Goal: Task Accomplishment & Management: Manage account settings

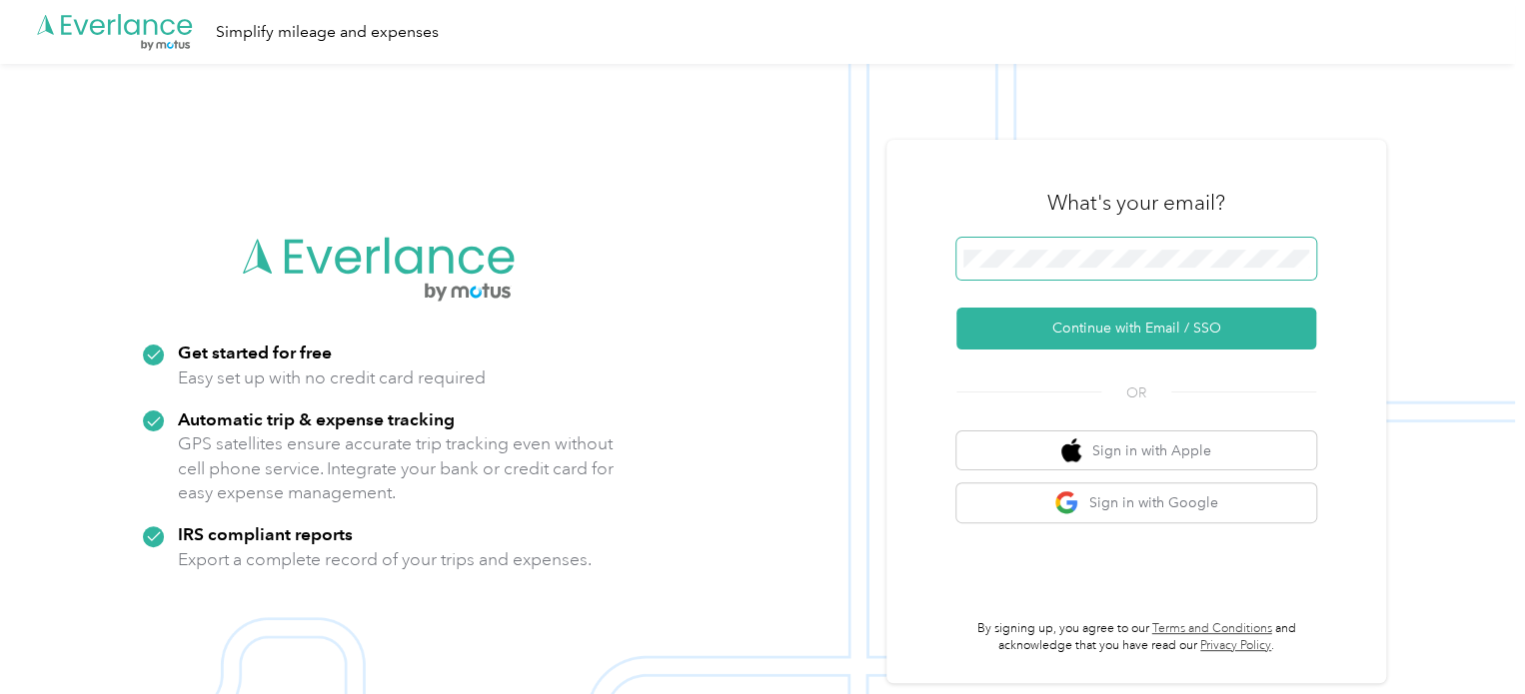
click at [1004, 246] on span at bounding box center [1136, 259] width 360 height 42
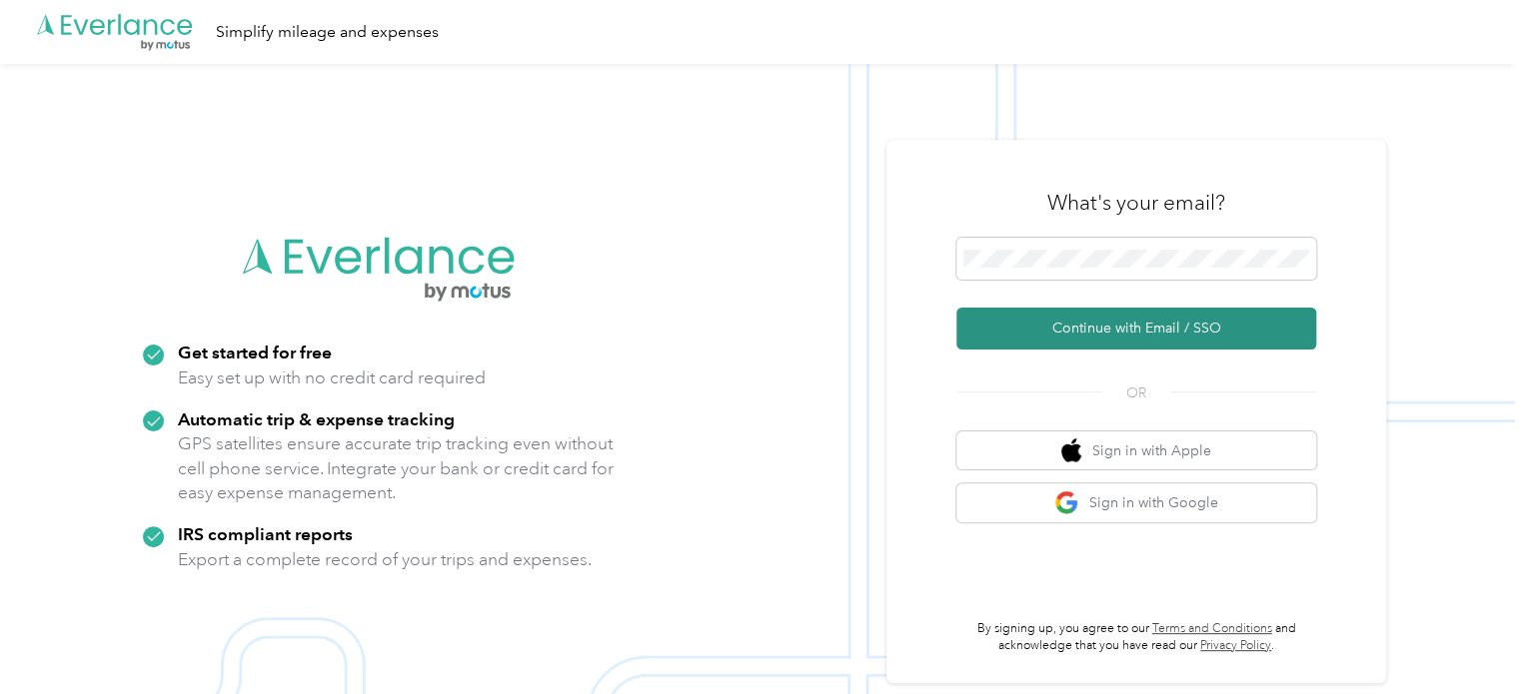
click at [1107, 327] on button "Continue with Email / SSO" at bounding box center [1136, 329] width 360 height 42
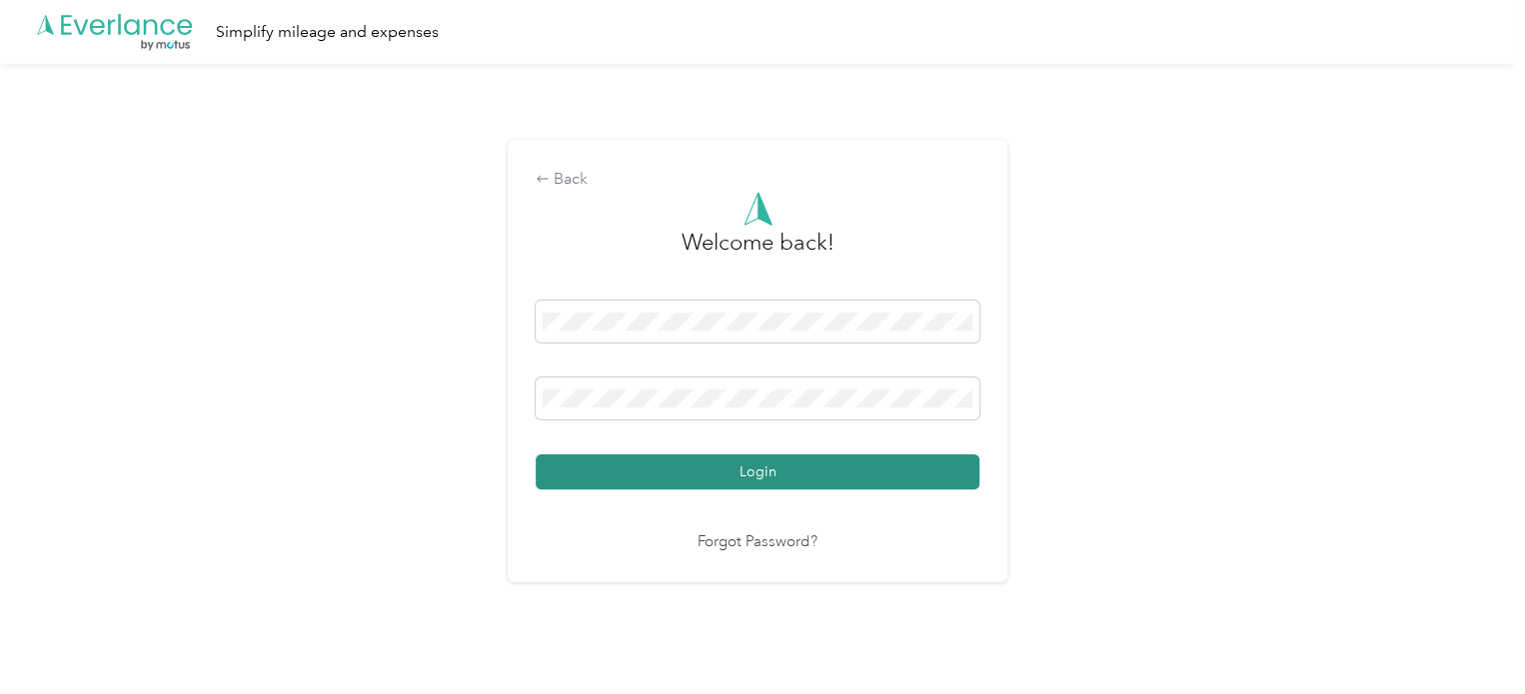
click at [727, 468] on button "Login" at bounding box center [758, 472] width 444 height 35
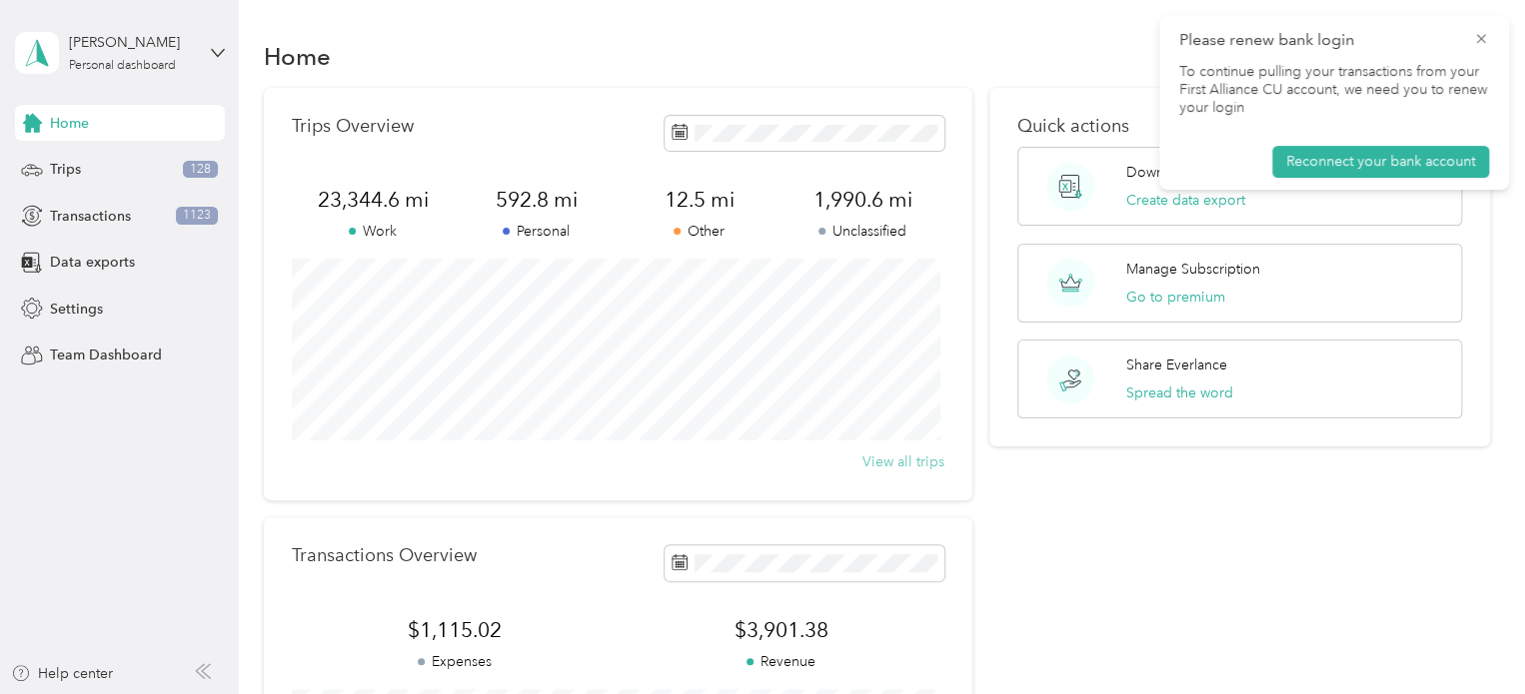
click at [903, 463] on button "View all trips" at bounding box center [903, 462] width 82 height 21
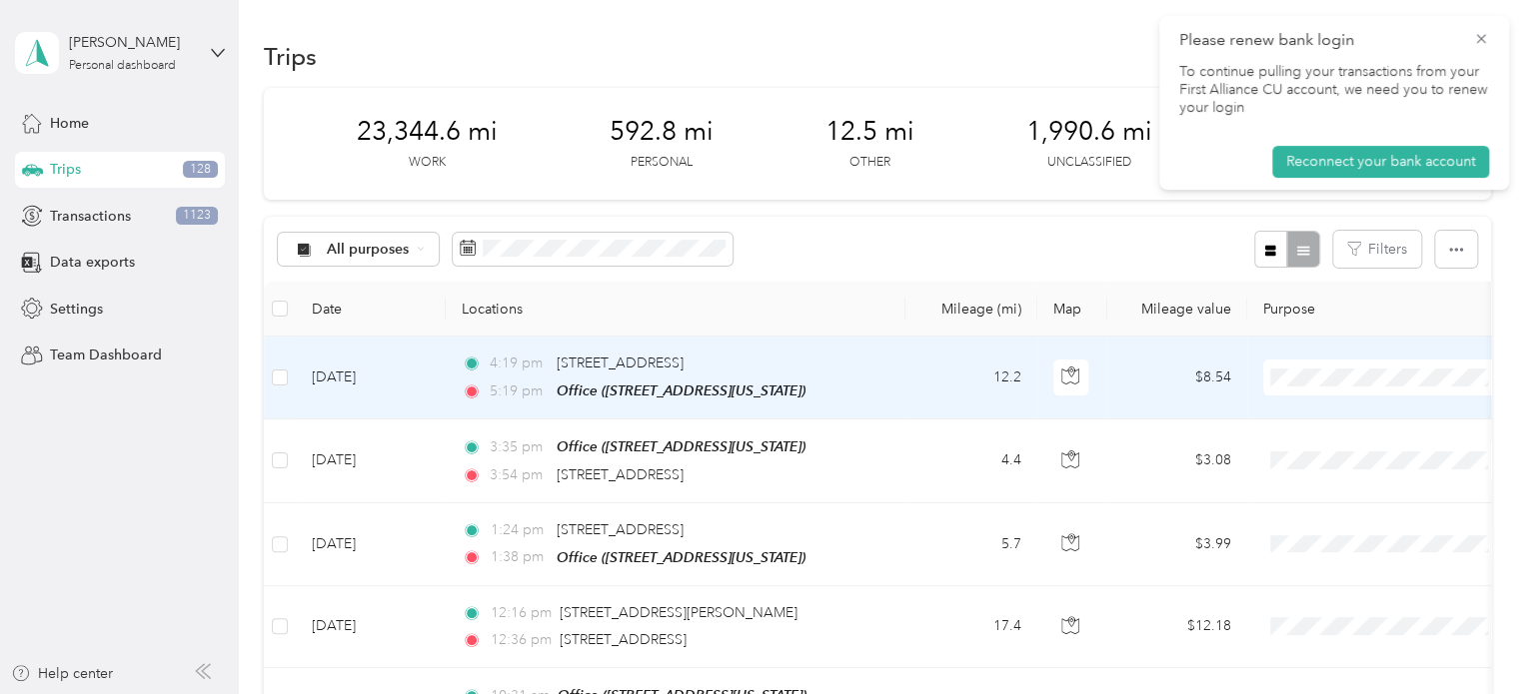
click at [1302, 411] on span "Work" at bounding box center [1387, 414] width 220 height 21
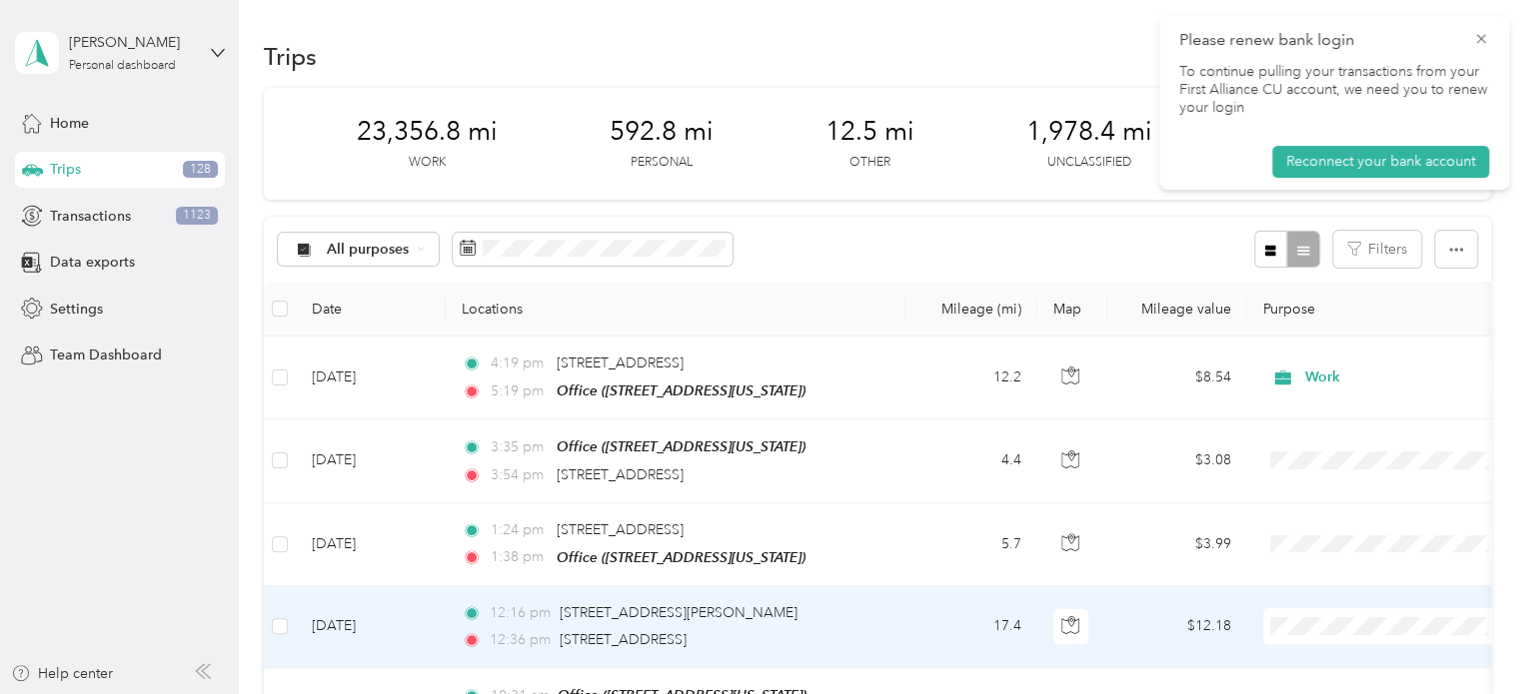
click at [1316, 339] on span "Work" at bounding box center [1404, 340] width 185 height 21
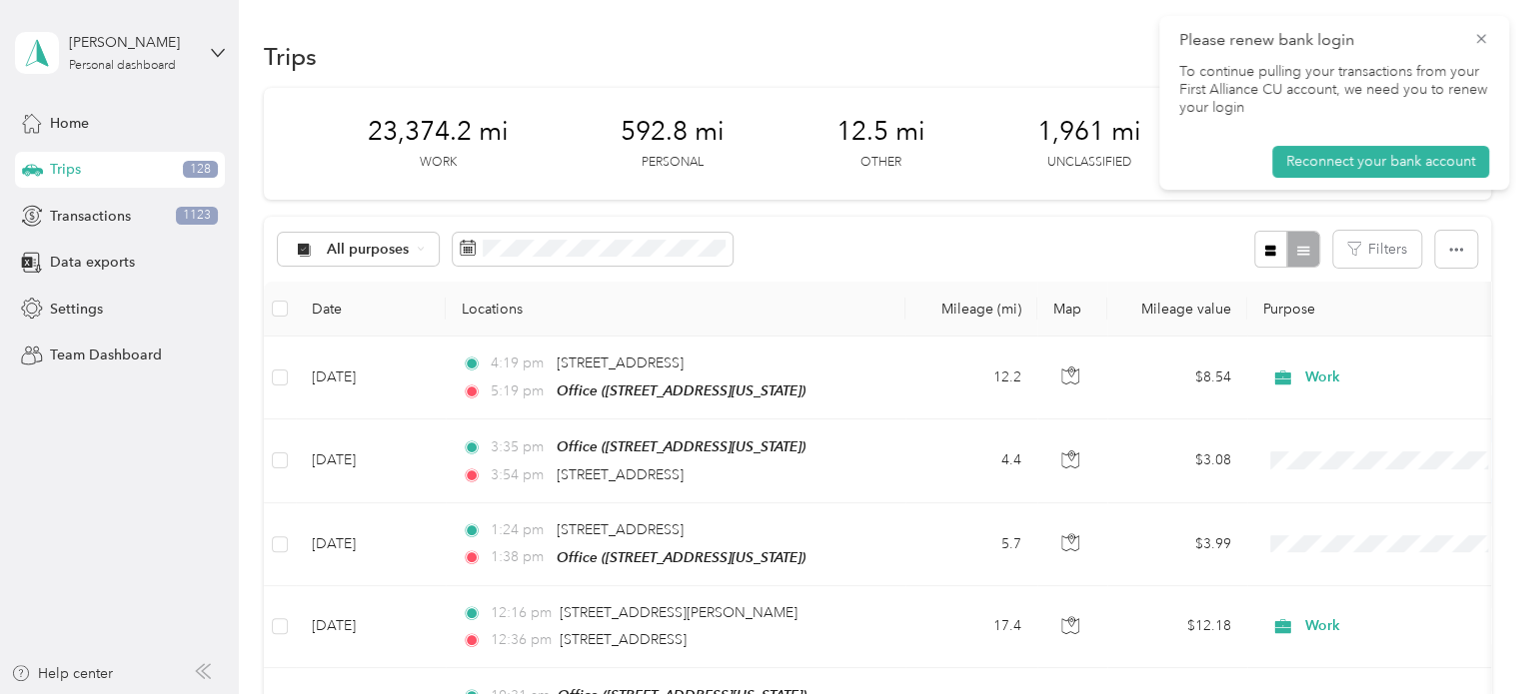
click at [1157, 199] on div "23,374.2 mi Work 592.8 mi Personal 12.5 mi Other 1,961 mi Unclassified $16,361.…" at bounding box center [877, 144] width 1227 height 112
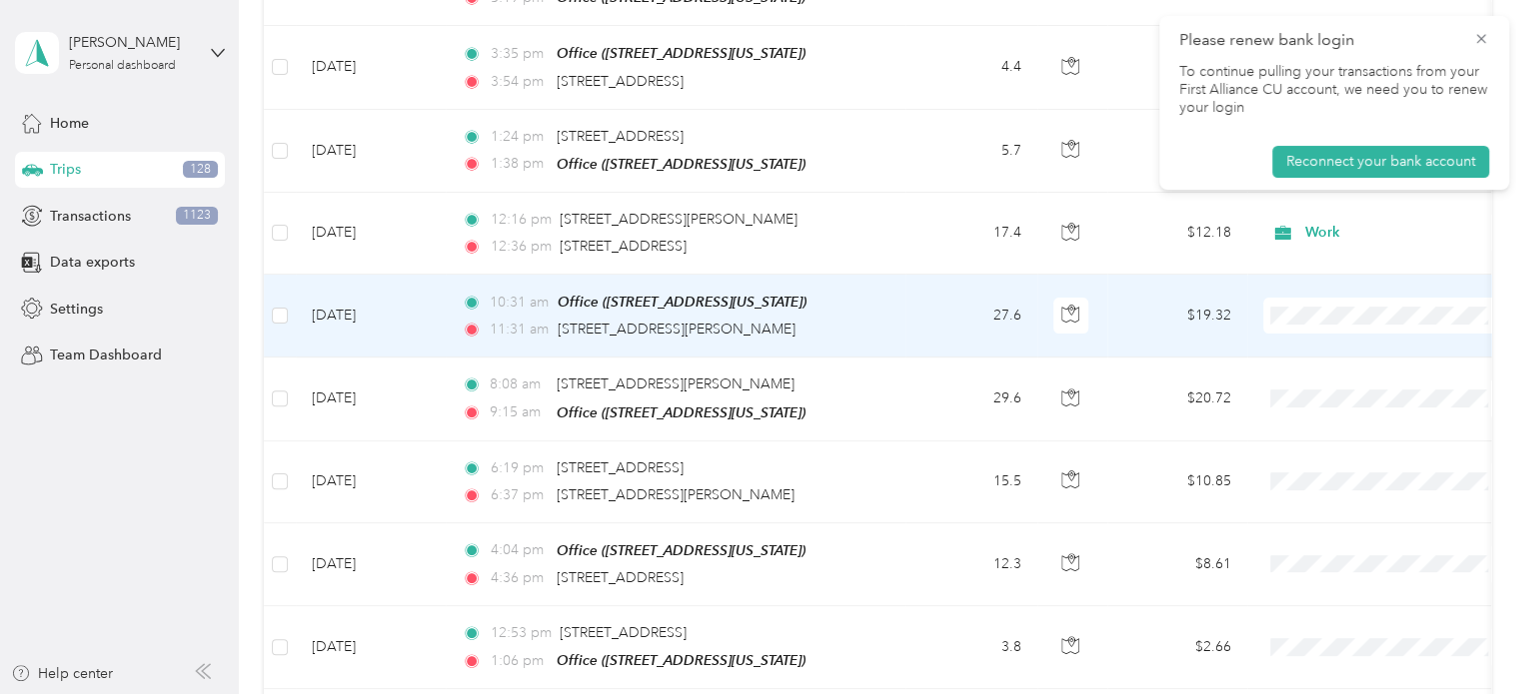
scroll to position [400, 0]
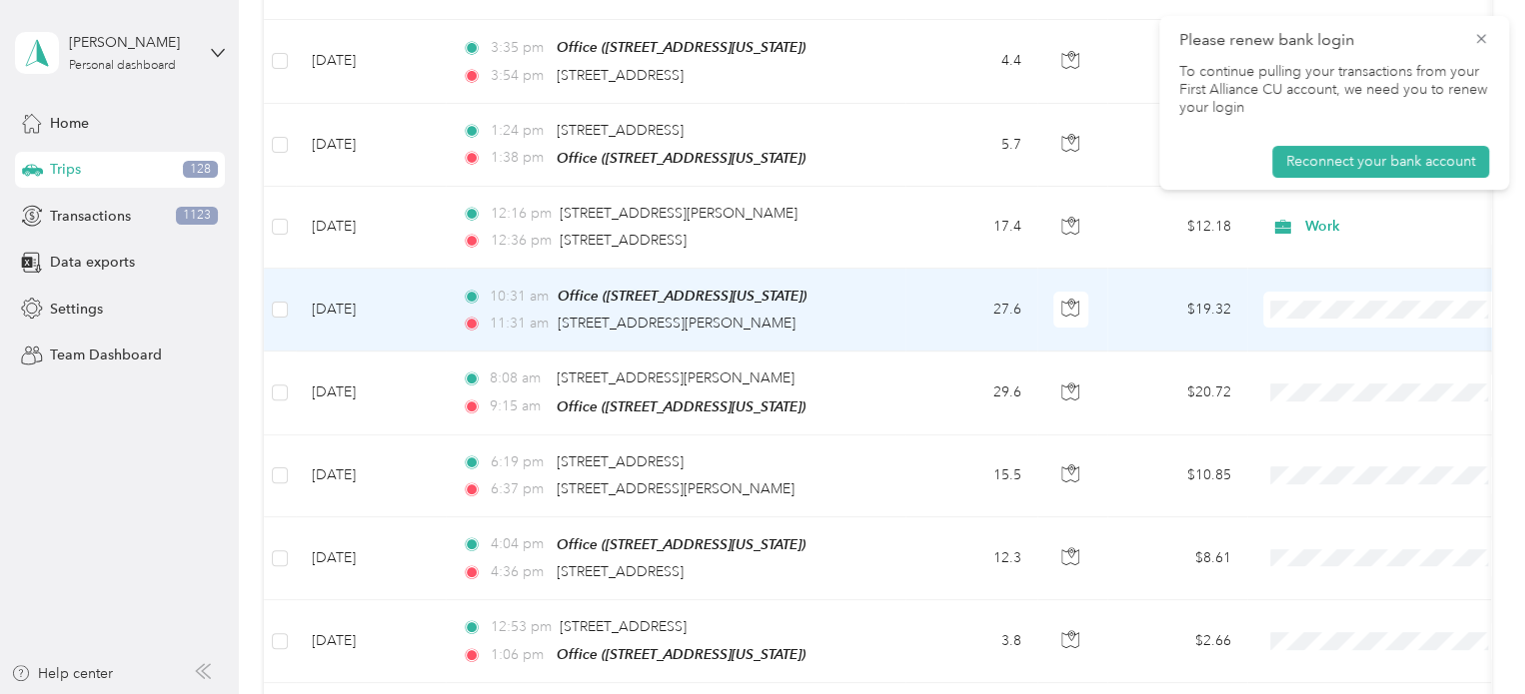
click at [1301, 342] on span "Work" at bounding box center [1387, 337] width 220 height 21
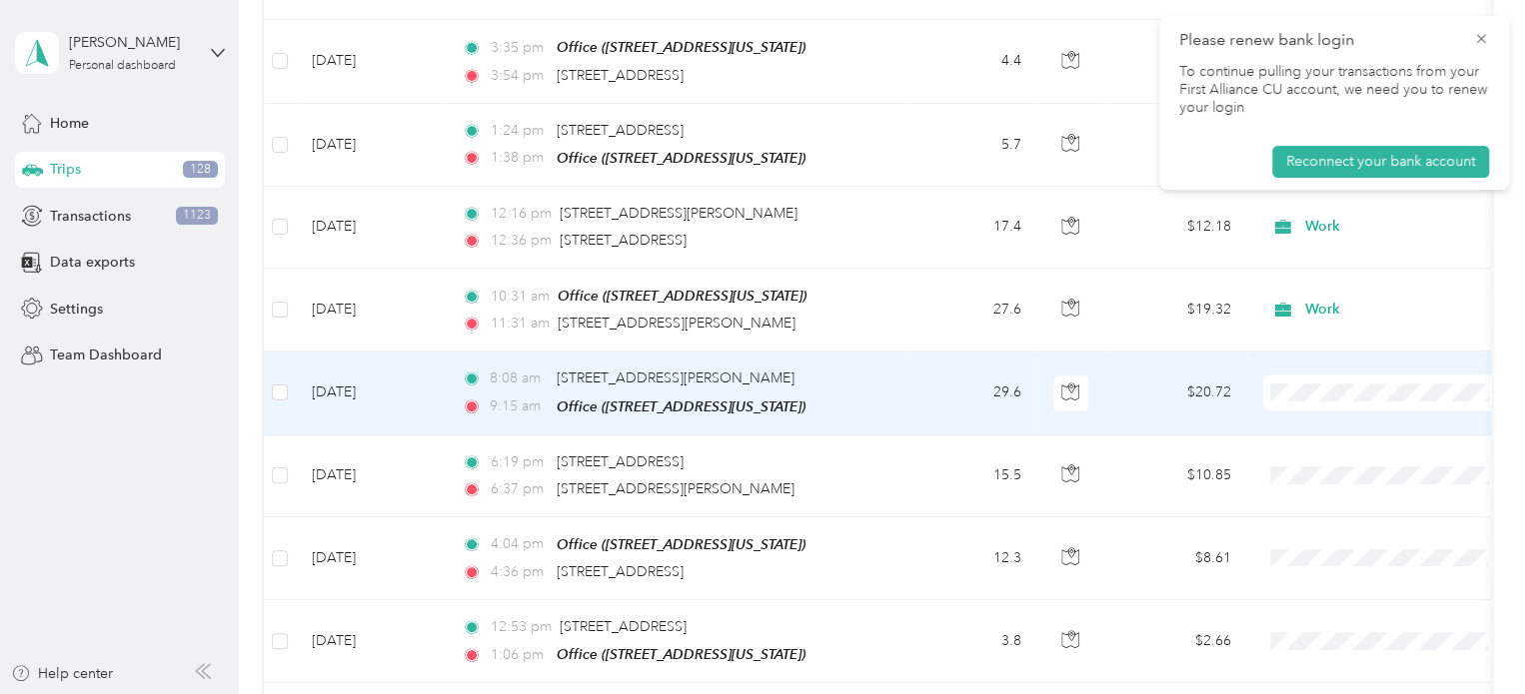
click at [1311, 423] on span "Work" at bounding box center [1387, 424] width 220 height 21
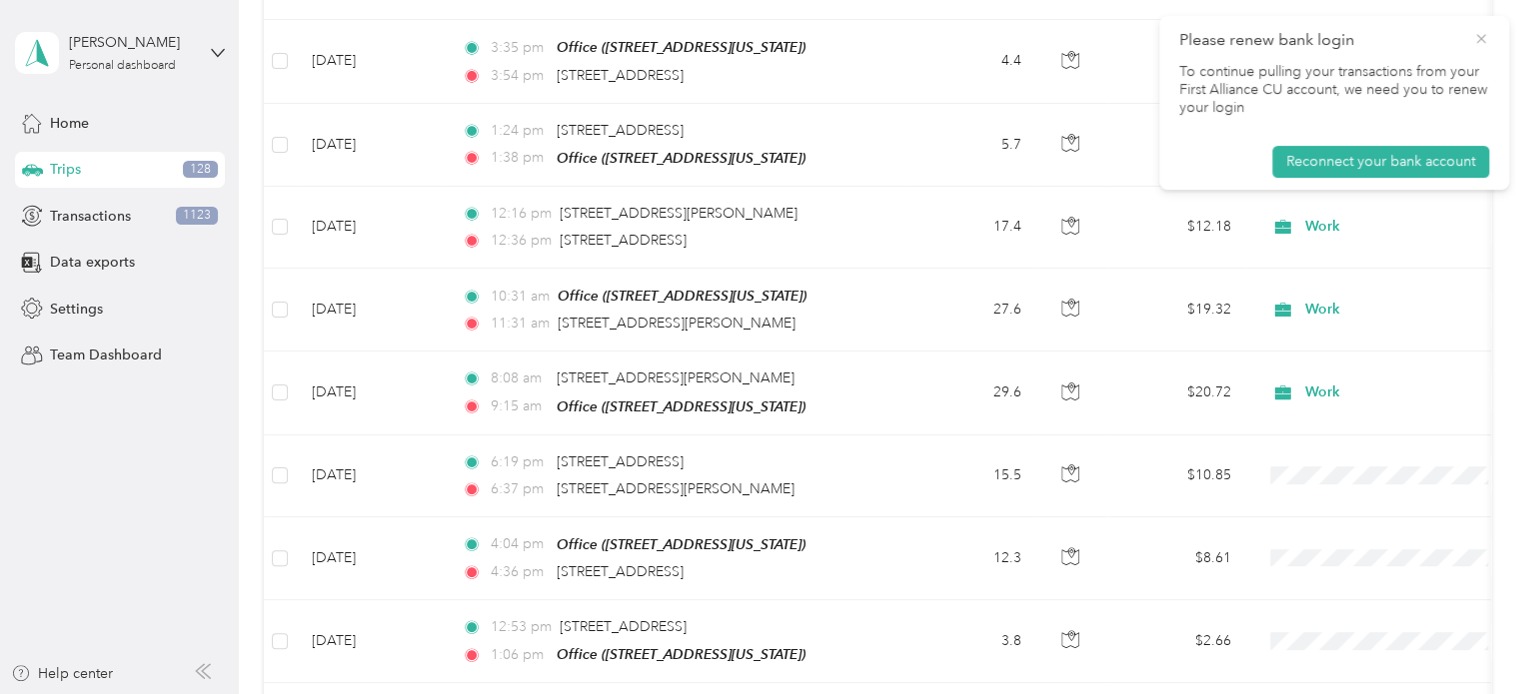
click at [1479, 30] on icon at bounding box center [1481, 39] width 16 height 18
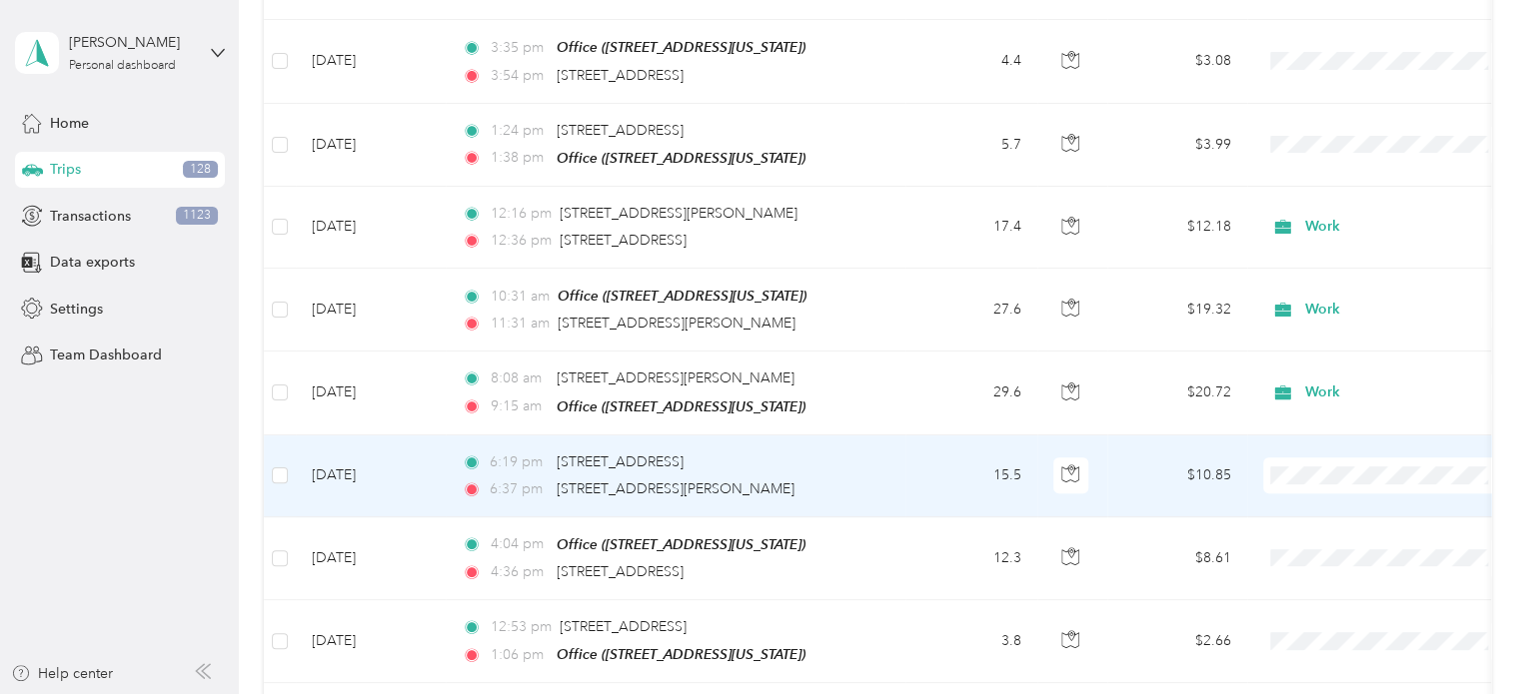
click at [1315, 178] on span "Work" at bounding box center [1404, 183] width 185 height 21
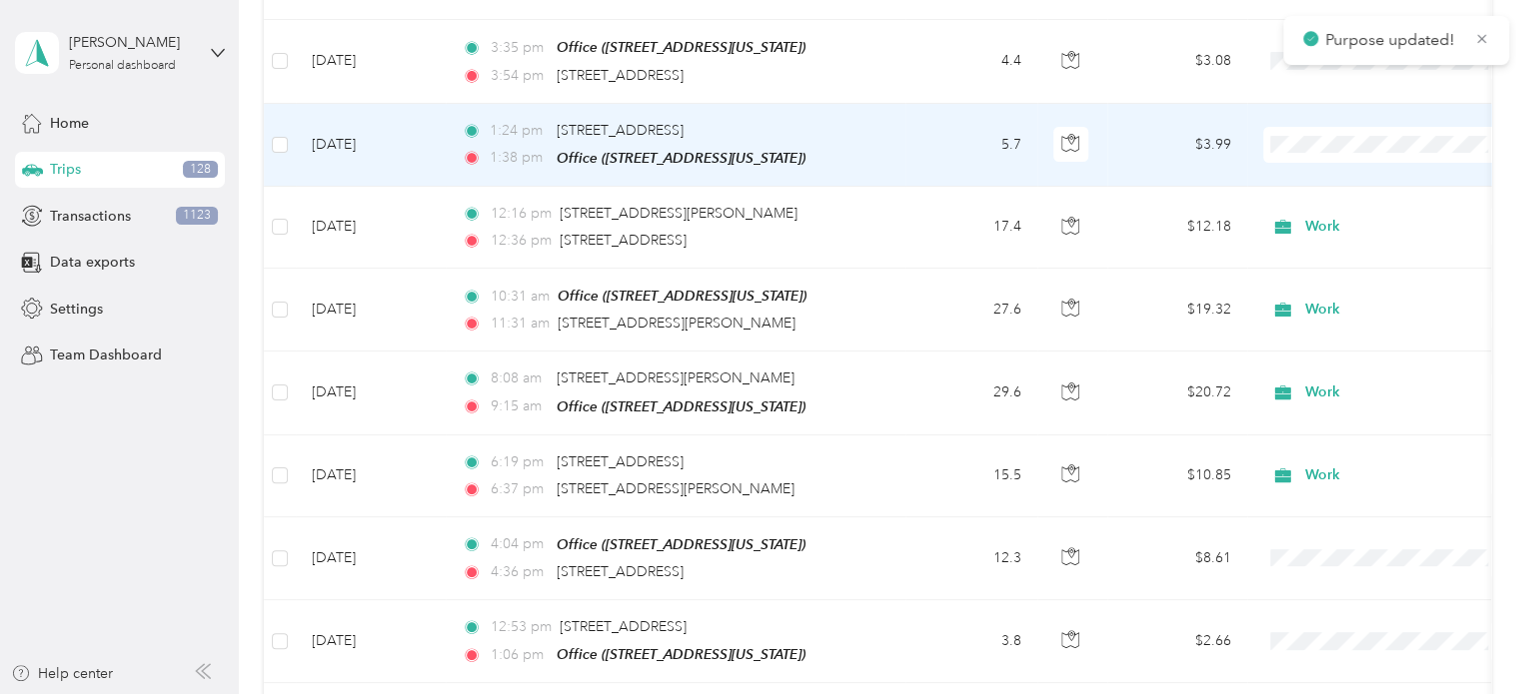
click at [1320, 172] on span "Work" at bounding box center [1404, 178] width 185 height 21
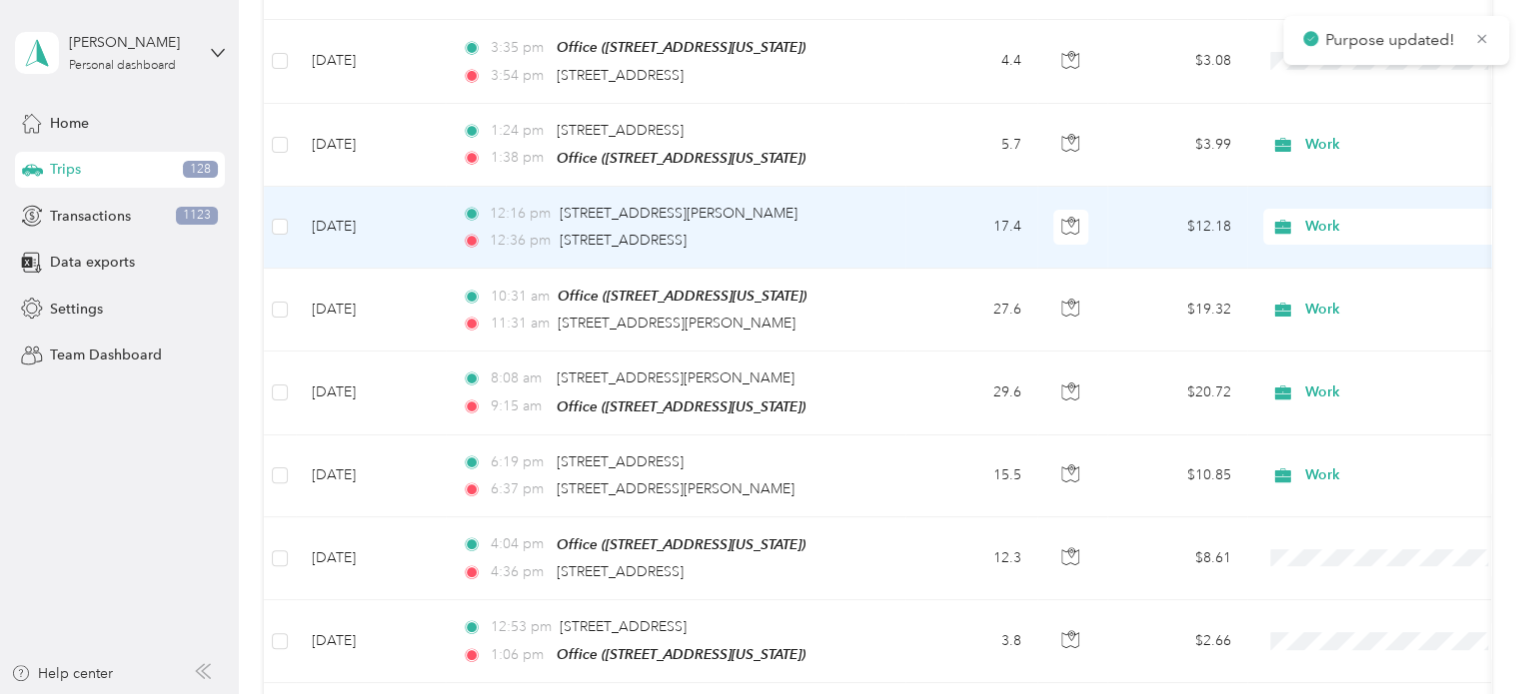
scroll to position [300, 0]
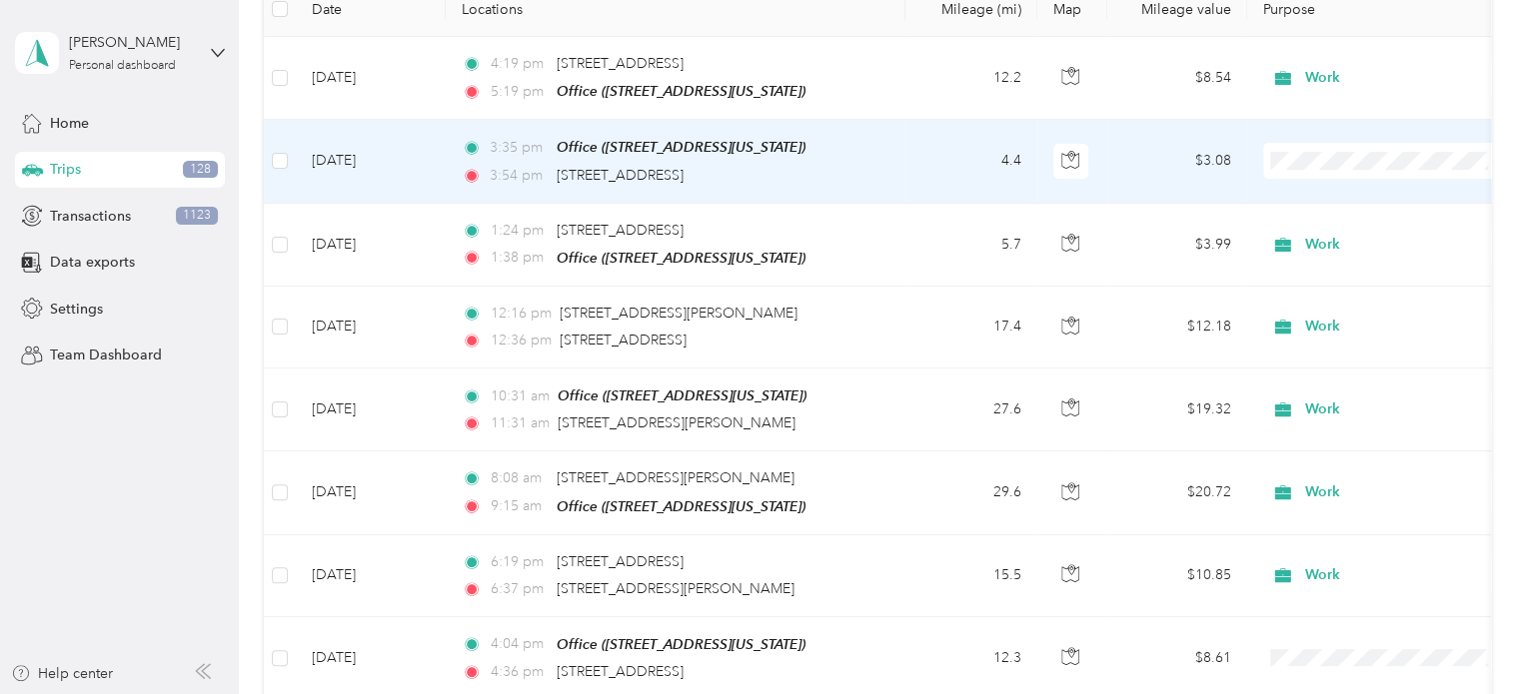
click at [1313, 191] on span "Work" at bounding box center [1404, 186] width 185 height 21
click at [1295, 154] on span "Work" at bounding box center [1379, 161] width 218 height 22
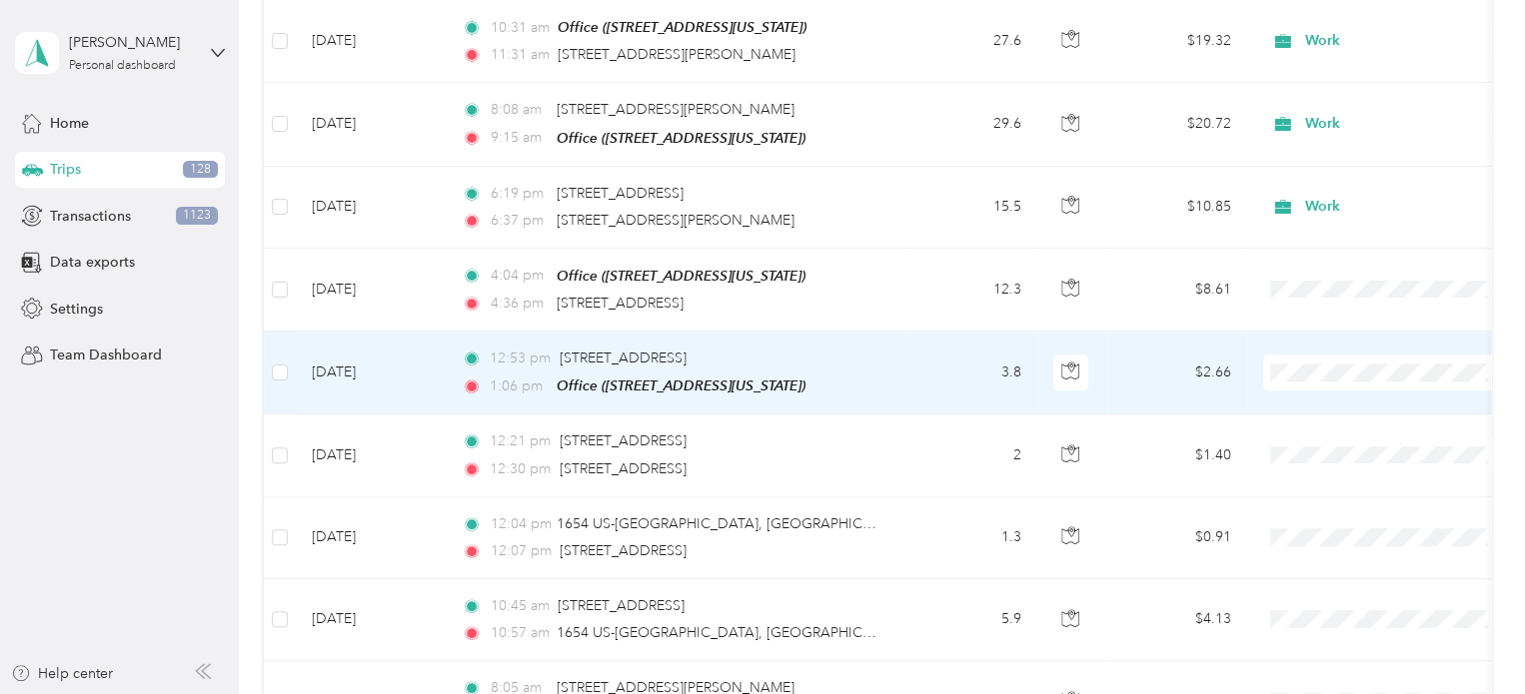
scroll to position [699, 0]
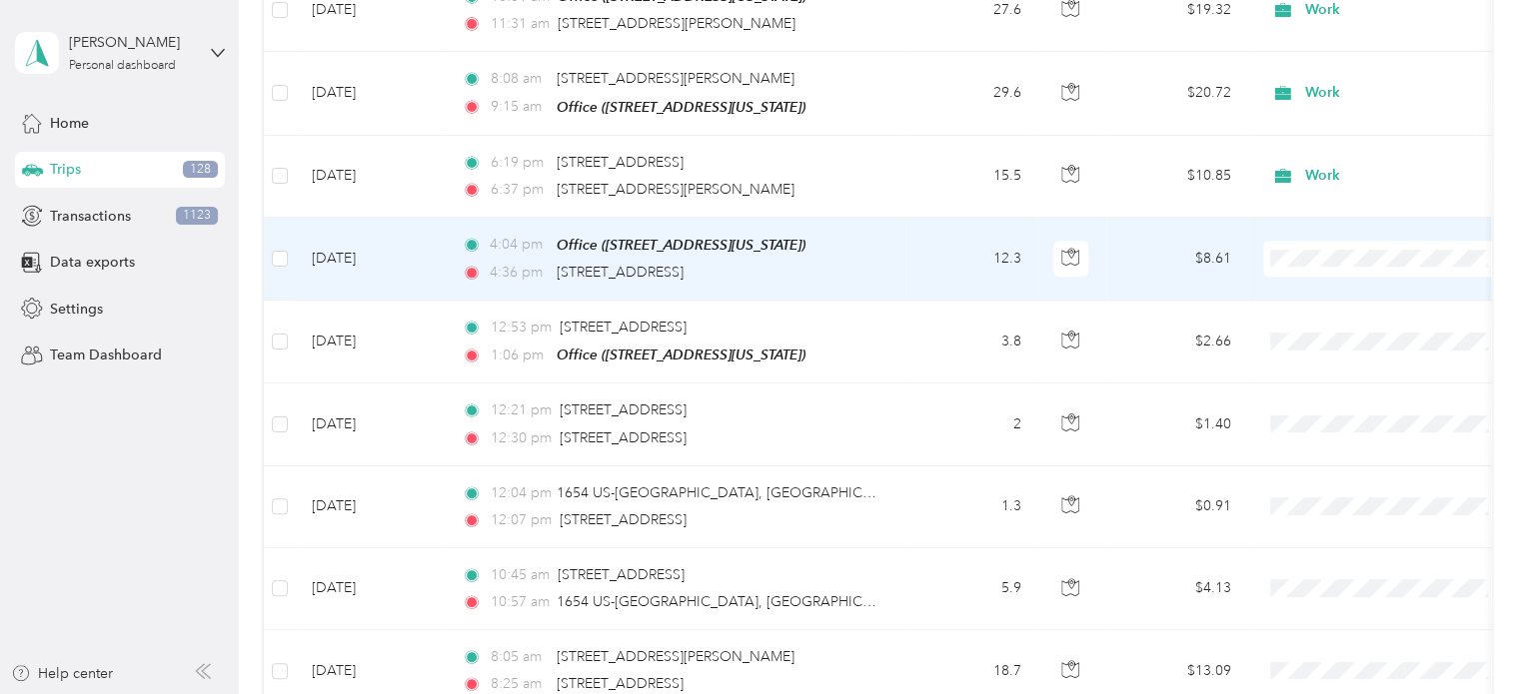
click at [1317, 282] on span "Work" at bounding box center [1404, 288] width 185 height 21
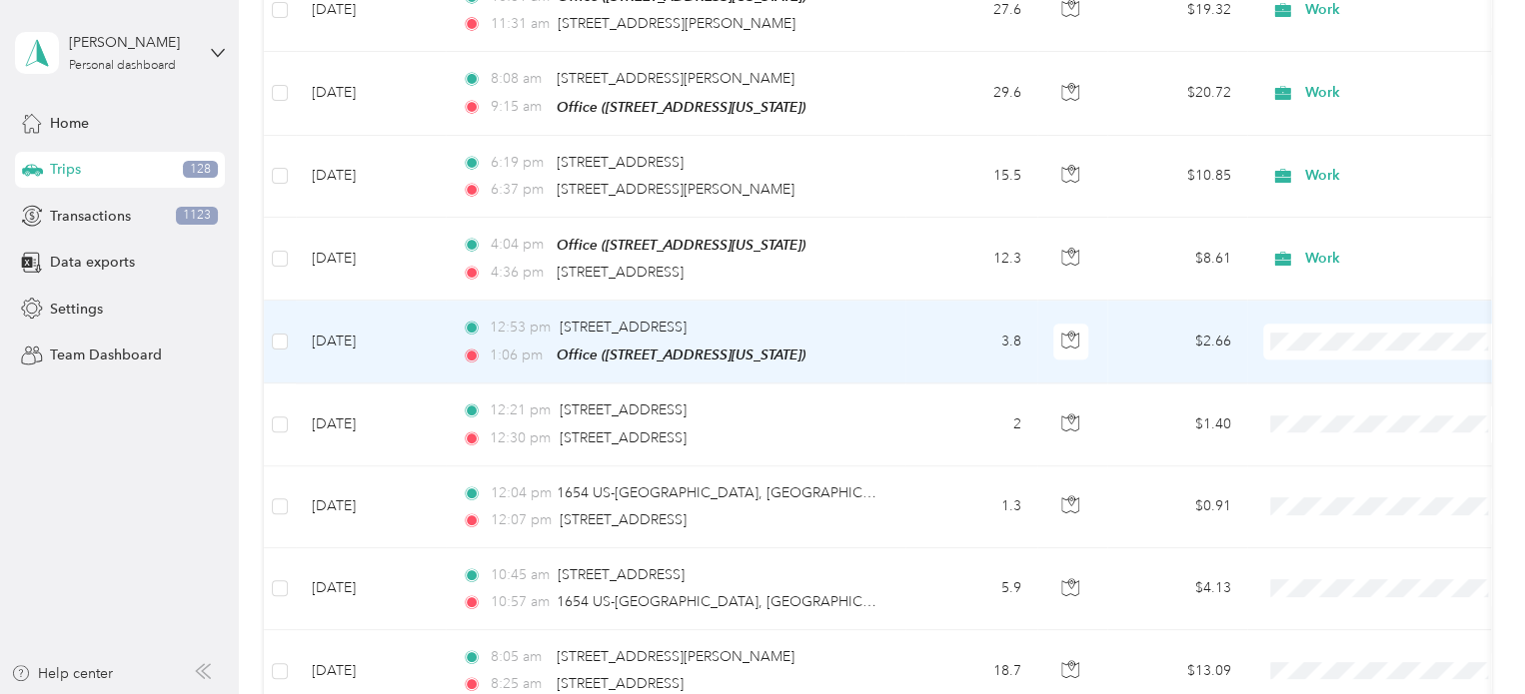
click at [1302, 367] on span "Work" at bounding box center [1387, 359] width 220 height 21
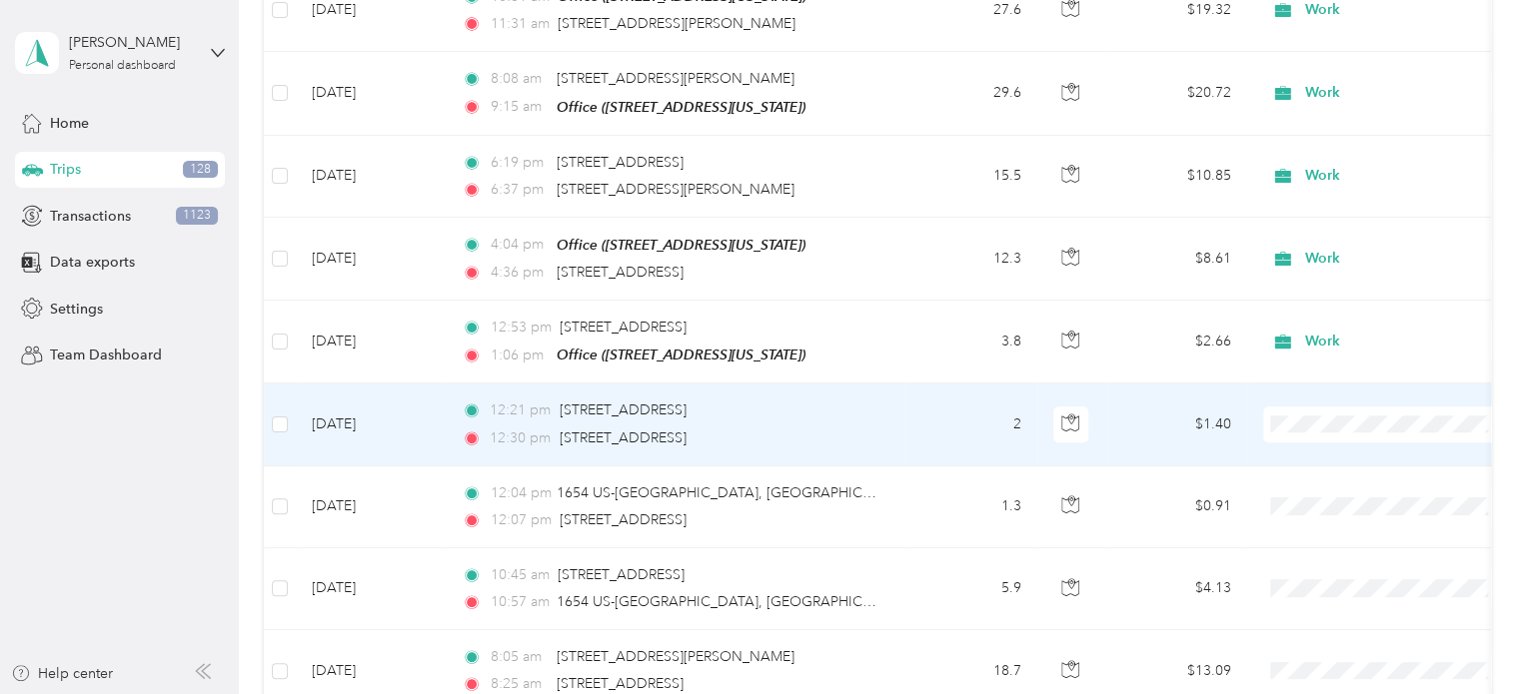
click at [1315, 167] on li "Personal" at bounding box center [1387, 160] width 248 height 35
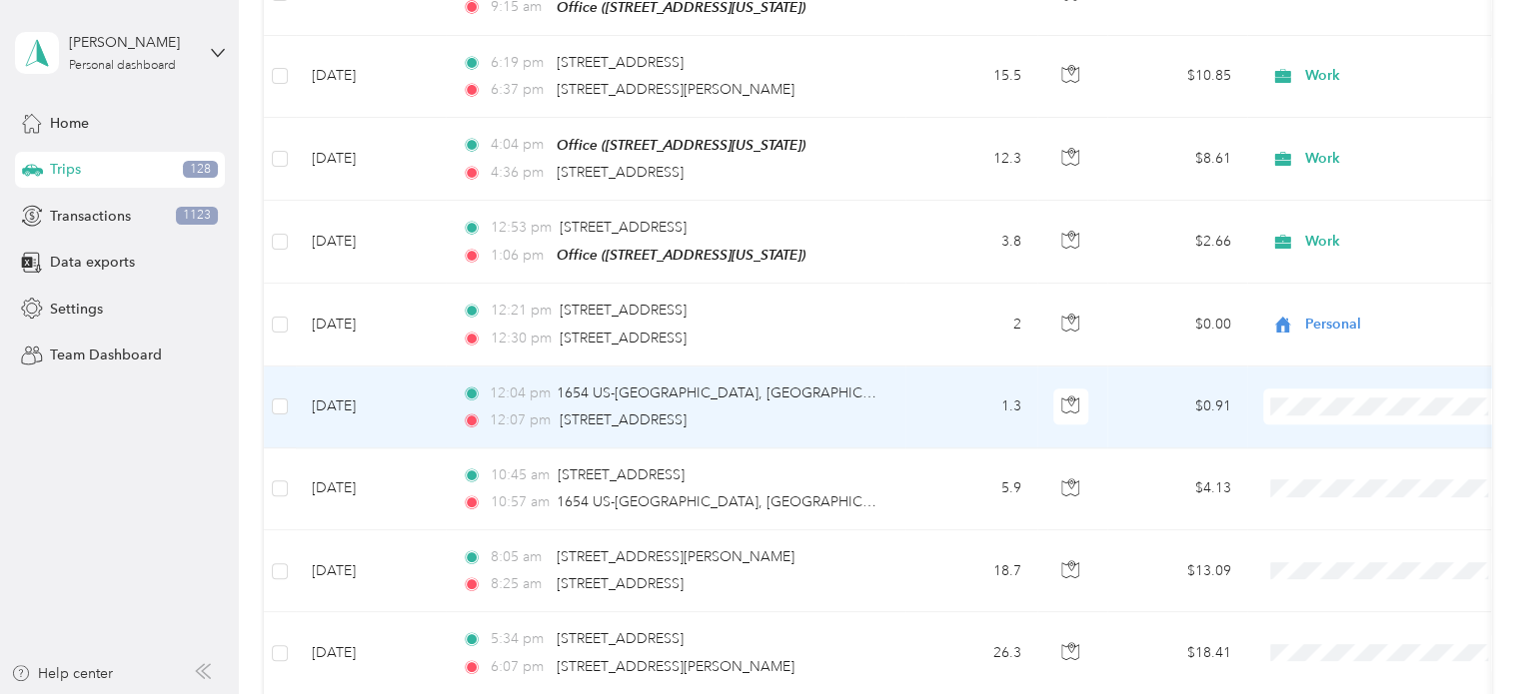
click at [1321, 148] on span "Personal" at bounding box center [1404, 150] width 185 height 21
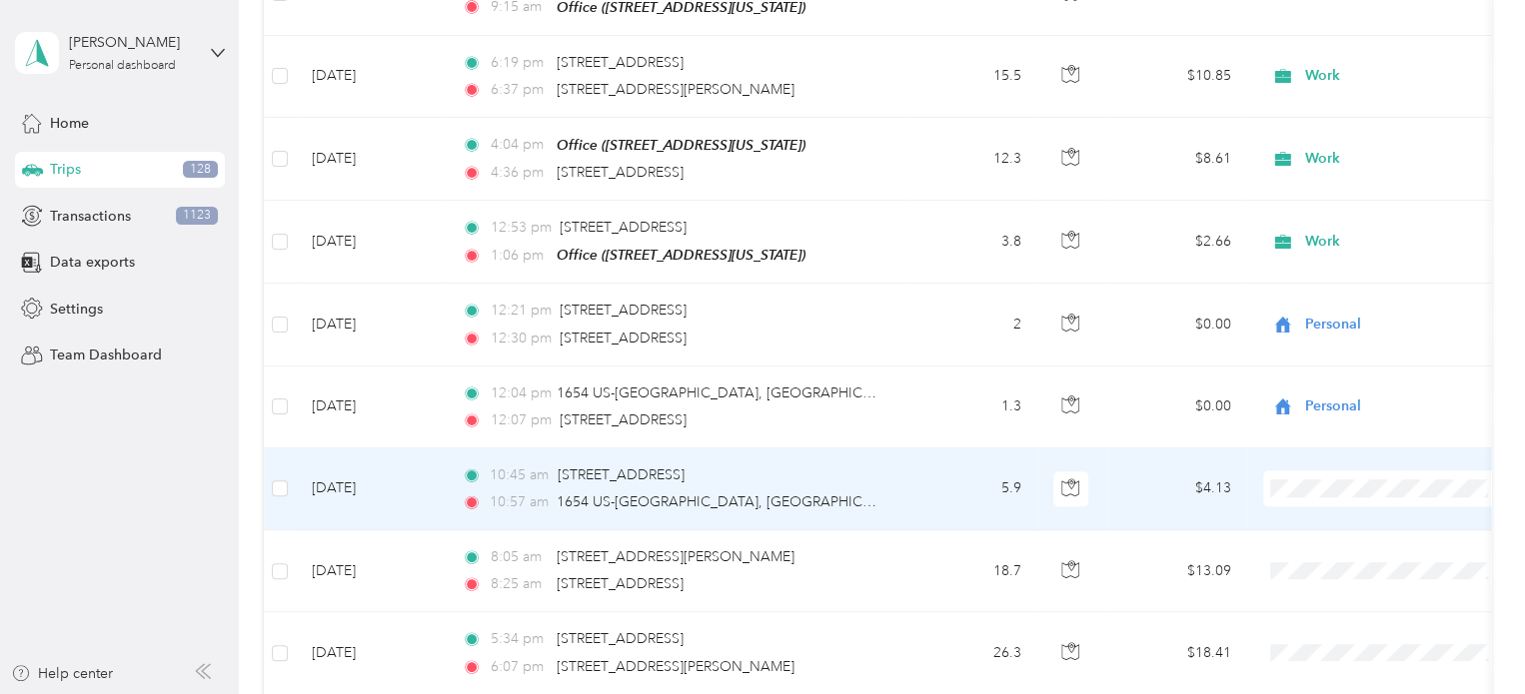
click at [1310, 191] on span "Work" at bounding box center [1387, 186] width 220 height 21
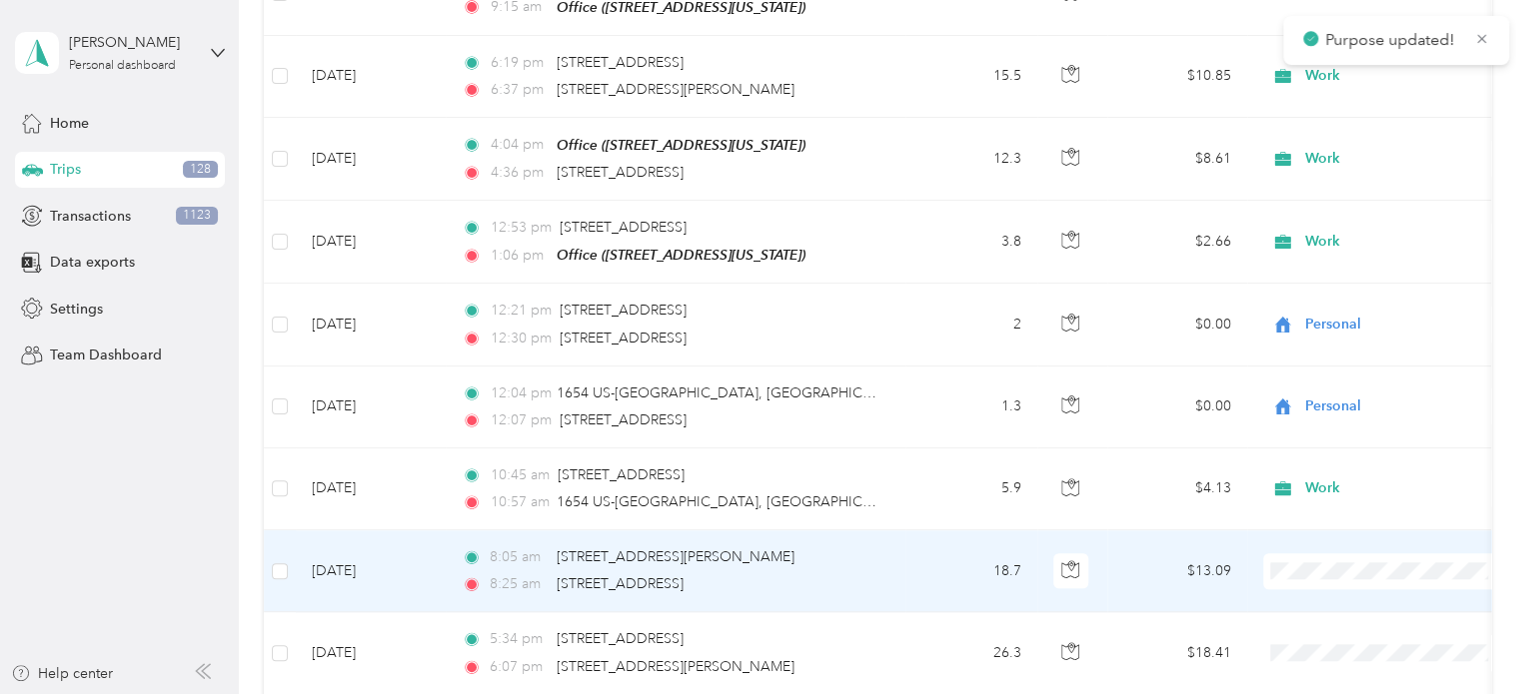
click at [1310, 276] on span "Work" at bounding box center [1387, 279] width 220 height 21
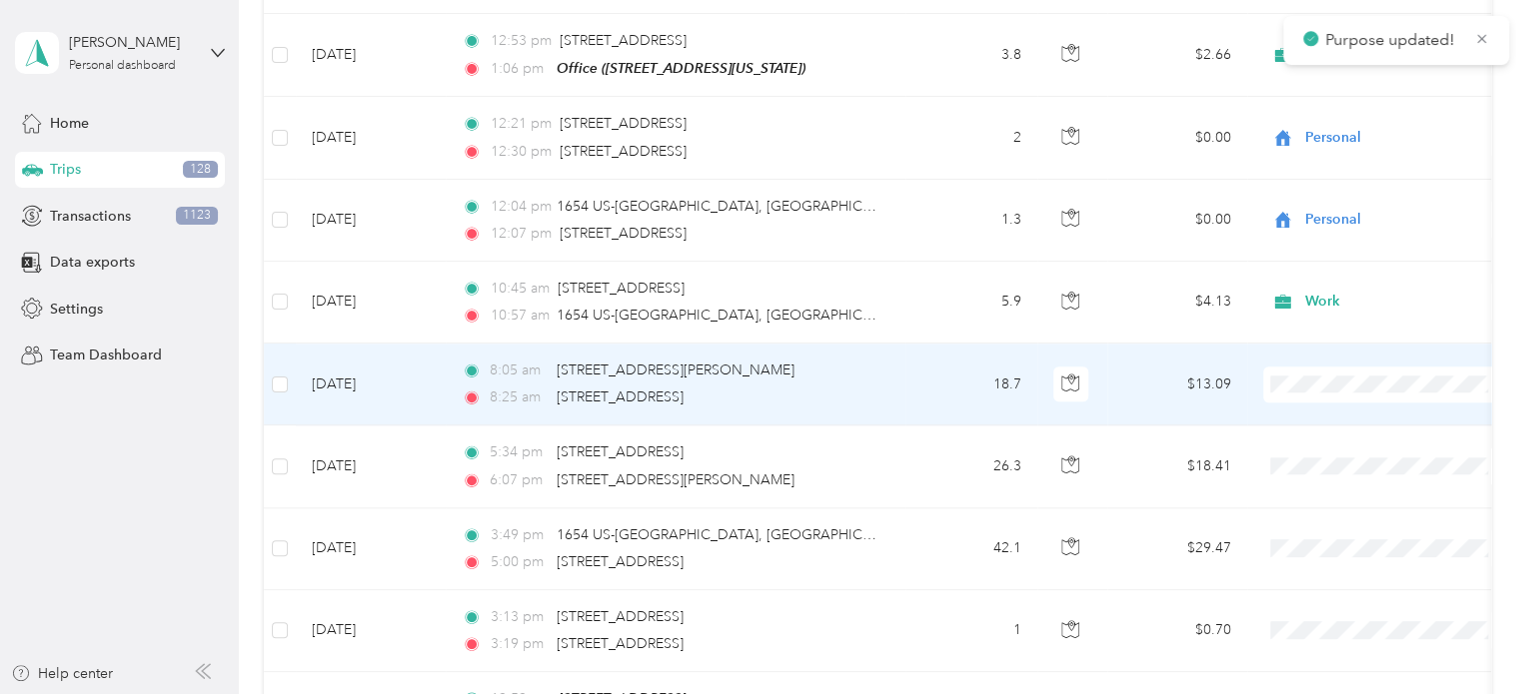
scroll to position [999, 0]
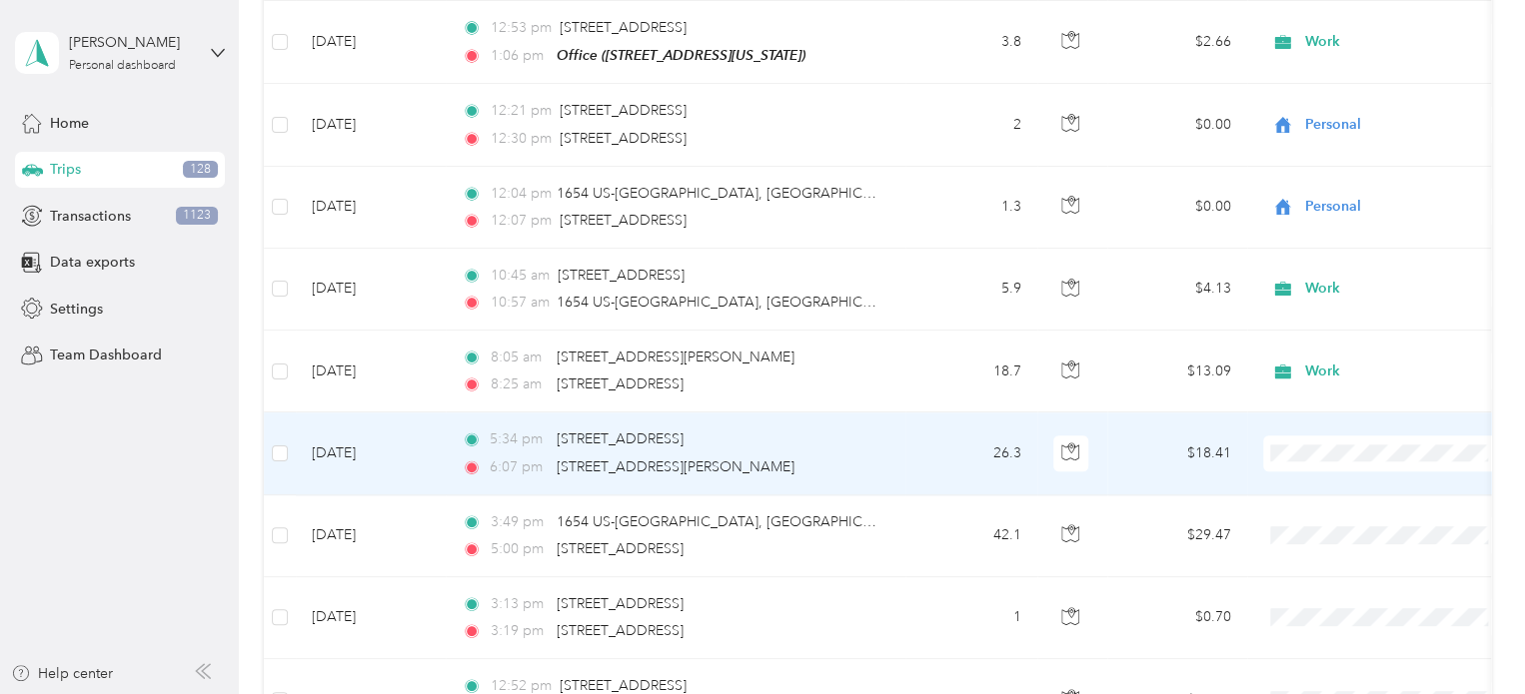
click at [1323, 158] on span "Work" at bounding box center [1404, 150] width 185 height 21
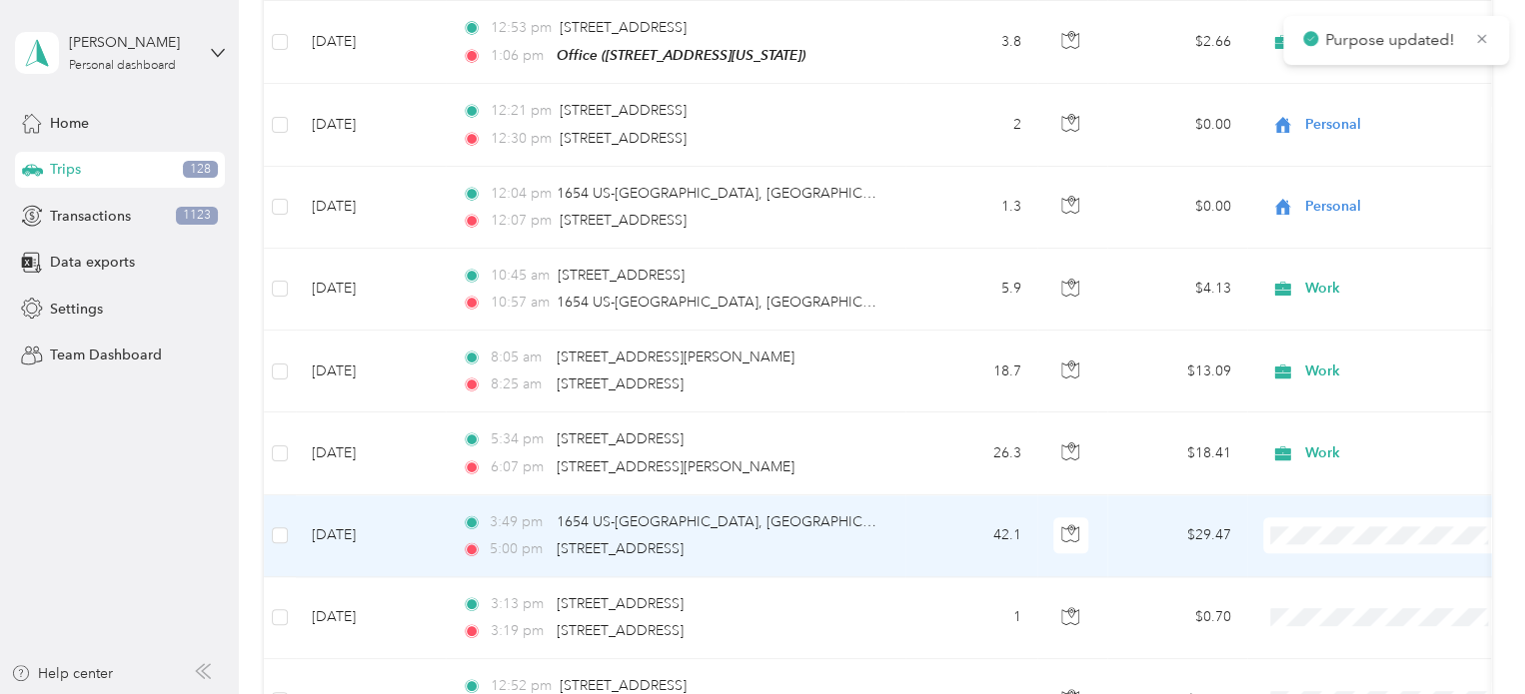
click at [1296, 239] on icon at bounding box center [1289, 242] width 25 height 16
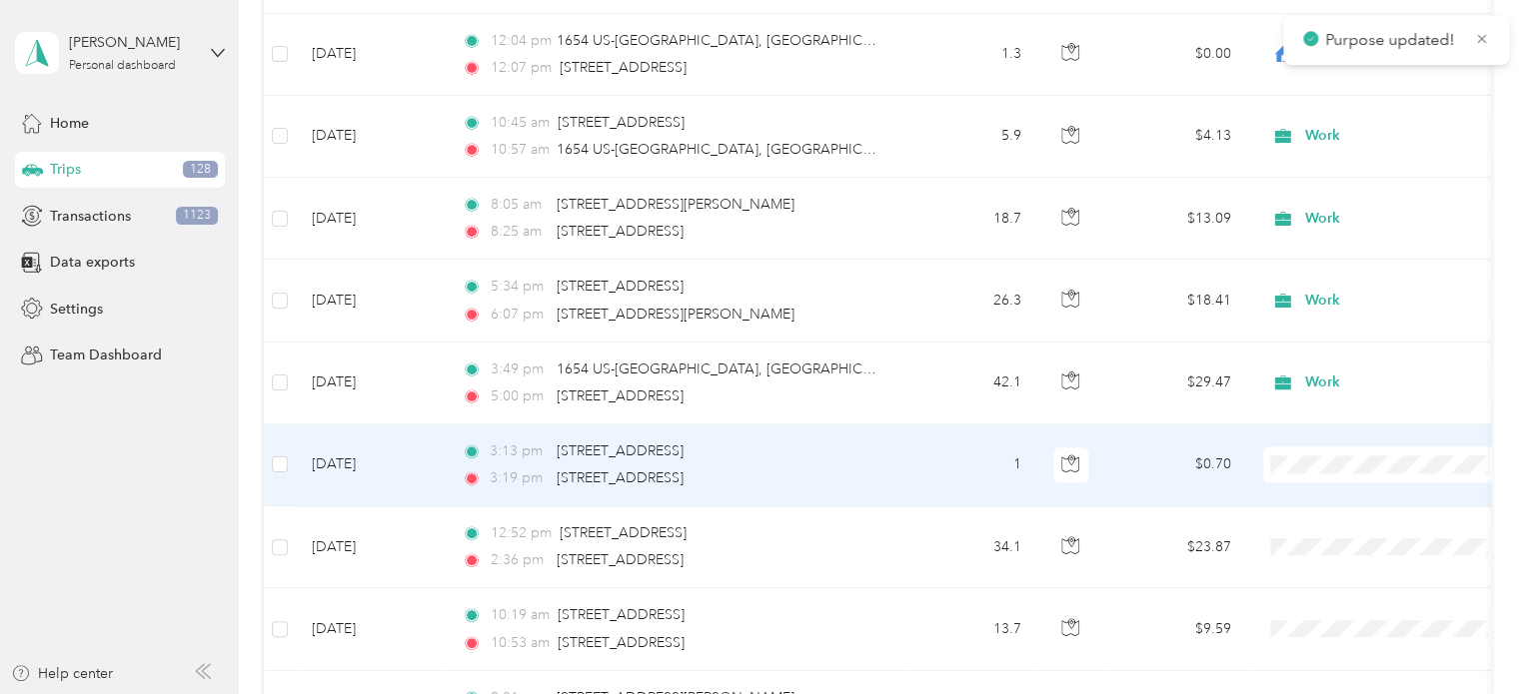
scroll to position [1199, 0]
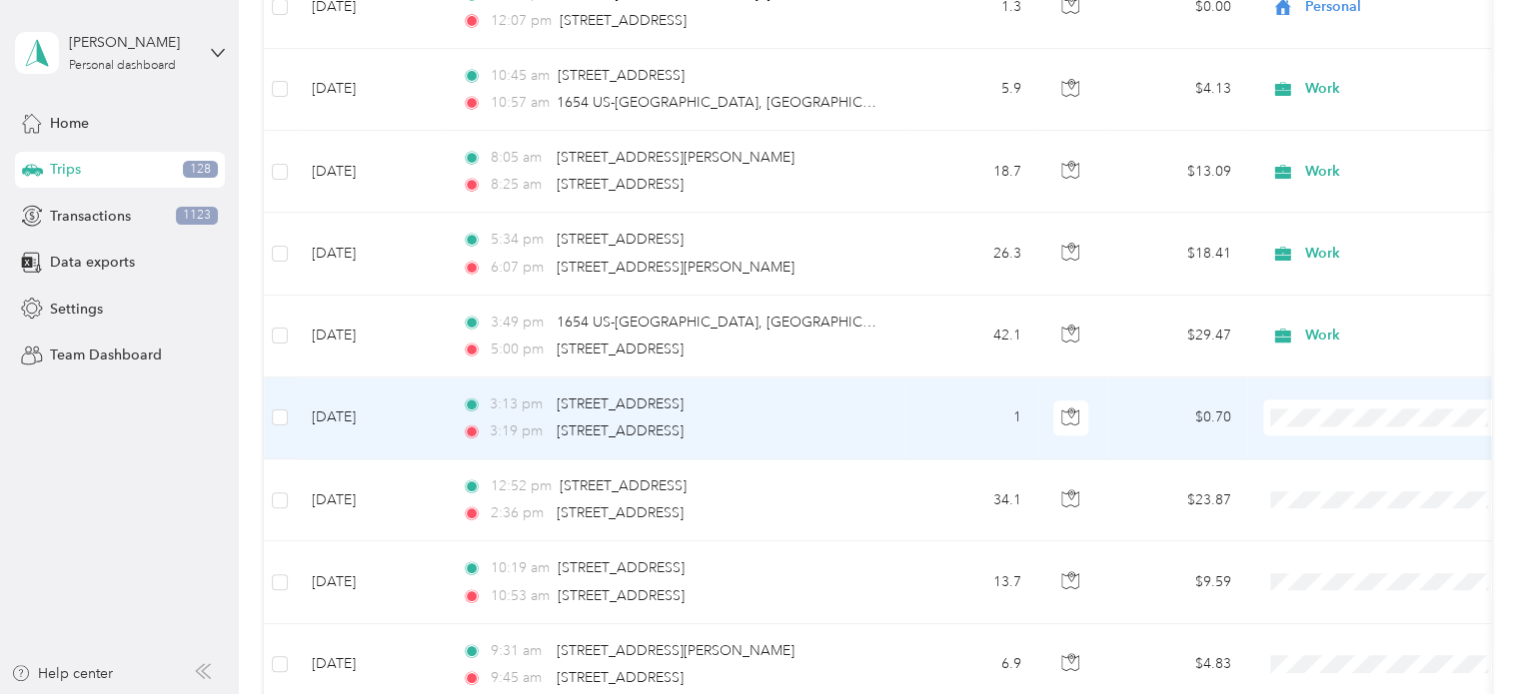
click at [1319, 159] on span "Personal" at bounding box center [1404, 149] width 185 height 21
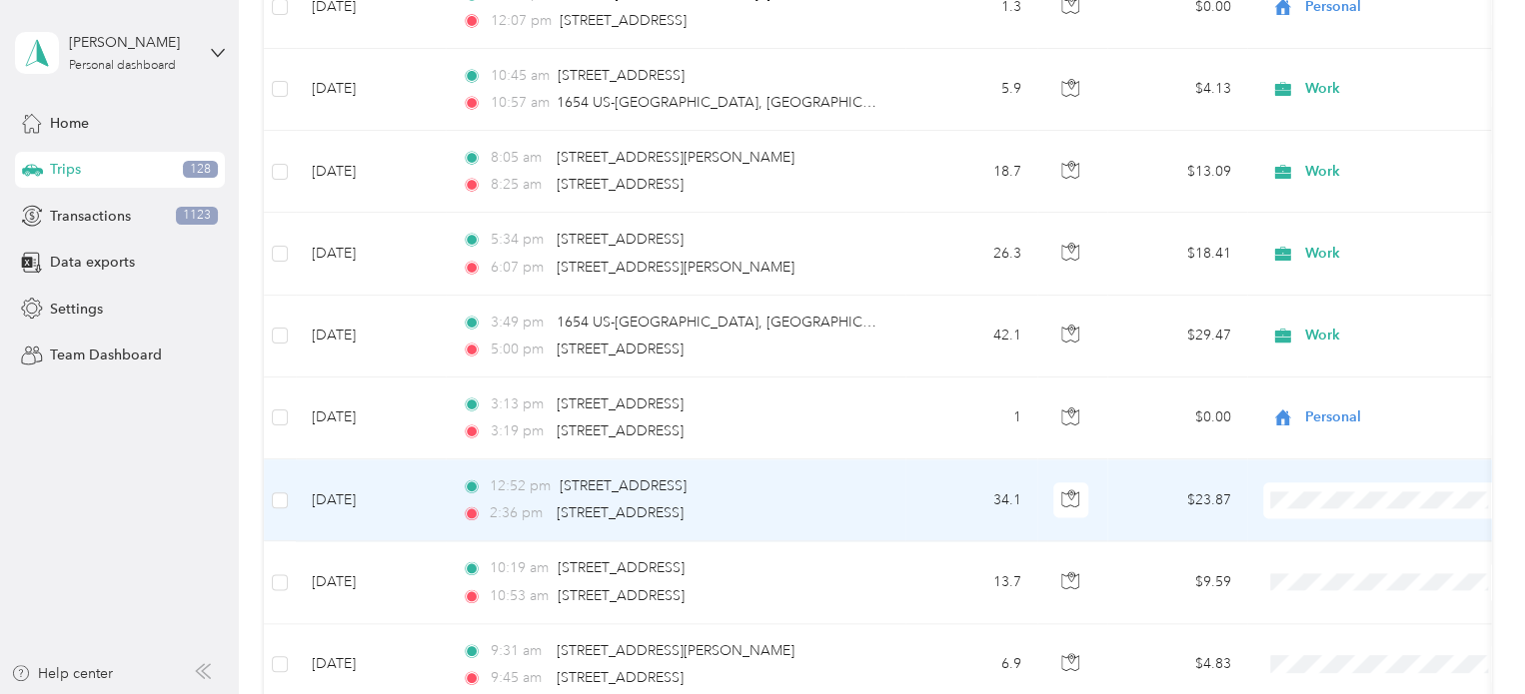
click at [1287, 203] on icon at bounding box center [1289, 199] width 25 height 16
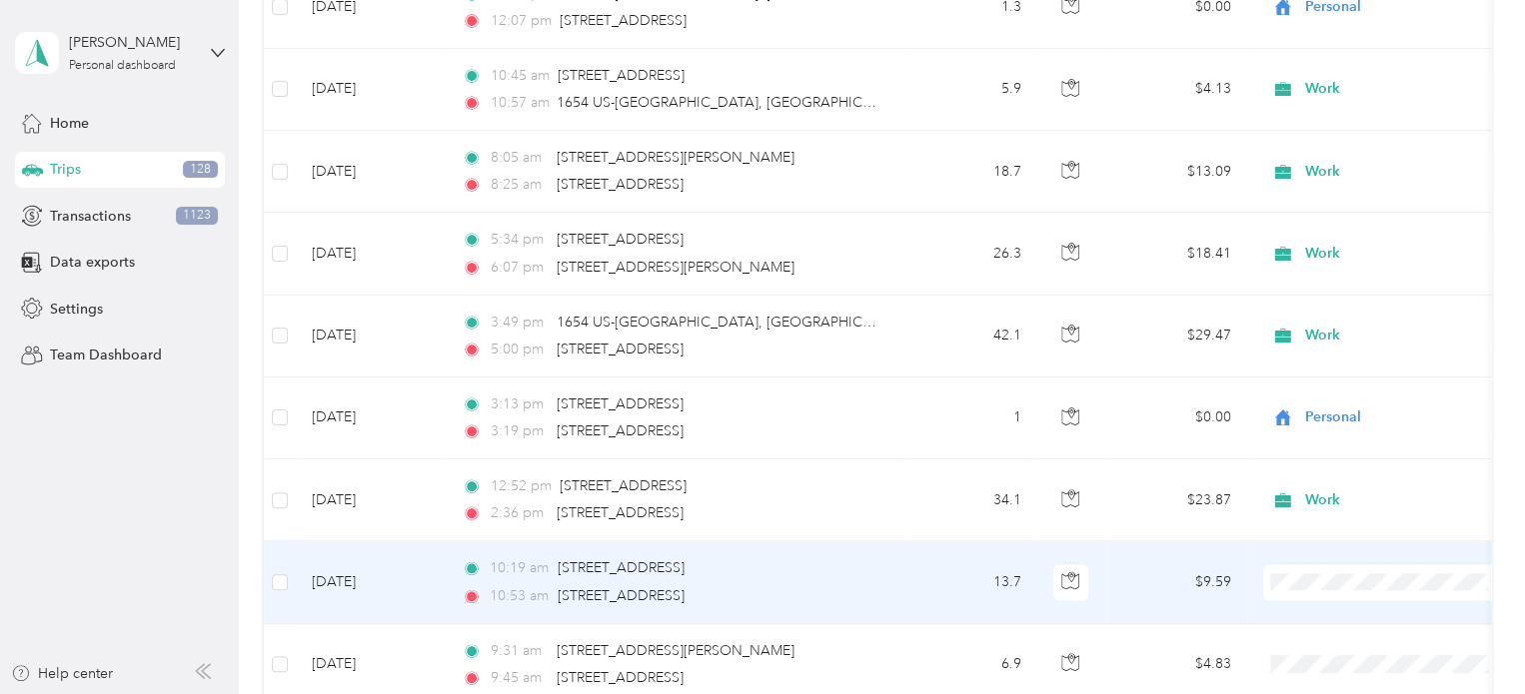
click at [1303, 285] on span "Work" at bounding box center [1387, 278] width 220 height 21
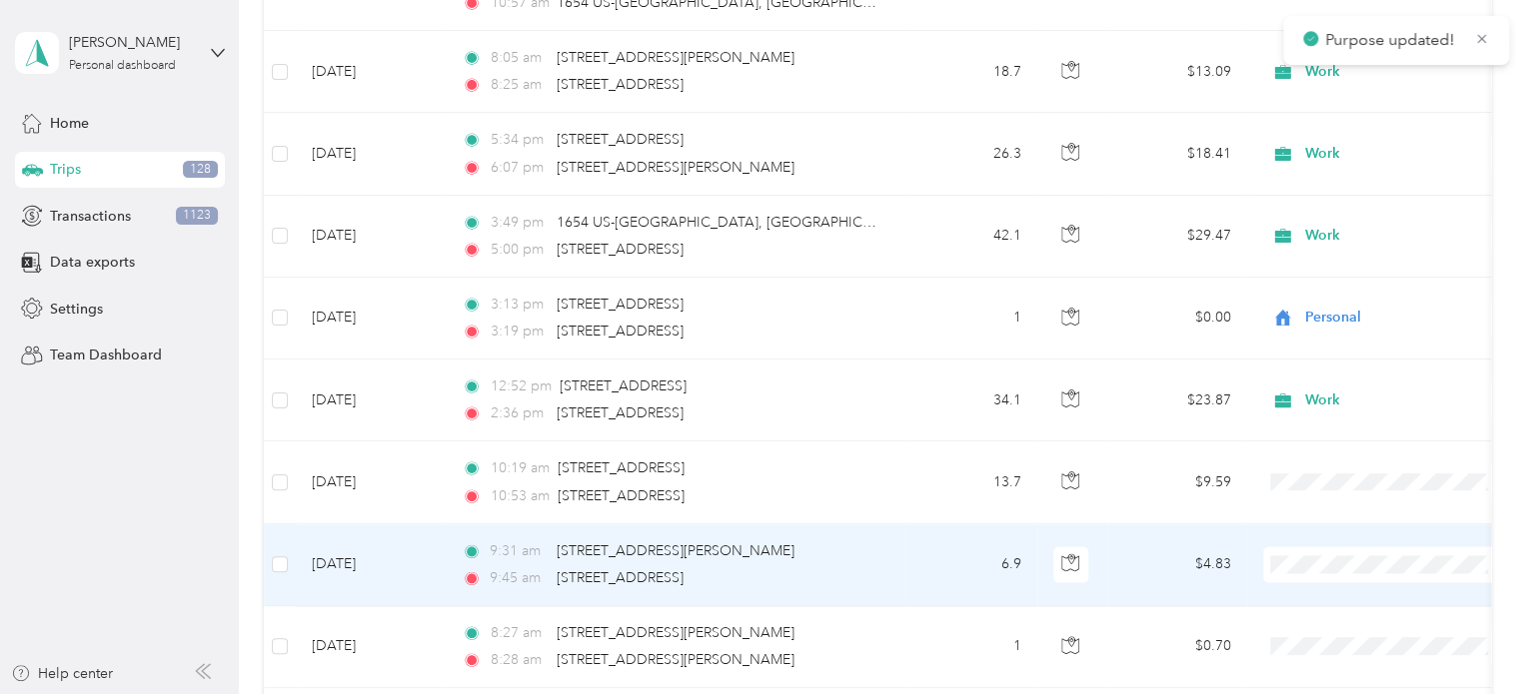
scroll to position [1399, 0]
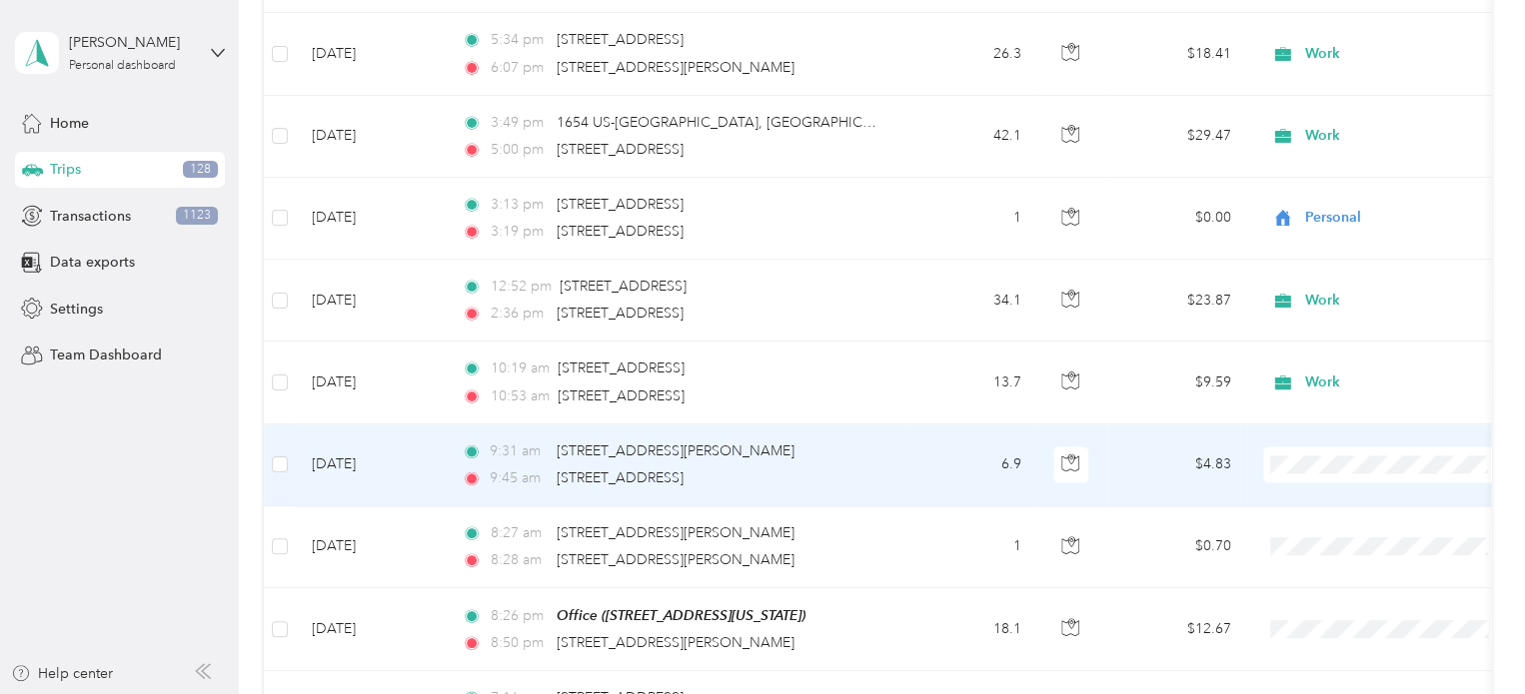
click at [1329, 170] on span "Work" at bounding box center [1404, 161] width 185 height 21
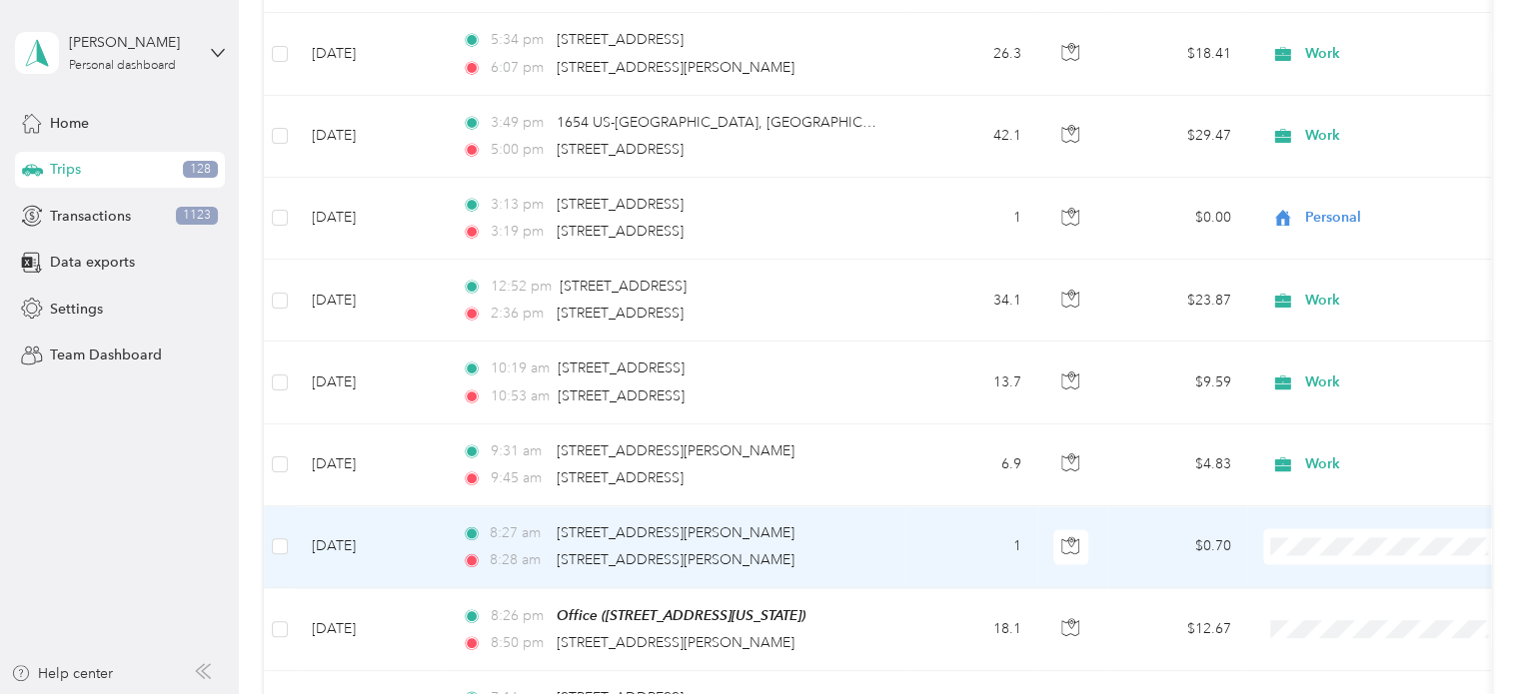
click at [1323, 286] on span "Personal" at bounding box center [1404, 288] width 185 height 21
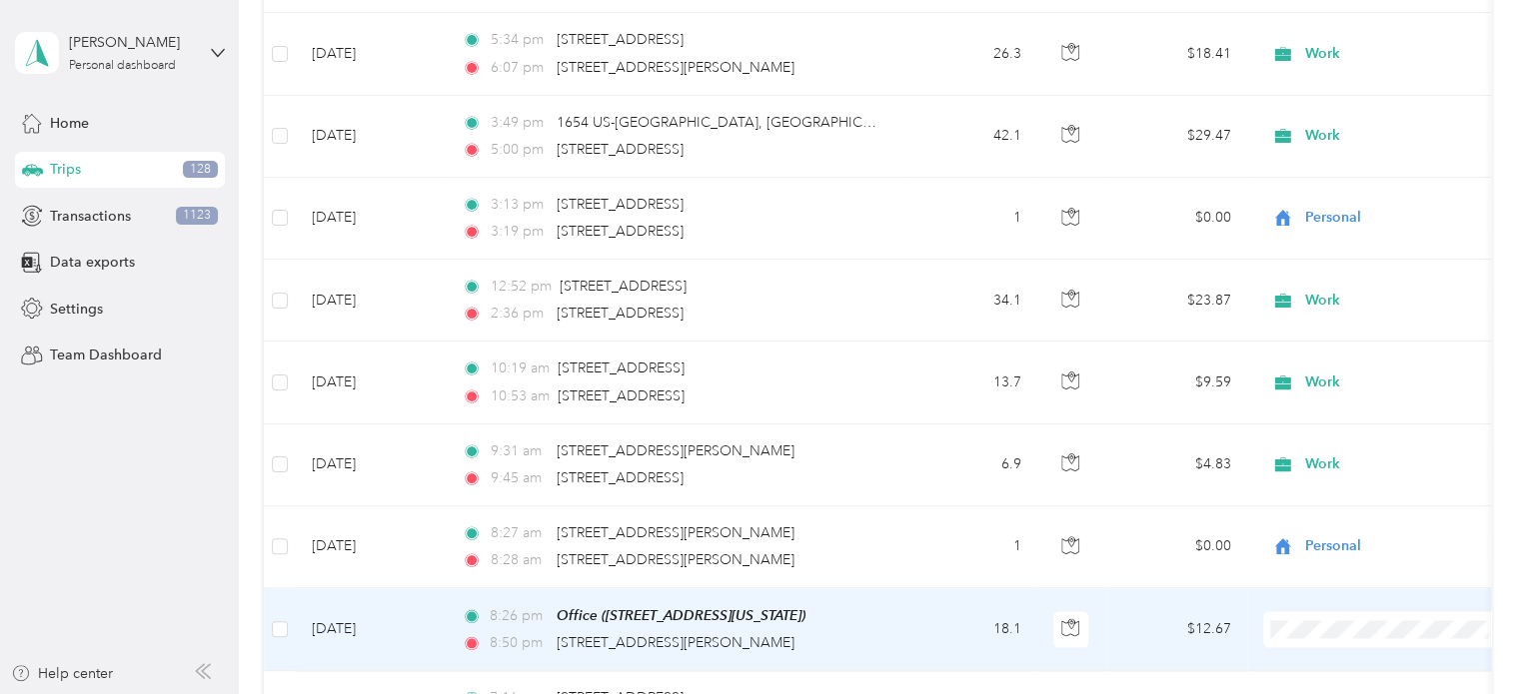
click at [1332, 331] on span "Work" at bounding box center [1404, 333] width 185 height 21
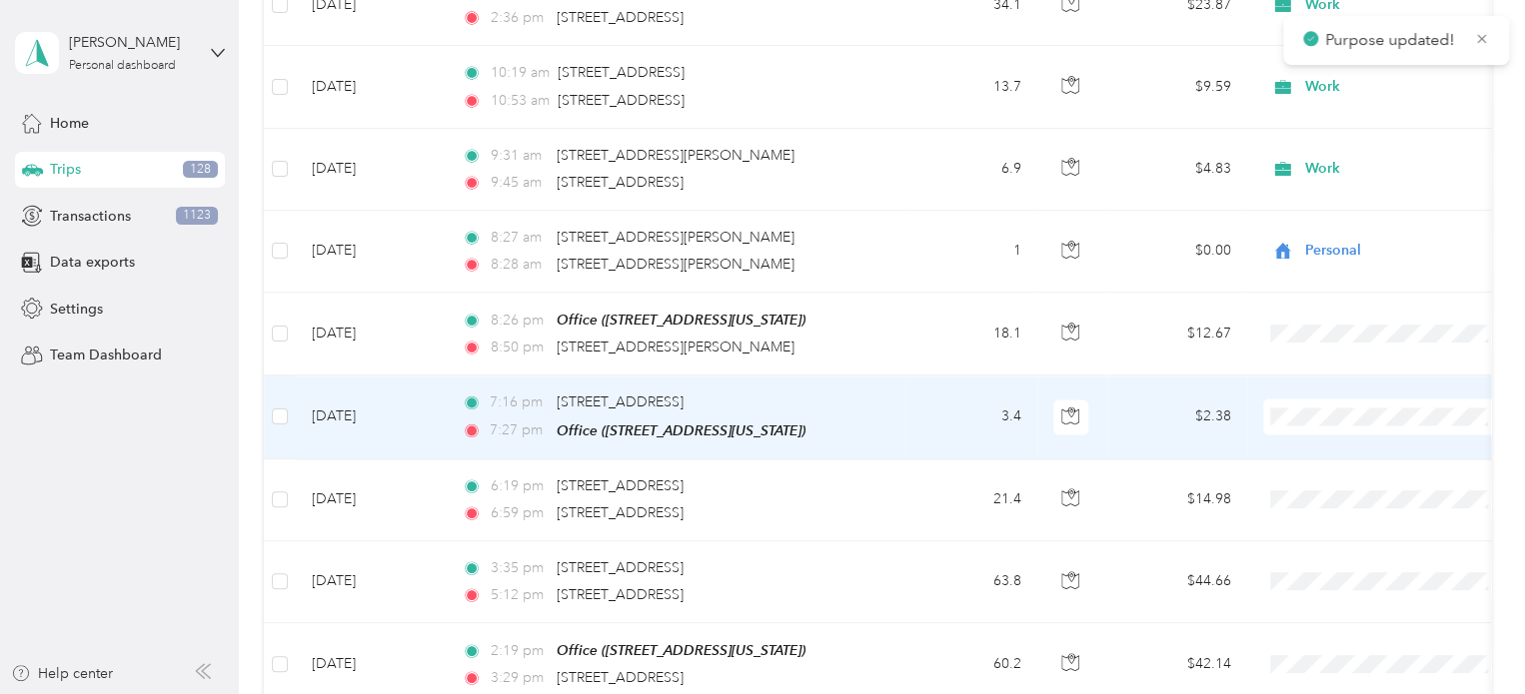
scroll to position [1698, 0]
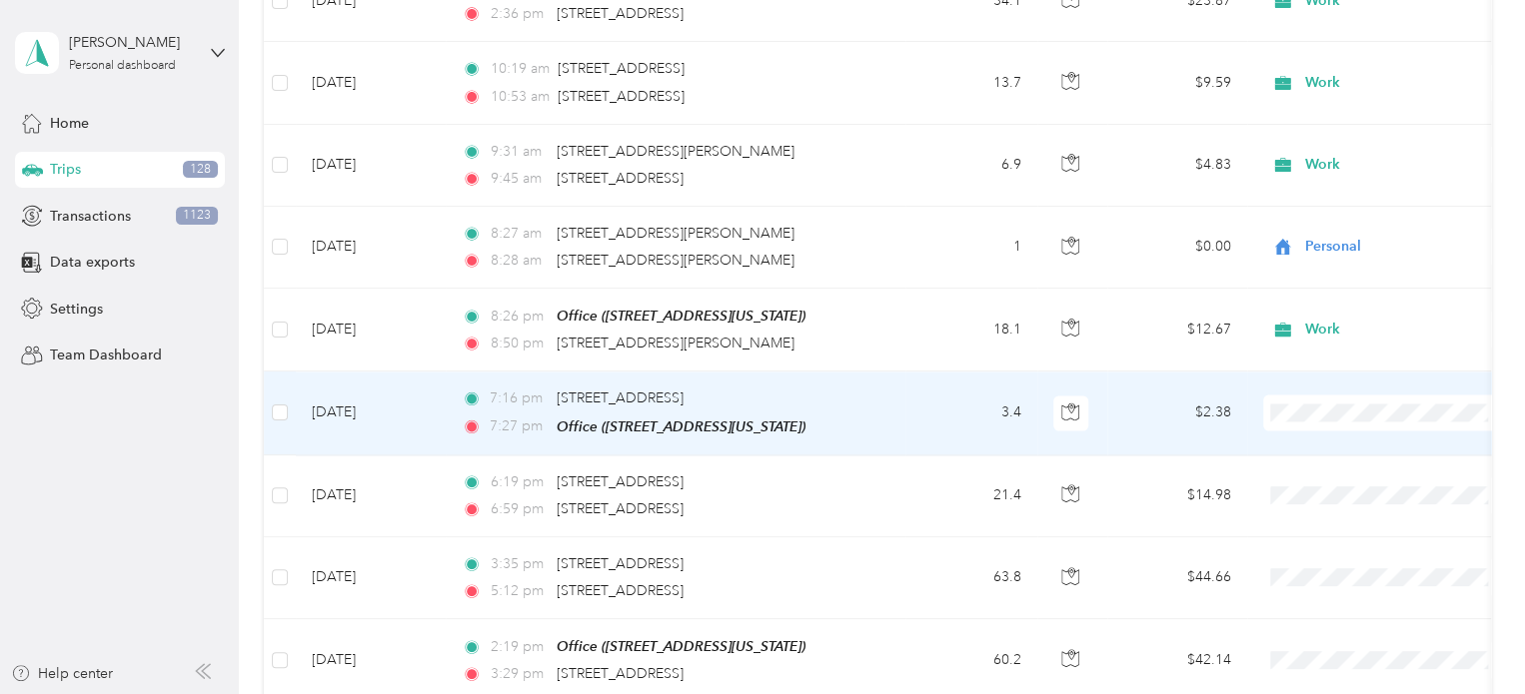
click at [1326, 116] on span "Work" at bounding box center [1404, 108] width 185 height 21
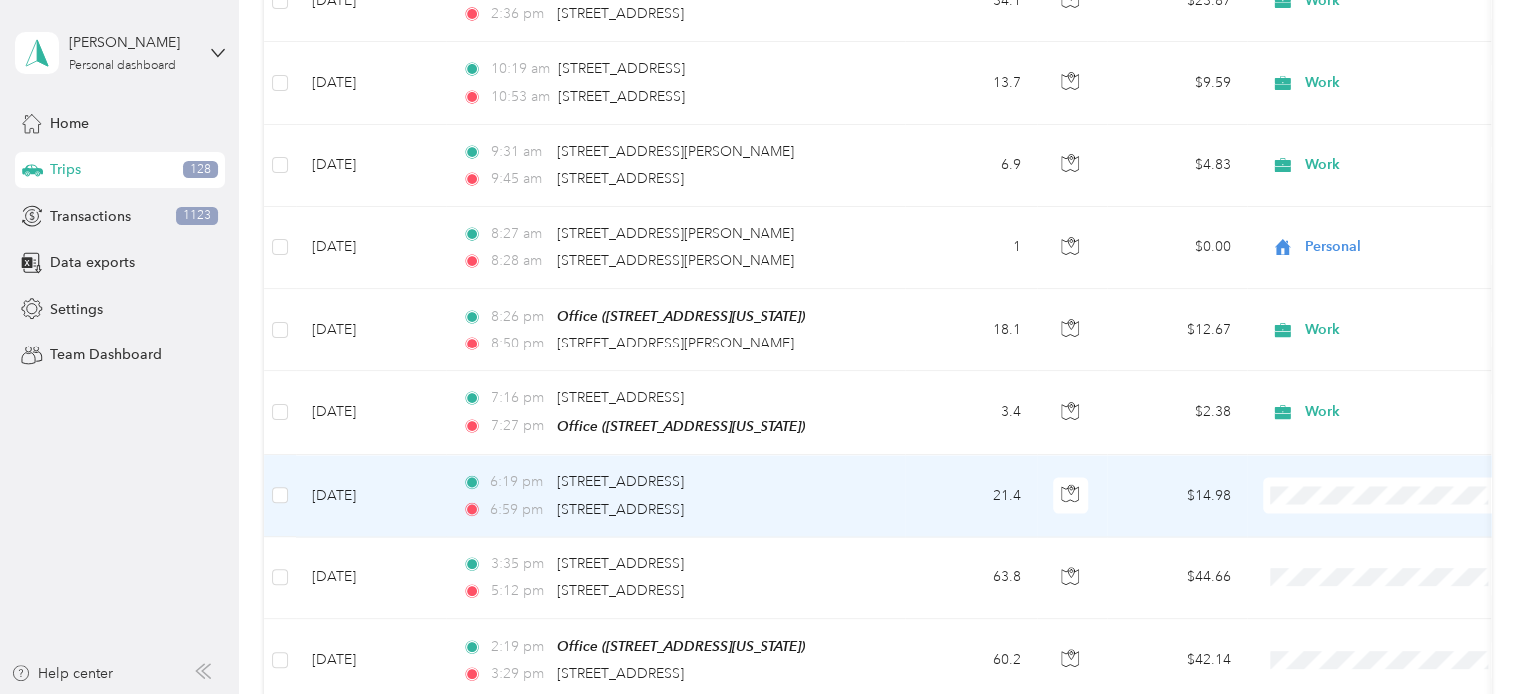
click at [1319, 191] on span "Work" at bounding box center [1404, 188] width 185 height 21
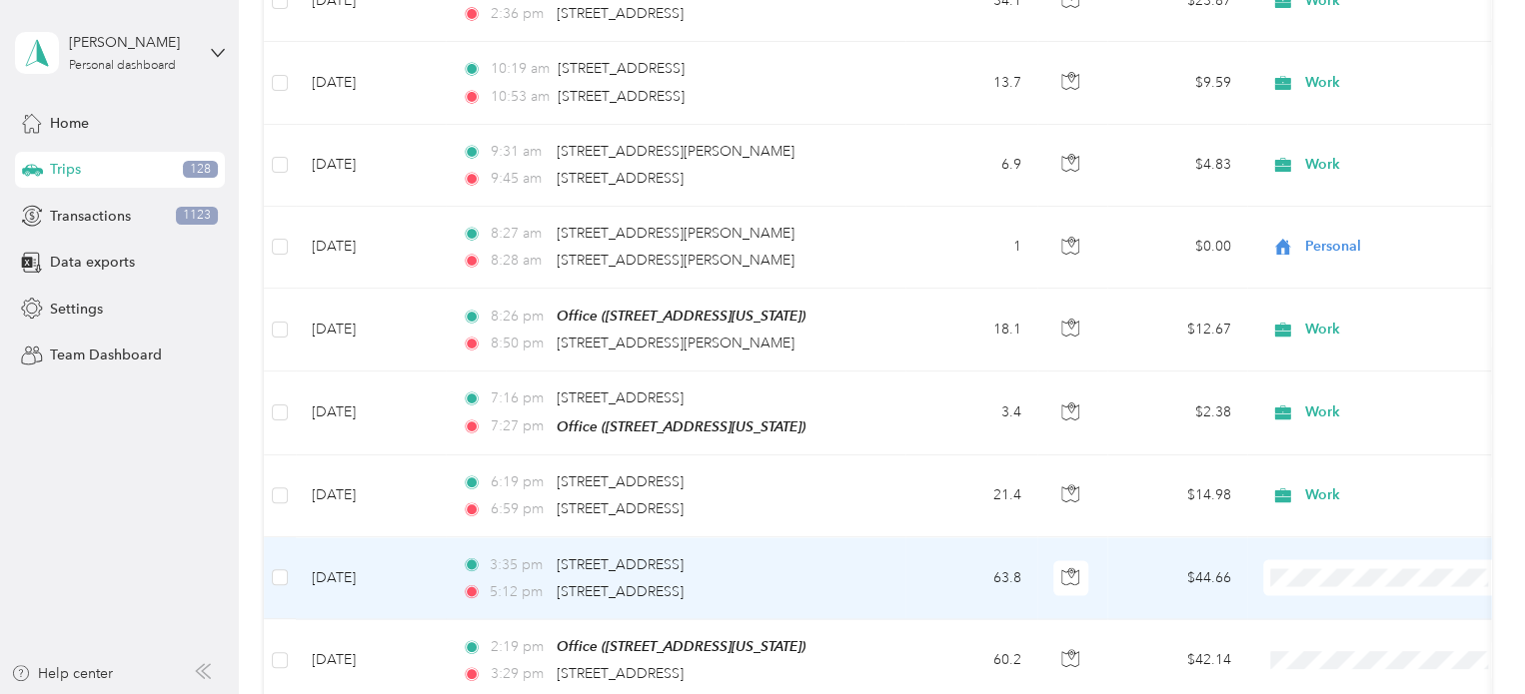
click at [1312, 278] on span "Work" at bounding box center [1404, 270] width 185 height 21
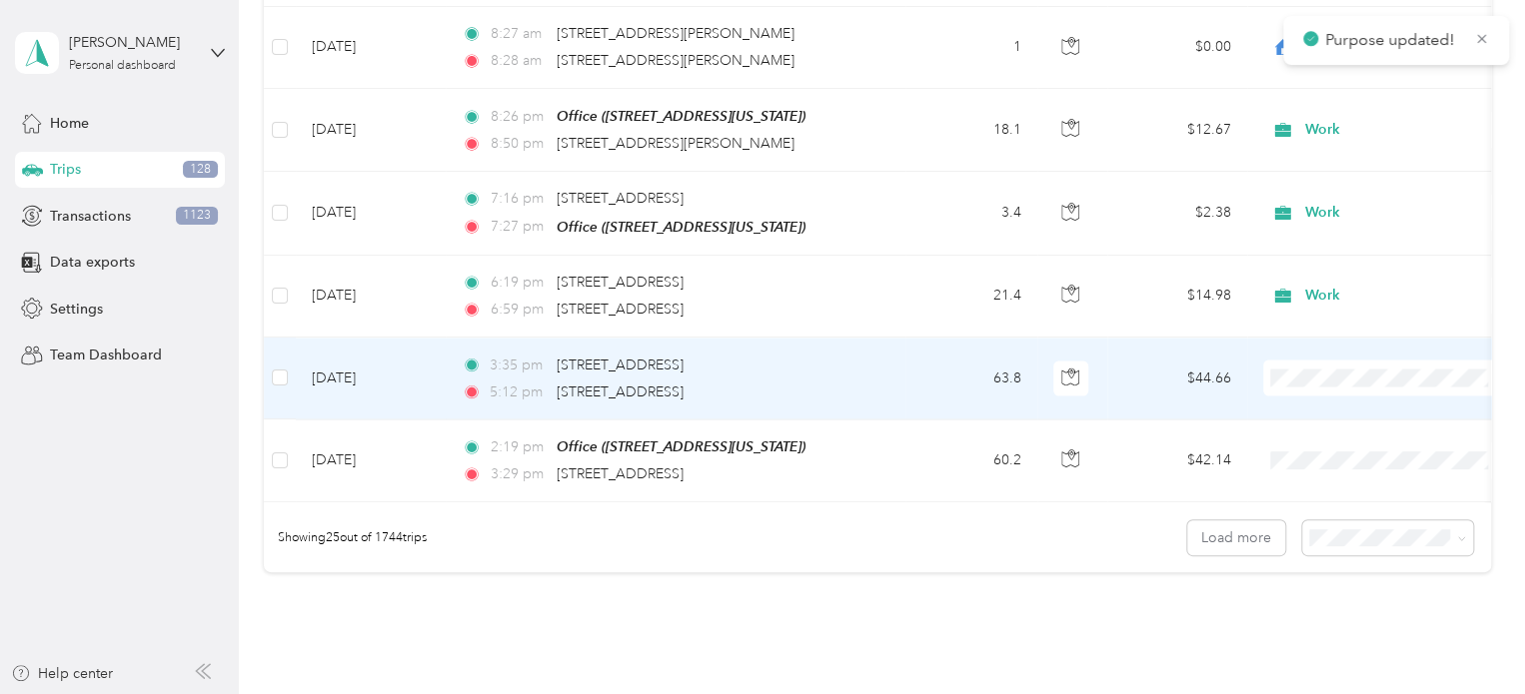
scroll to position [1998, 0]
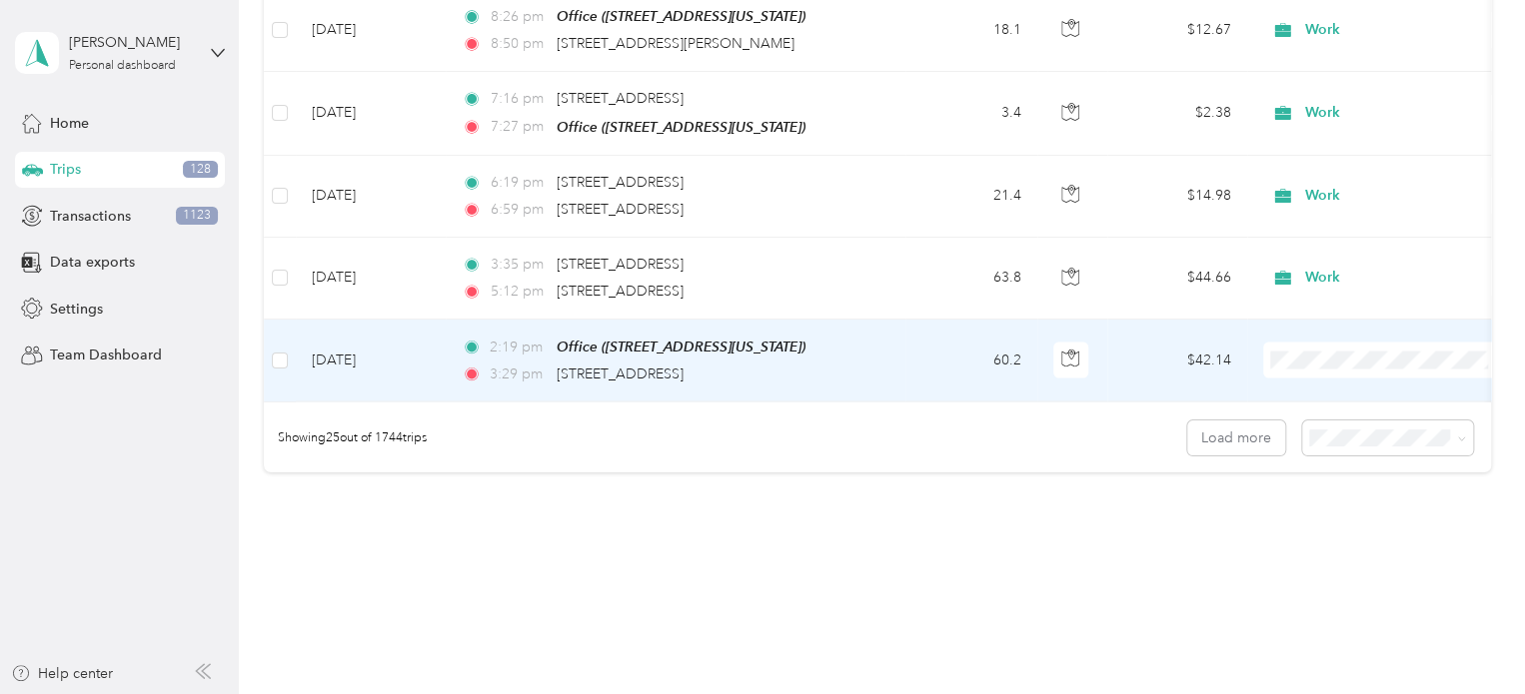
click at [1297, 381] on span "Work" at bounding box center [1387, 383] width 220 height 21
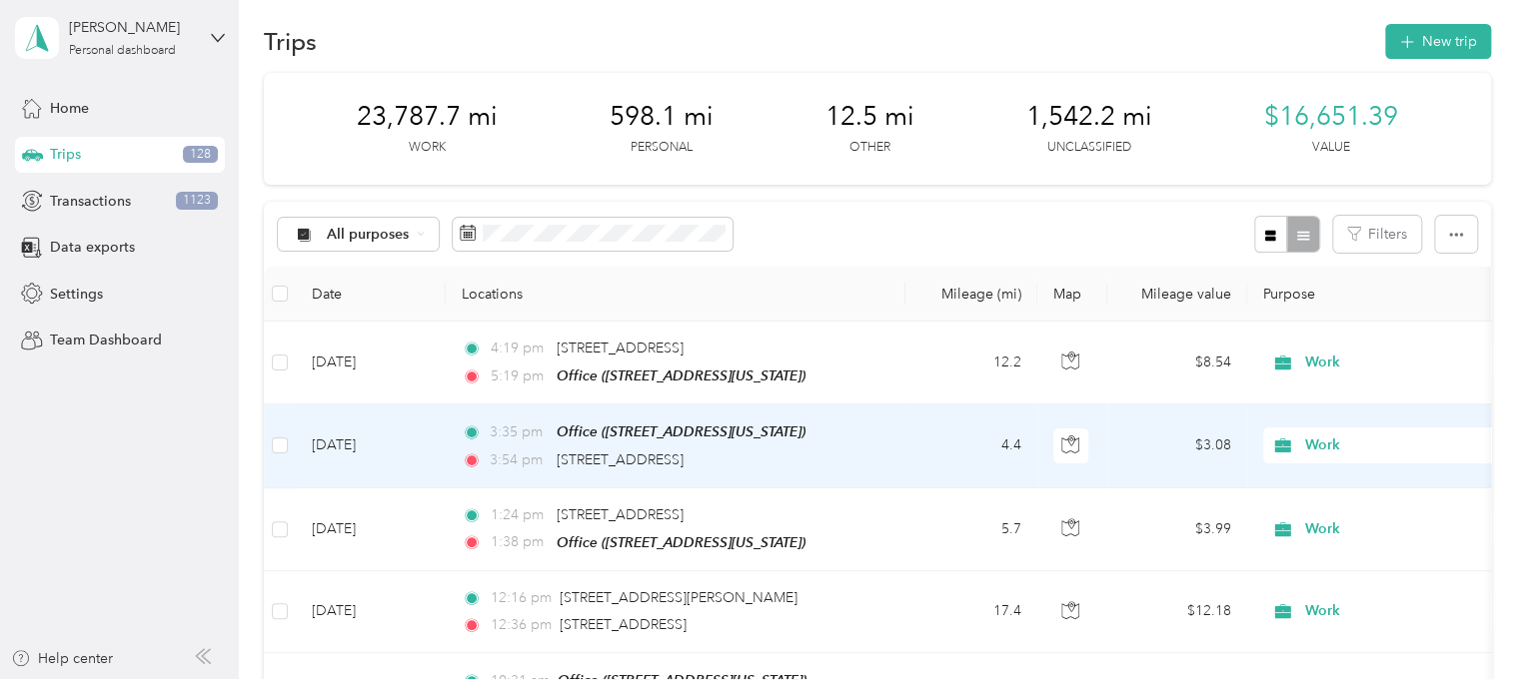
scroll to position [0, 0]
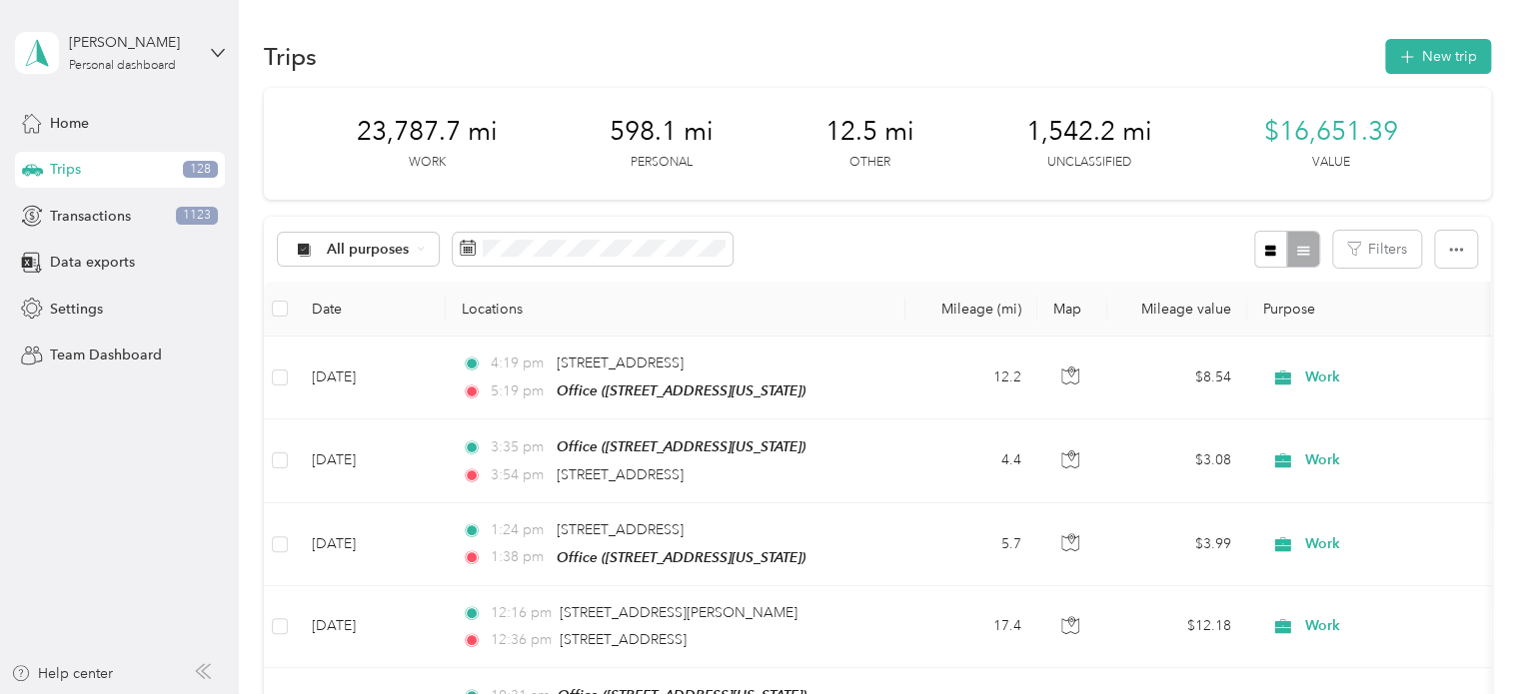
click at [1072, 152] on div "1,542.2 mi Unclassified" at bounding box center [1089, 144] width 126 height 56
click at [1068, 119] on span "1,542.2 mi" at bounding box center [1089, 132] width 126 height 32
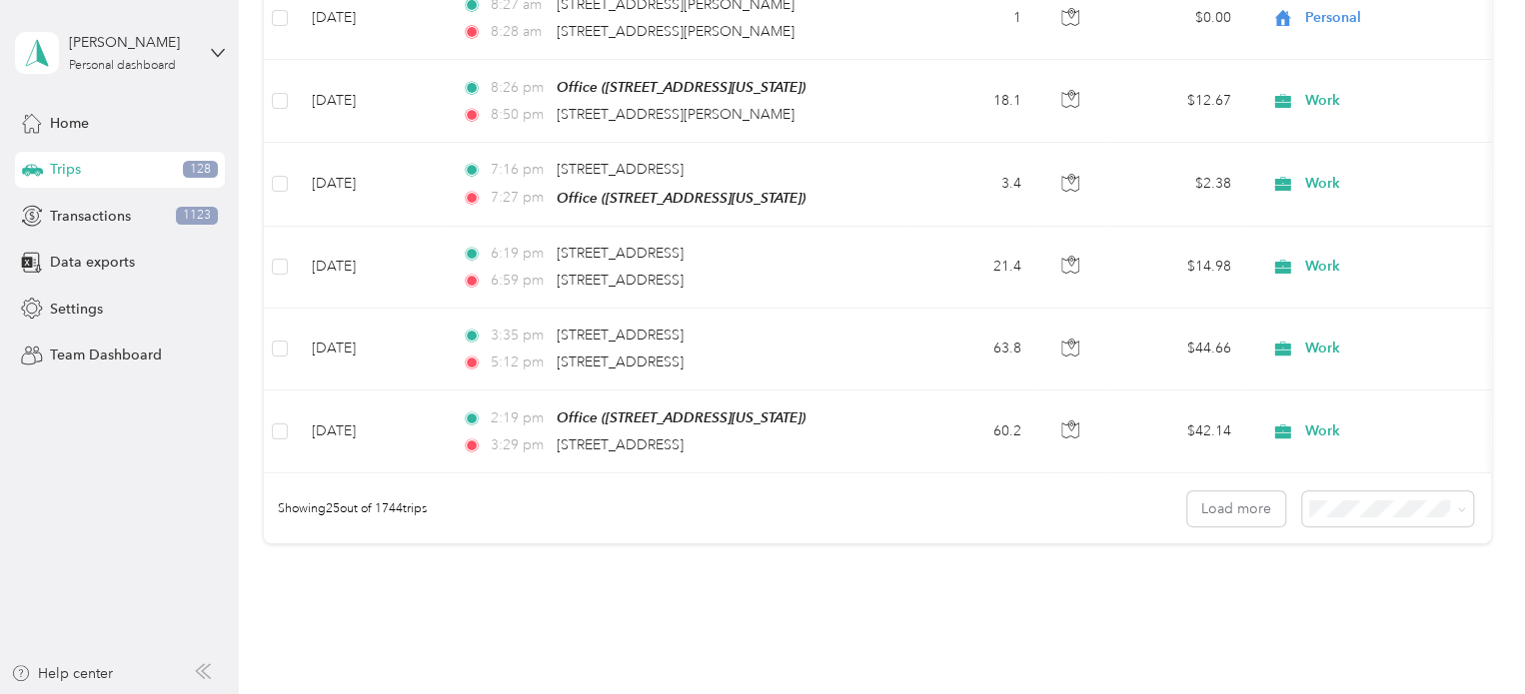
scroll to position [1998, 0]
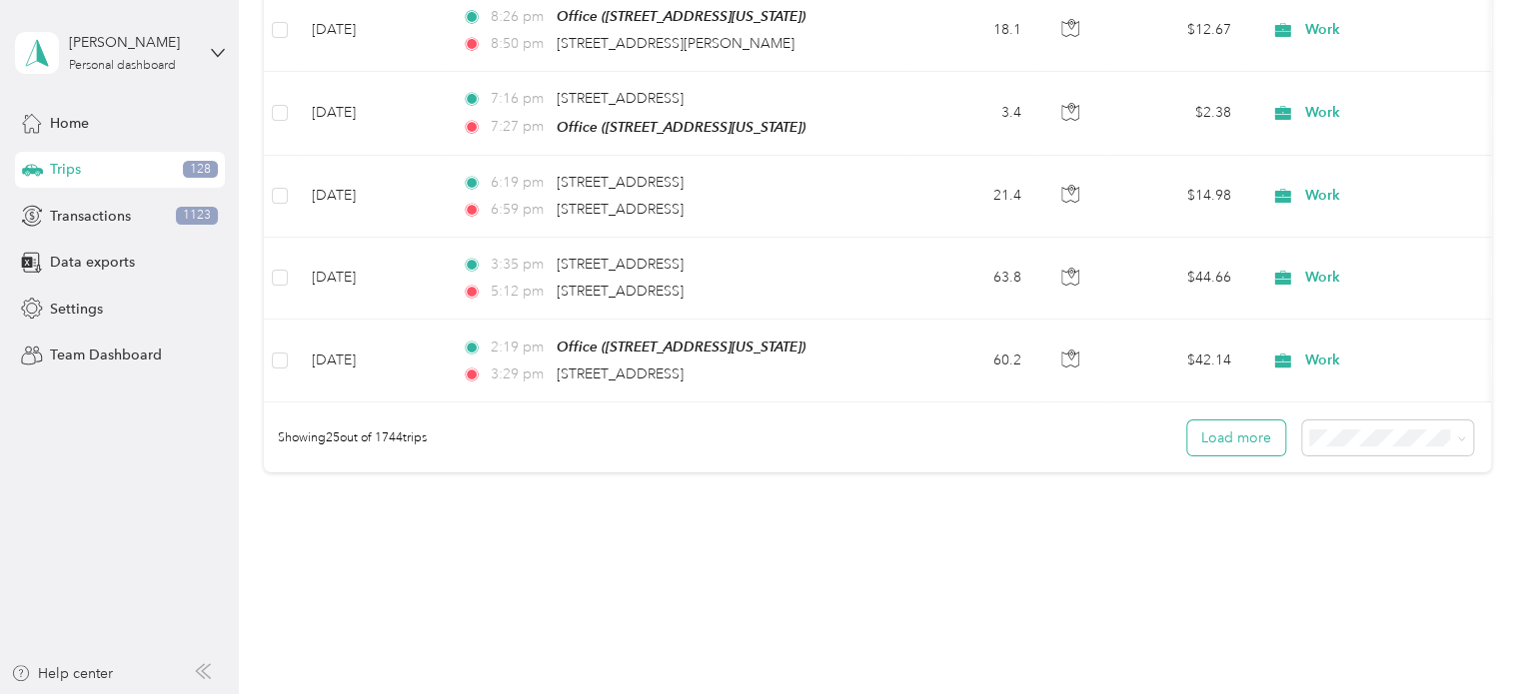
click at [1222, 434] on button "Load more" at bounding box center [1236, 438] width 98 height 35
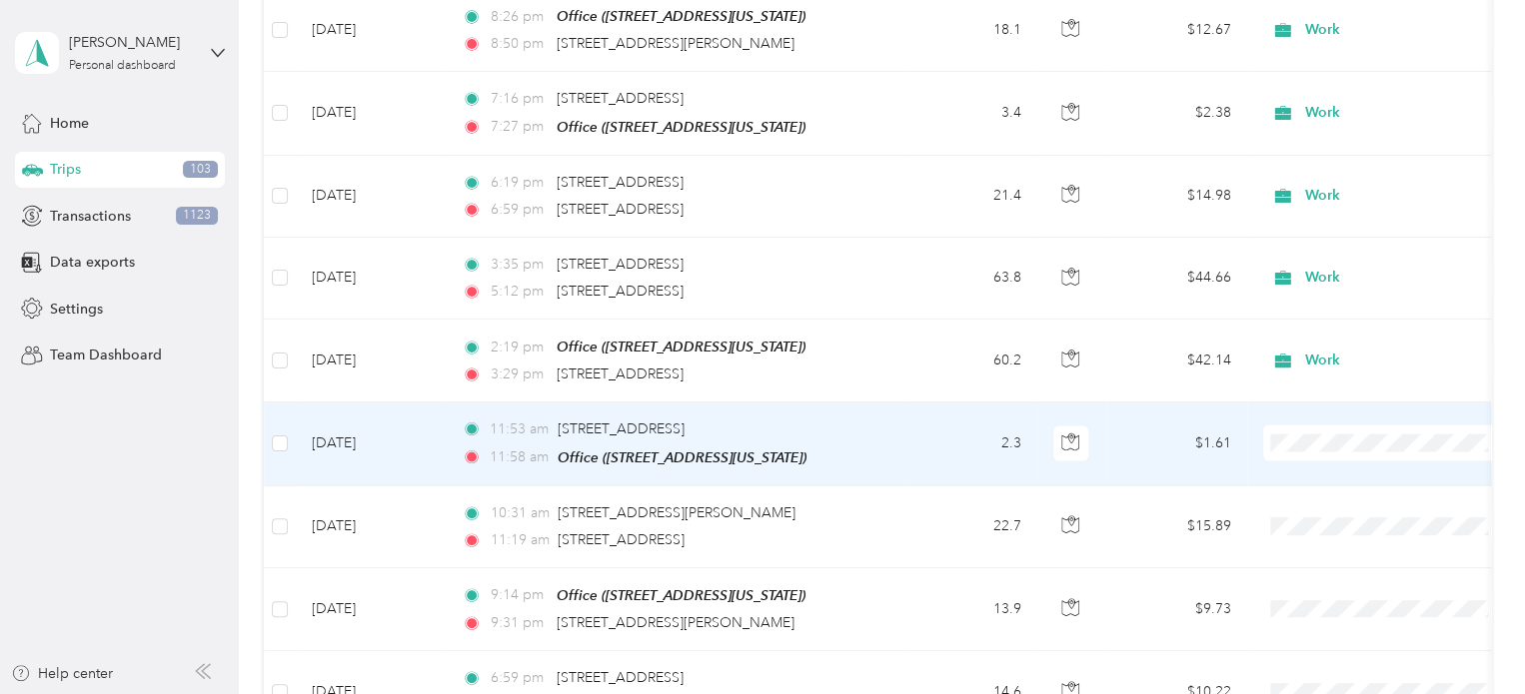
click at [1299, 179] on span "Personal" at bounding box center [1387, 178] width 220 height 21
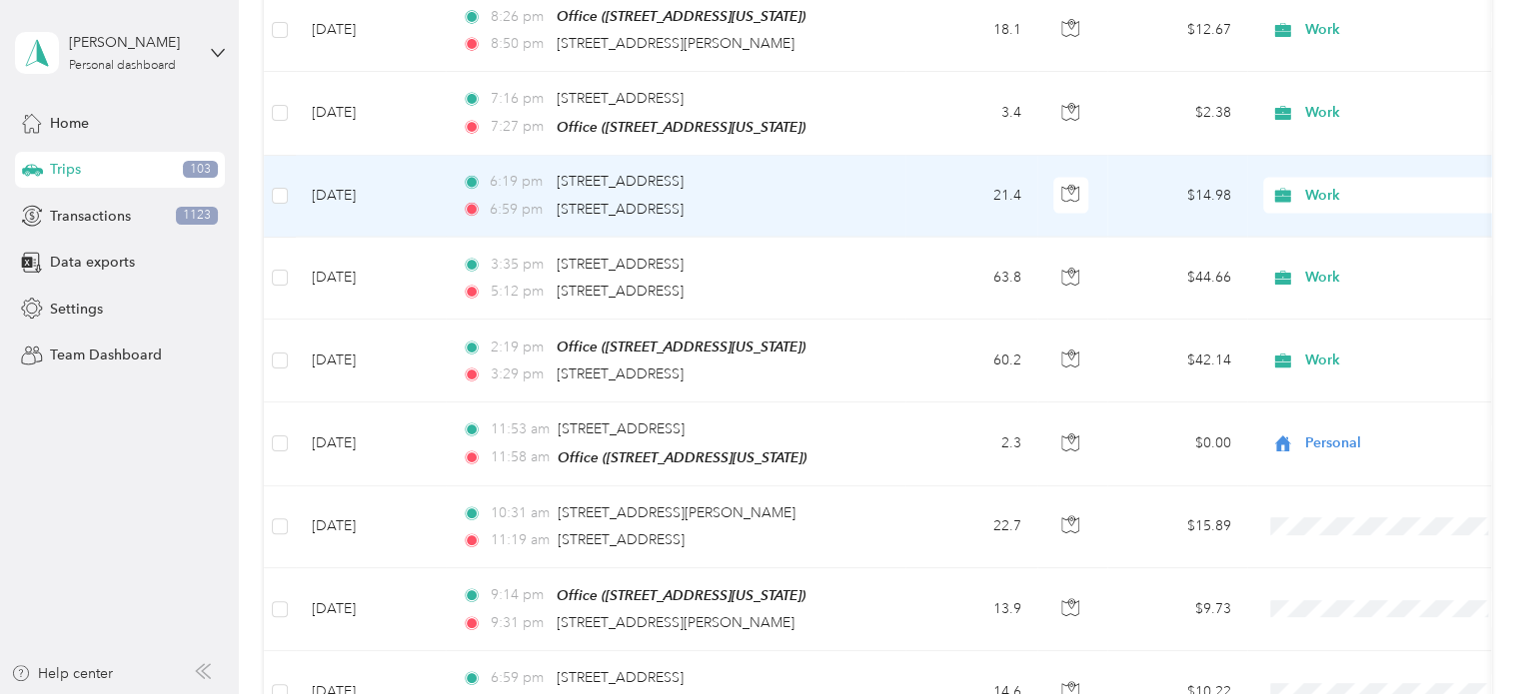
click at [1319, 185] on span "Work" at bounding box center [1396, 196] width 183 height 22
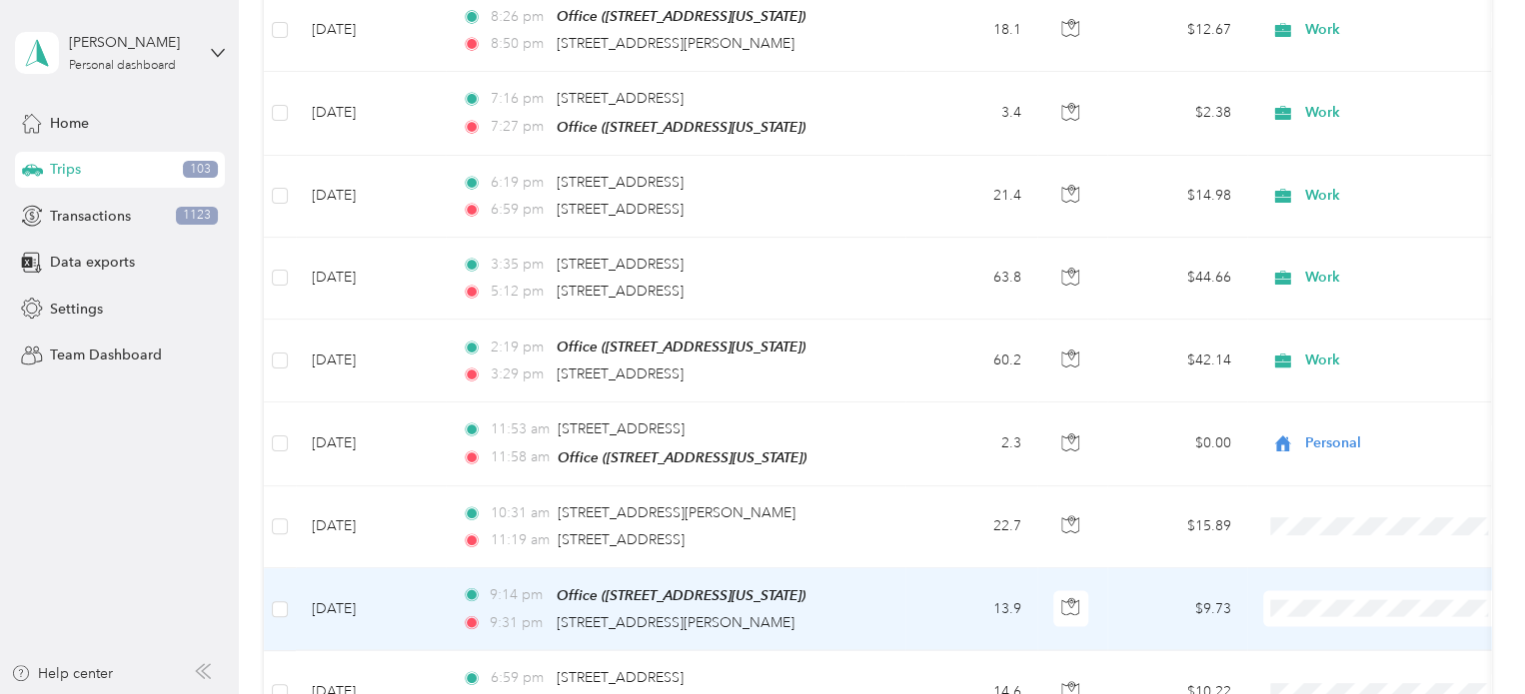
click at [1313, 307] on span "Work" at bounding box center [1404, 309] width 185 height 21
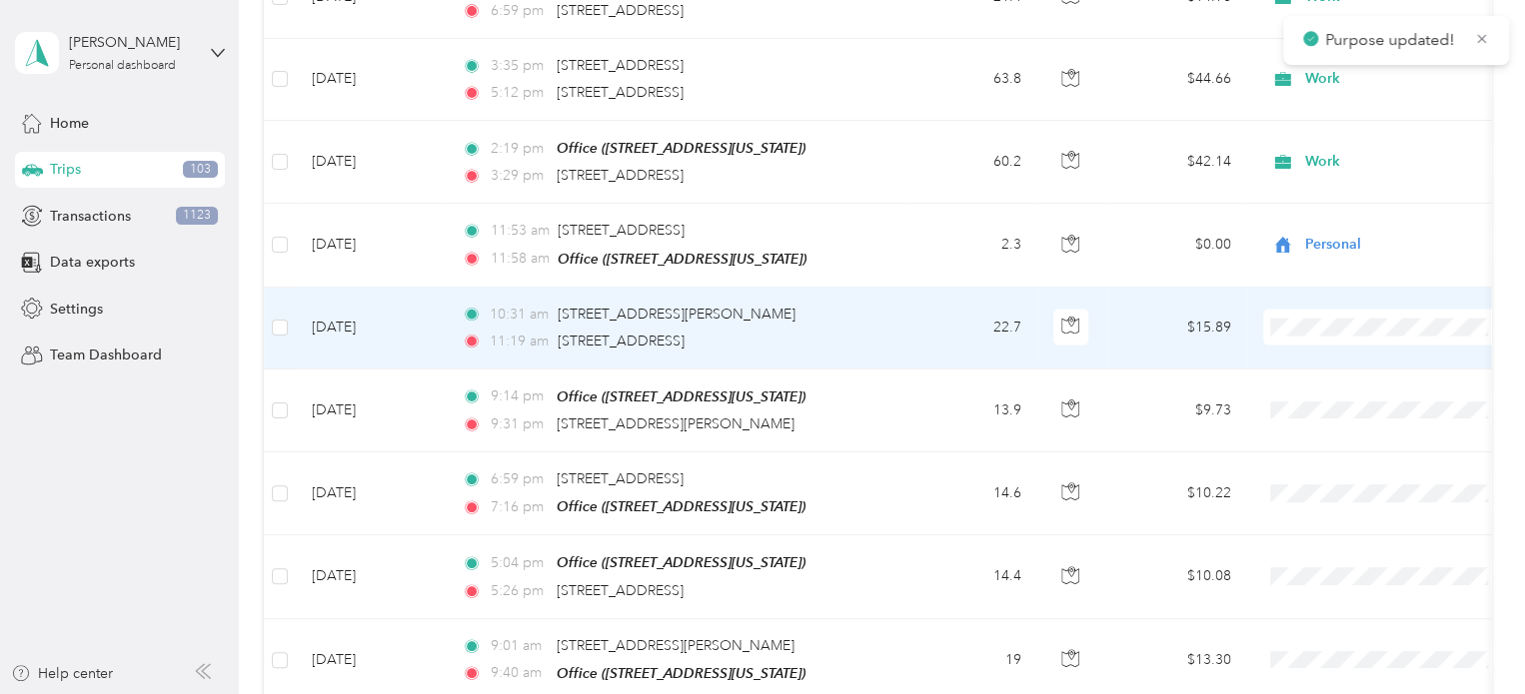
scroll to position [2198, 0]
click at [1302, 347] on li "Work" at bounding box center [1387, 347] width 248 height 35
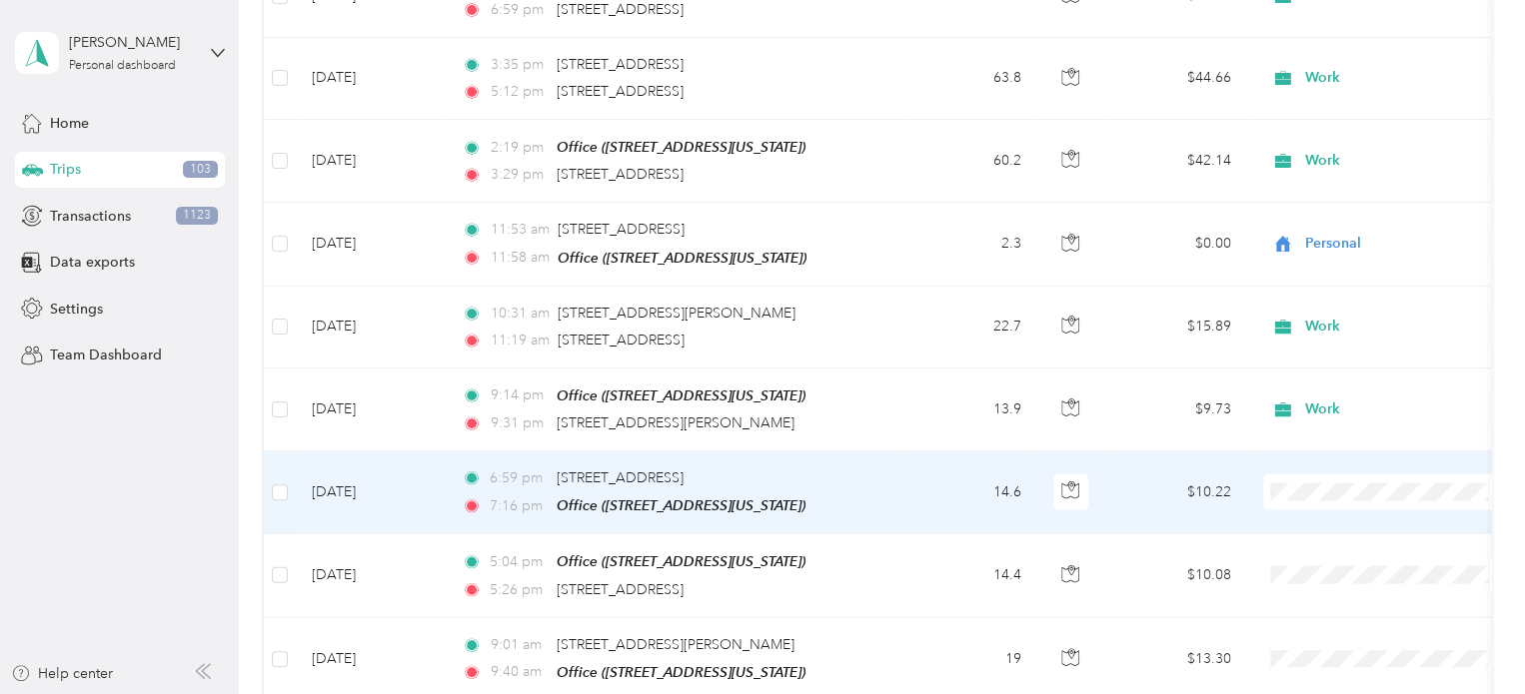
click at [1325, 194] on li "Work" at bounding box center [1387, 186] width 248 height 35
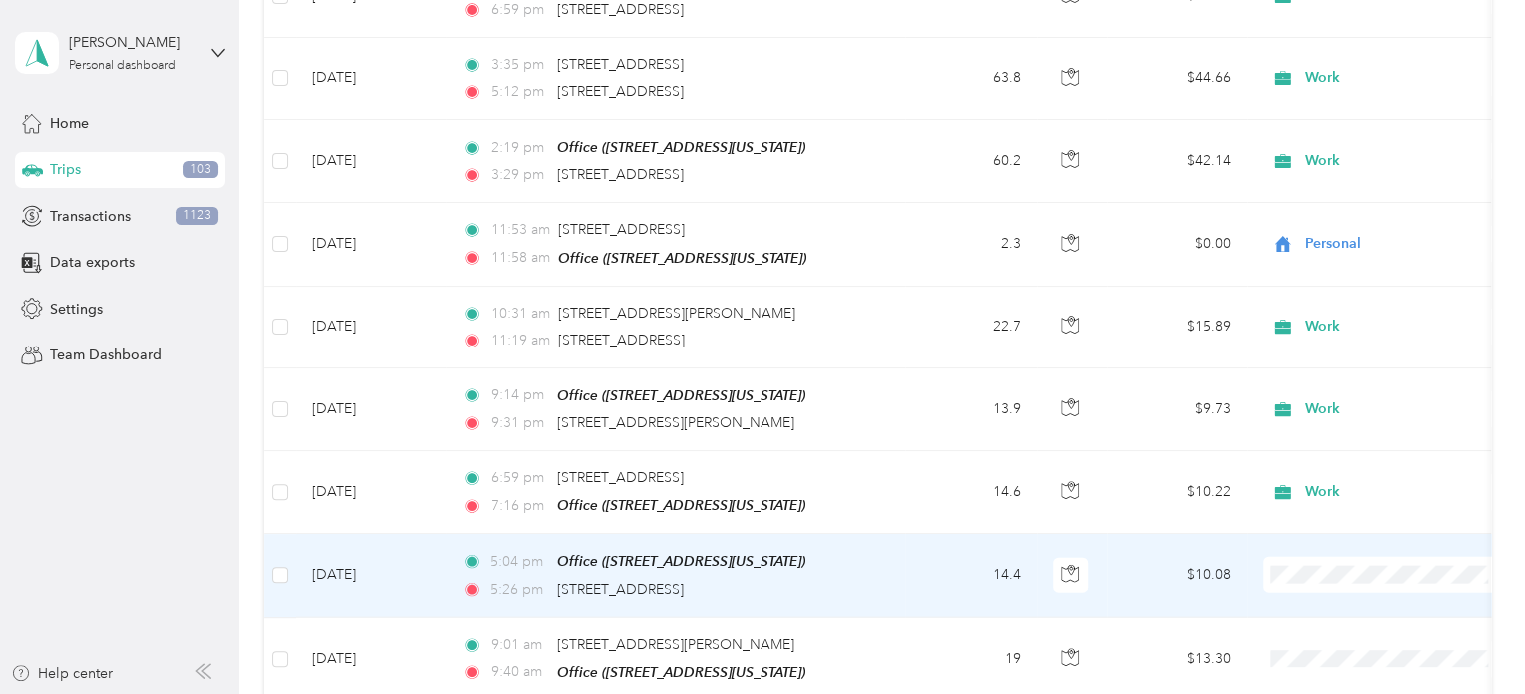
click at [1326, 270] on span "Work" at bounding box center [1404, 273] width 185 height 21
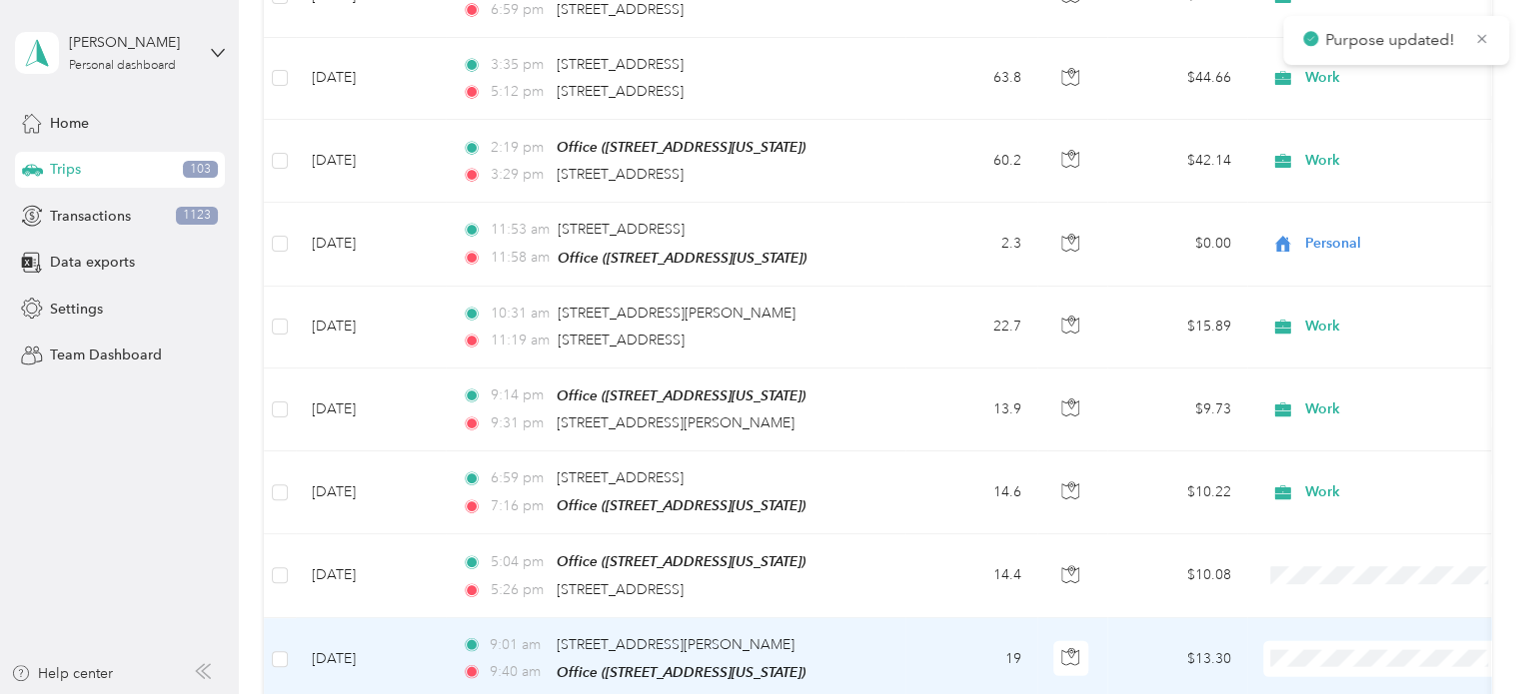
click at [1301, 355] on li "Work" at bounding box center [1387, 353] width 248 height 35
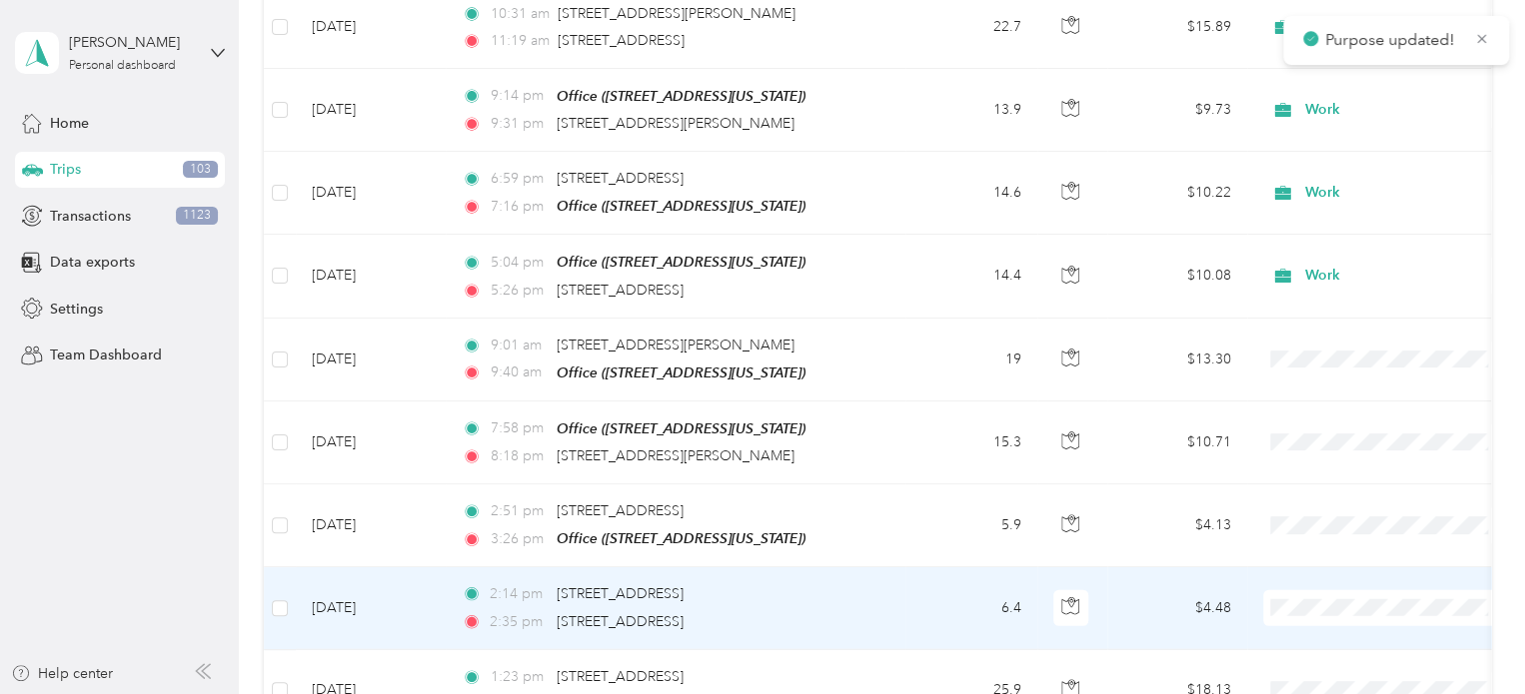
scroll to position [2598, 0]
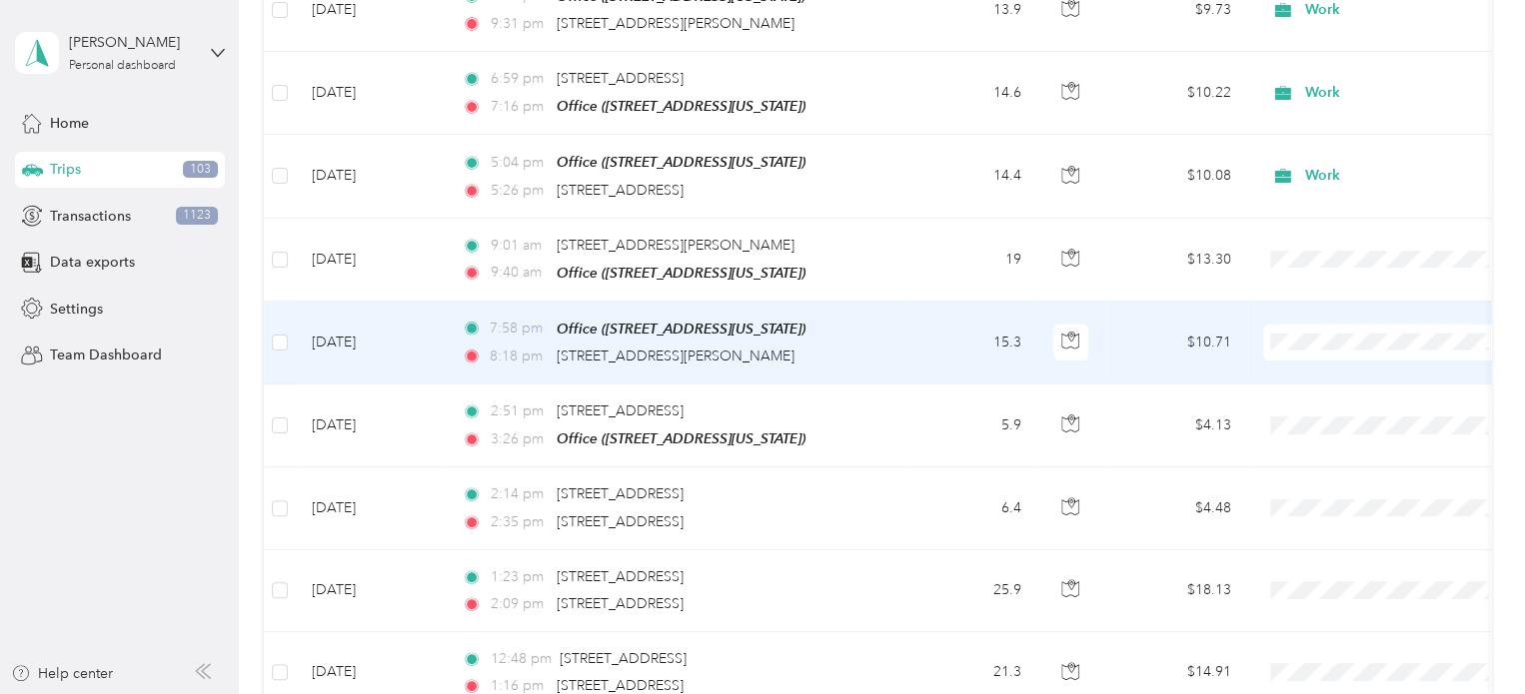
click at [1289, 357] on span "Work" at bounding box center [1387, 358] width 220 height 21
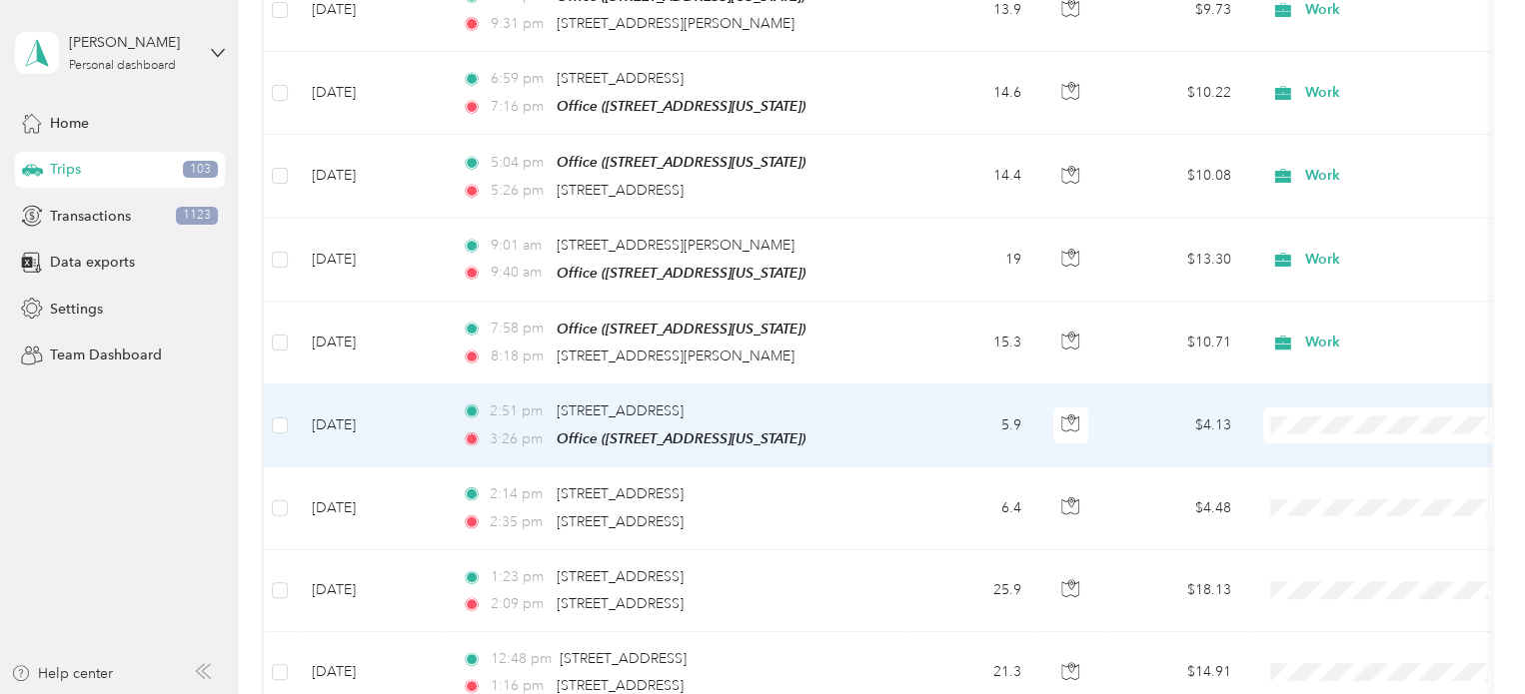
click at [1290, 116] on icon at bounding box center [1289, 109] width 25 height 16
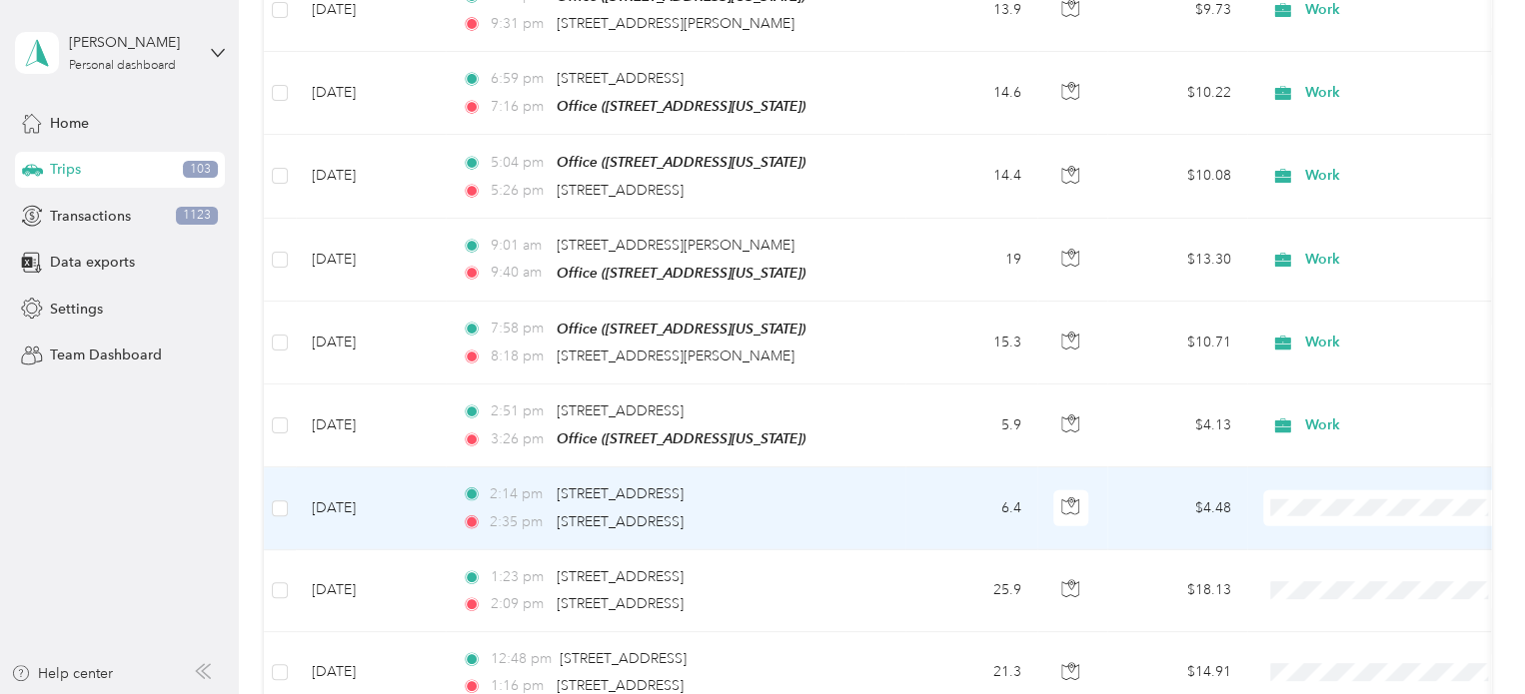
click at [1295, 197] on icon at bounding box center [1289, 200] width 16 height 14
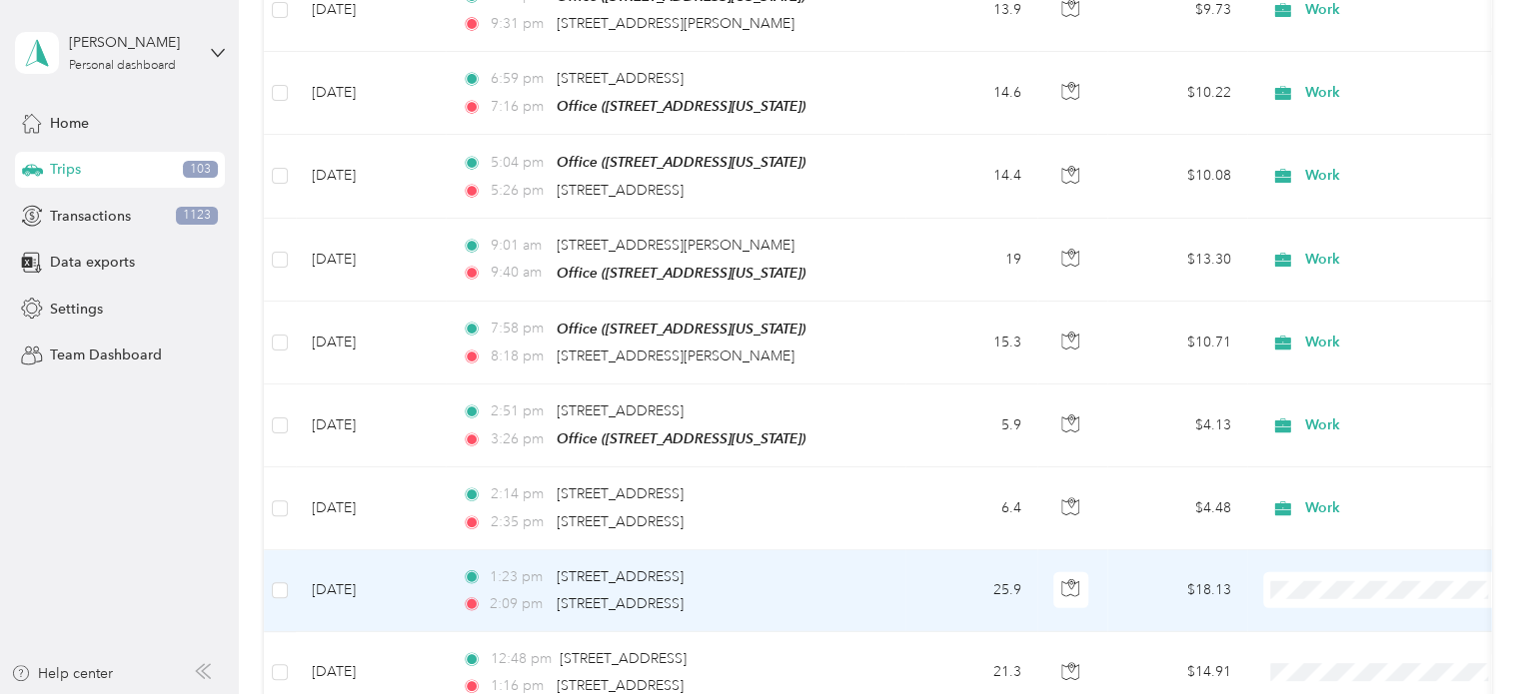
click at [1331, 281] on span "Work" at bounding box center [1404, 284] width 185 height 21
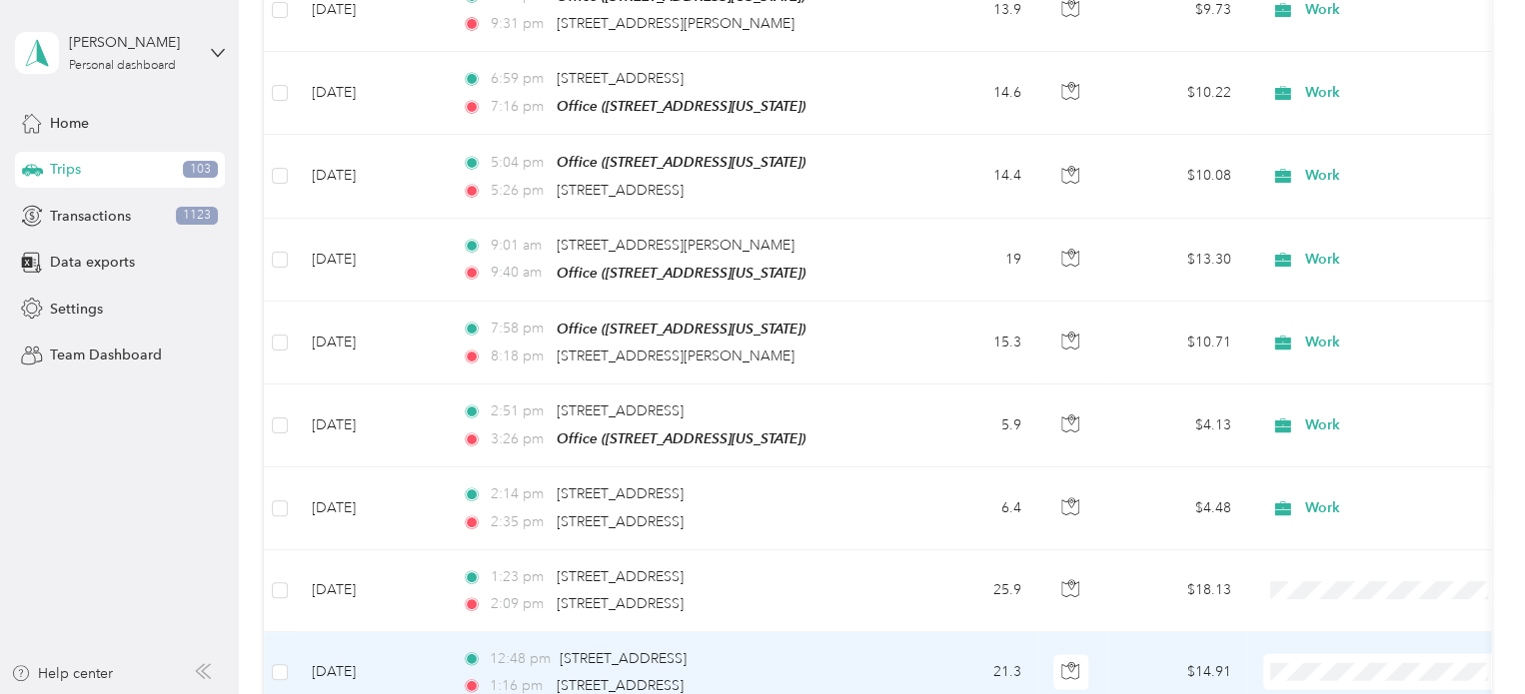
click at [1339, 364] on span "Work" at bounding box center [1404, 357] width 185 height 21
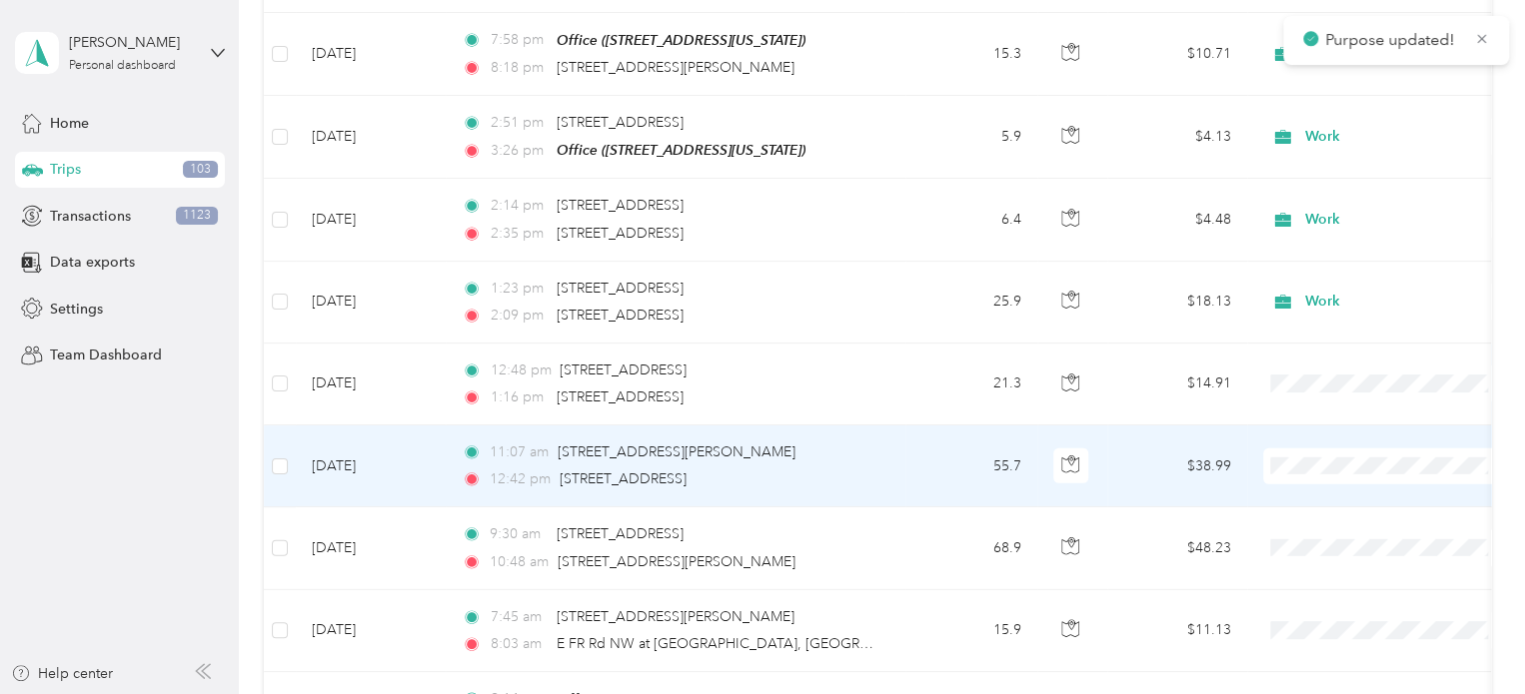
scroll to position [2897, 0]
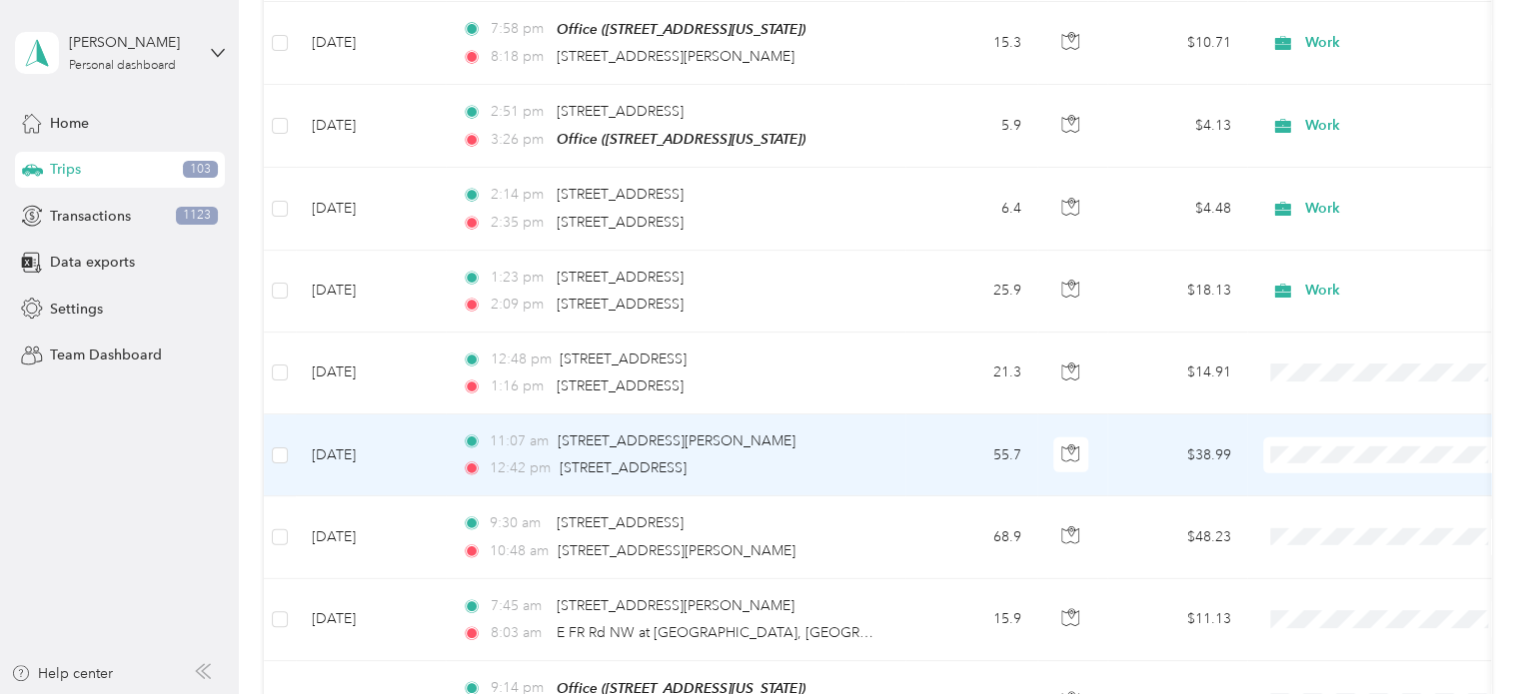
click at [1327, 143] on span "Work" at bounding box center [1404, 148] width 185 height 21
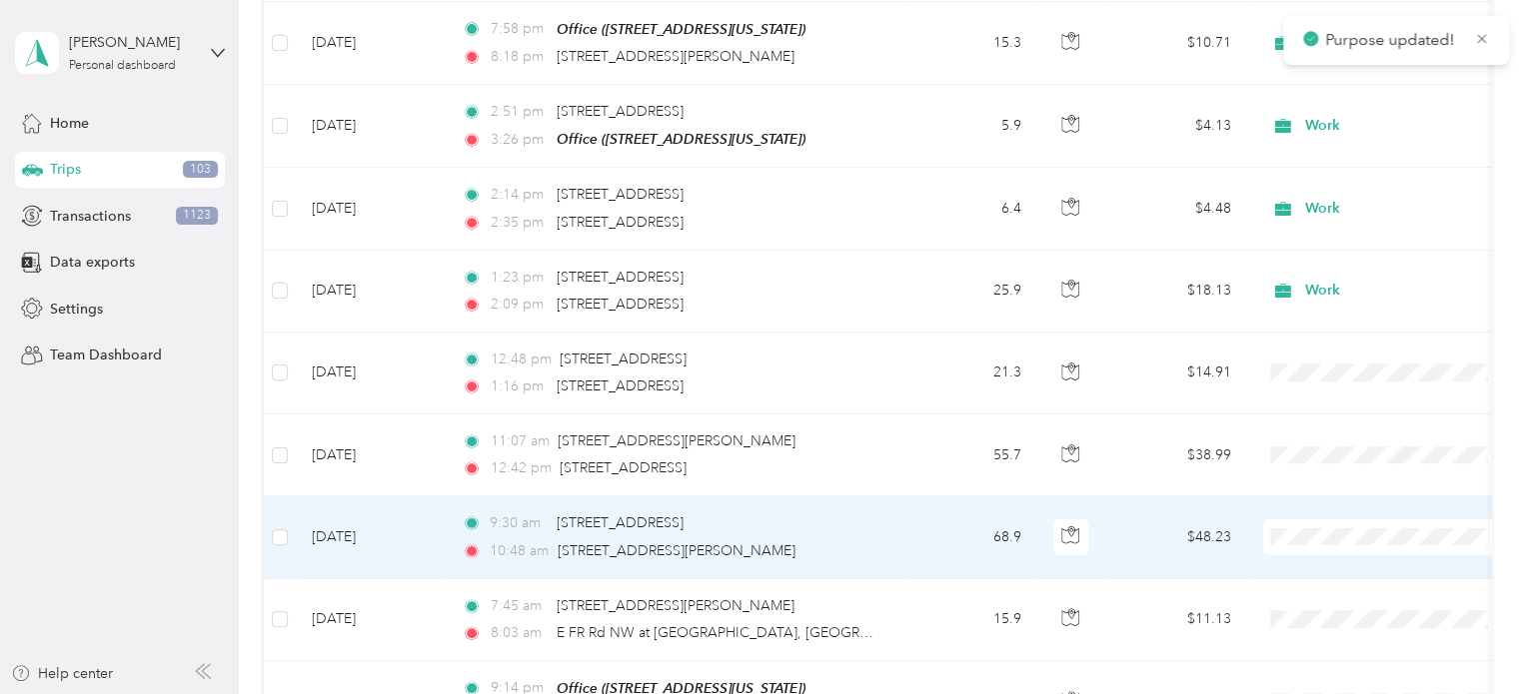
click at [1308, 223] on span "Work" at bounding box center [1387, 219] width 220 height 21
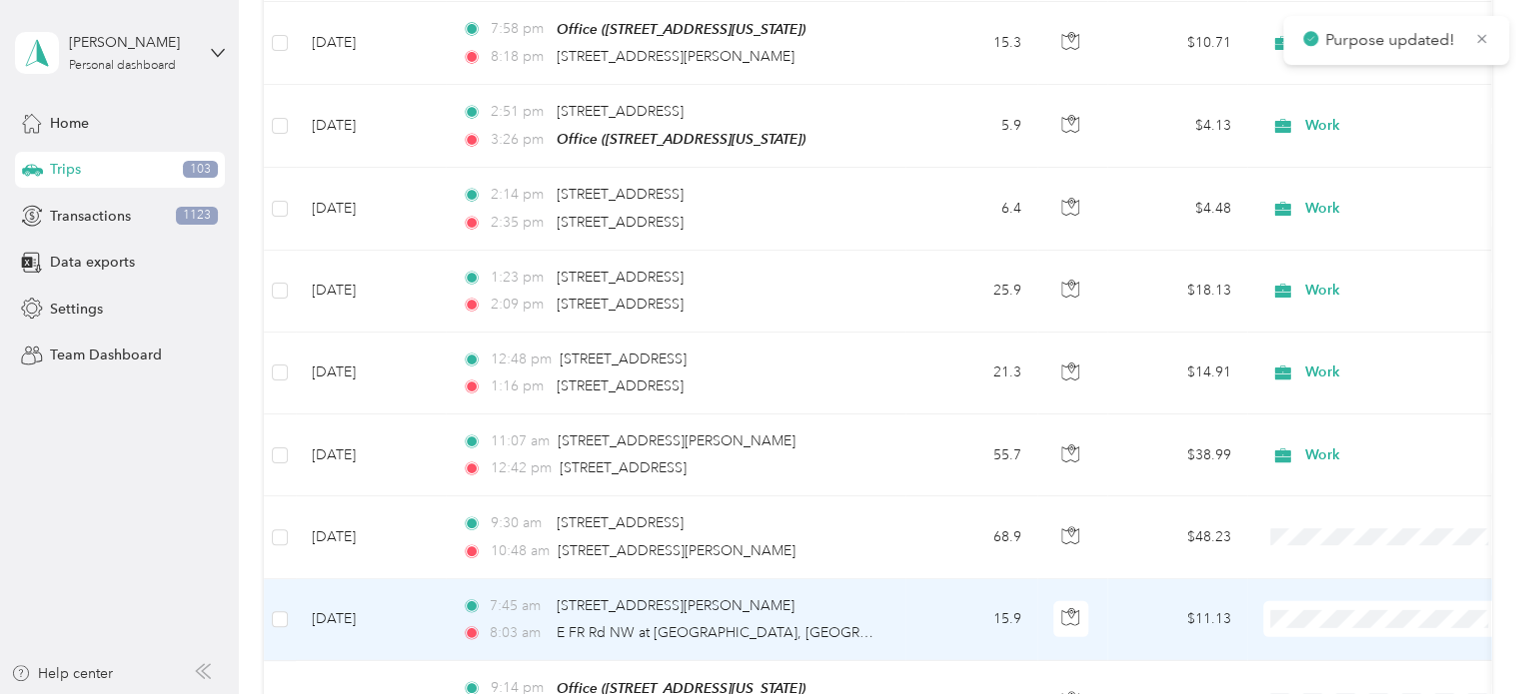
click at [1338, 309] on span "Work" at bounding box center [1404, 309] width 185 height 21
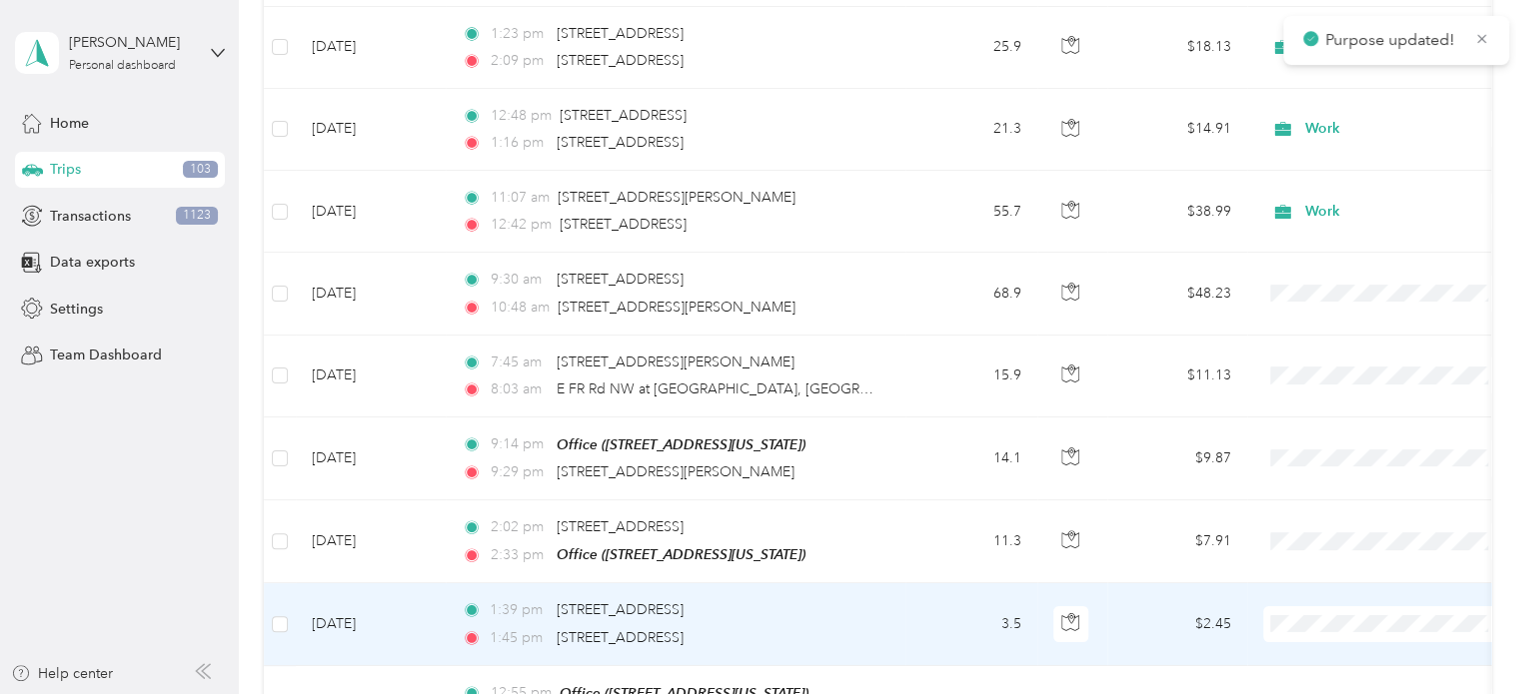
scroll to position [3197, 0]
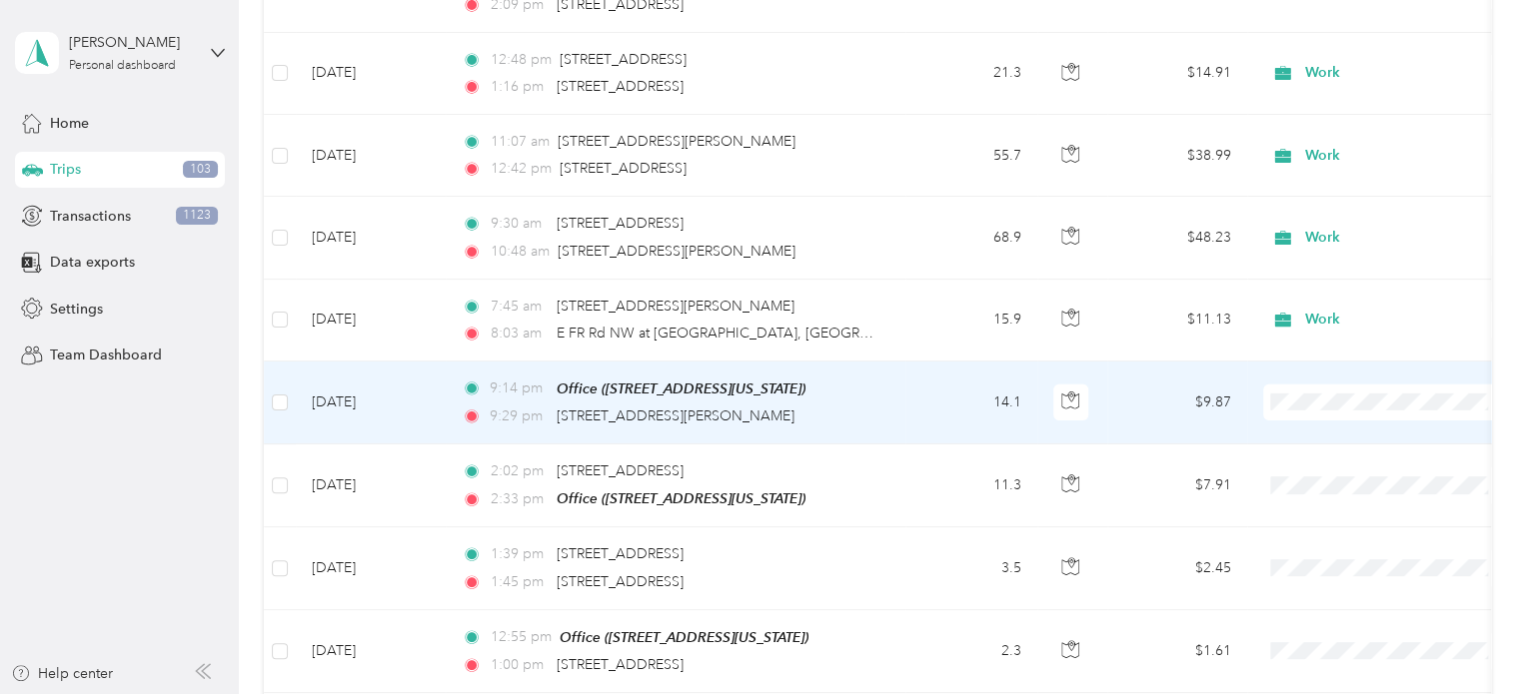
click at [1318, 410] on span "Work" at bounding box center [1404, 414] width 185 height 21
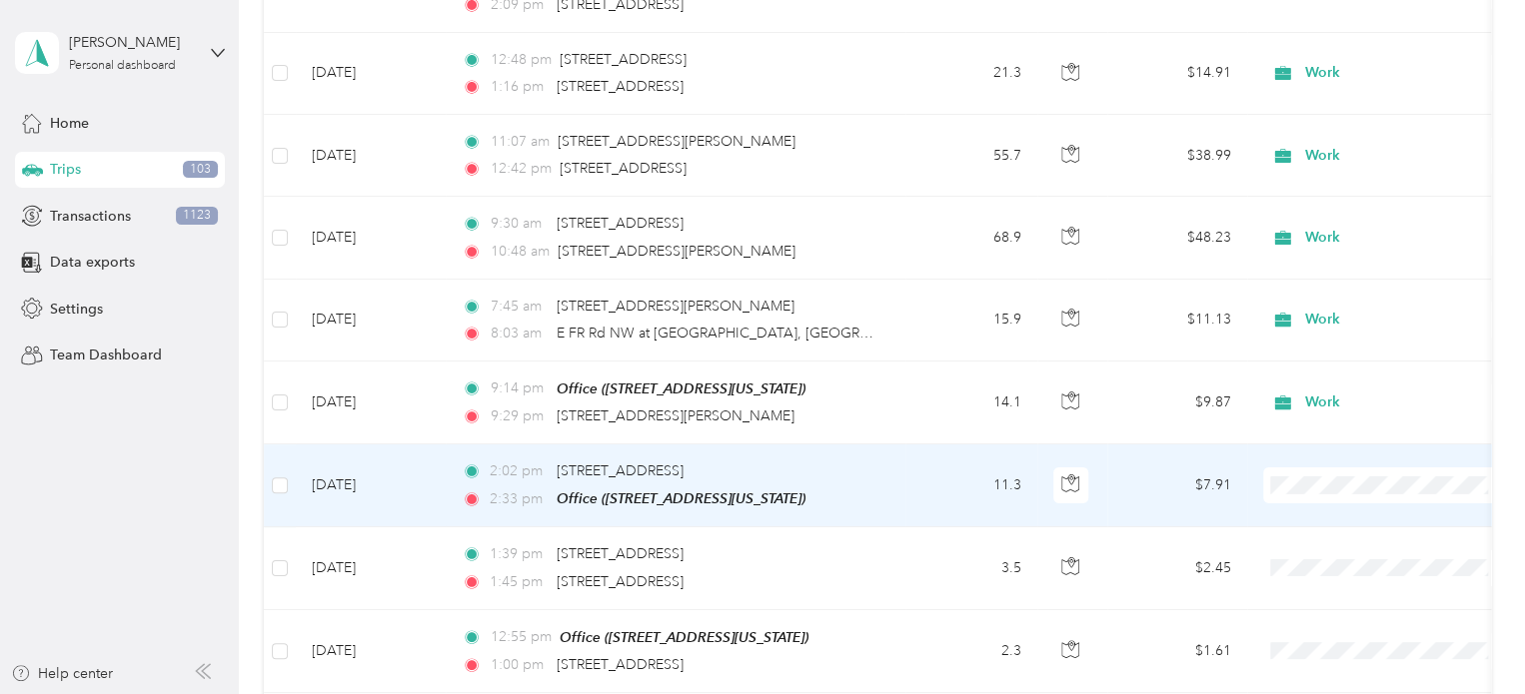
click at [1322, 170] on span "Work" at bounding box center [1404, 174] width 185 height 21
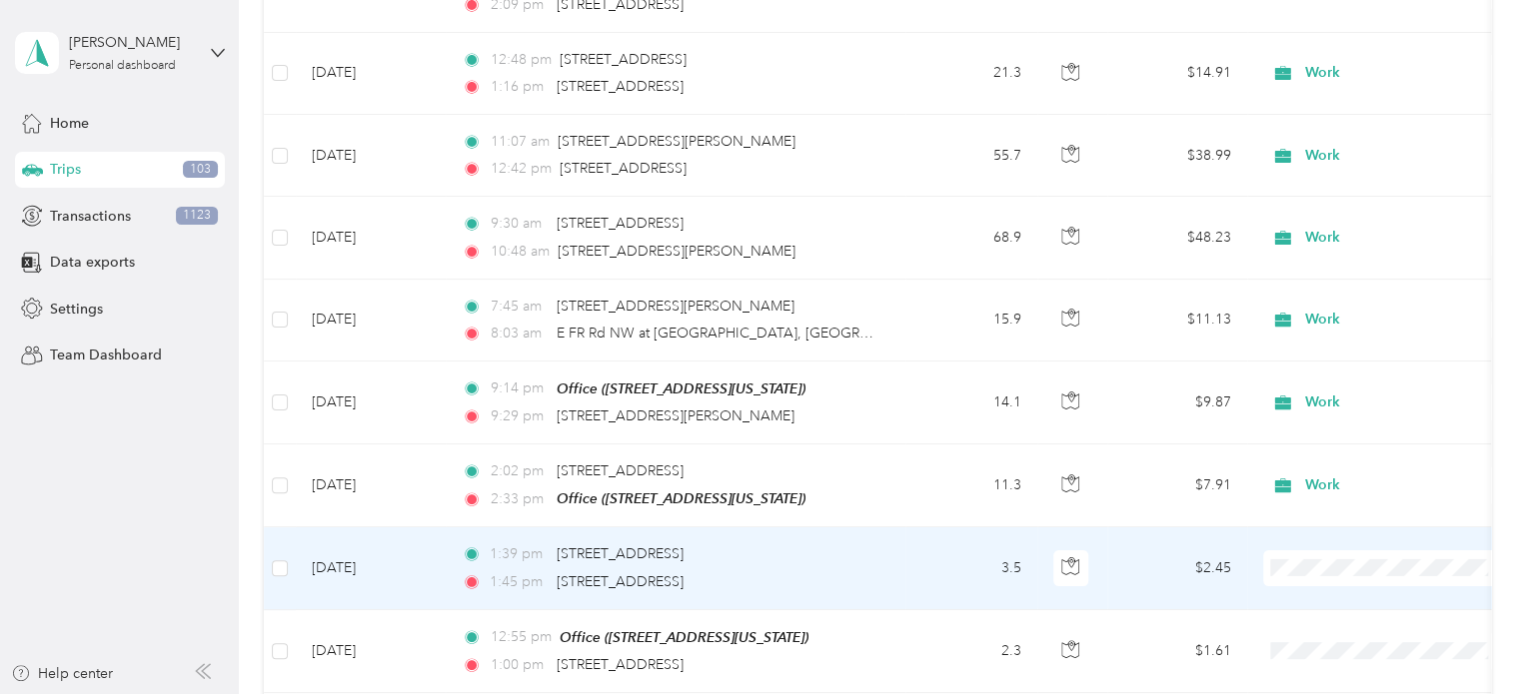
click at [1324, 290] on span "Personal" at bounding box center [1404, 293] width 185 height 21
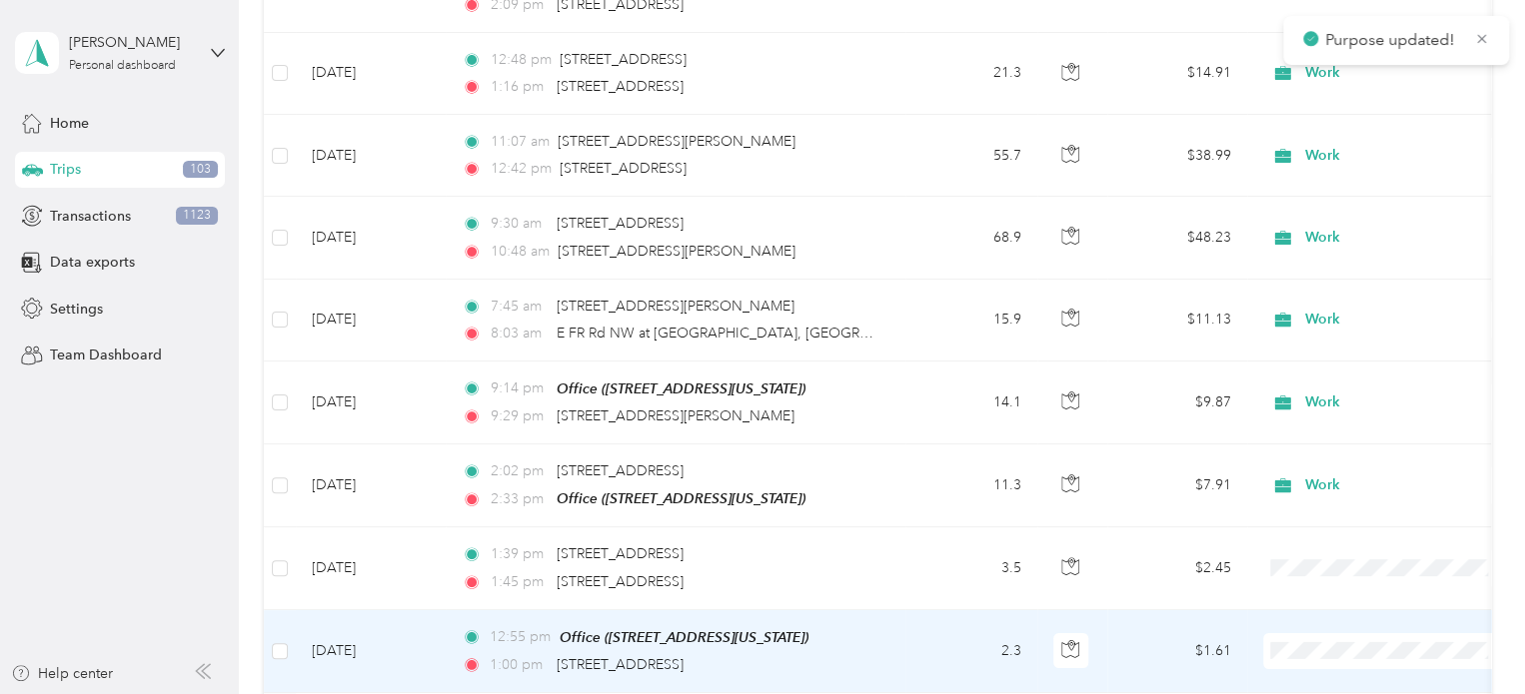
click at [1317, 367] on span "Personal" at bounding box center [1404, 364] width 185 height 21
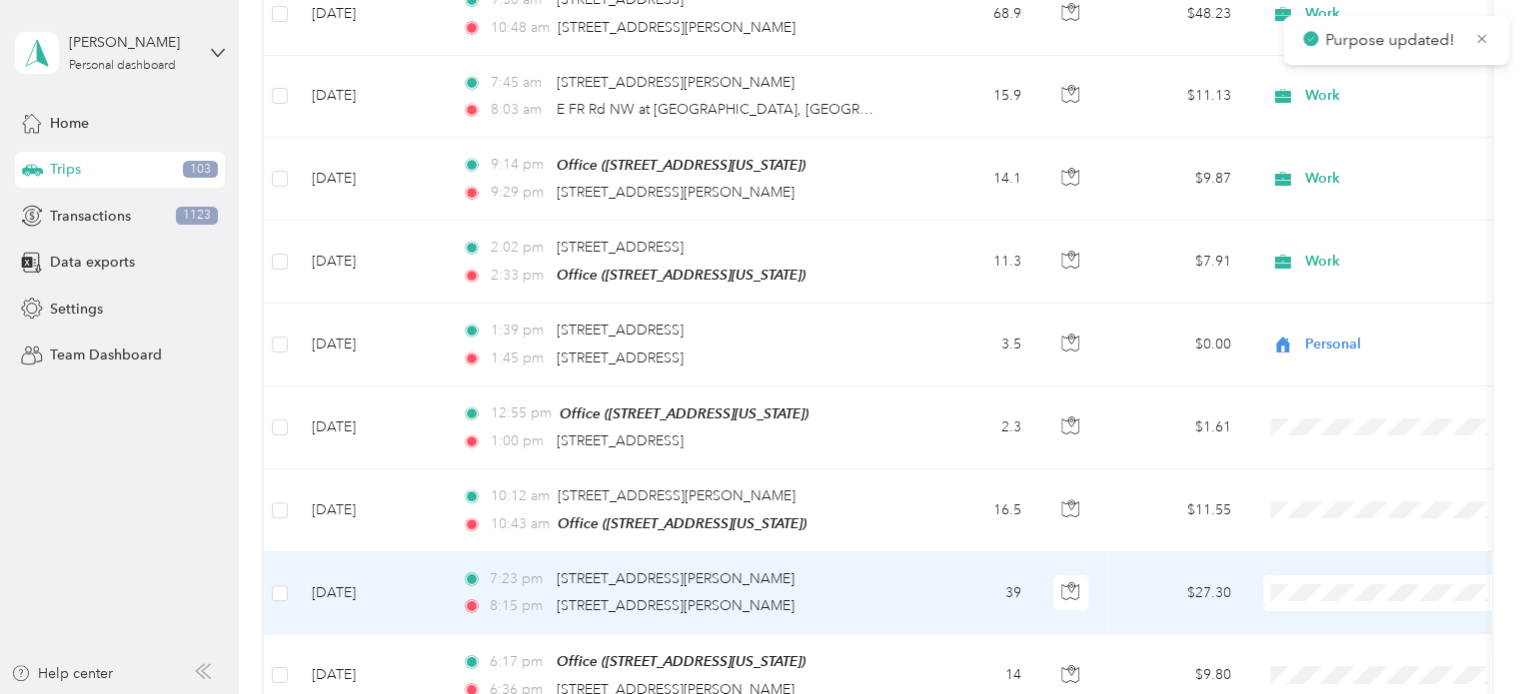
scroll to position [3497, 0]
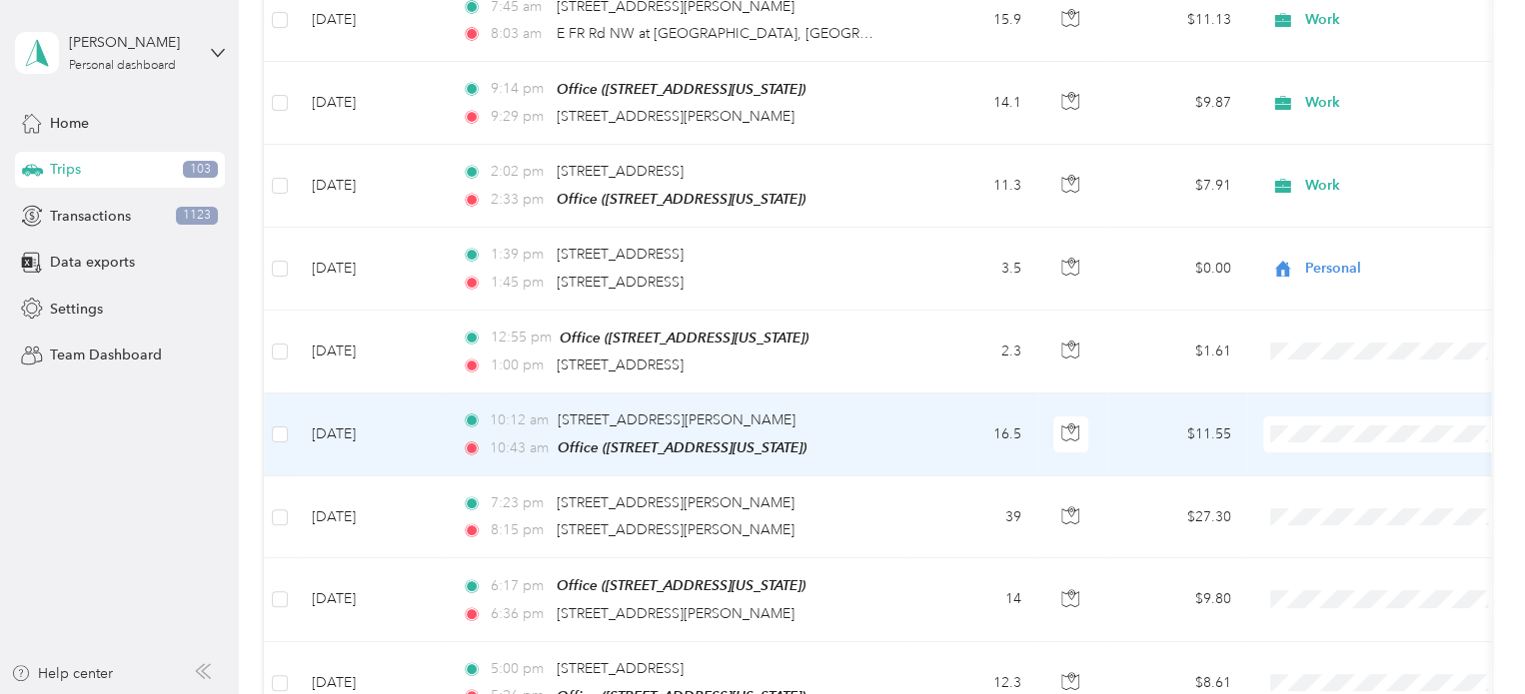
click at [1324, 115] on span "Work" at bounding box center [1404, 112] width 185 height 21
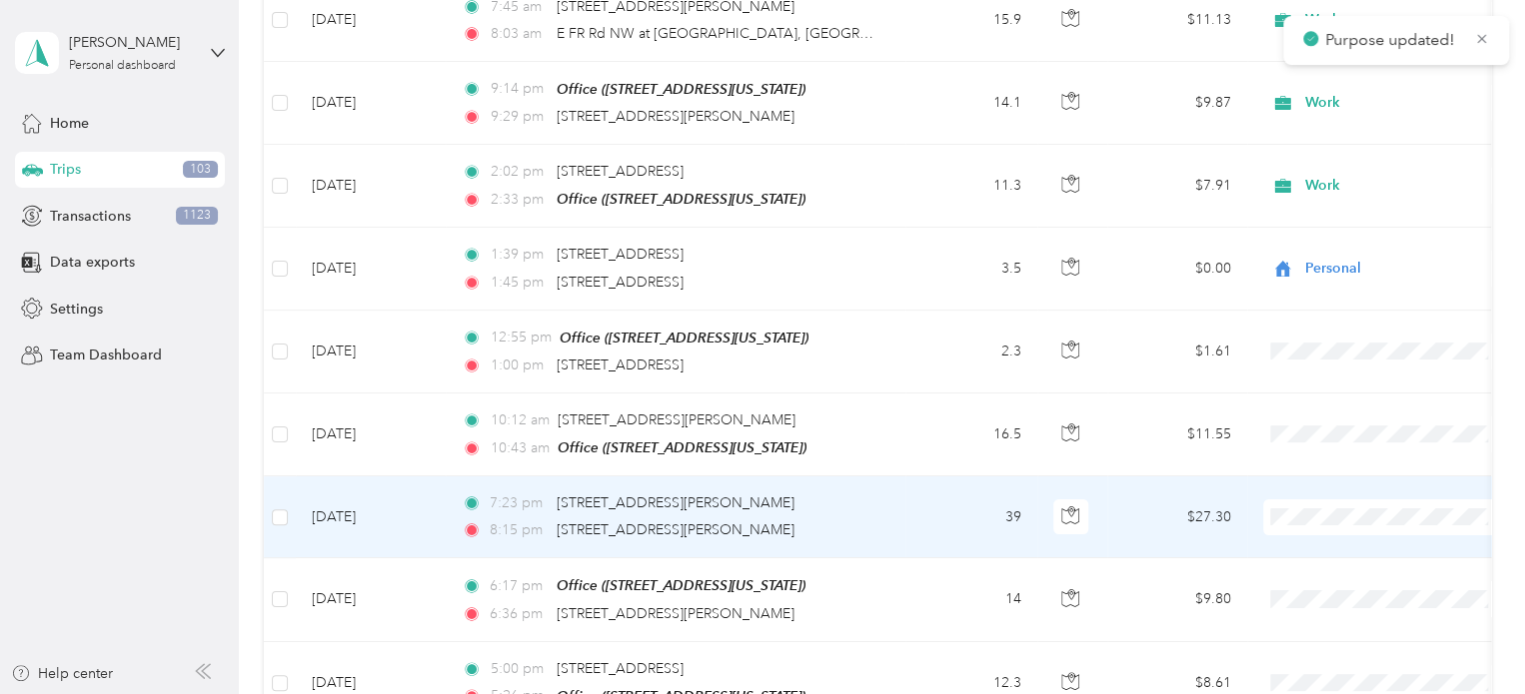
click at [1312, 195] on span "Work" at bounding box center [1404, 202] width 185 height 21
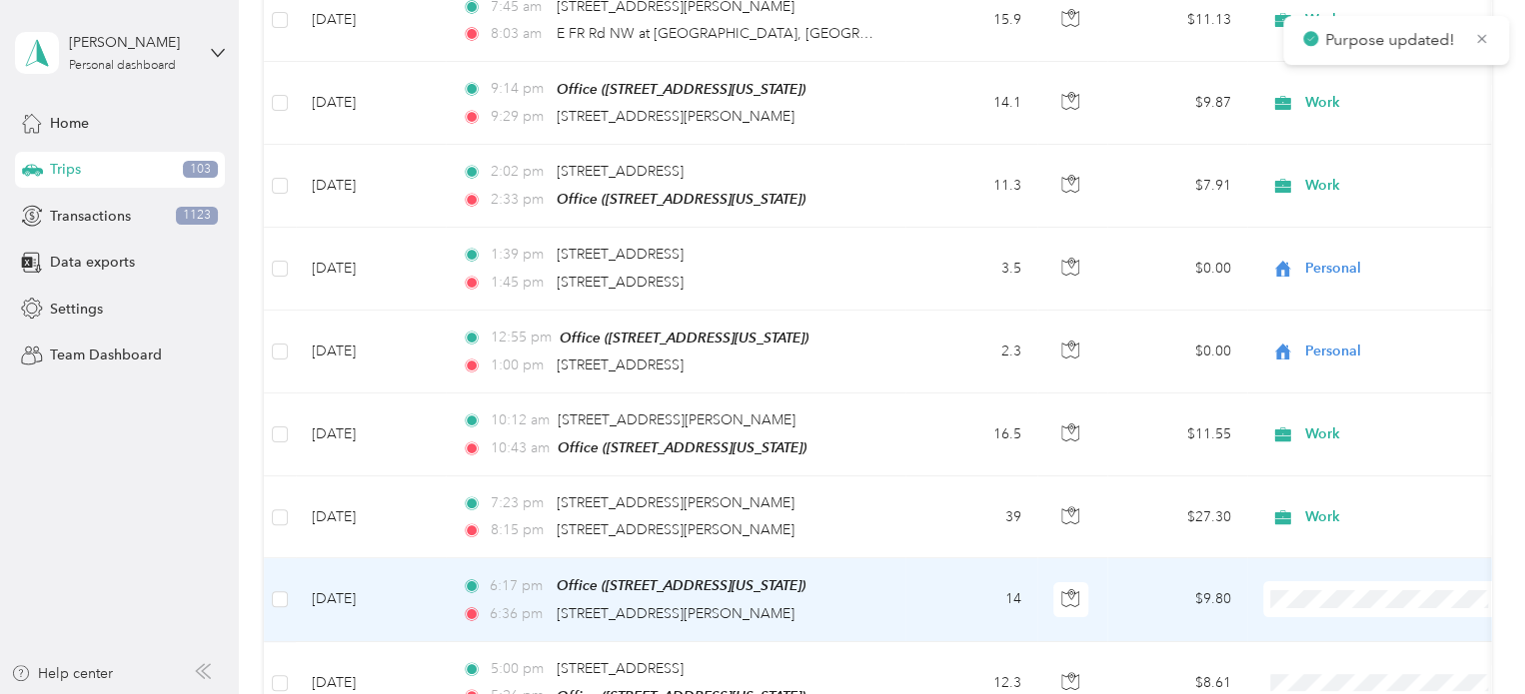
click at [1326, 278] on span "Work" at bounding box center [1404, 284] width 185 height 21
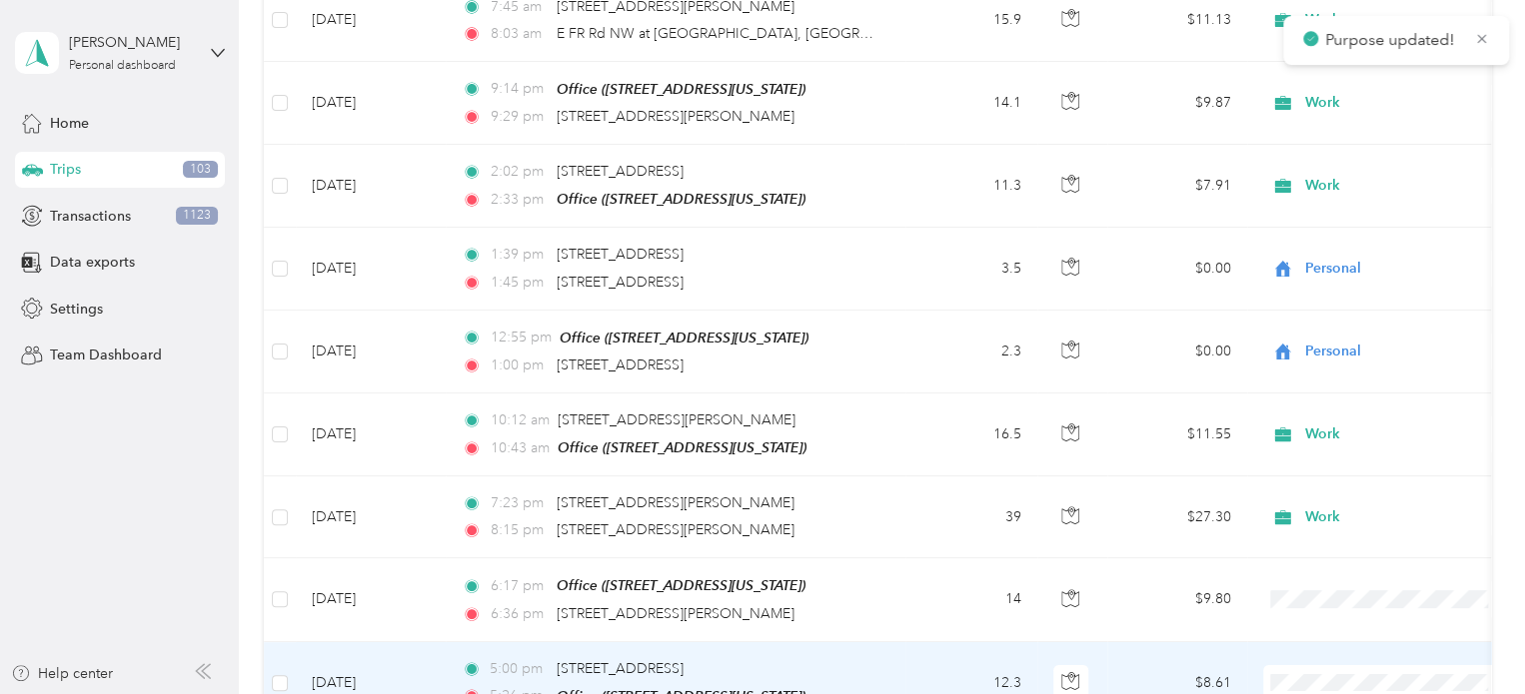
click at [1327, 365] on span "Work" at bounding box center [1404, 368] width 185 height 21
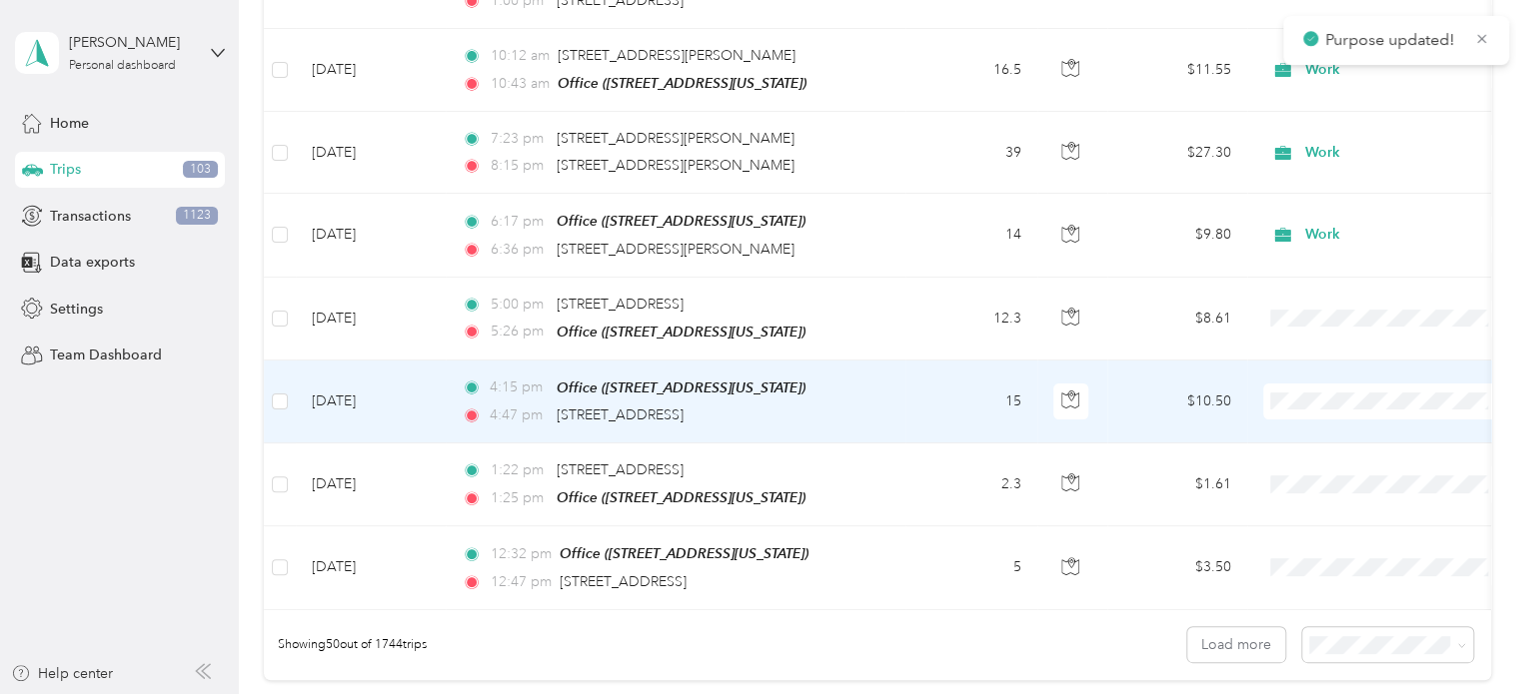
scroll to position [3897, 0]
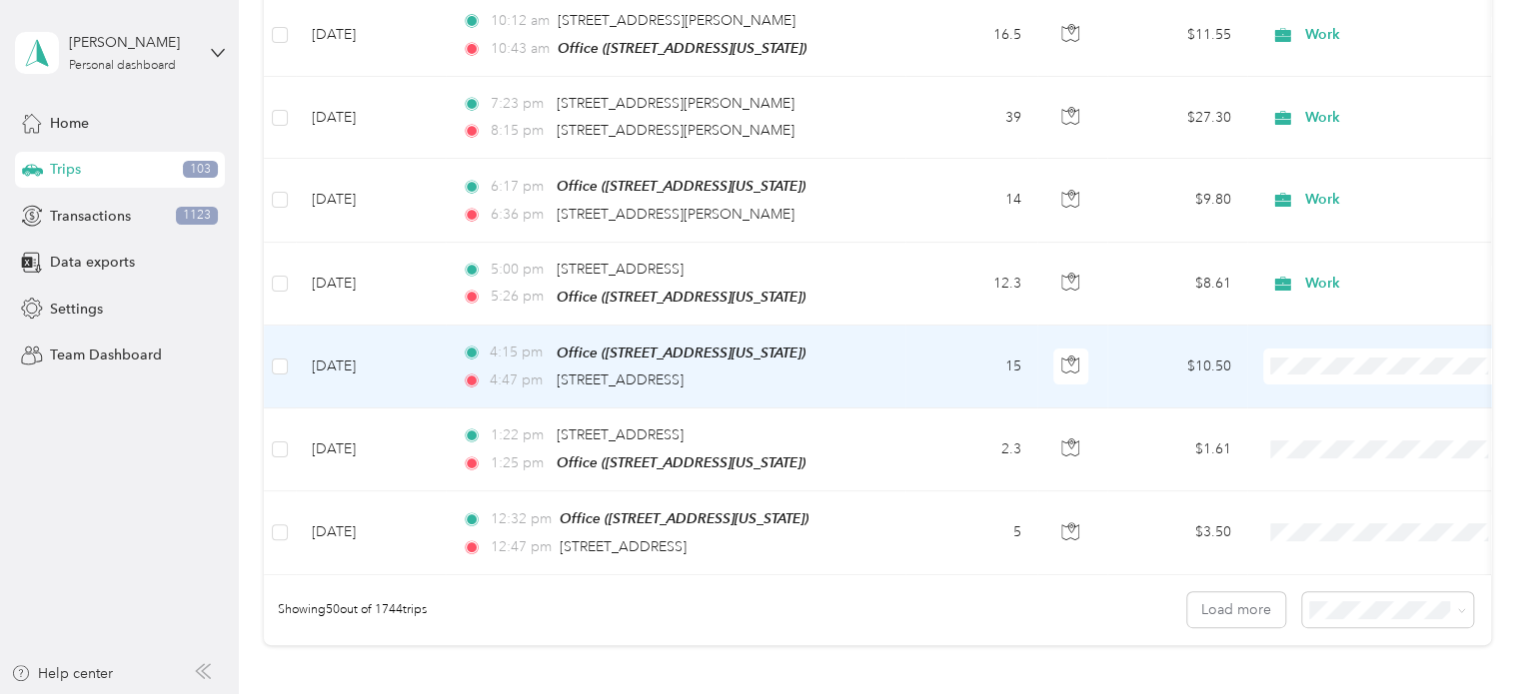
click at [1312, 367] on span "Work" at bounding box center [1404, 359] width 185 height 21
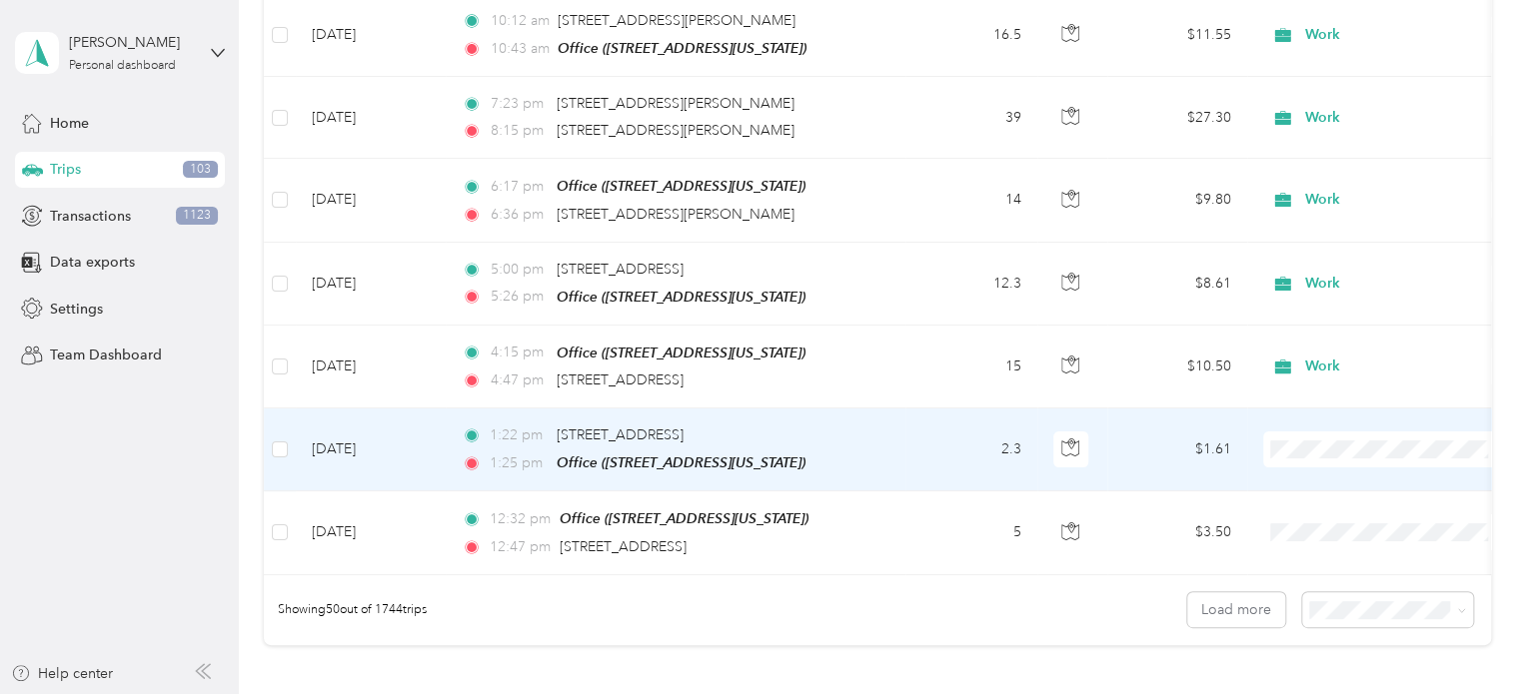
click at [1315, 168] on li "Personal" at bounding box center [1387, 157] width 248 height 35
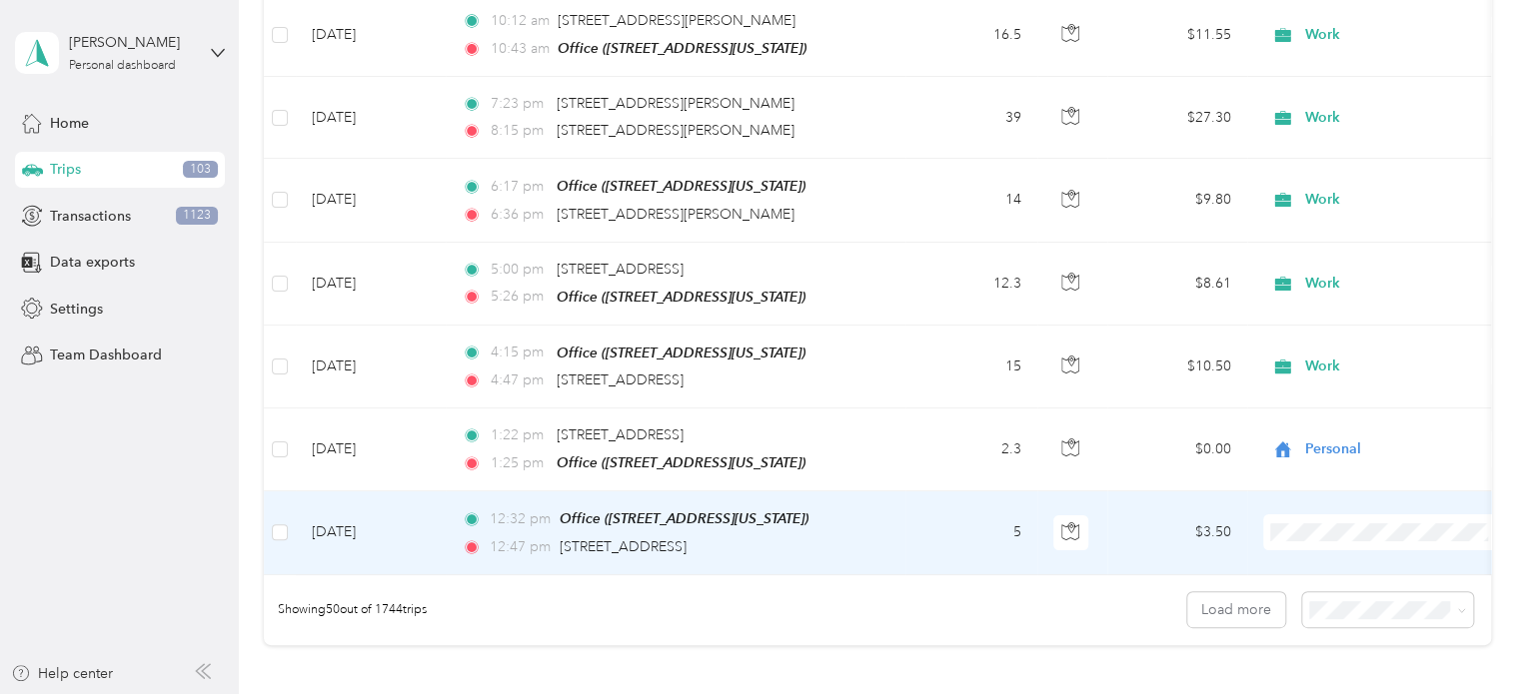
click at [1324, 244] on span "Personal" at bounding box center [1404, 238] width 185 height 21
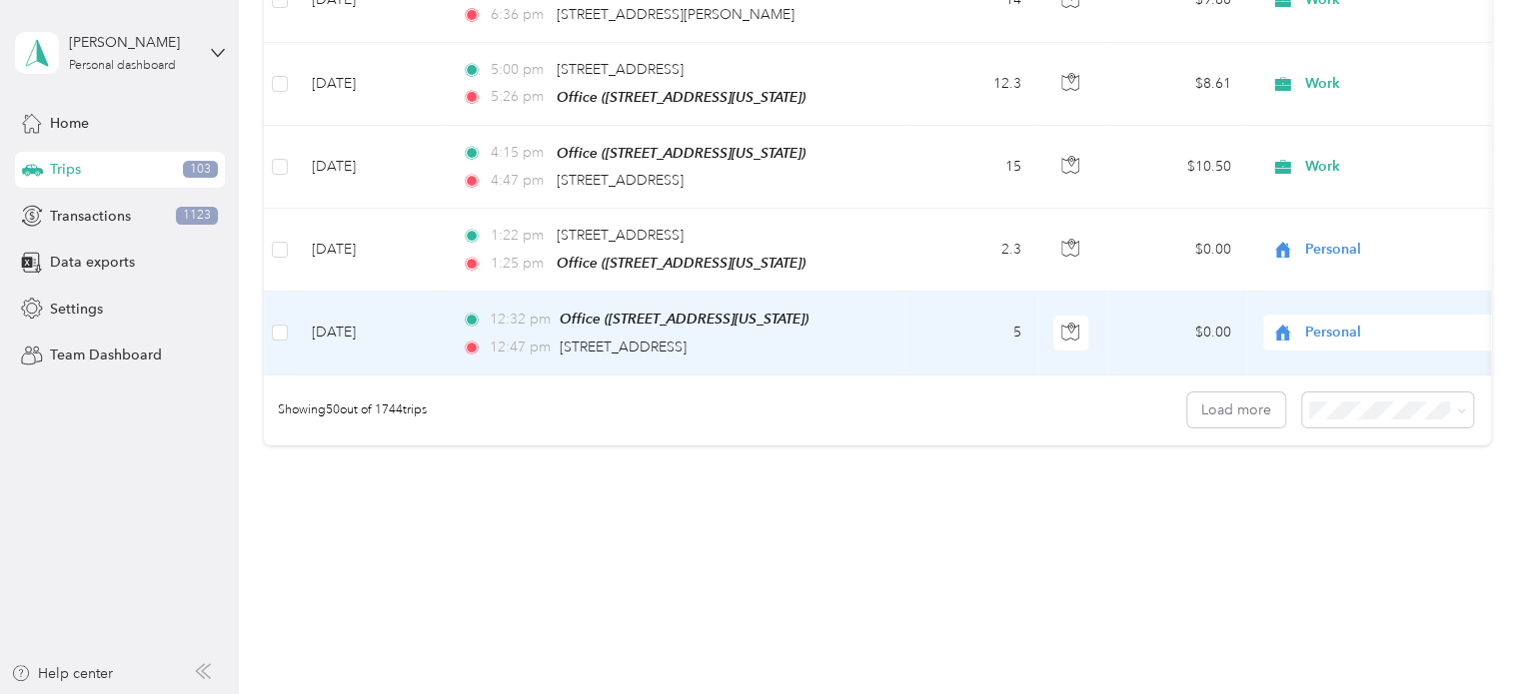
scroll to position [4101, 0]
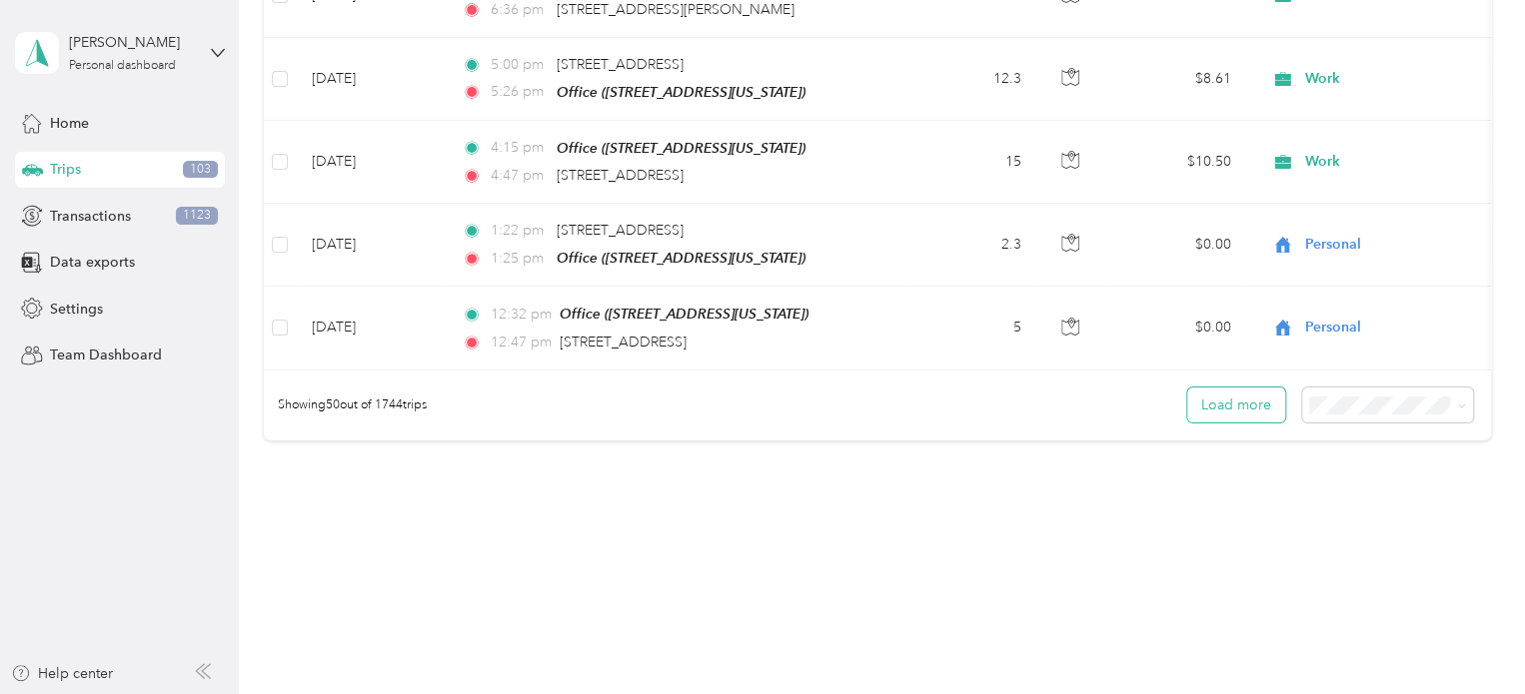
click at [1227, 388] on button "Load more" at bounding box center [1236, 405] width 98 height 35
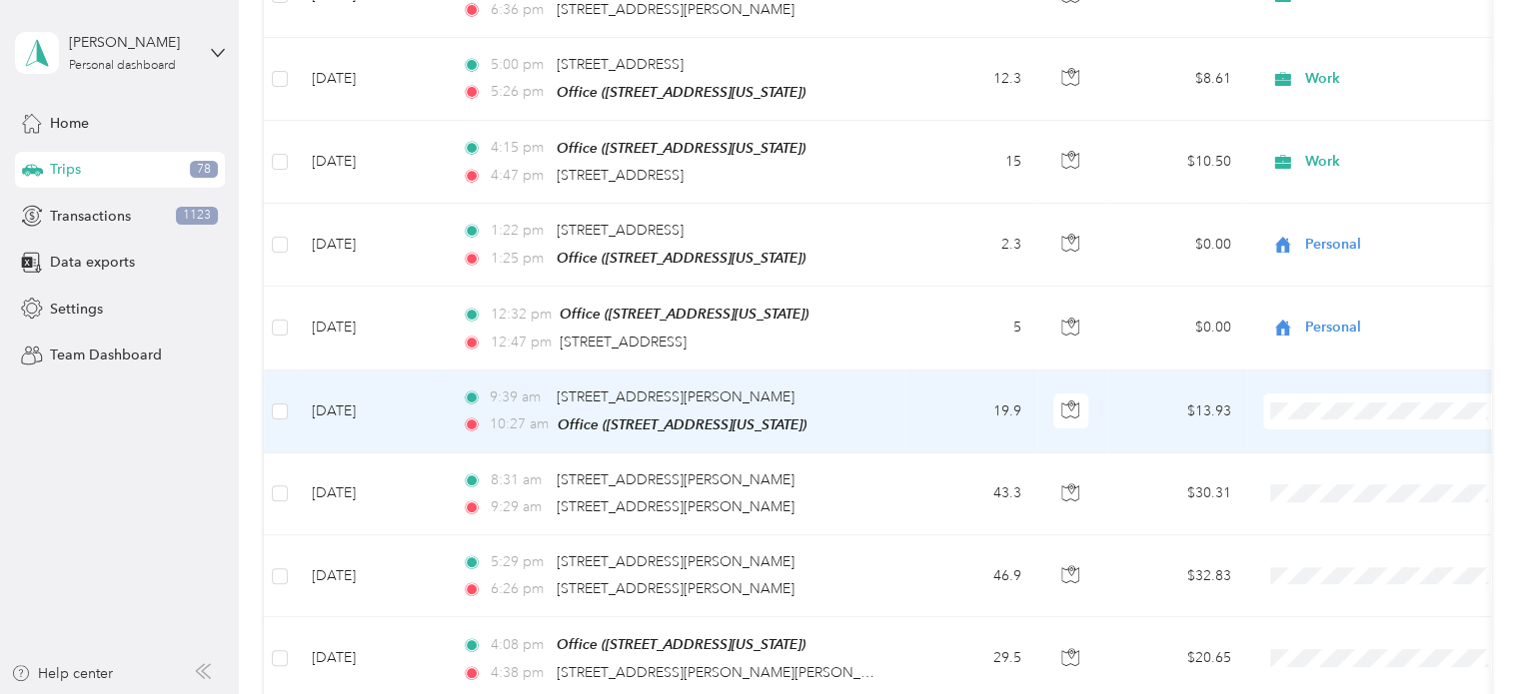
click at [1316, 411] on li "Work" at bounding box center [1387, 411] width 248 height 35
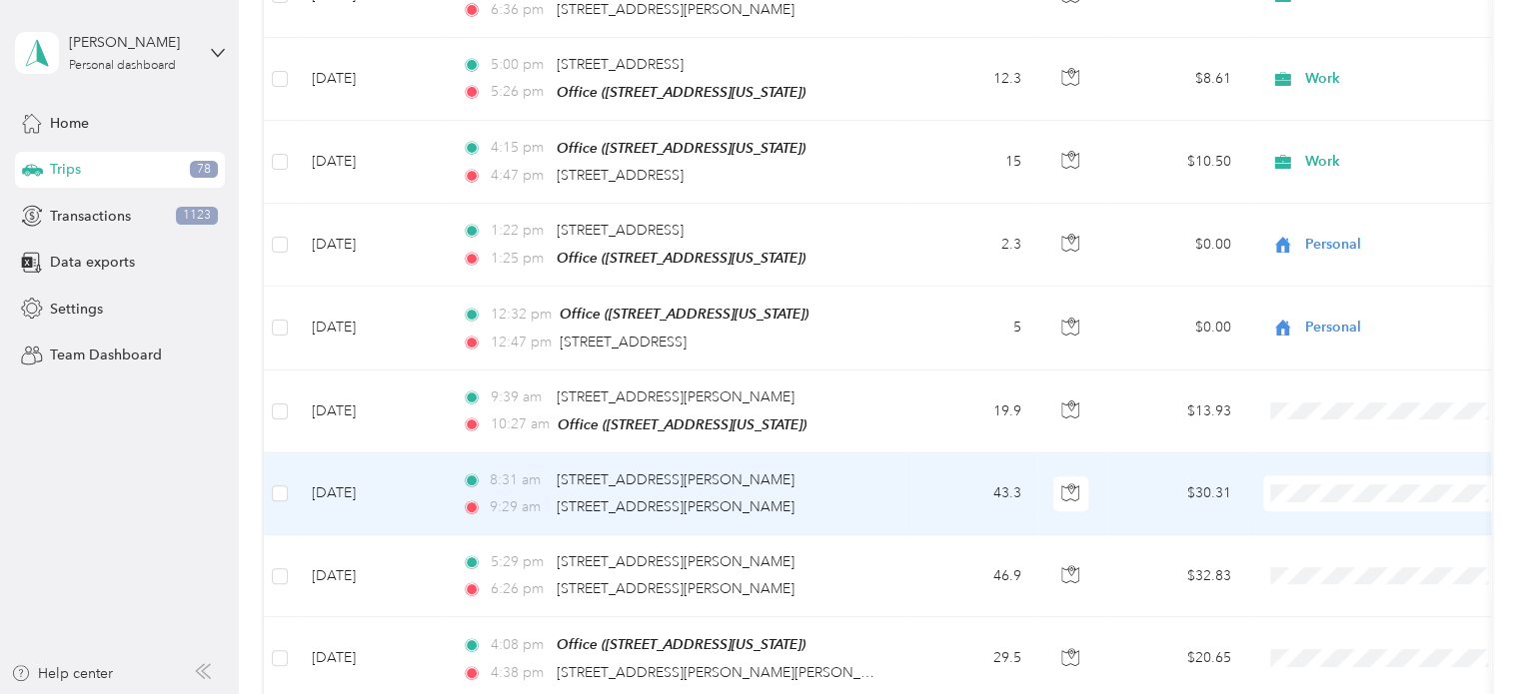
click at [1323, 171] on span "Work" at bounding box center [1404, 173] width 185 height 21
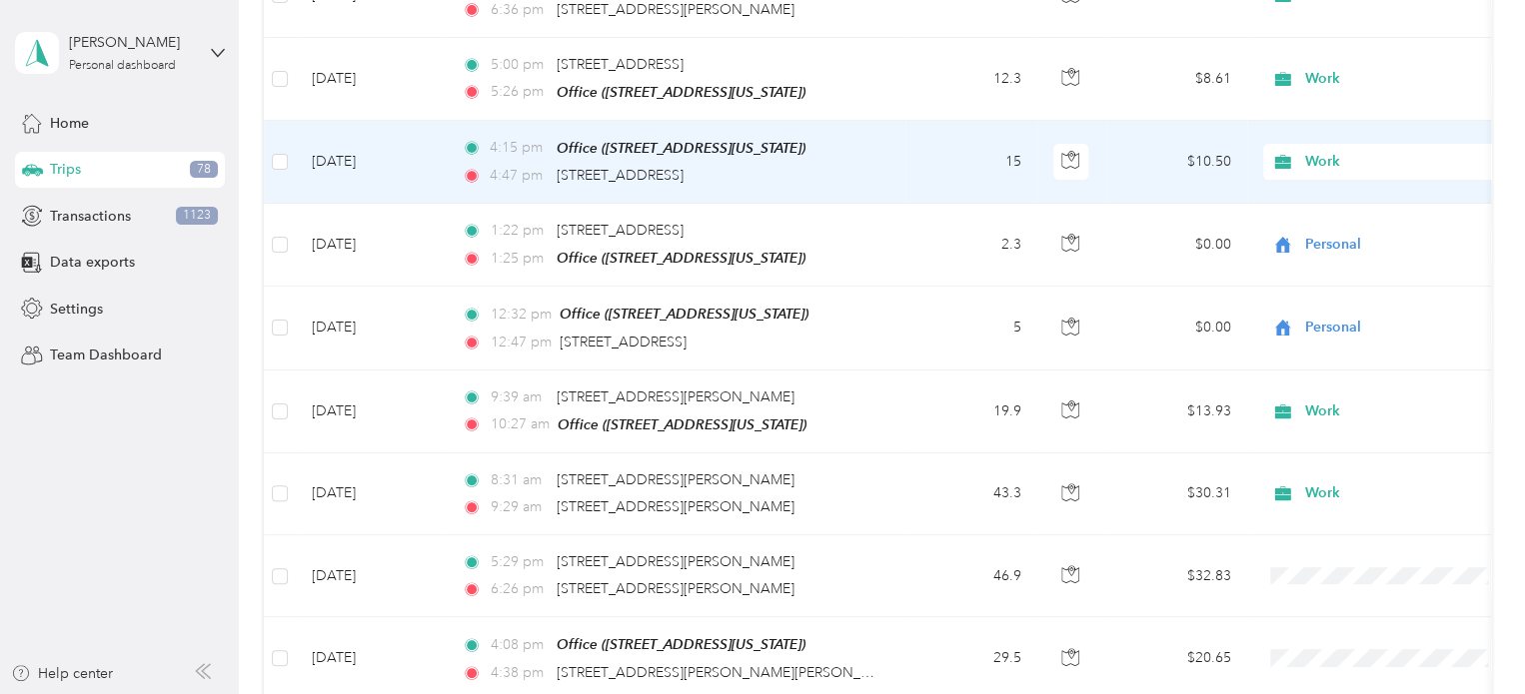
click at [1327, 151] on span "Work" at bounding box center [1396, 162] width 183 height 22
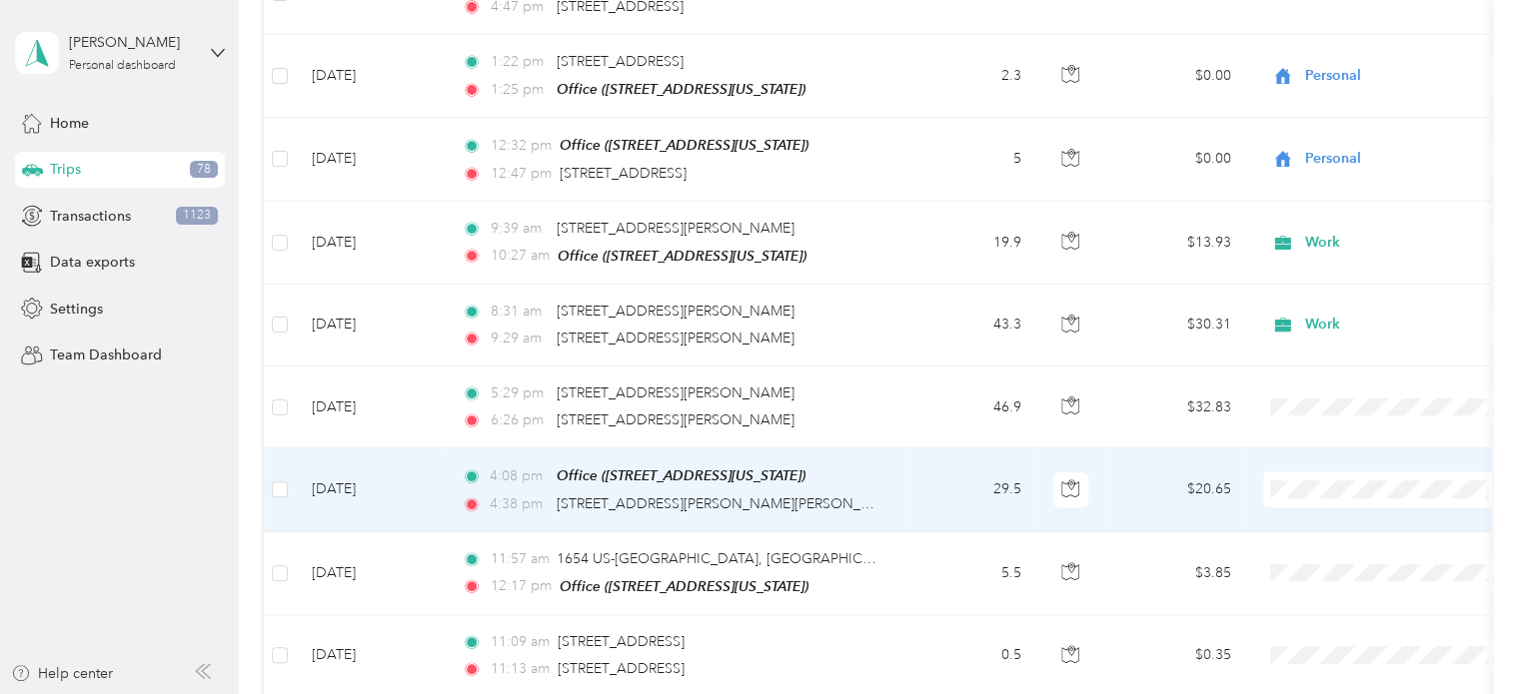
scroll to position [4301, 0]
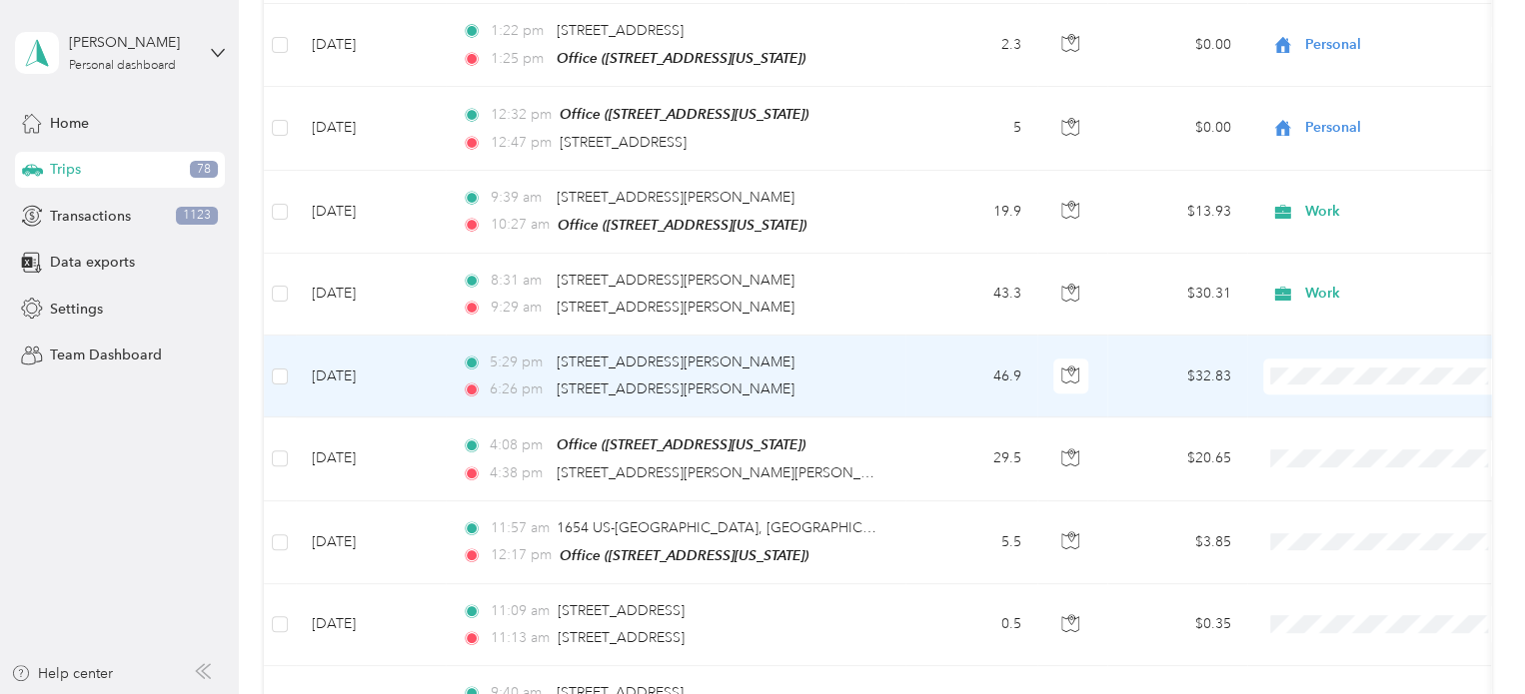
click at [1299, 368] on icon at bounding box center [1289, 365] width 25 height 16
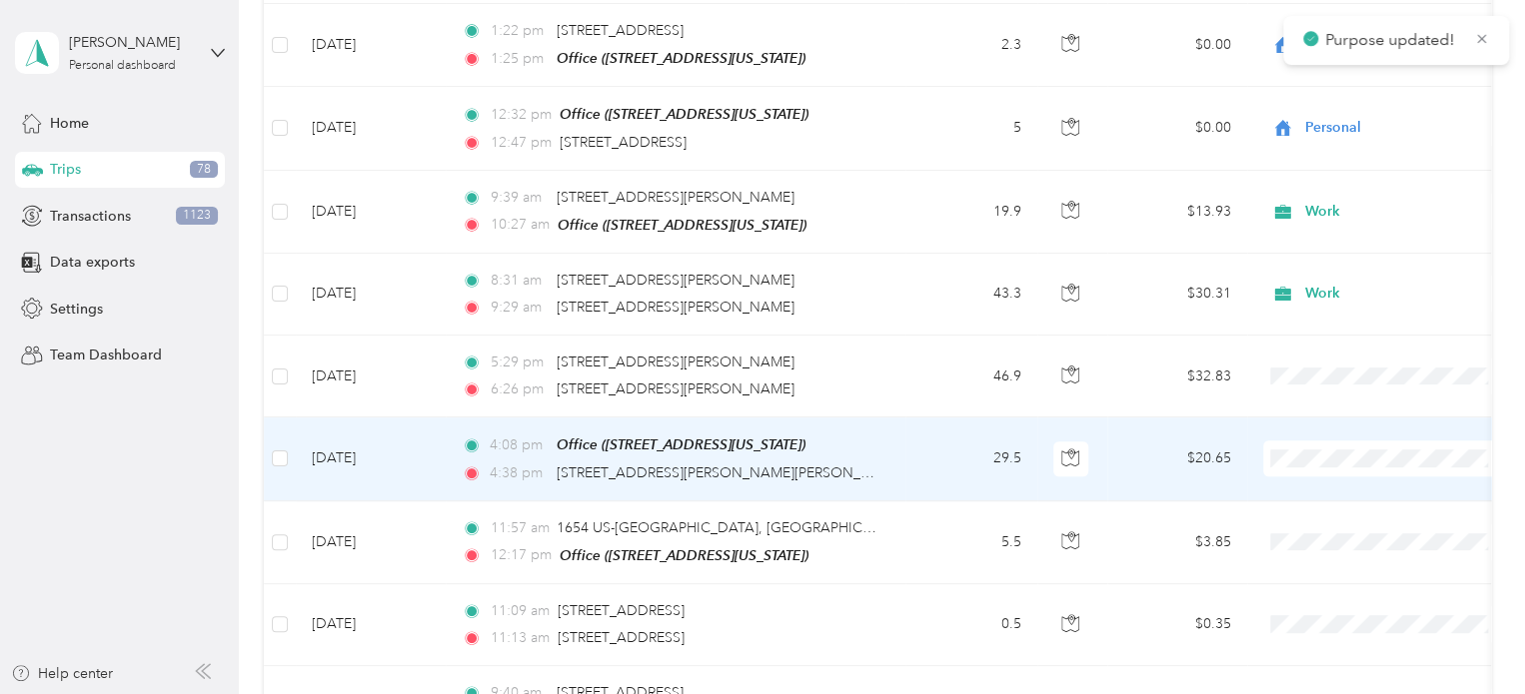
click at [1331, 135] on span "Work" at bounding box center [1404, 137] width 185 height 21
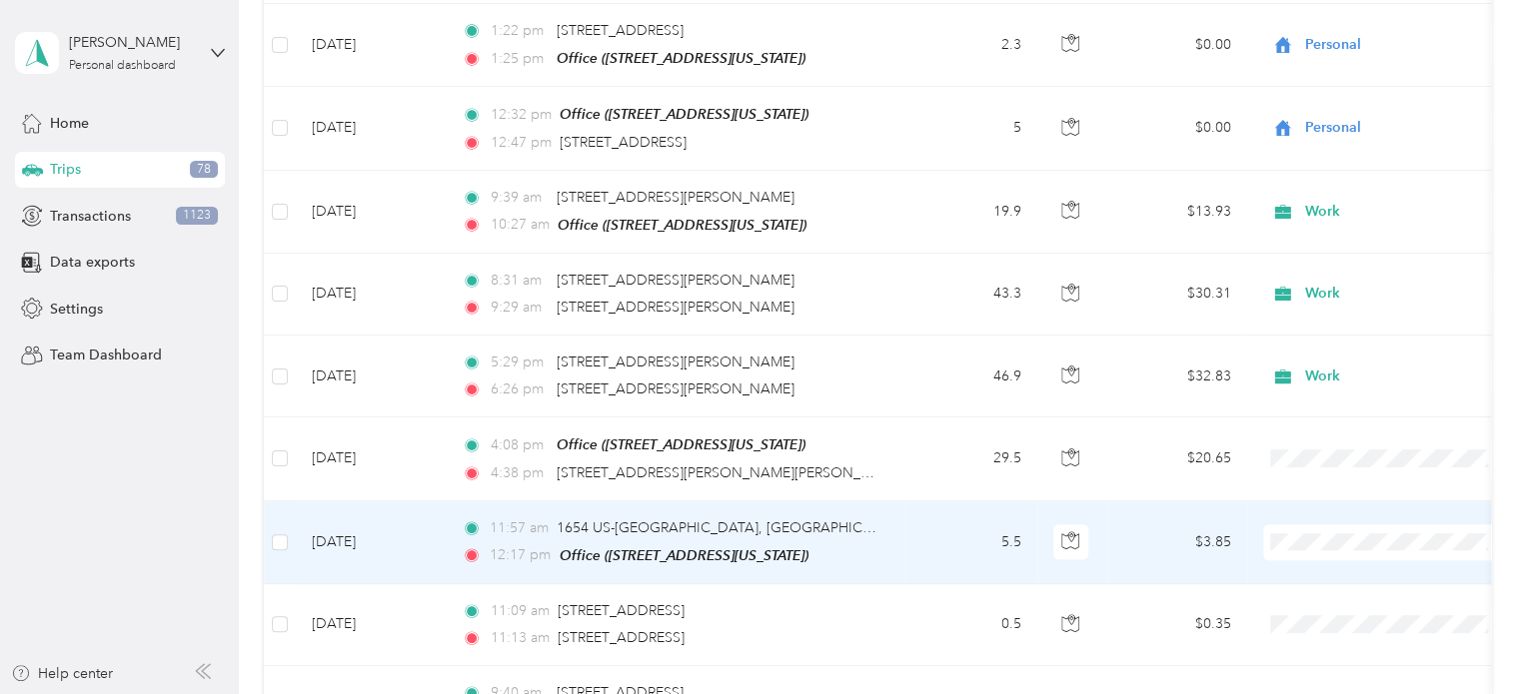
click at [1317, 249] on span "Personal" at bounding box center [1404, 254] width 185 height 21
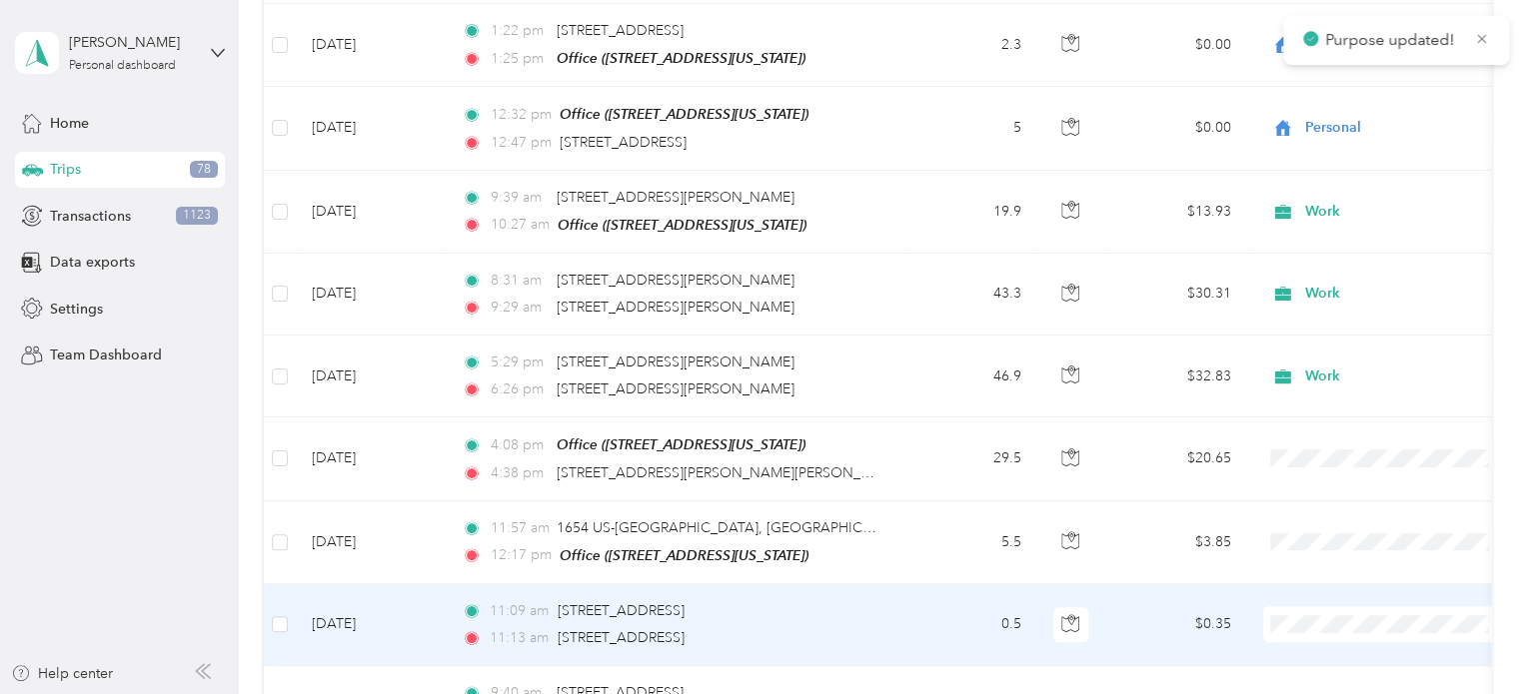
click at [1334, 331] on span "Personal" at bounding box center [1404, 329] width 185 height 21
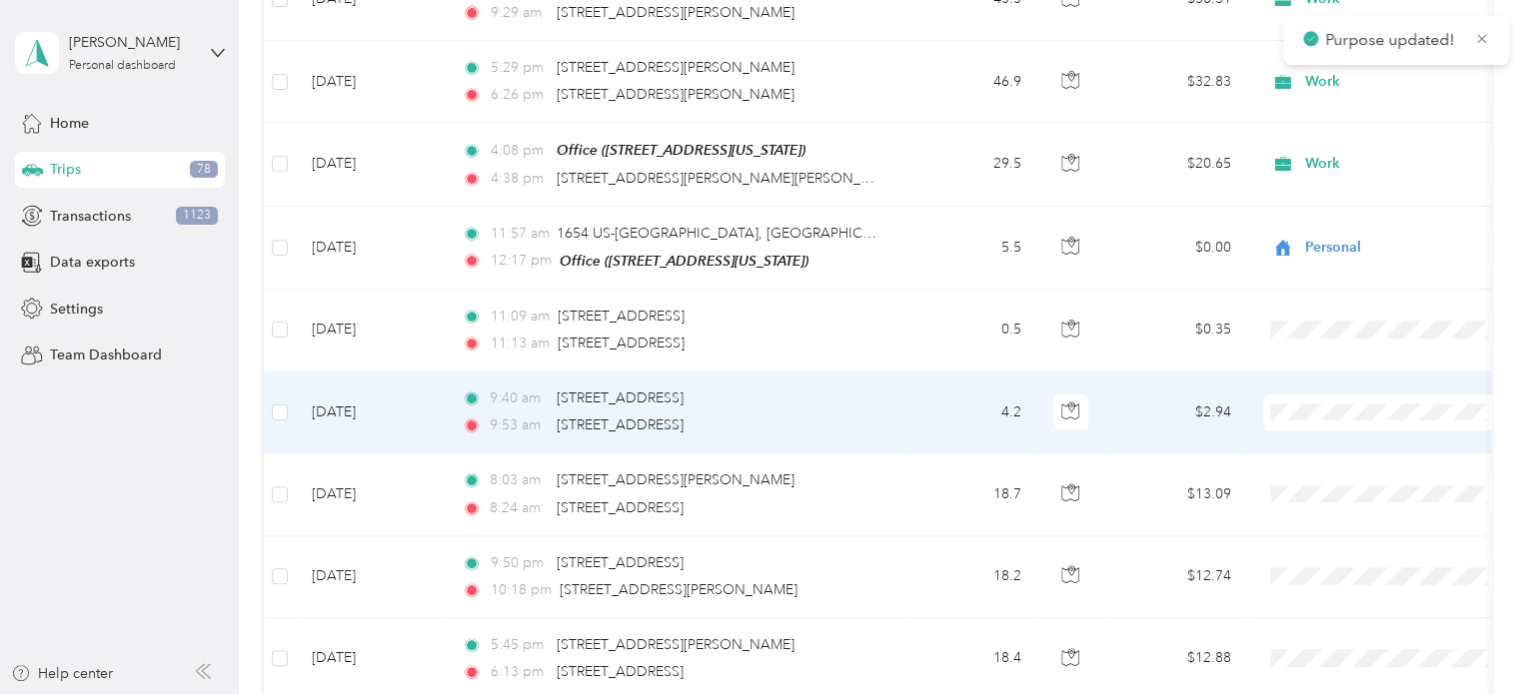
scroll to position [4601, 0]
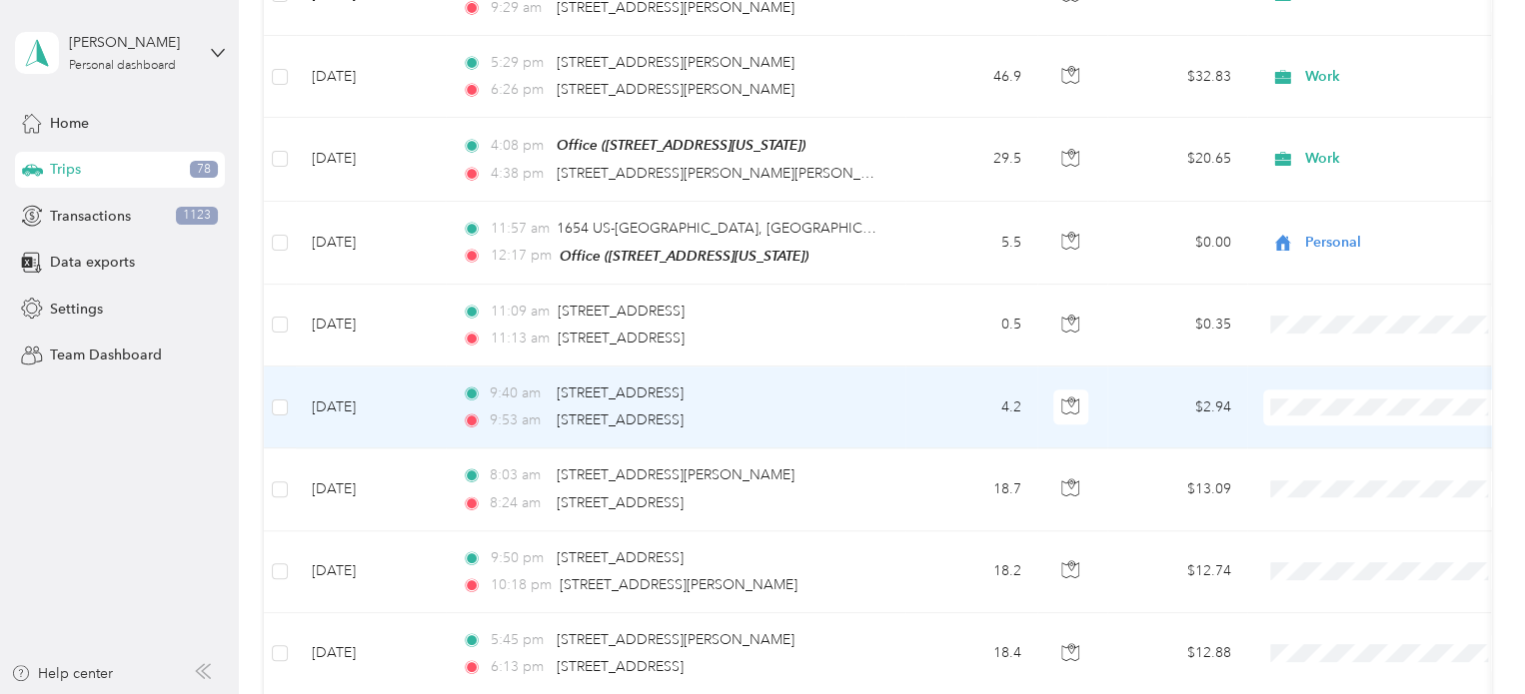
click at [1318, 403] on li "Work" at bounding box center [1387, 393] width 248 height 35
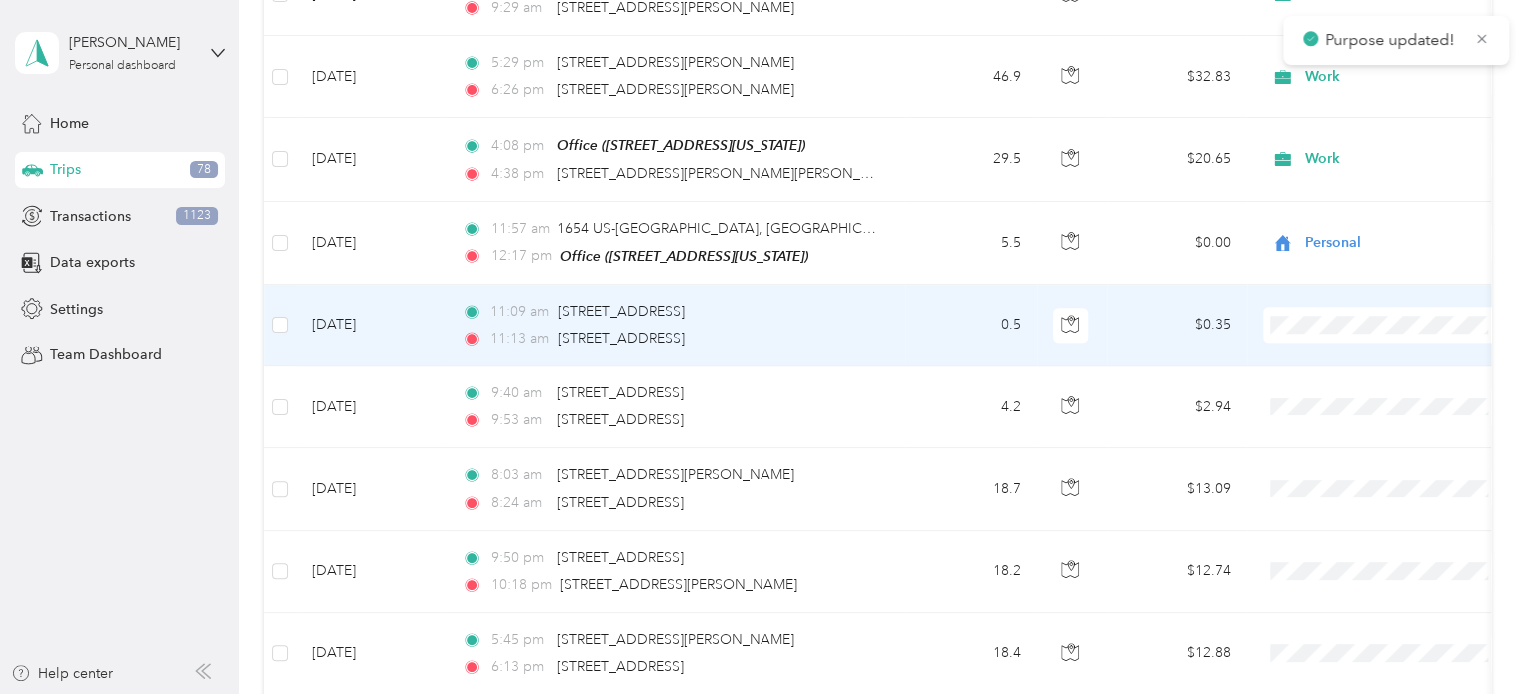
click at [1283, 307] on span at bounding box center [1387, 325] width 248 height 36
click at [1325, 355] on span "Personal" at bounding box center [1393, 347] width 162 height 21
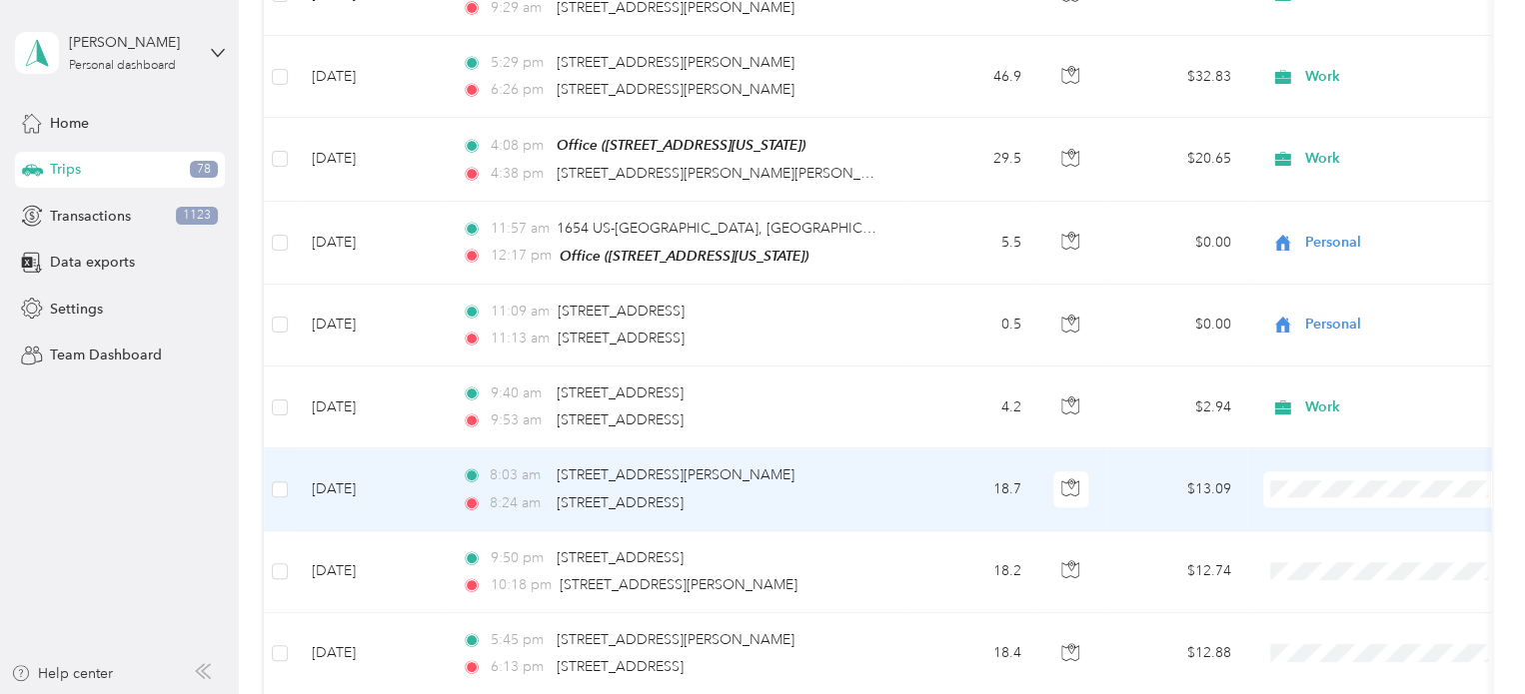
click at [1313, 164] on span "Work" at bounding box center [1404, 156] width 185 height 21
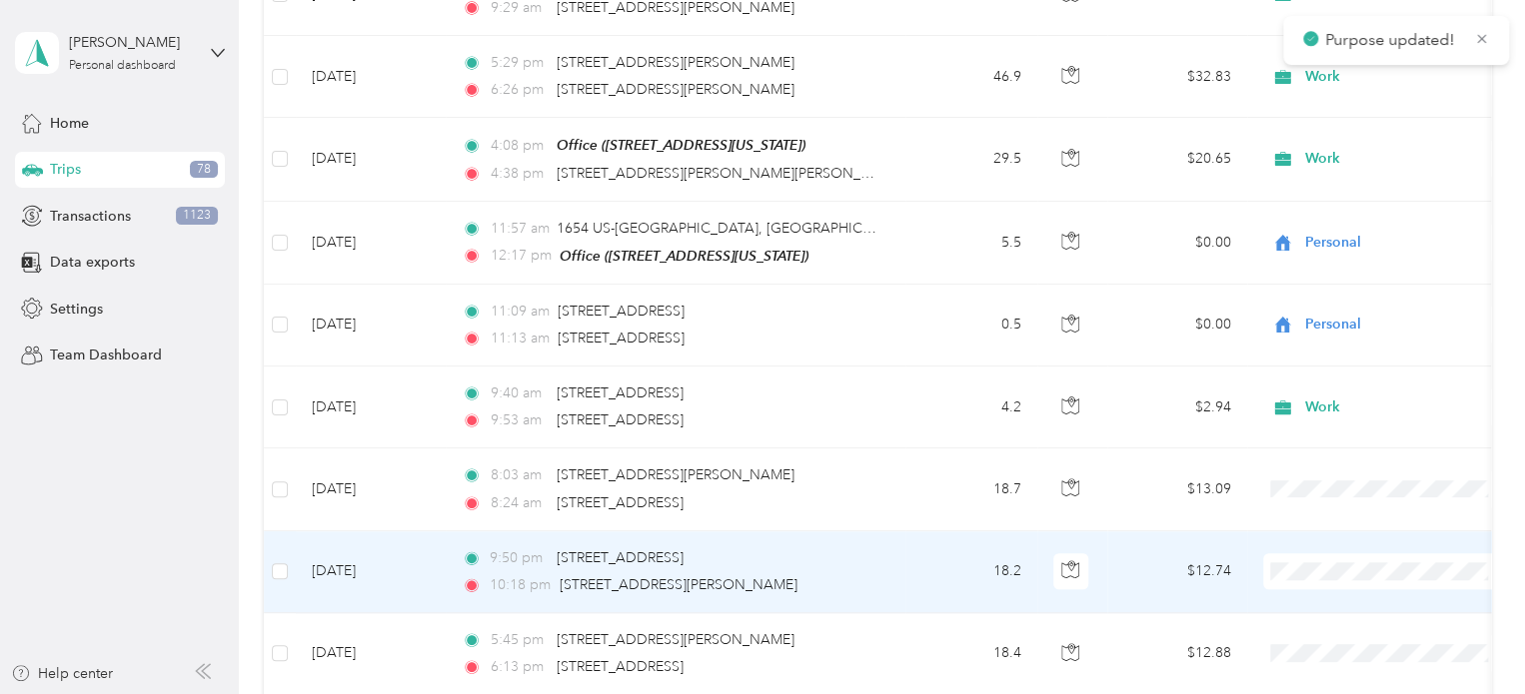
click at [1314, 244] on span "Work" at bounding box center [1404, 241] width 185 height 21
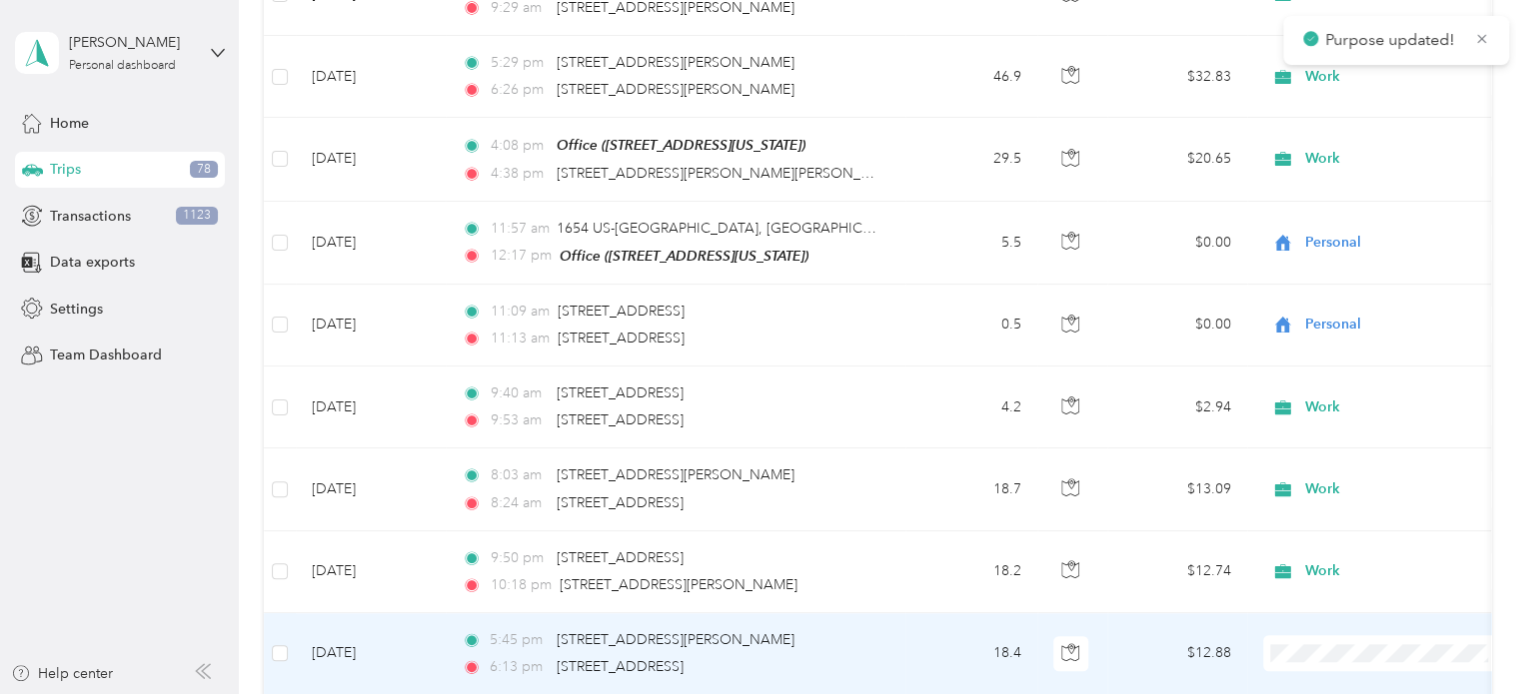
click at [1337, 328] on span "Work" at bounding box center [1404, 329] width 185 height 21
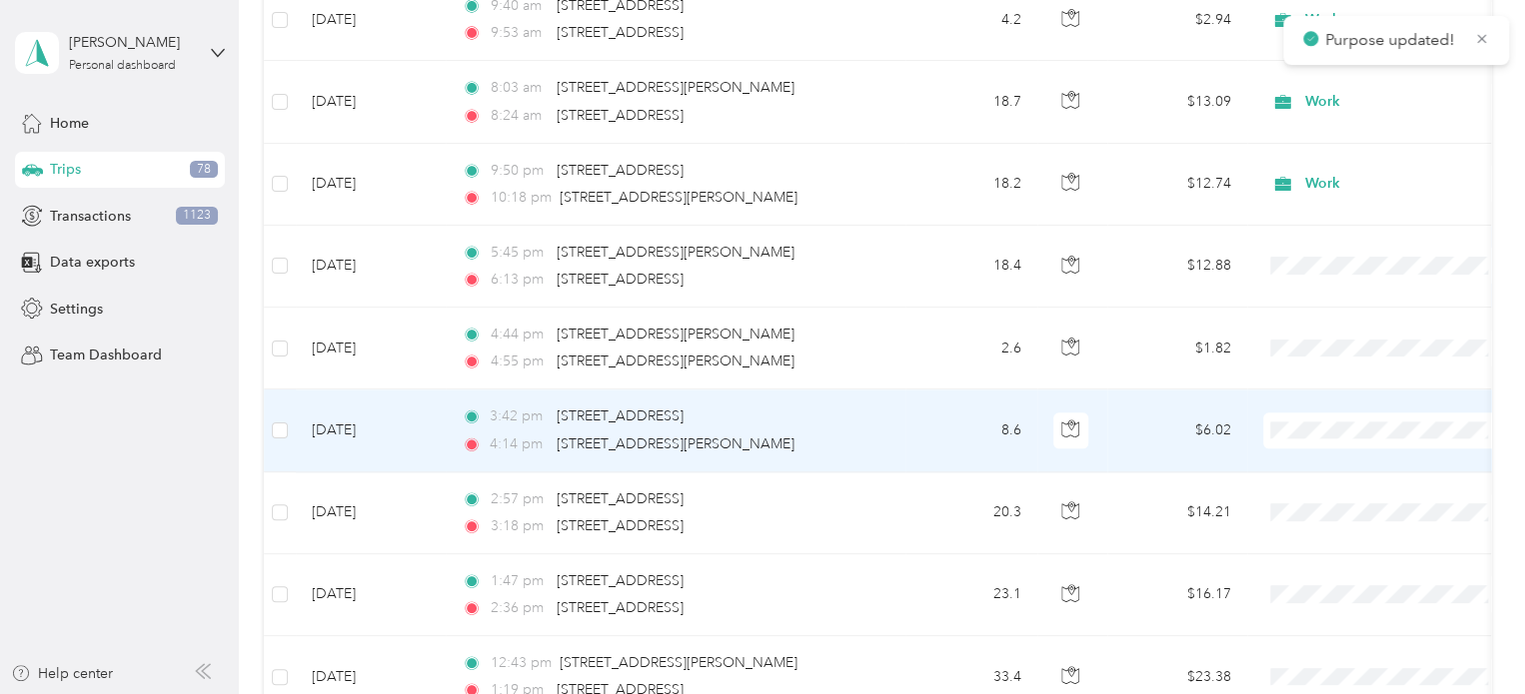
scroll to position [5001, 0]
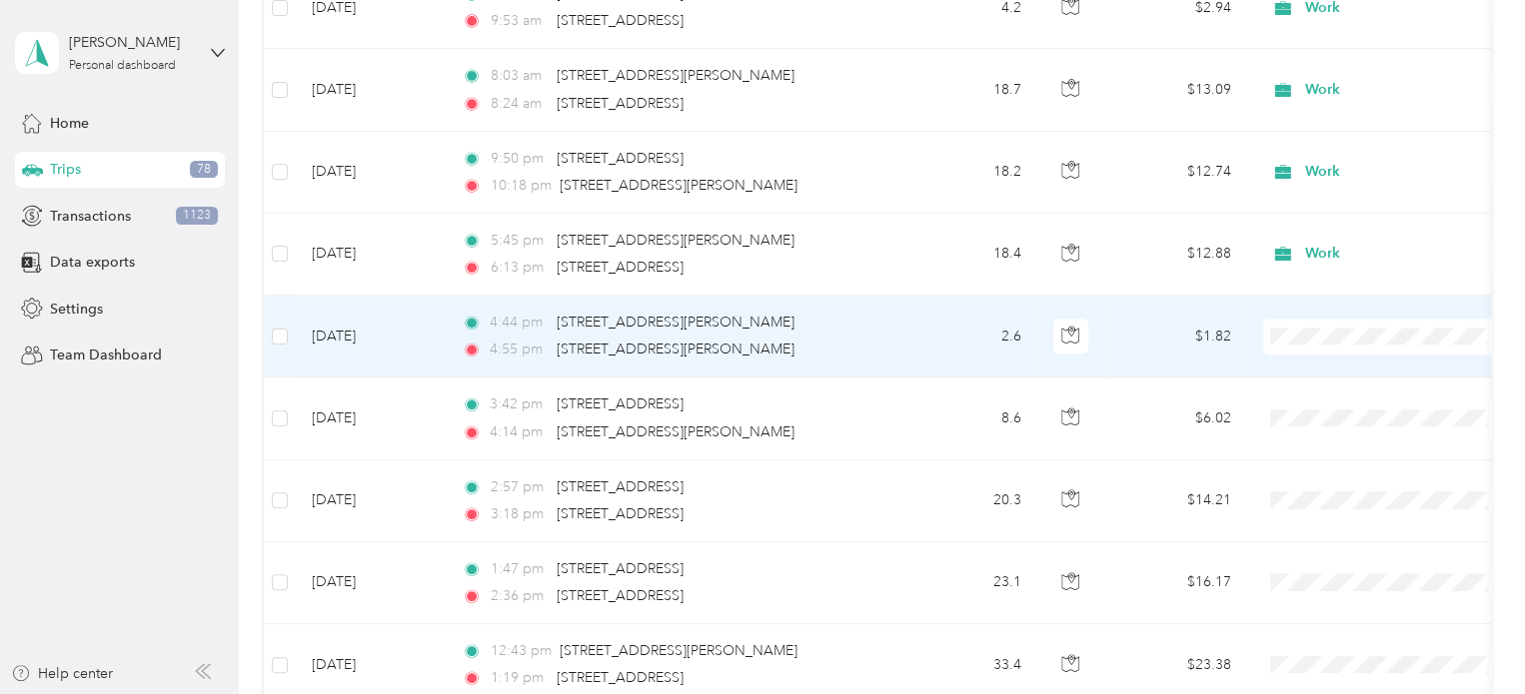
click at [1306, 365] on span "Personal" at bounding box center [1387, 355] width 220 height 21
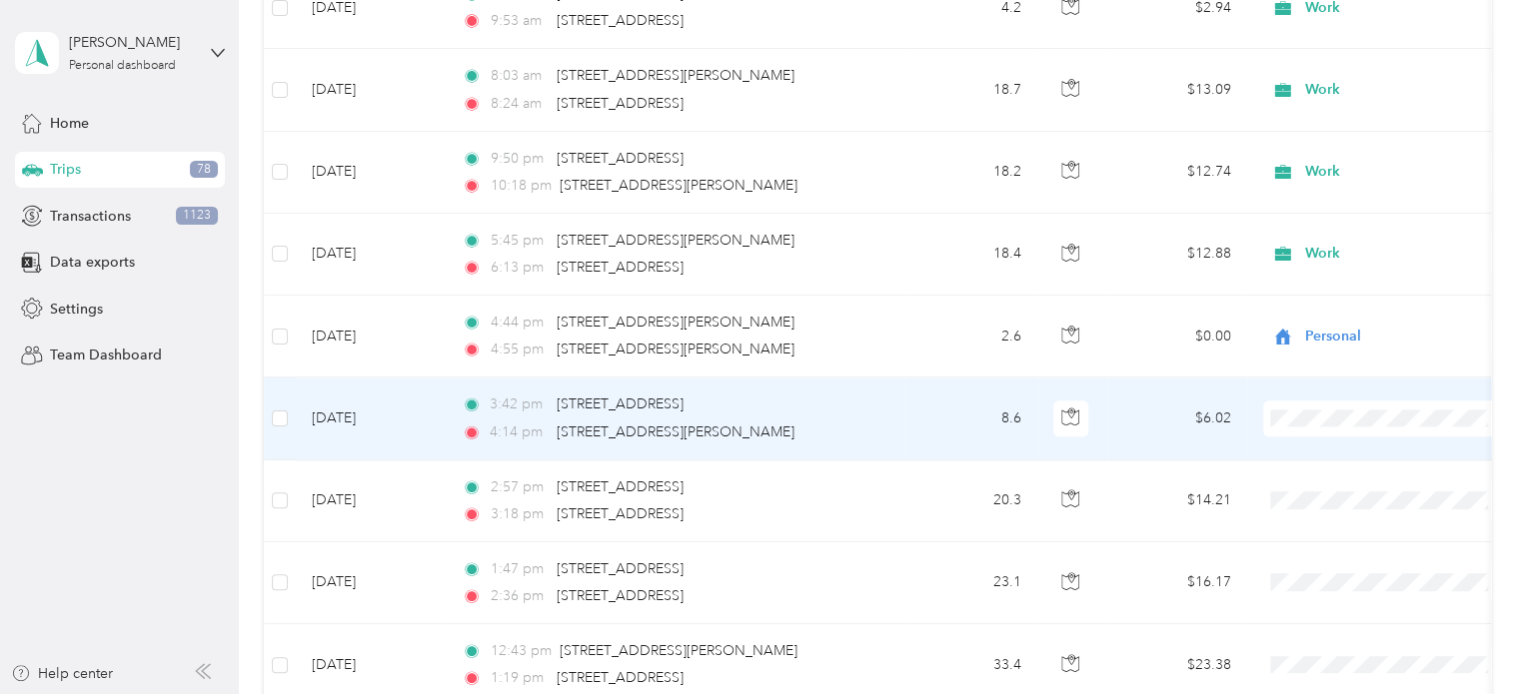
click at [1305, 410] on span "Work" at bounding box center [1387, 405] width 220 height 21
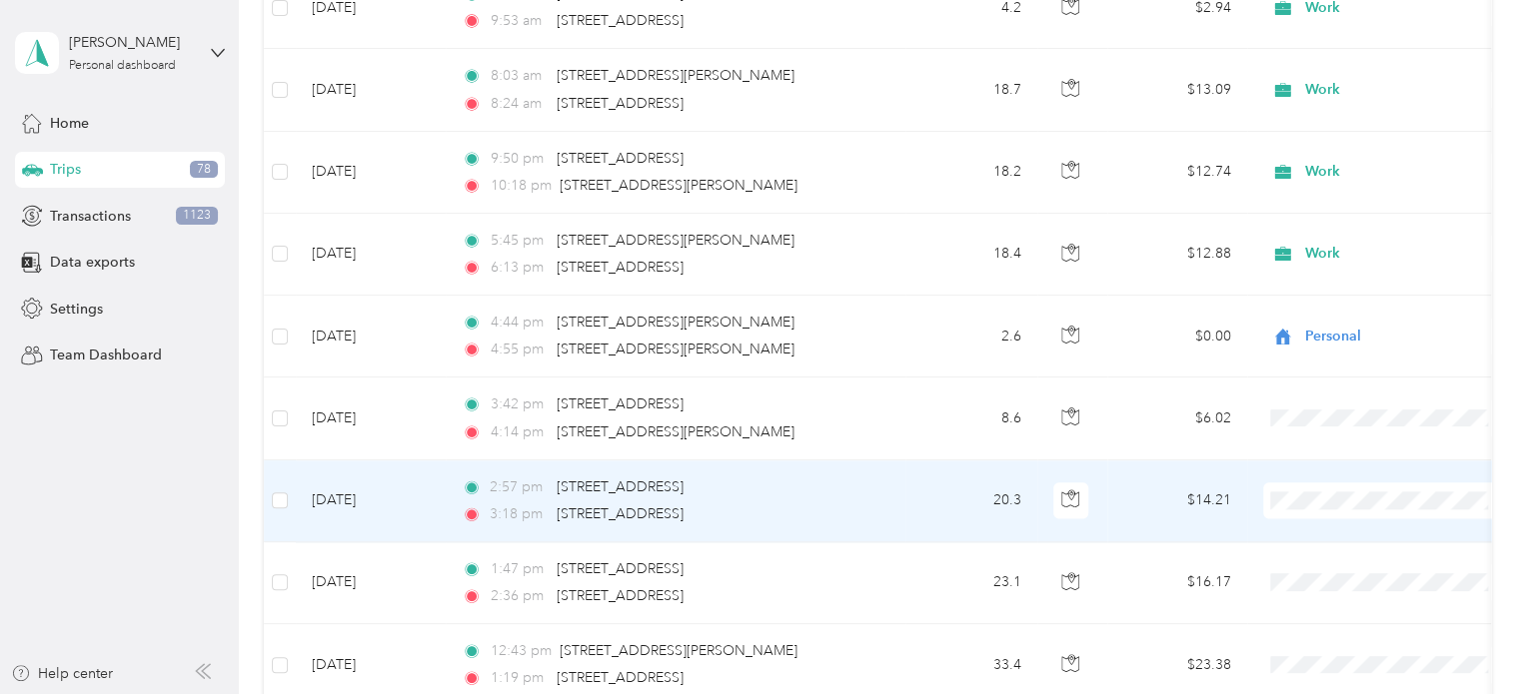
click at [1320, 175] on li "Work" at bounding box center [1387, 166] width 248 height 35
click at [1303, 490] on span "Work" at bounding box center [1379, 501] width 218 height 22
click at [1327, 171] on span "Work" at bounding box center [1393, 166] width 162 height 21
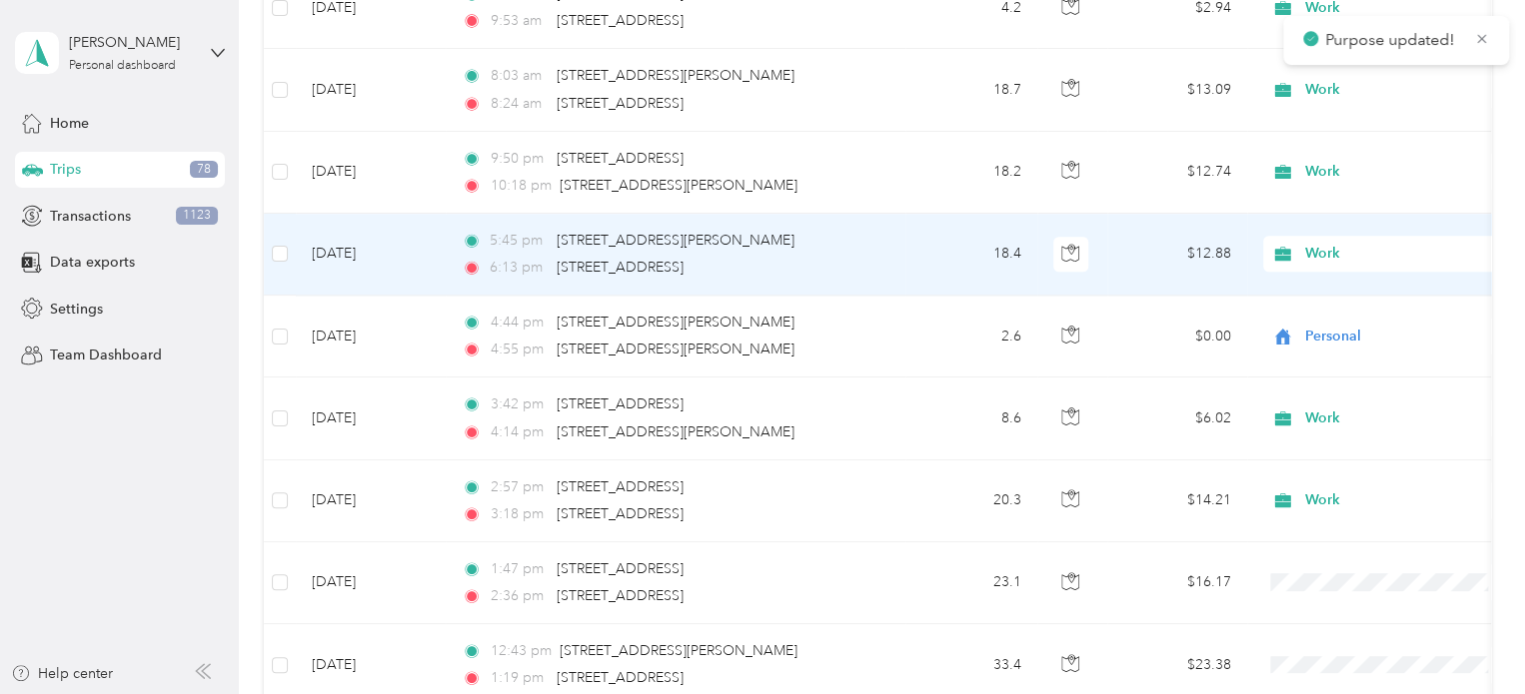
click at [1308, 243] on span "Work" at bounding box center [1396, 254] width 183 height 22
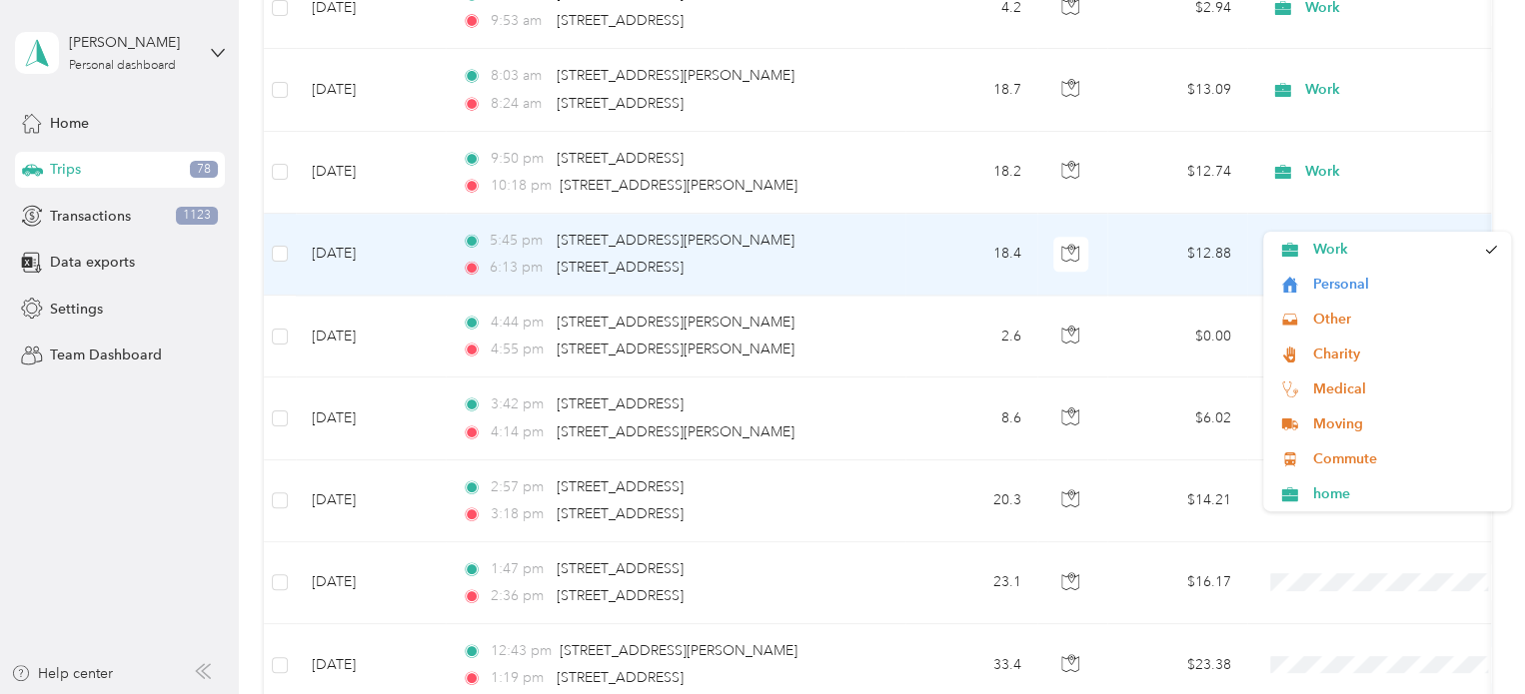
click at [1319, 243] on span "Work" at bounding box center [1396, 254] width 183 height 22
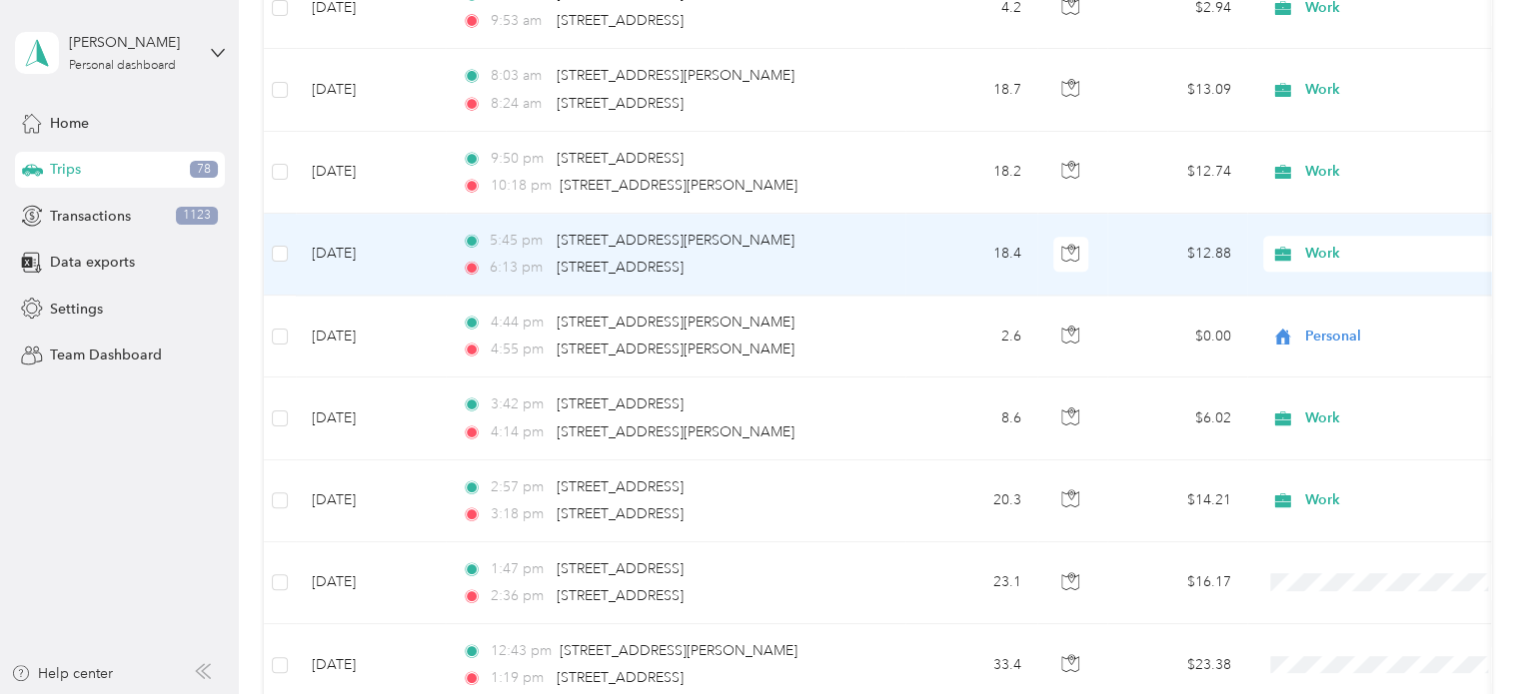
click at [1311, 255] on ol "Work Personal Other Charity Medical Moving Commute home" at bounding box center [1387, 369] width 248 height 280
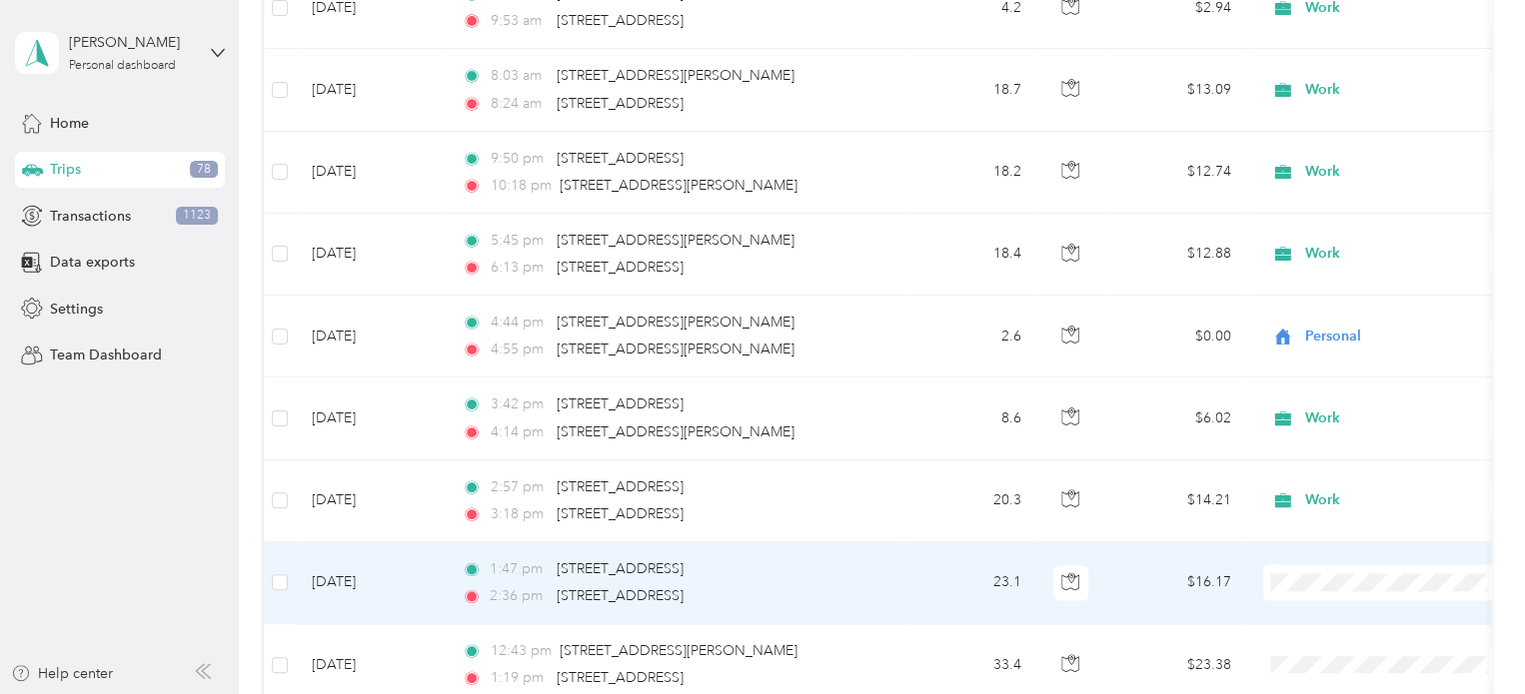
click at [1320, 254] on span "Work" at bounding box center [1404, 258] width 185 height 21
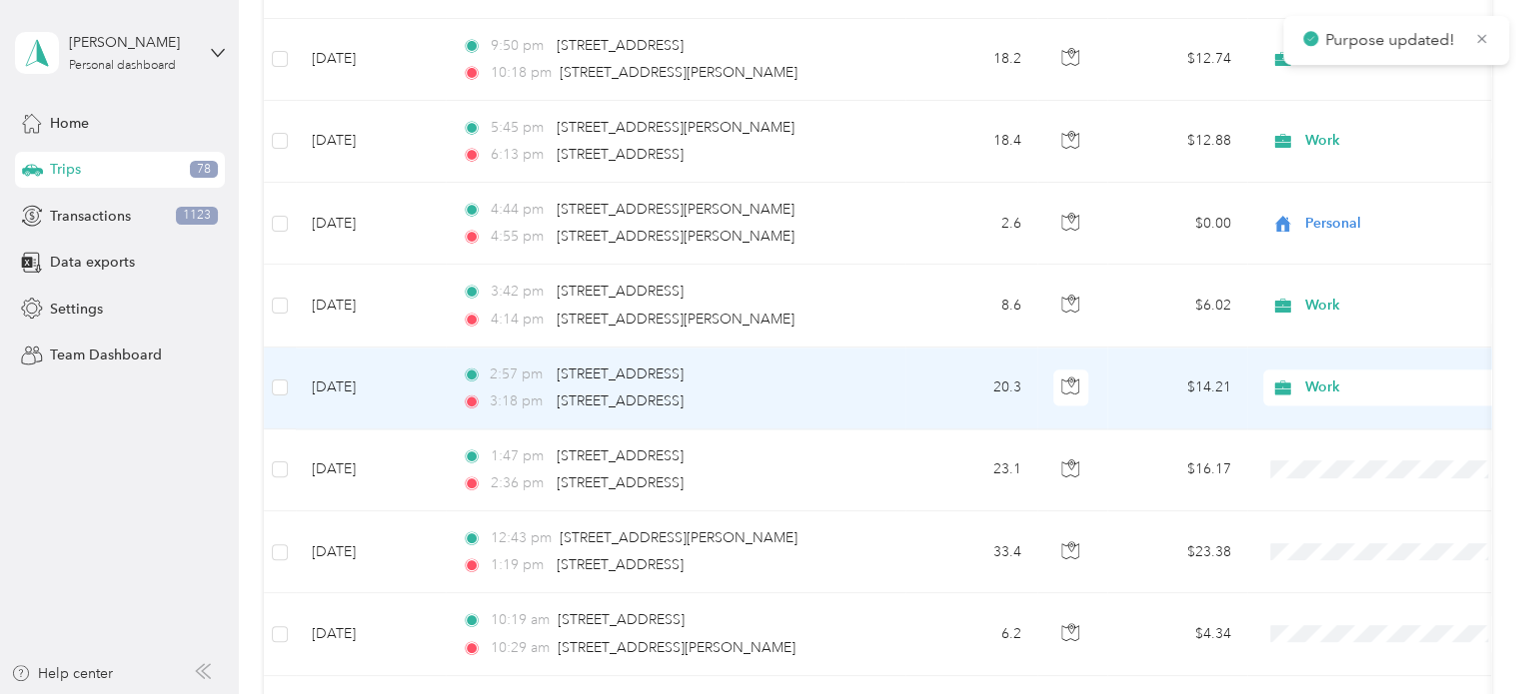
scroll to position [5200, 0]
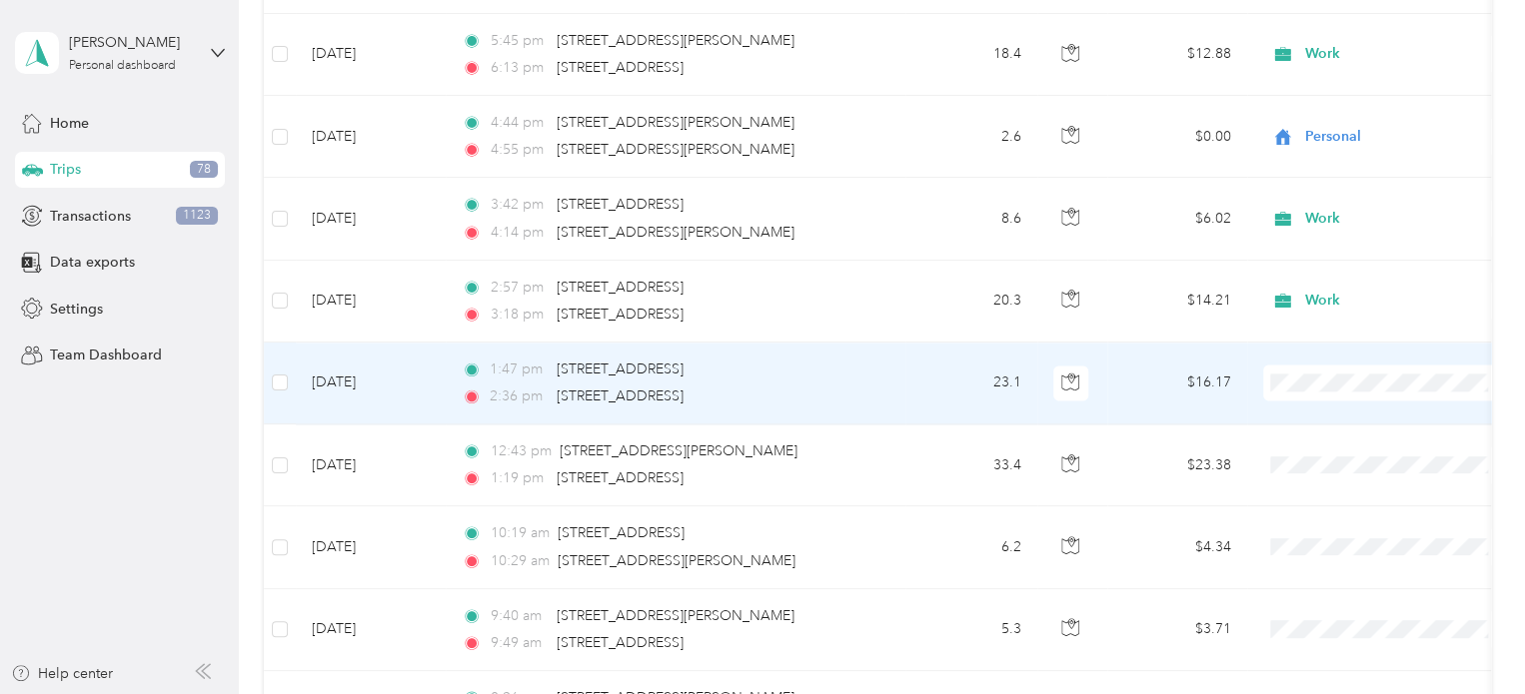
click at [1319, 375] on span "Work" at bounding box center [1404, 372] width 185 height 21
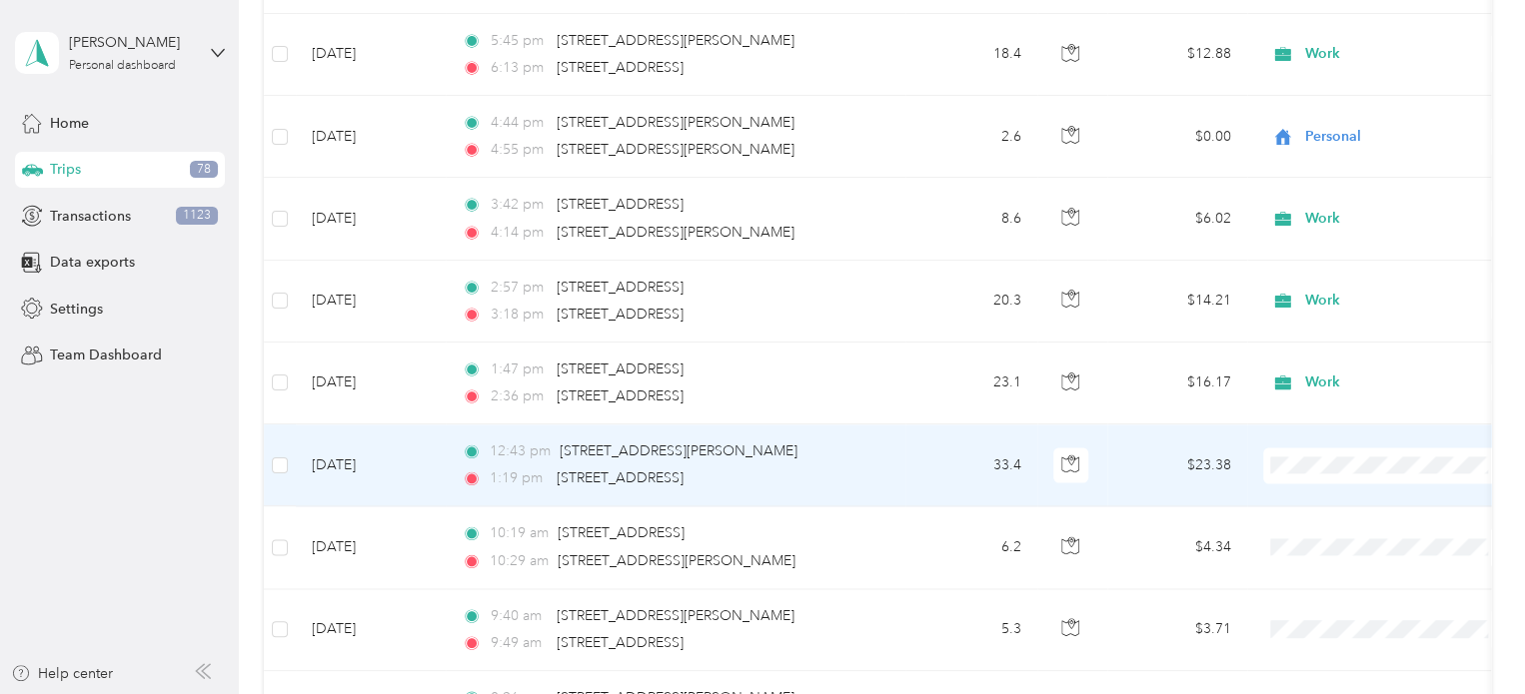
click at [1322, 138] on span "Work" at bounding box center [1404, 136] width 185 height 21
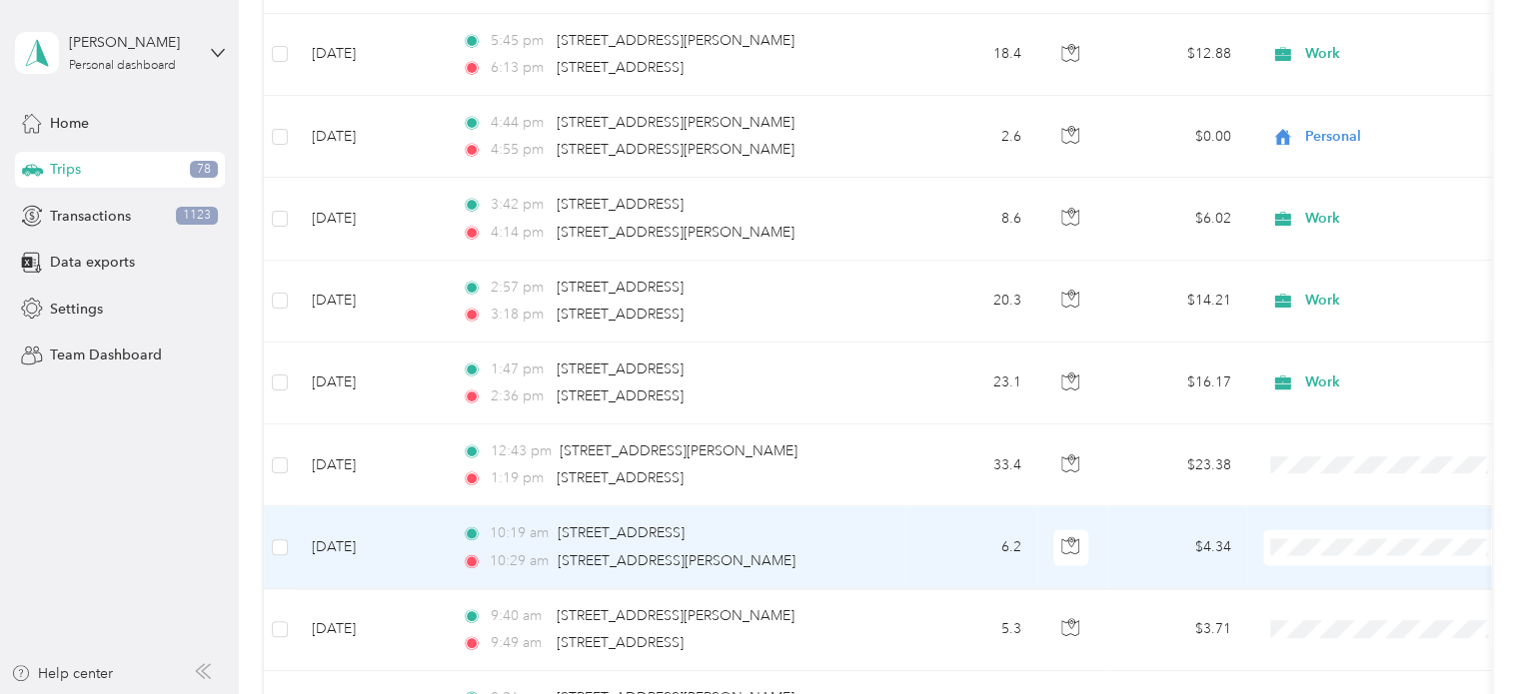
click at [1331, 215] on span "Work" at bounding box center [1404, 218] width 185 height 21
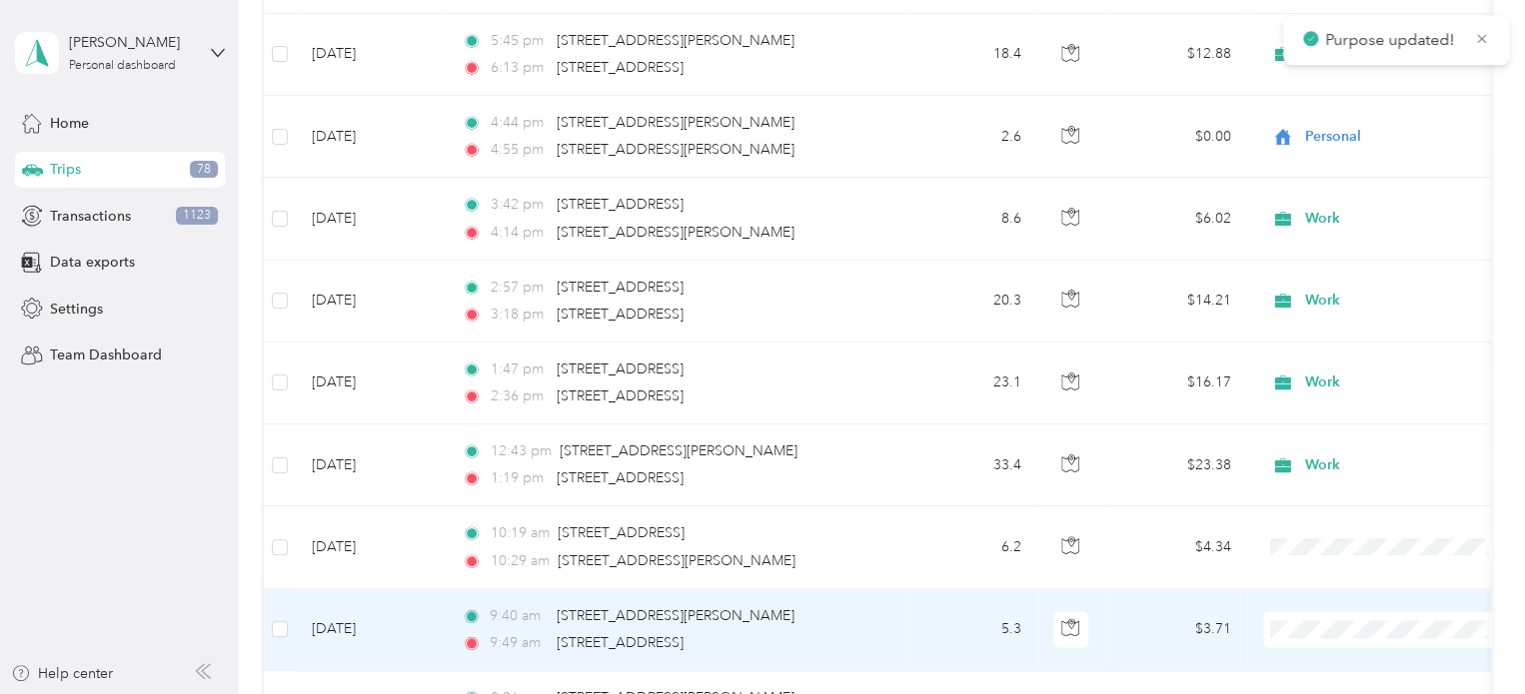
click at [1339, 300] on span "Work" at bounding box center [1404, 296] width 185 height 21
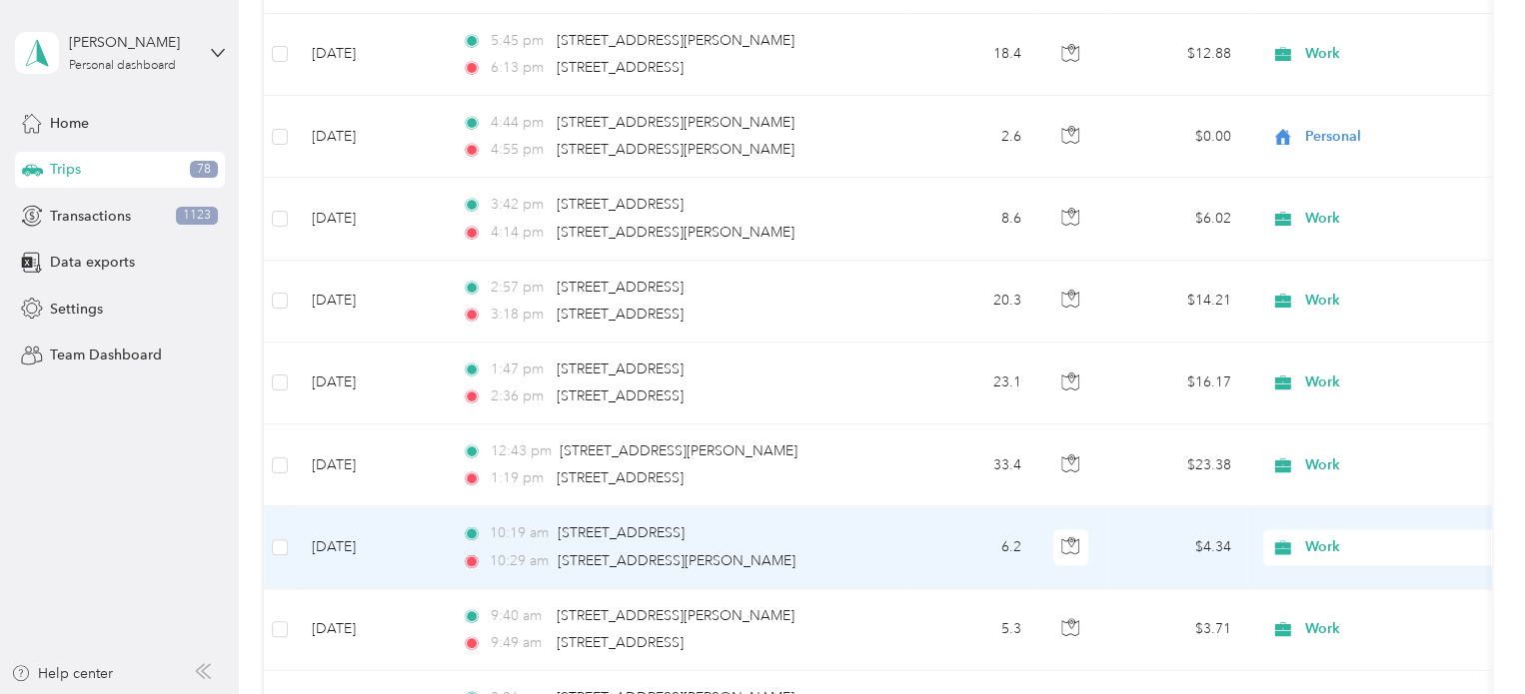
click at [1316, 221] on span "Work" at bounding box center [1393, 222] width 162 height 21
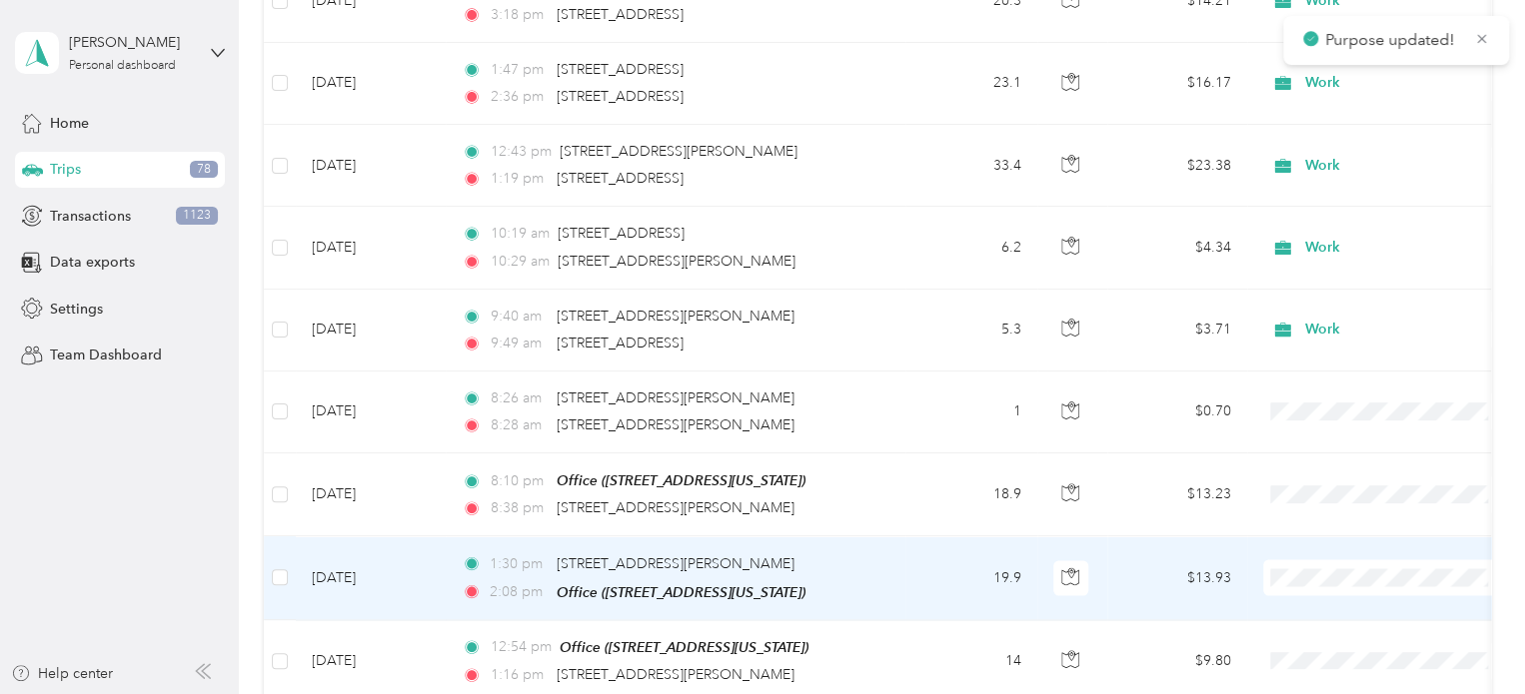
scroll to position [5600, 0]
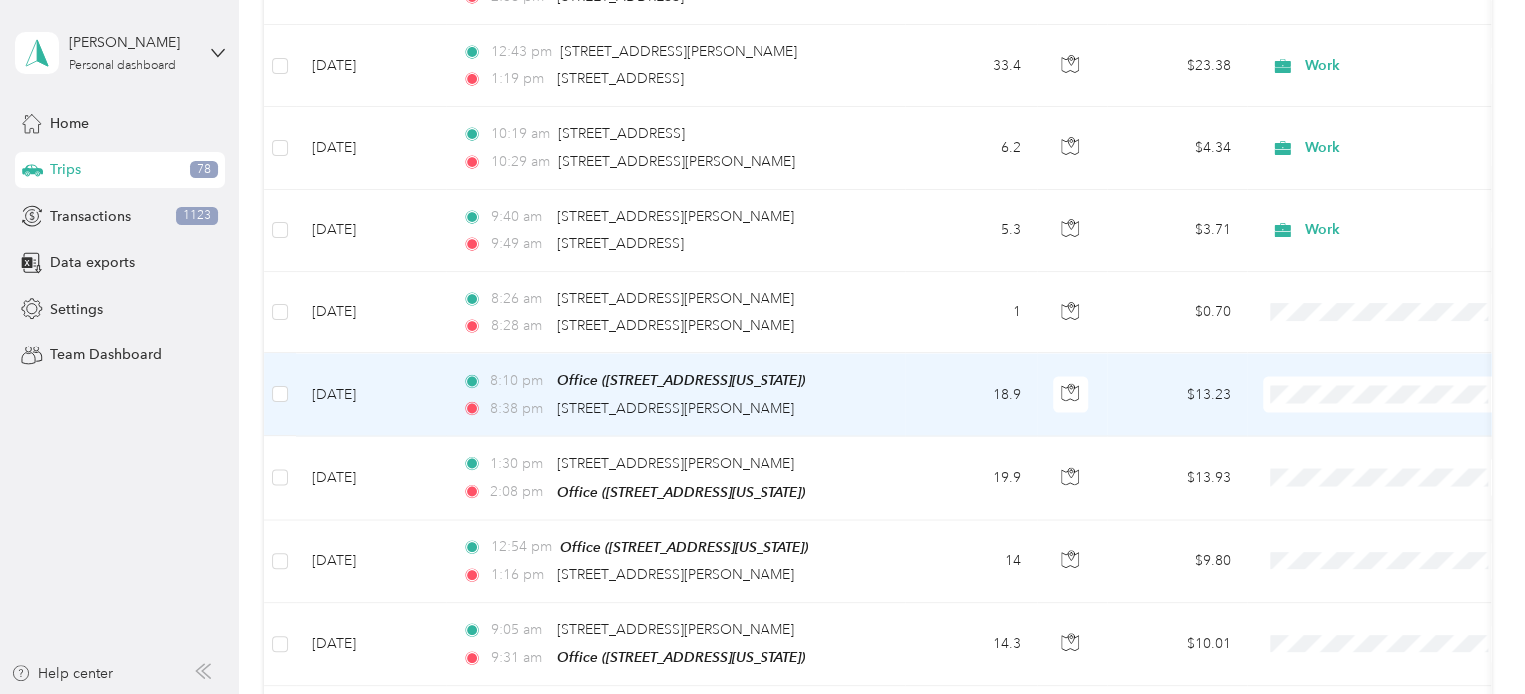
click at [1315, 384] on span "Work" at bounding box center [1404, 377] width 185 height 21
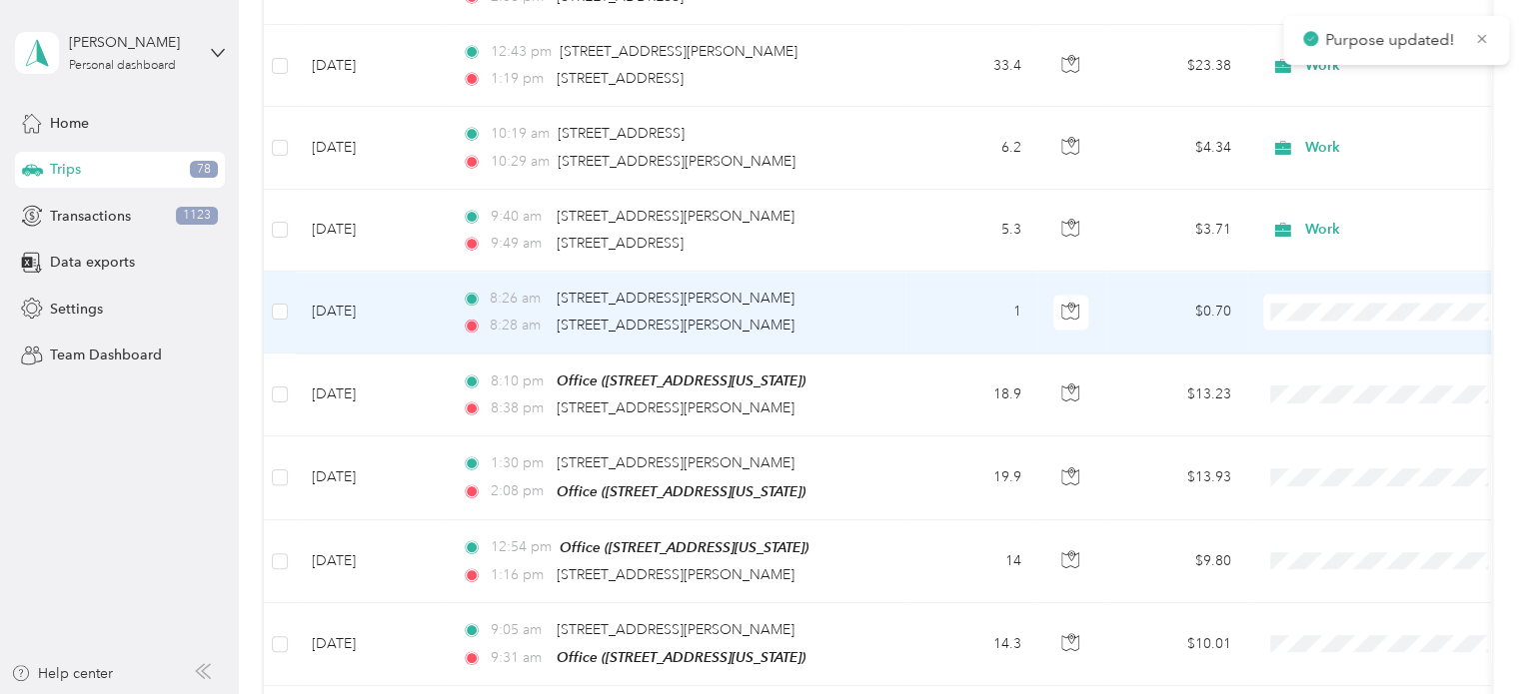
click at [1307, 338] on span "Personal" at bounding box center [1387, 341] width 220 height 21
click at [1328, 343] on li "Personal" at bounding box center [1387, 341] width 248 height 35
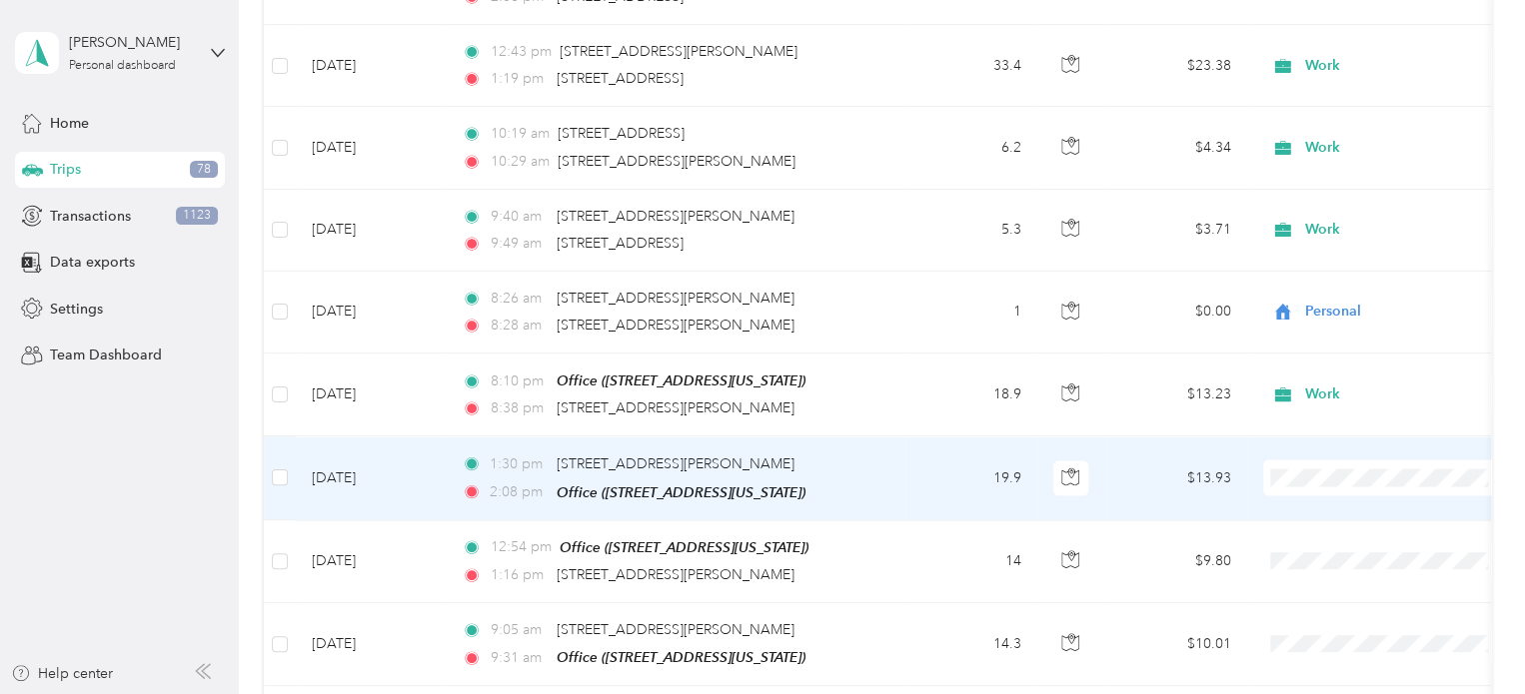
click at [1327, 142] on span "Work" at bounding box center [1404, 140] width 185 height 21
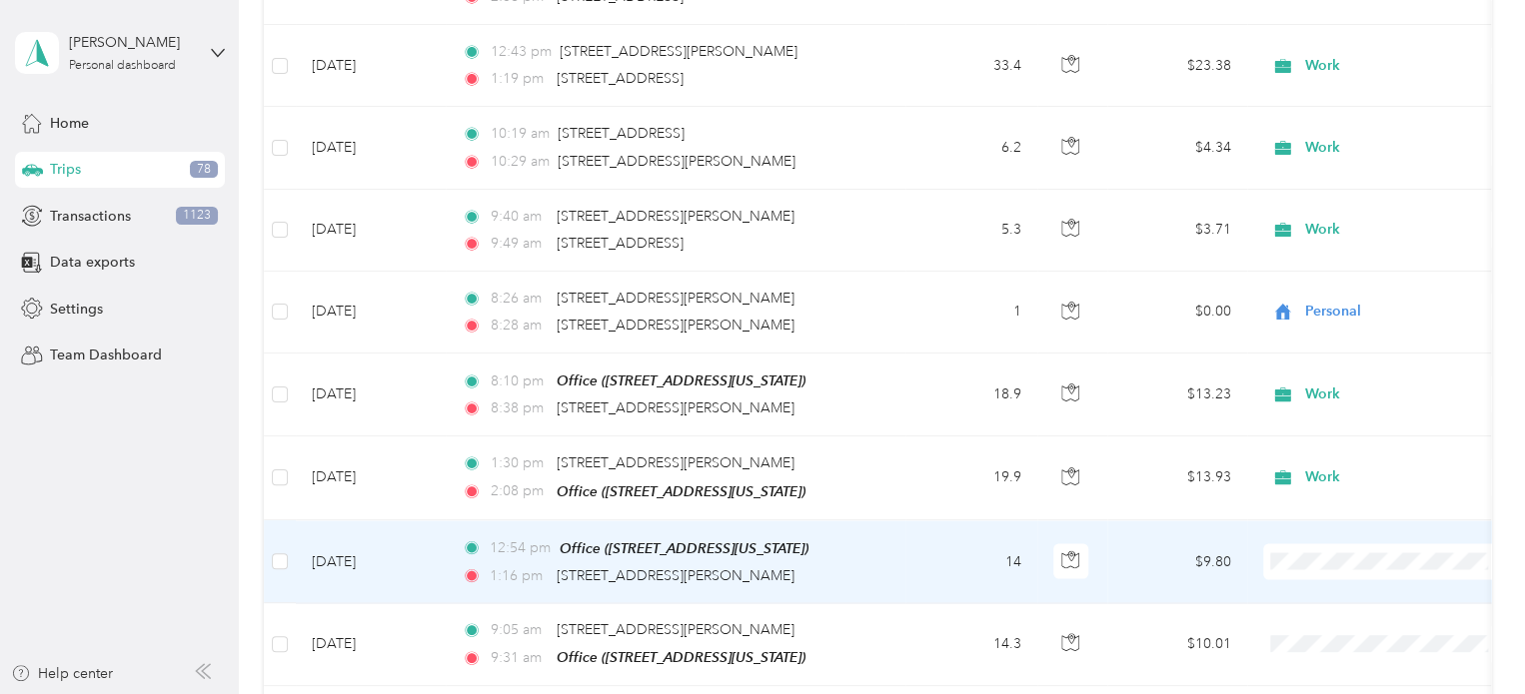
click at [1332, 227] on span "Work" at bounding box center [1404, 232] width 185 height 21
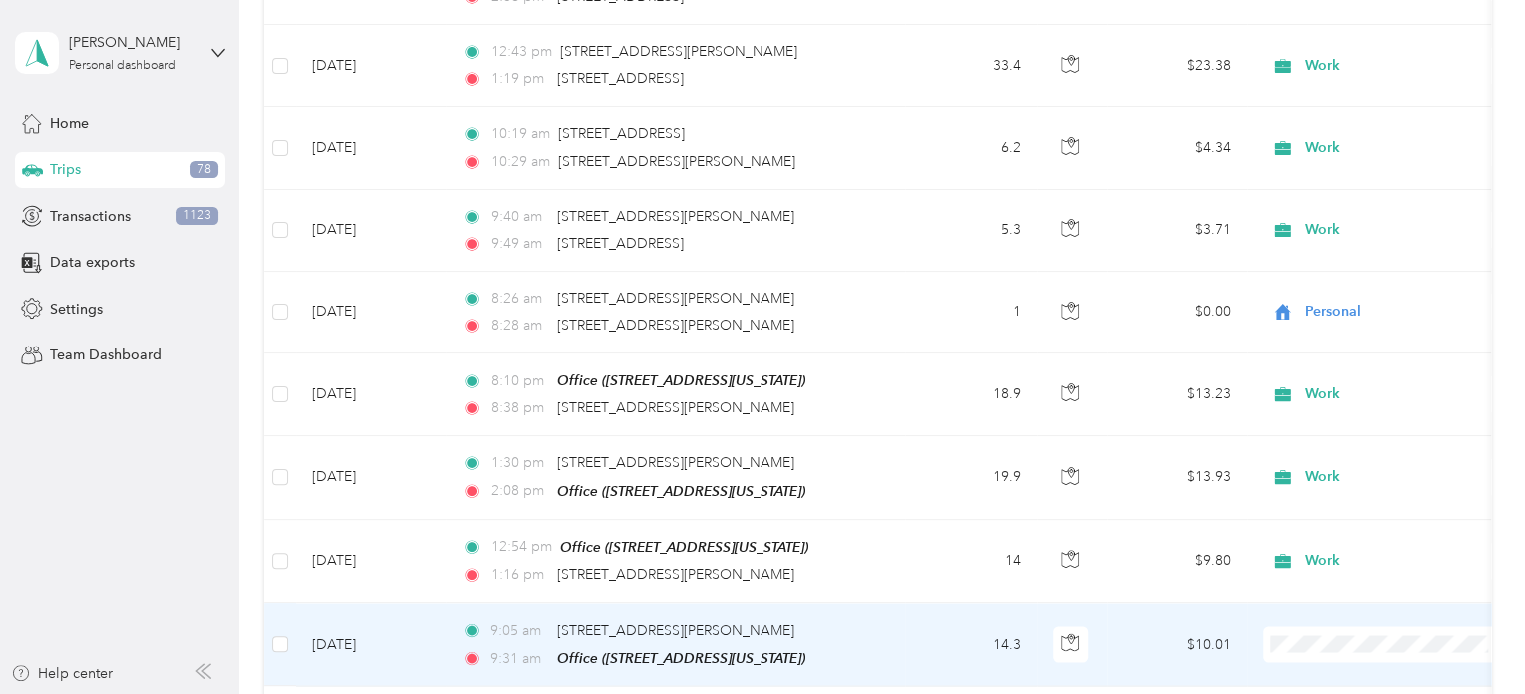
click at [1323, 308] on span "Work" at bounding box center [1404, 303] width 185 height 21
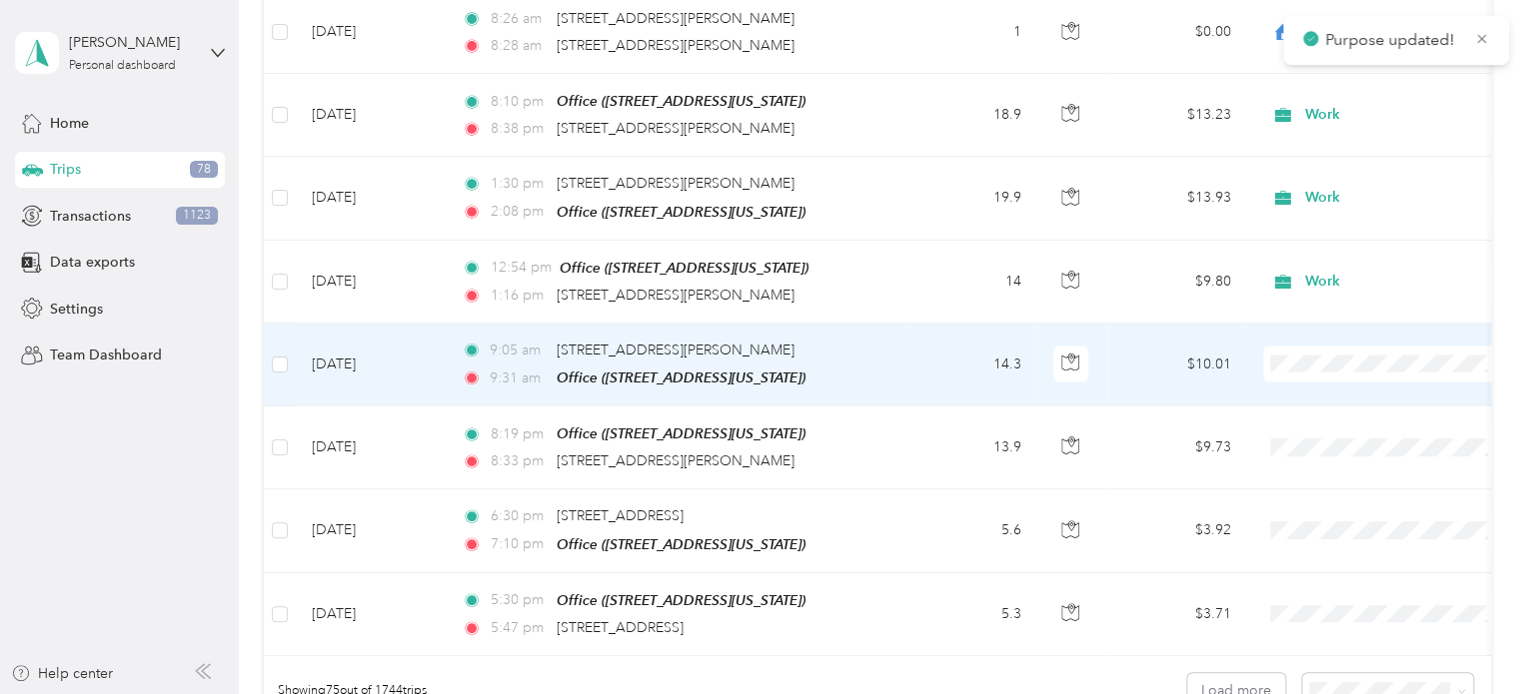
scroll to position [5900, 0]
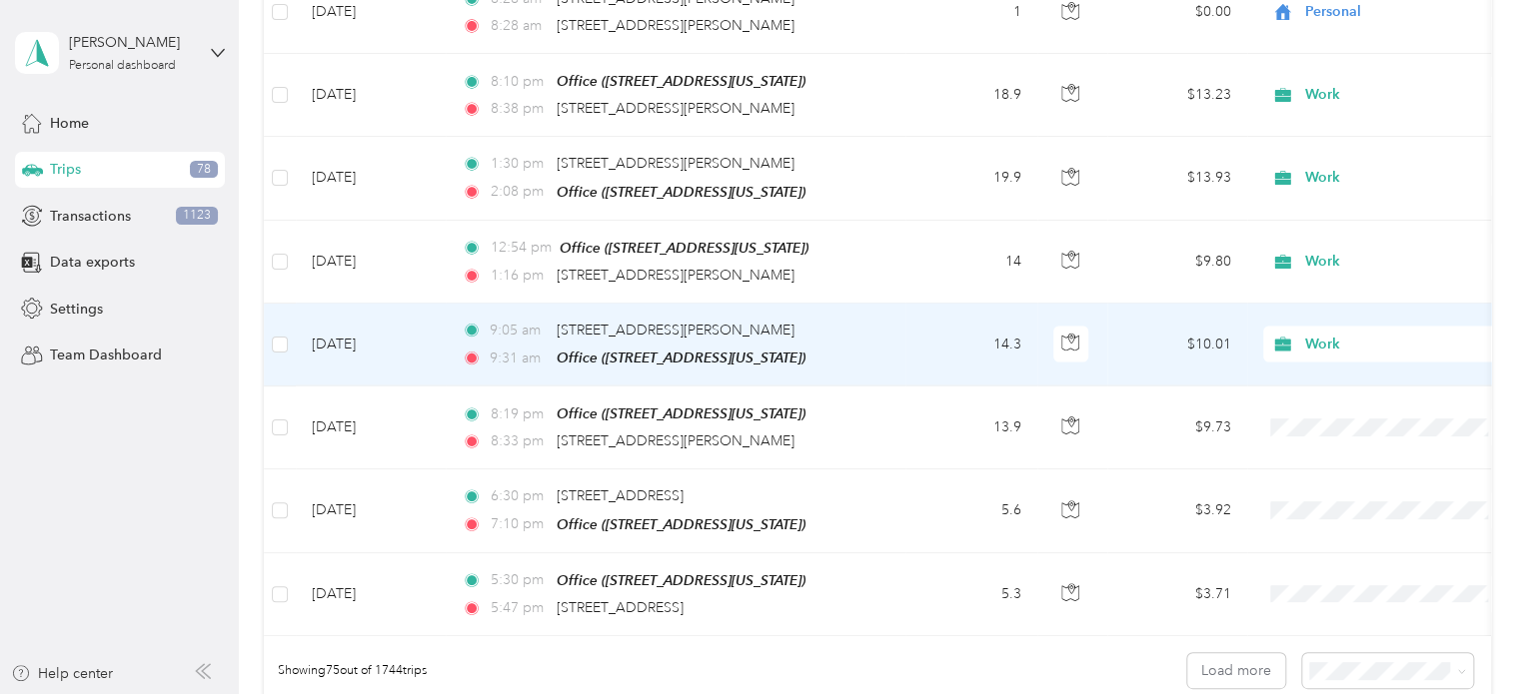
click at [1321, 330] on span "Work" at bounding box center [1393, 331] width 162 height 21
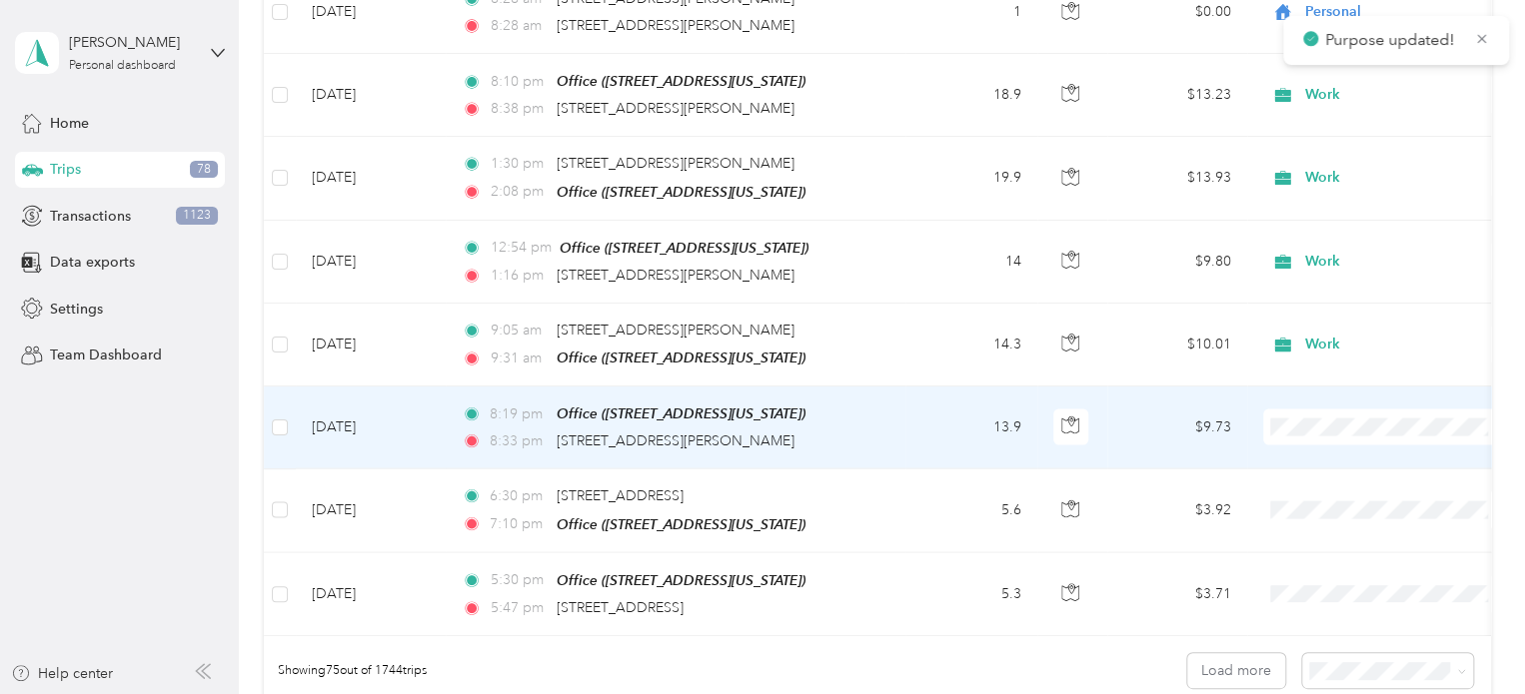
click at [1309, 415] on span "Work" at bounding box center [1387, 405] width 220 height 21
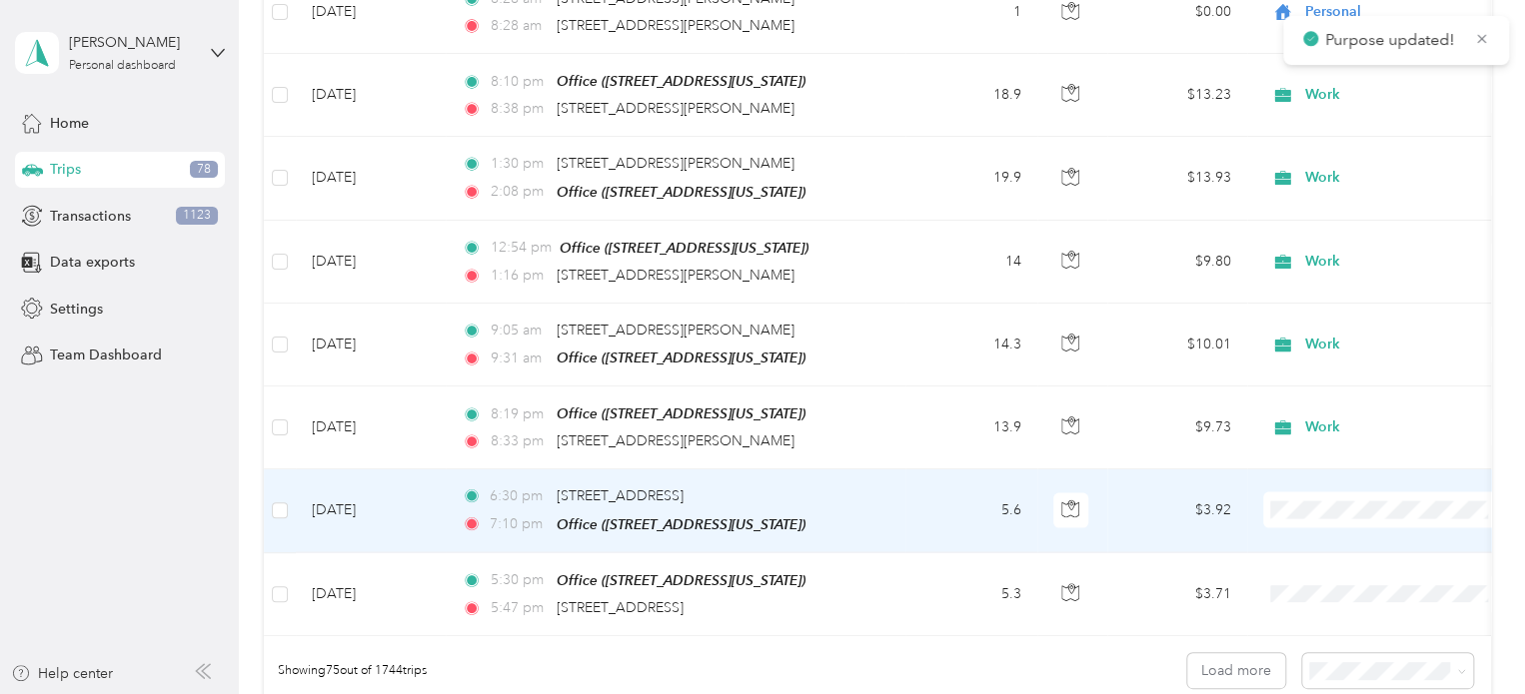
click at [1326, 177] on span "Work" at bounding box center [1404, 167] width 185 height 21
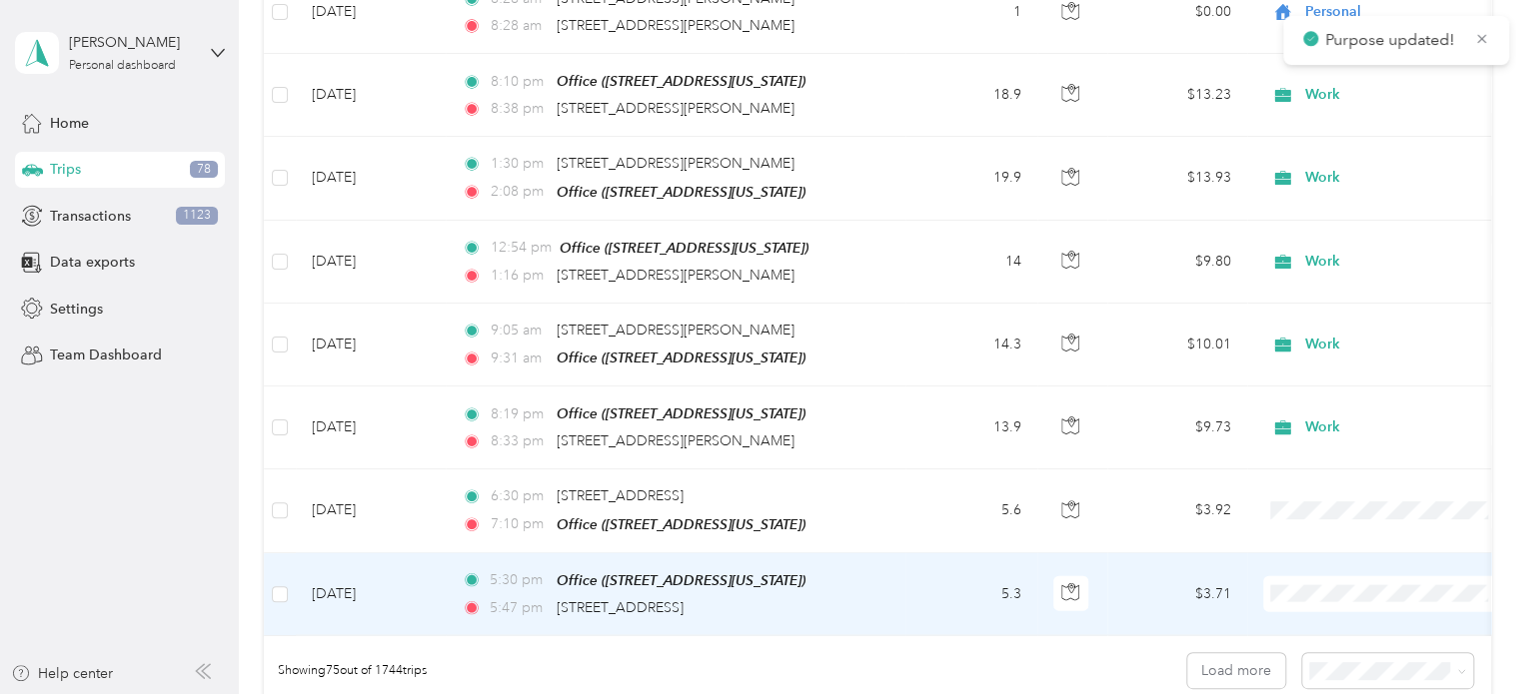
click at [1318, 255] on span "Work" at bounding box center [1404, 260] width 185 height 21
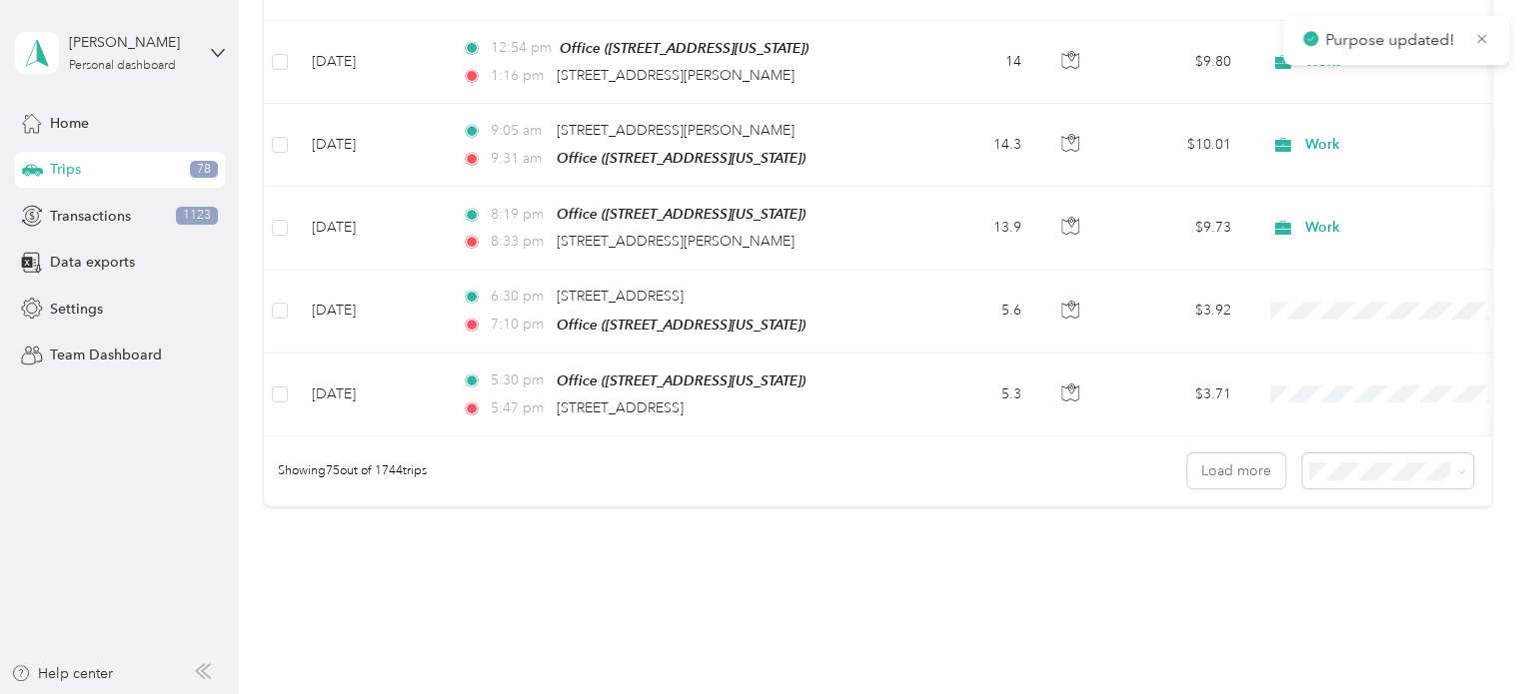
scroll to position [6151, 0]
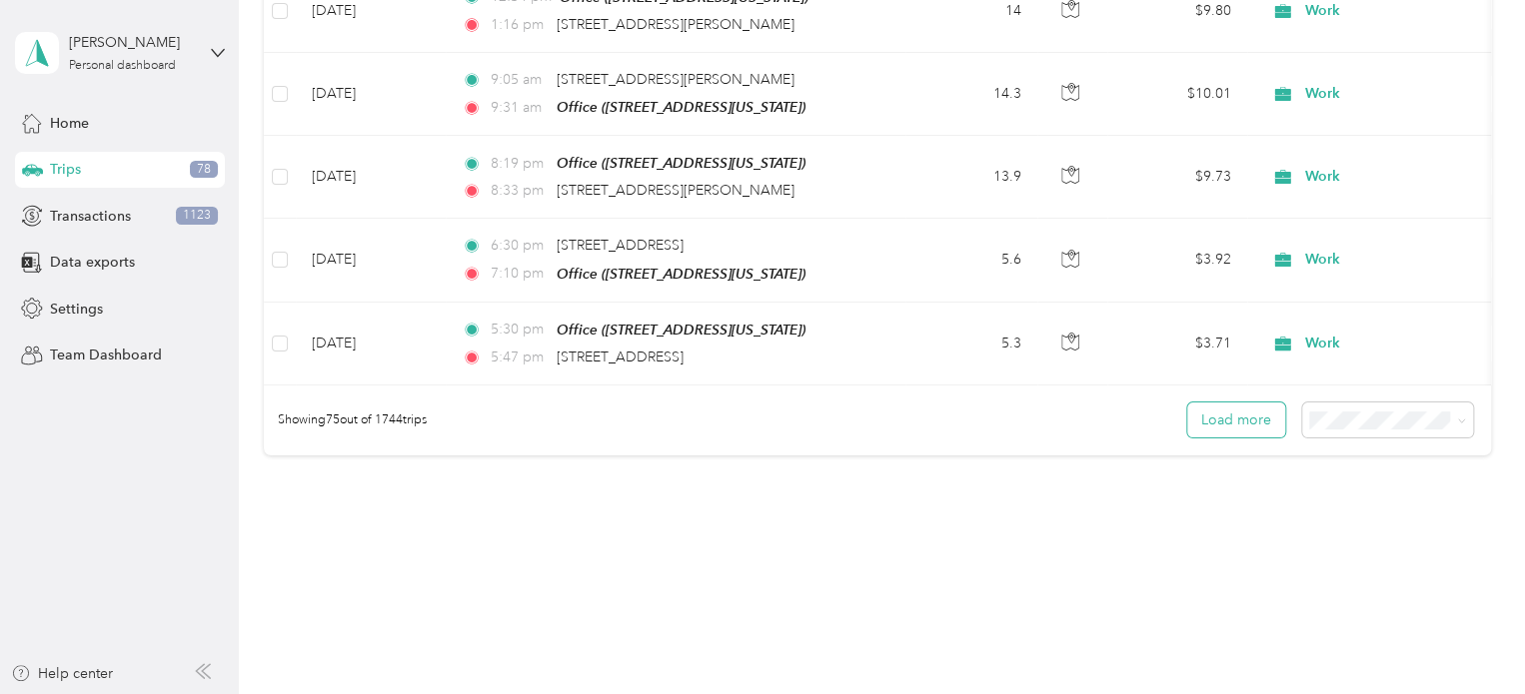
click at [1220, 403] on button "Load more" at bounding box center [1236, 420] width 98 height 35
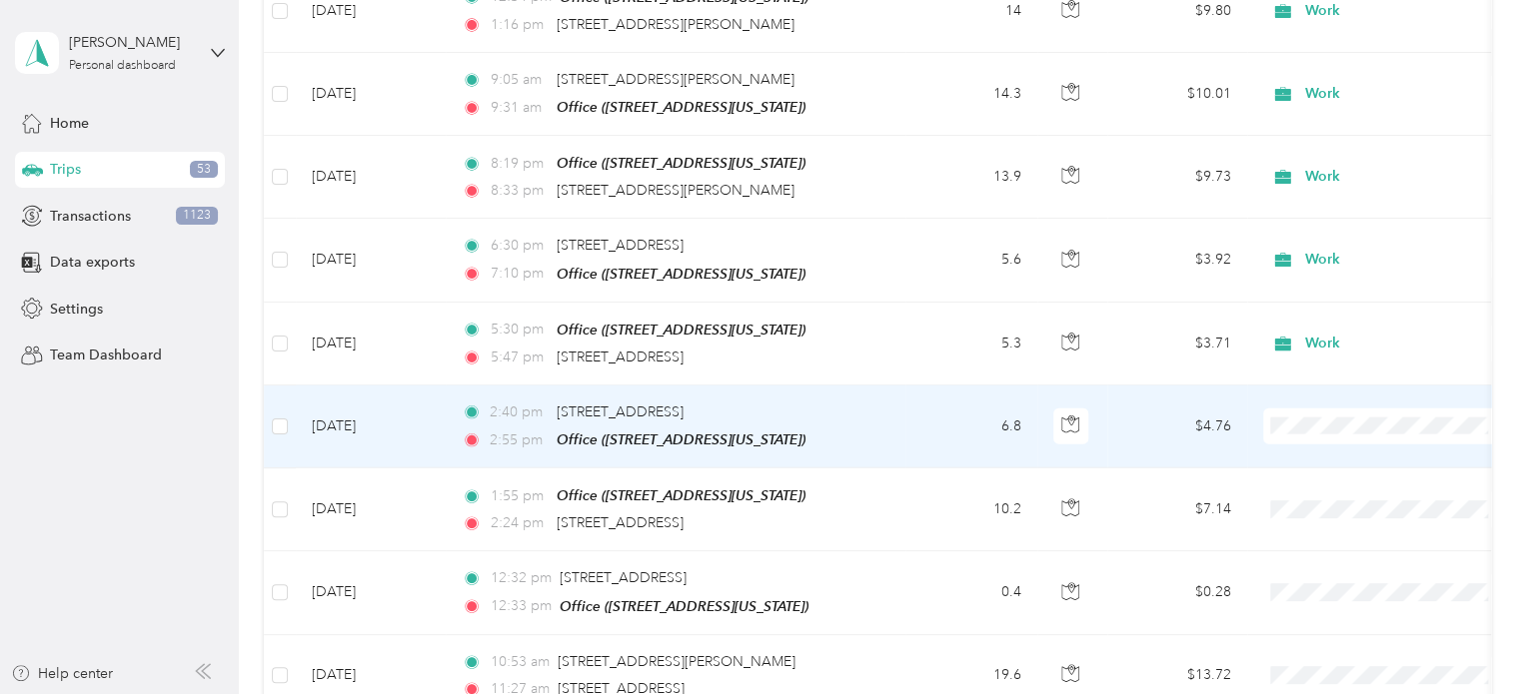
click at [1323, 412] on li "Work" at bounding box center [1387, 403] width 248 height 35
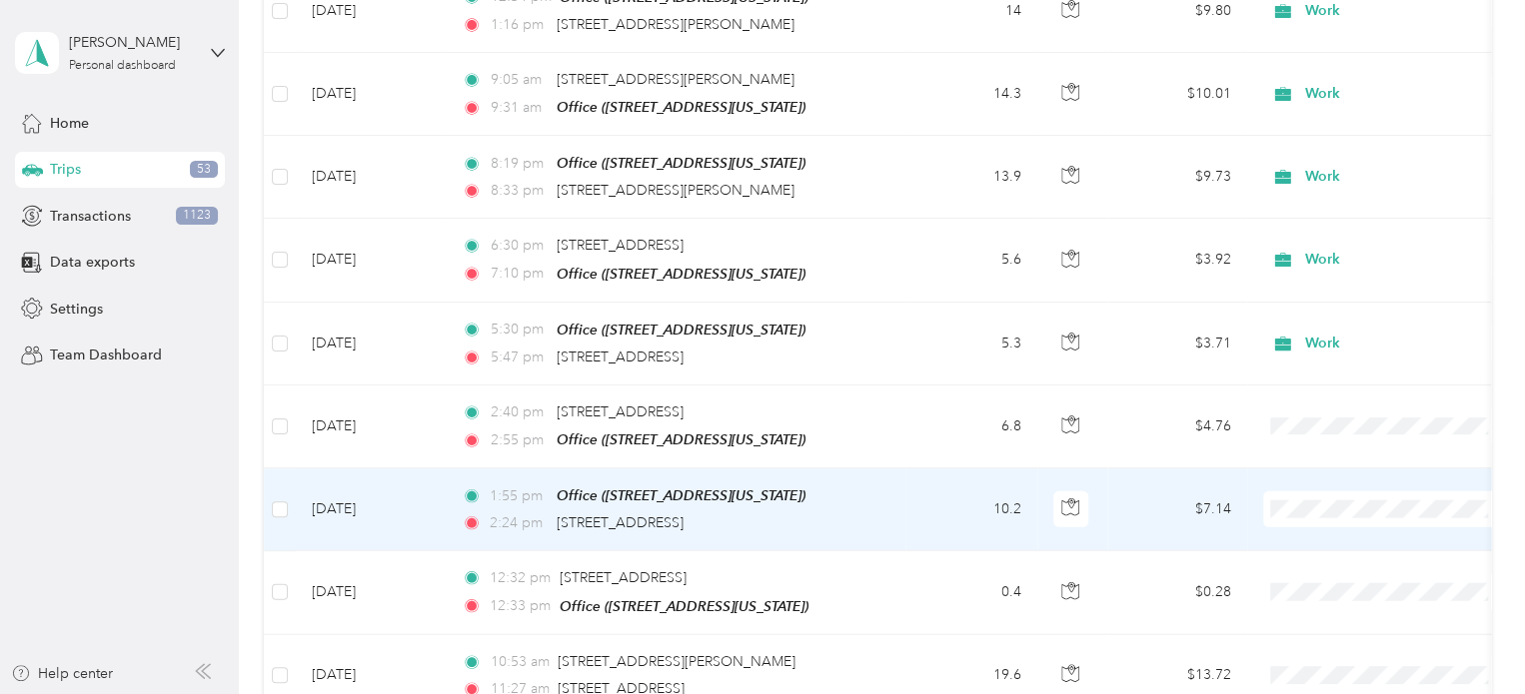
click at [1319, 172] on span "Work" at bounding box center [1404, 162] width 185 height 21
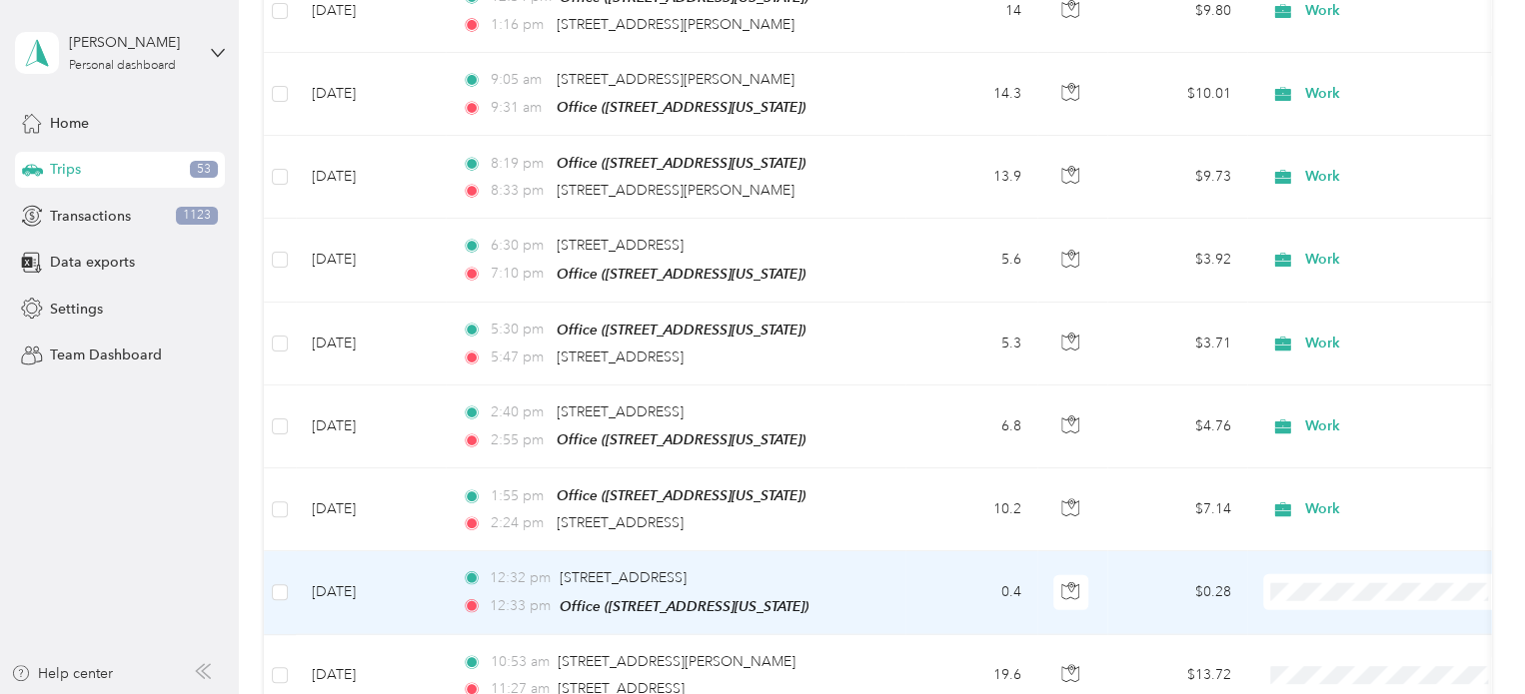
click at [1324, 283] on span "Personal" at bounding box center [1404, 290] width 185 height 21
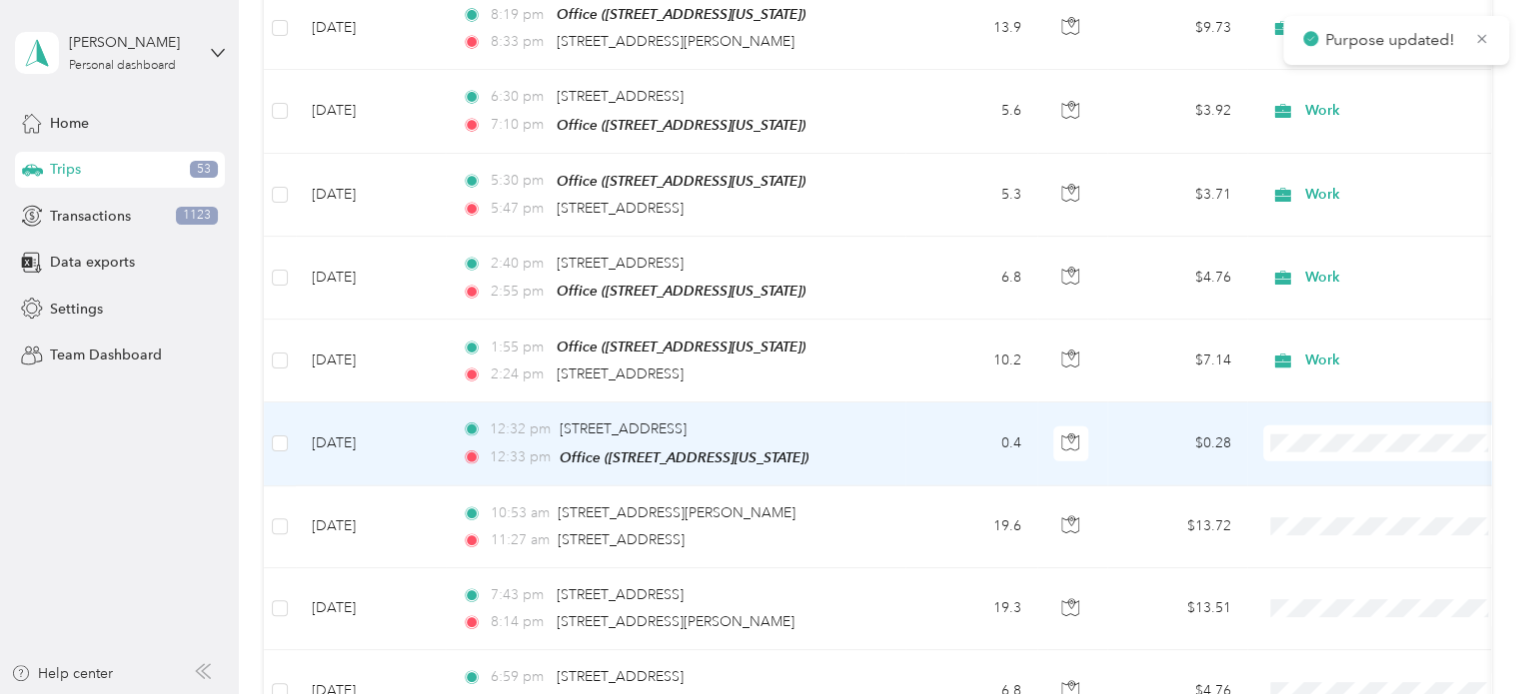
scroll to position [6450, 0]
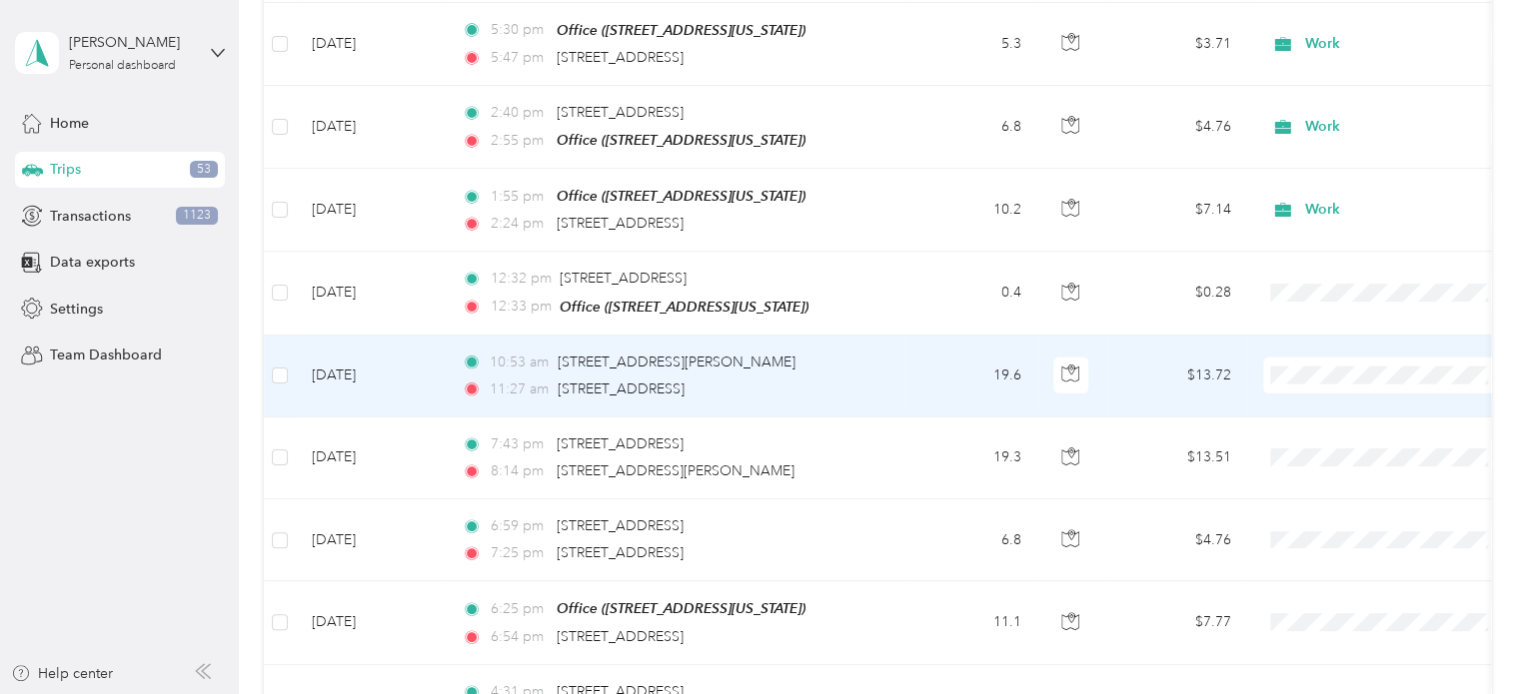
click at [1318, 356] on span "Work" at bounding box center [1404, 346] width 185 height 21
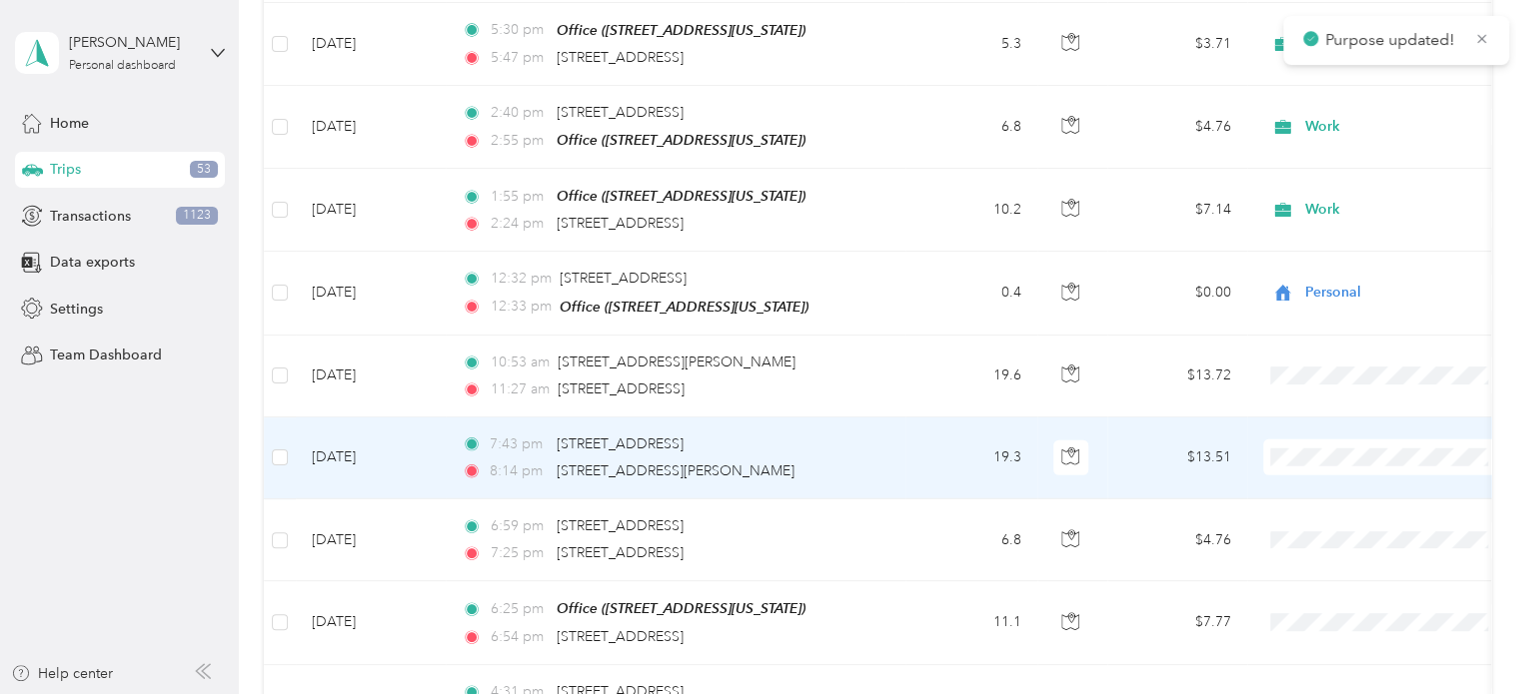
click at [1327, 116] on span "Work" at bounding box center [1404, 119] width 185 height 21
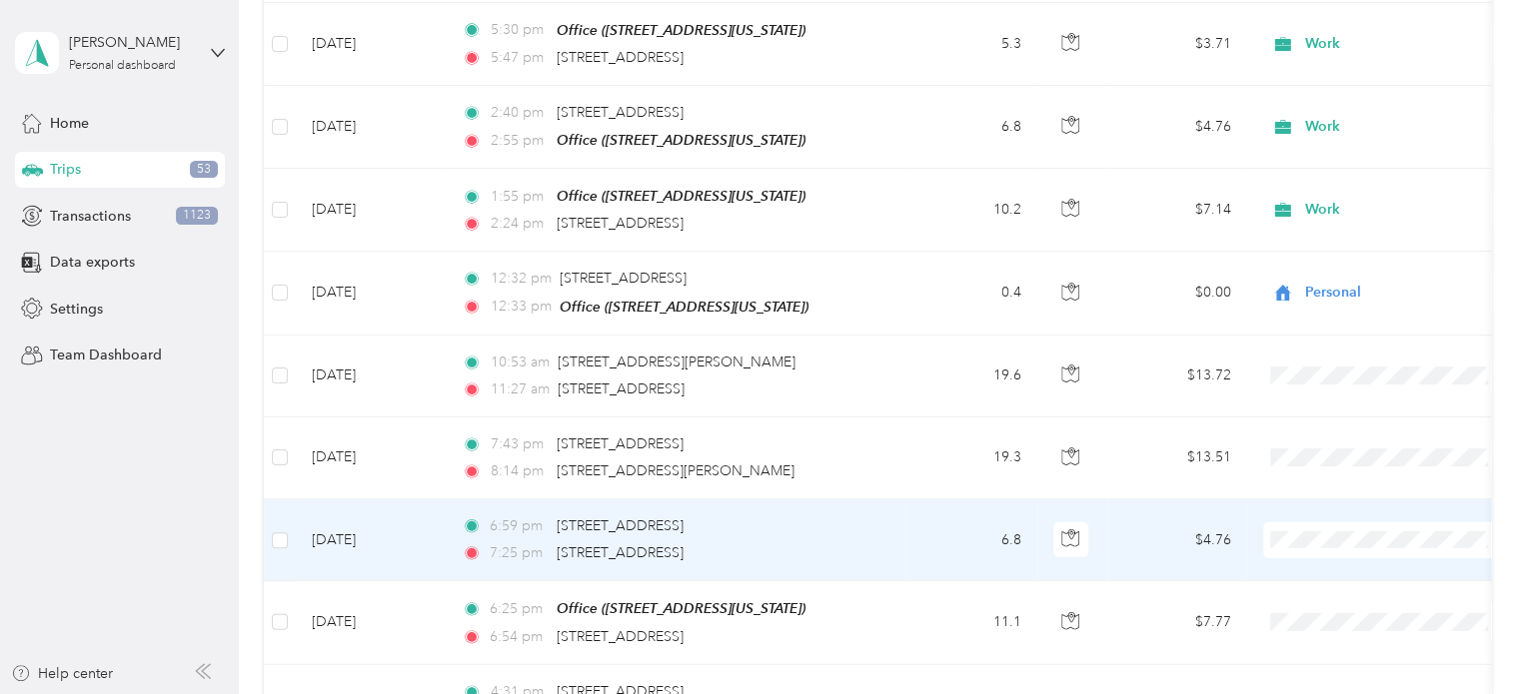
click at [1325, 201] on li "Work" at bounding box center [1387, 190] width 248 height 35
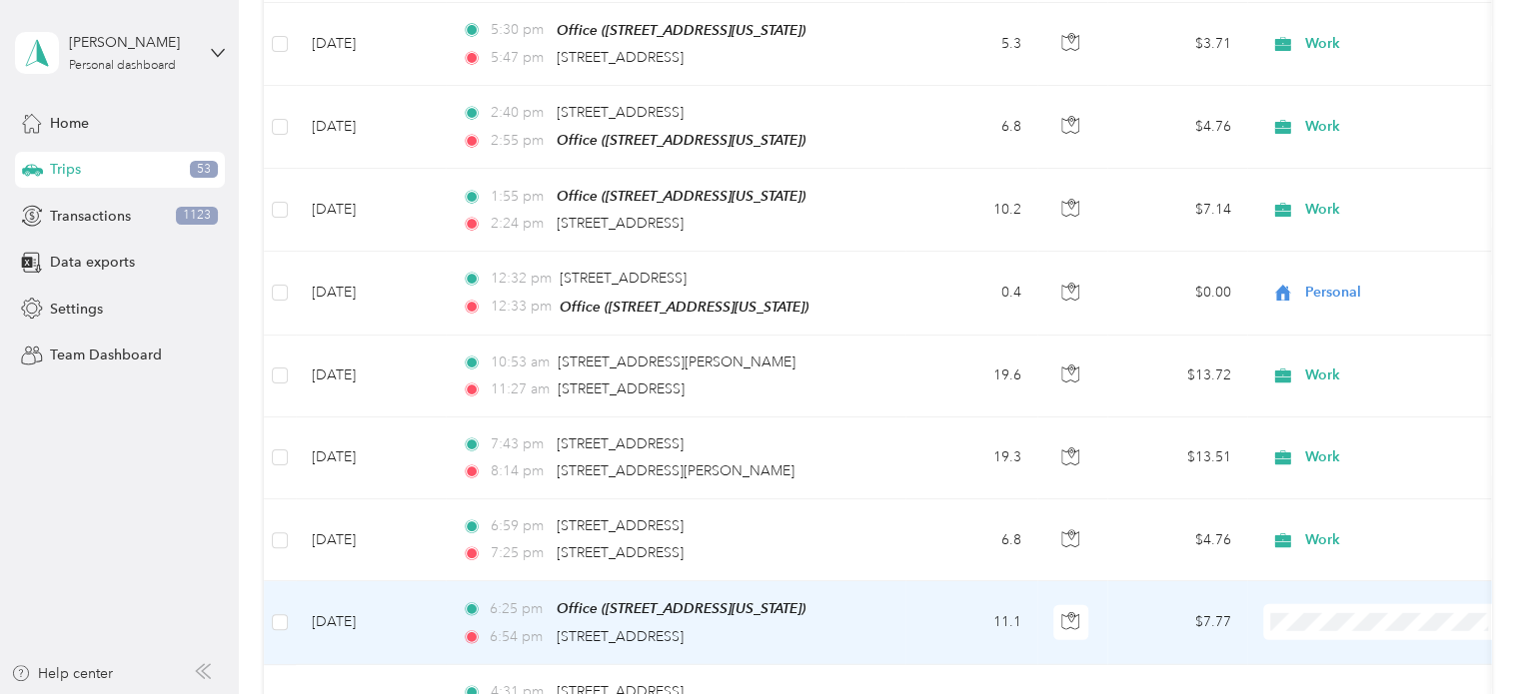
click at [1330, 280] on span "Work" at bounding box center [1404, 283] width 185 height 21
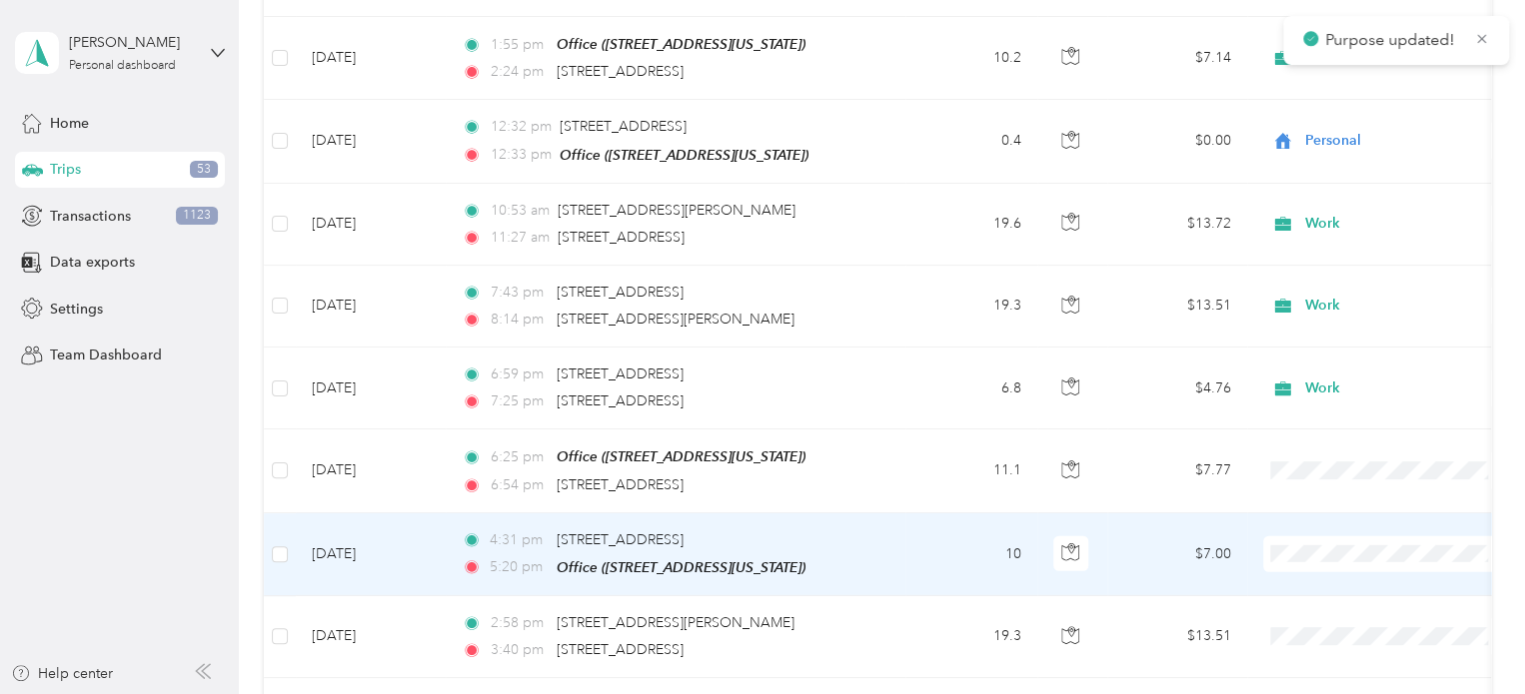
scroll to position [6650, 0]
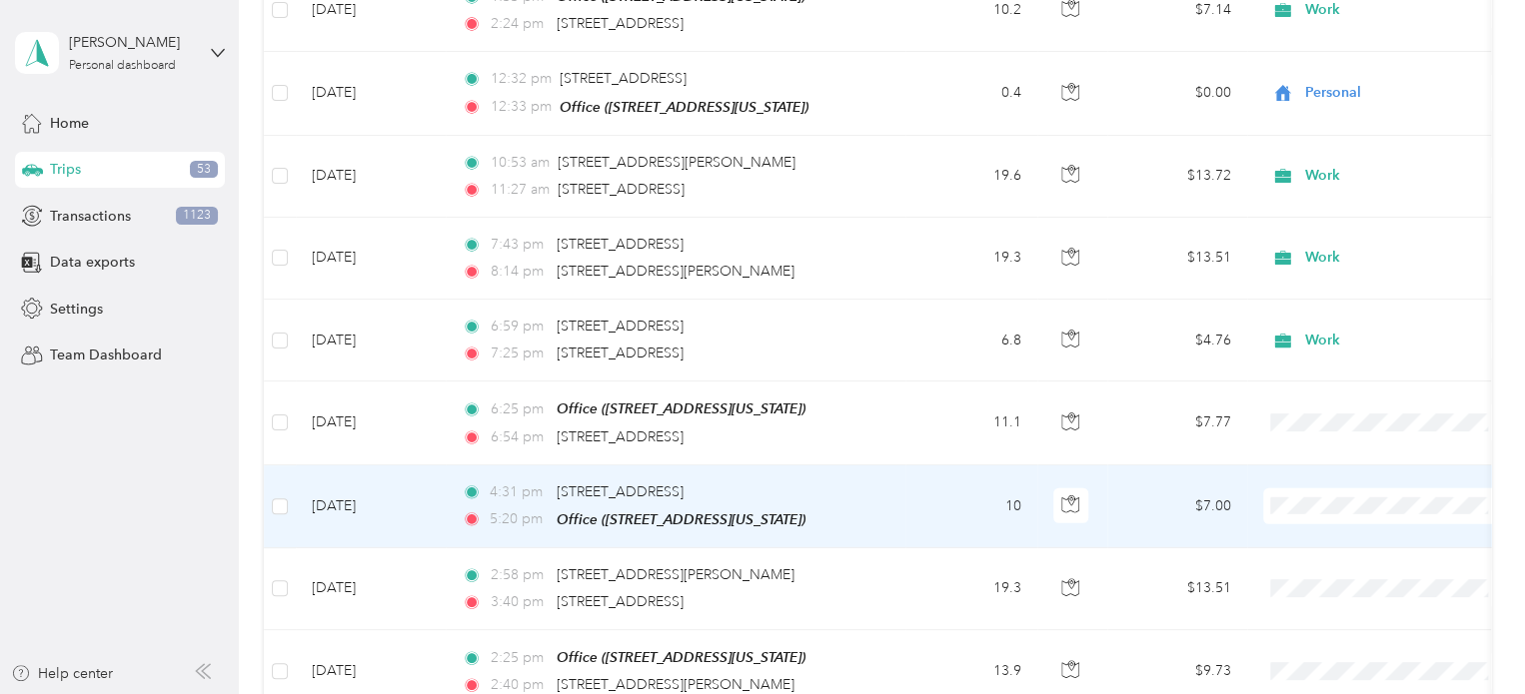
click at [1335, 167] on li "Work" at bounding box center [1387, 155] width 248 height 35
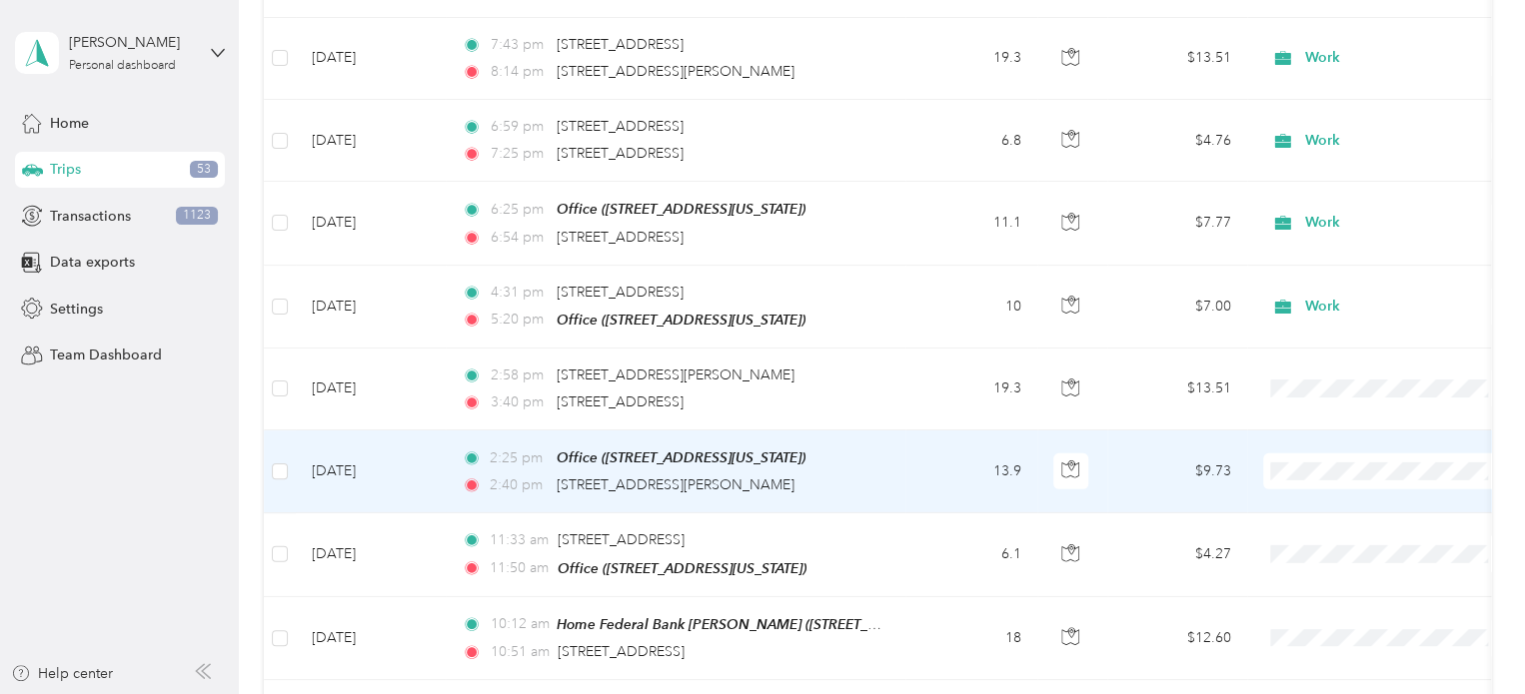
scroll to position [6950, 0]
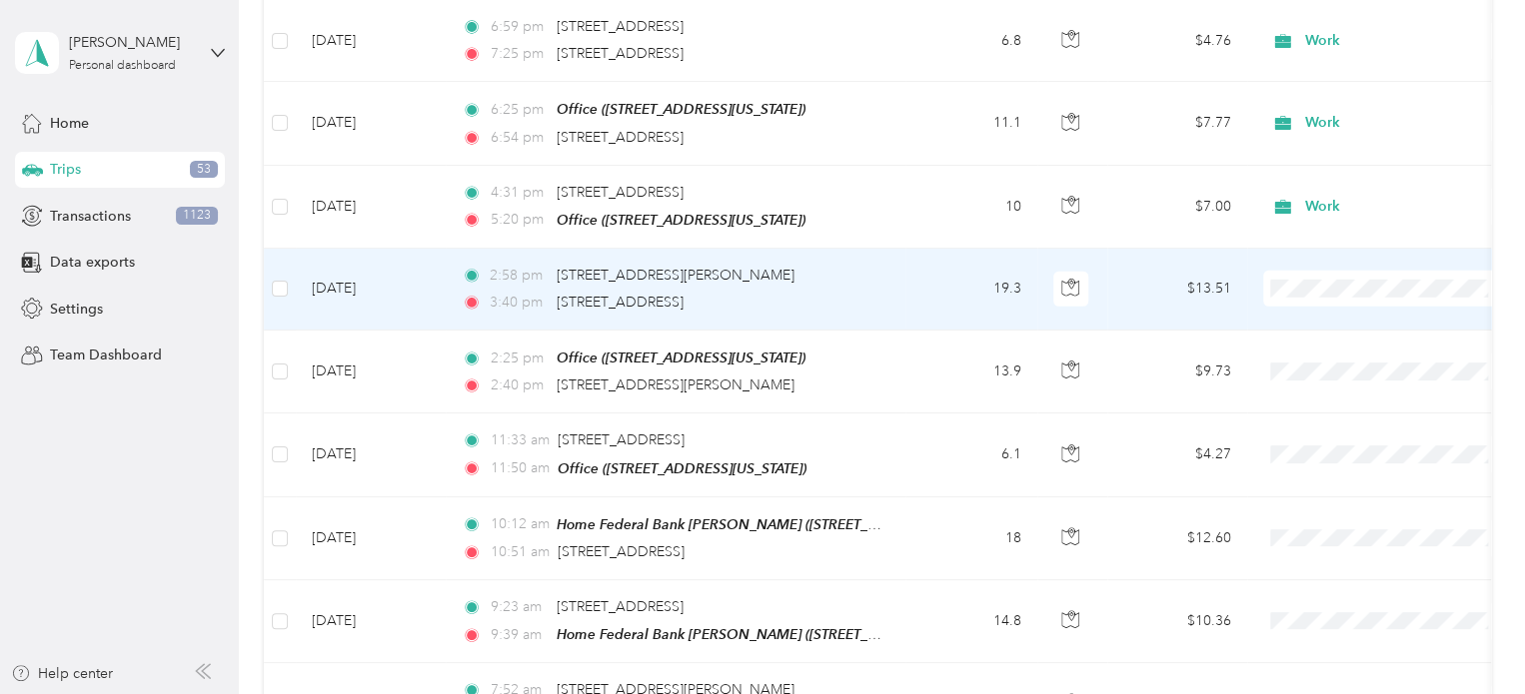
click at [1315, 266] on span "Work" at bounding box center [1404, 267] width 185 height 21
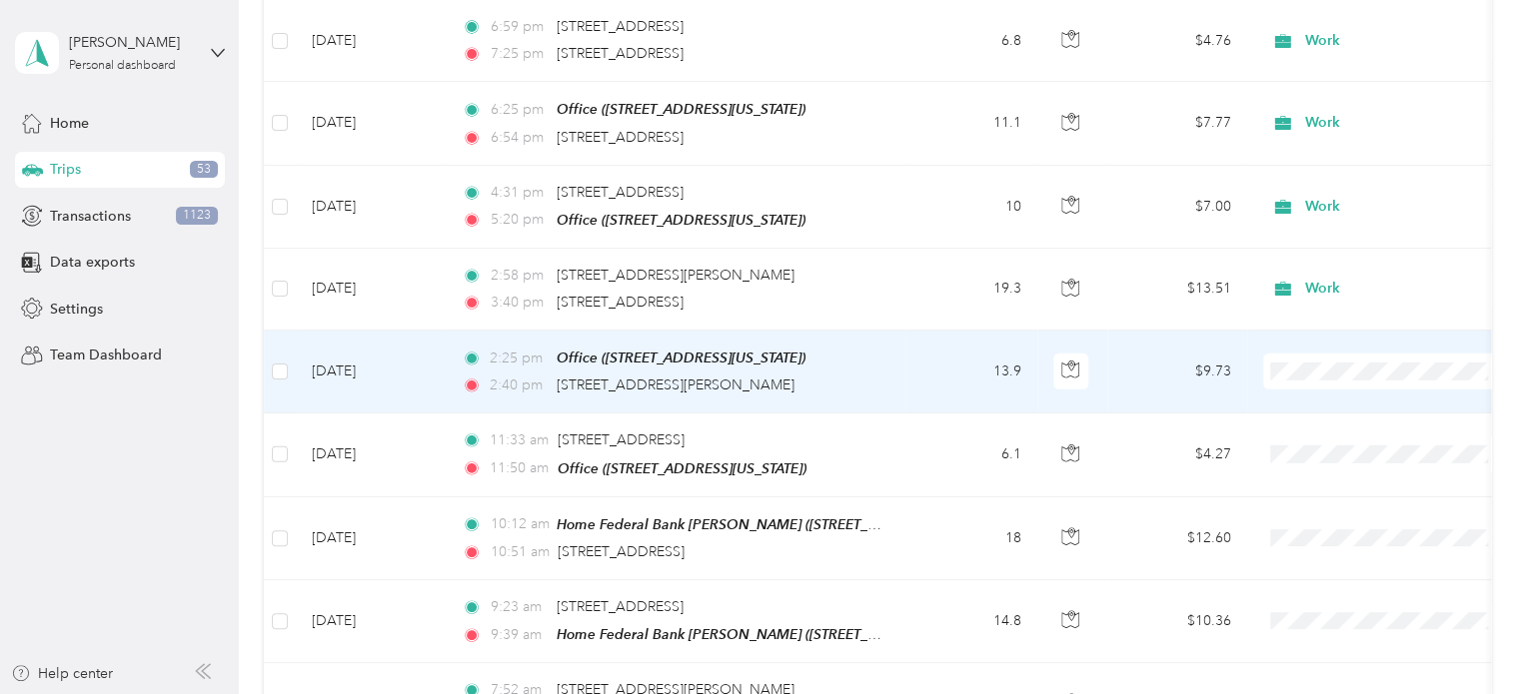
click at [1317, 347] on span "Work" at bounding box center [1404, 349] width 185 height 21
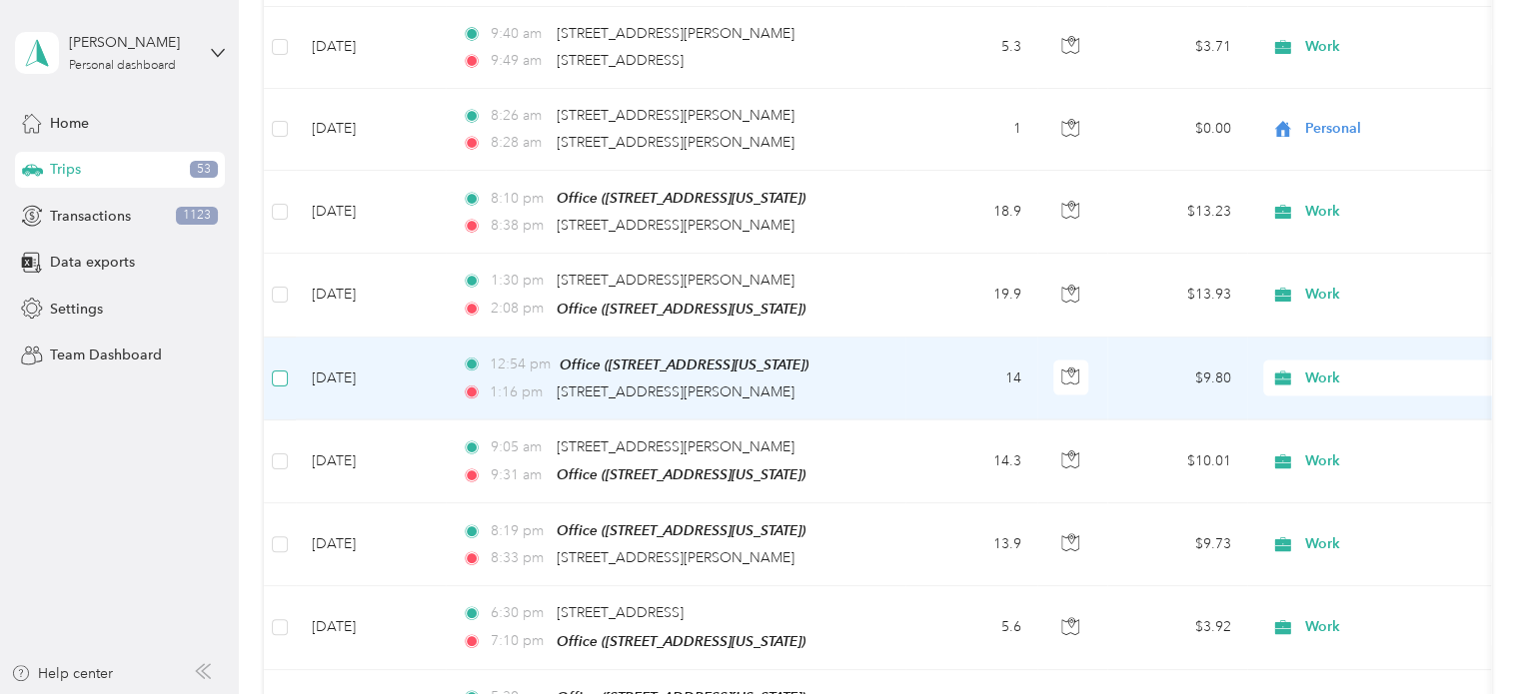
scroll to position [5751, 0]
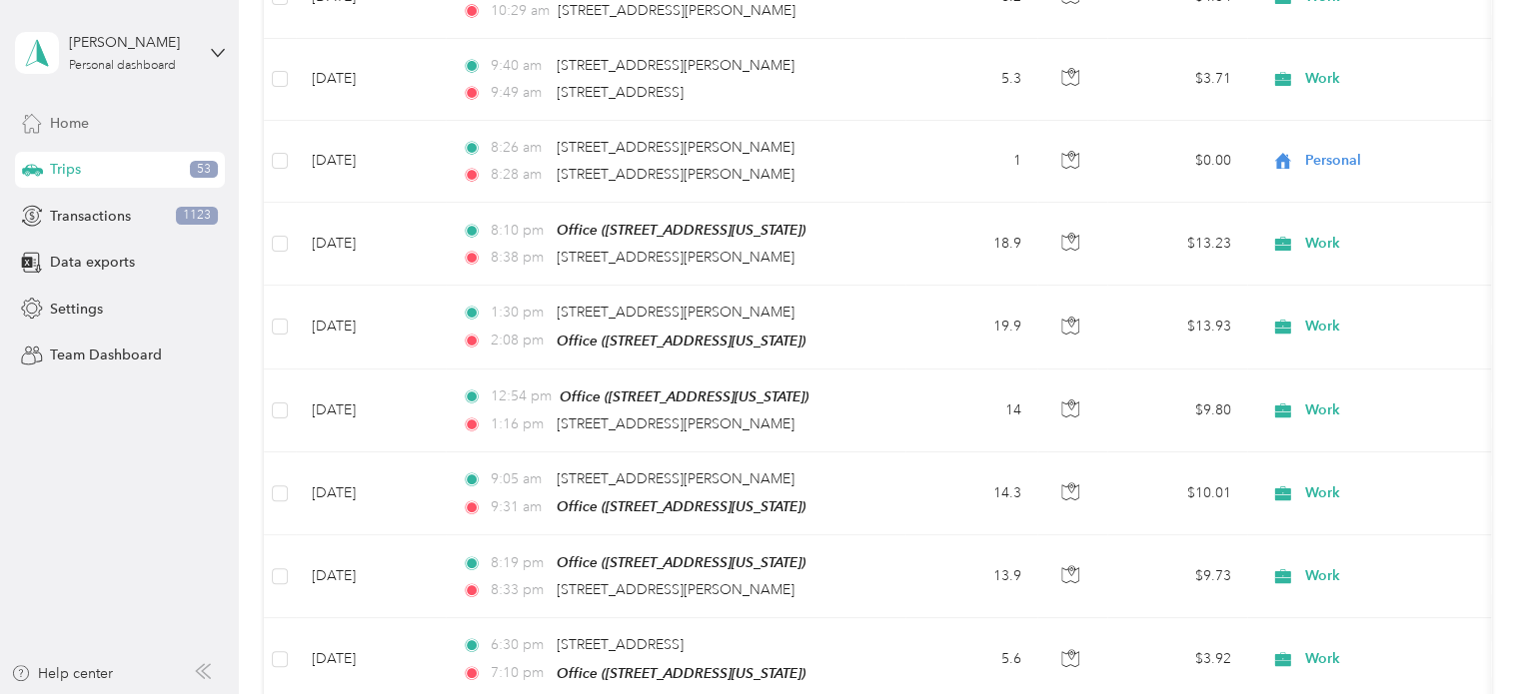
click at [106, 121] on div "Home" at bounding box center [120, 123] width 210 height 36
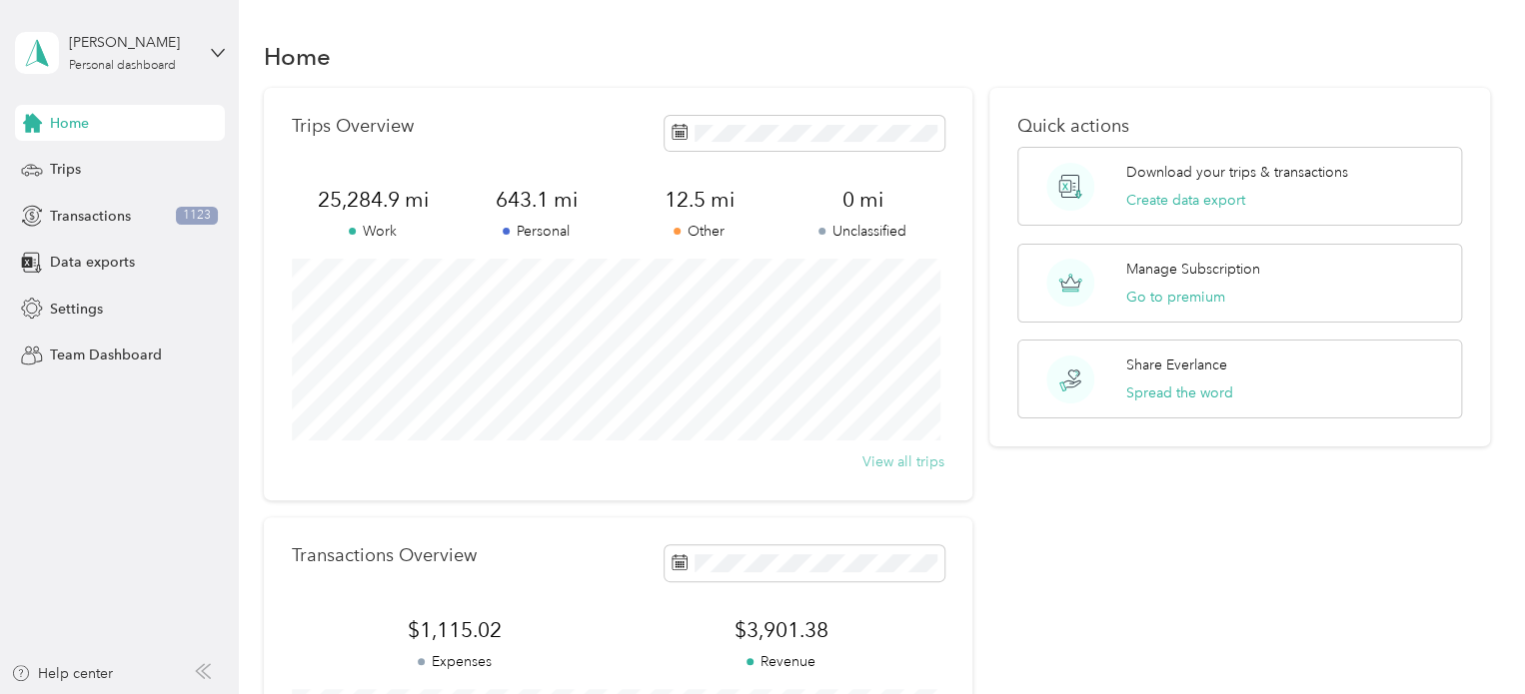
click at [907, 459] on button "View all trips" at bounding box center [903, 462] width 82 height 21
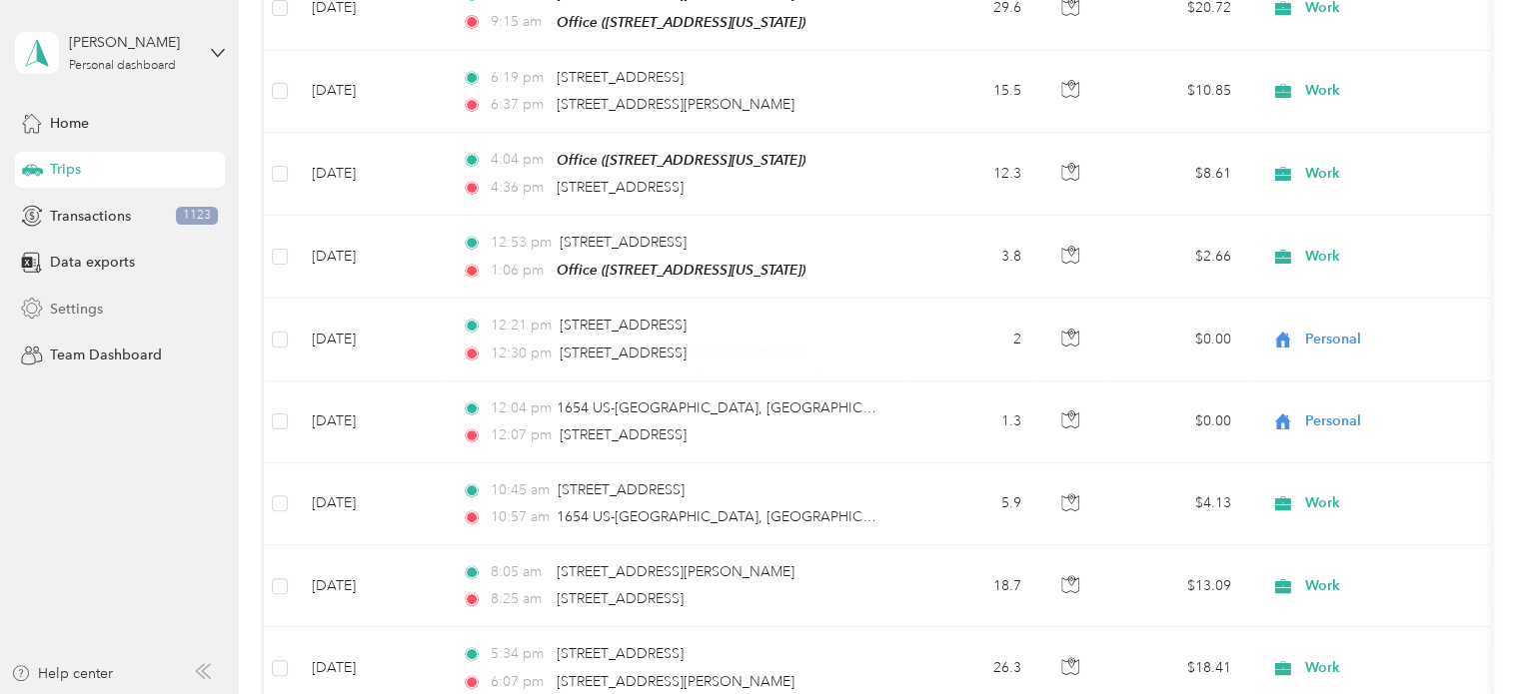
scroll to position [753, 0]
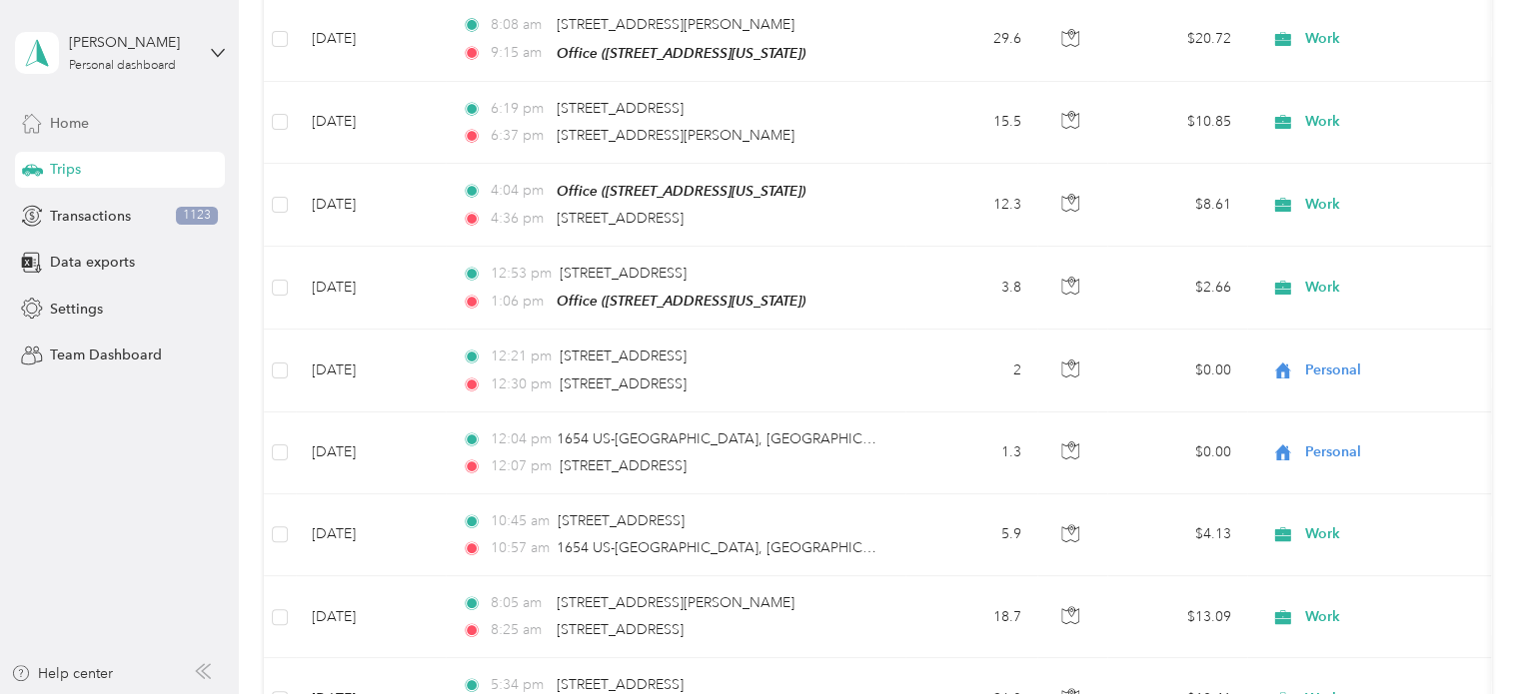
click at [66, 119] on span "Home" at bounding box center [69, 123] width 39 height 21
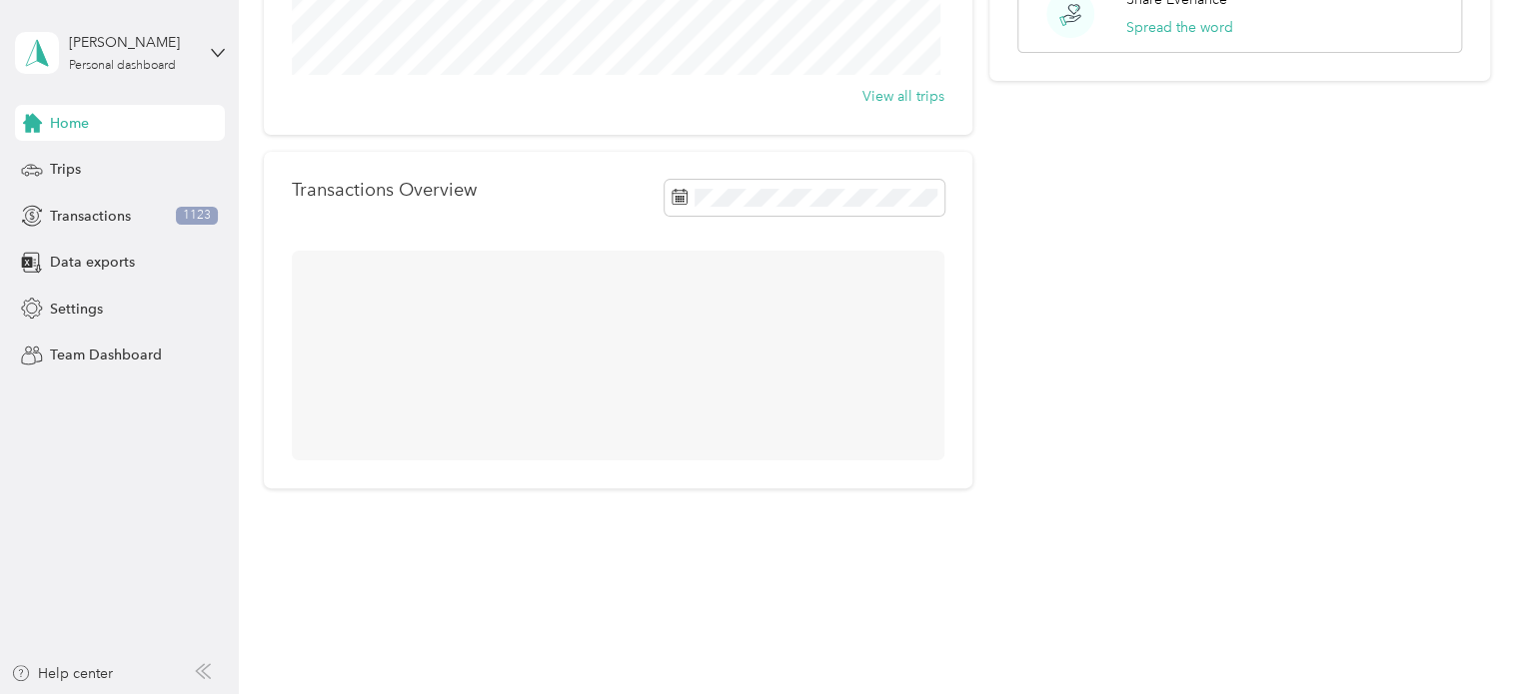
scroll to position [401, 0]
